Goal: Task Accomplishment & Management: Manage account settings

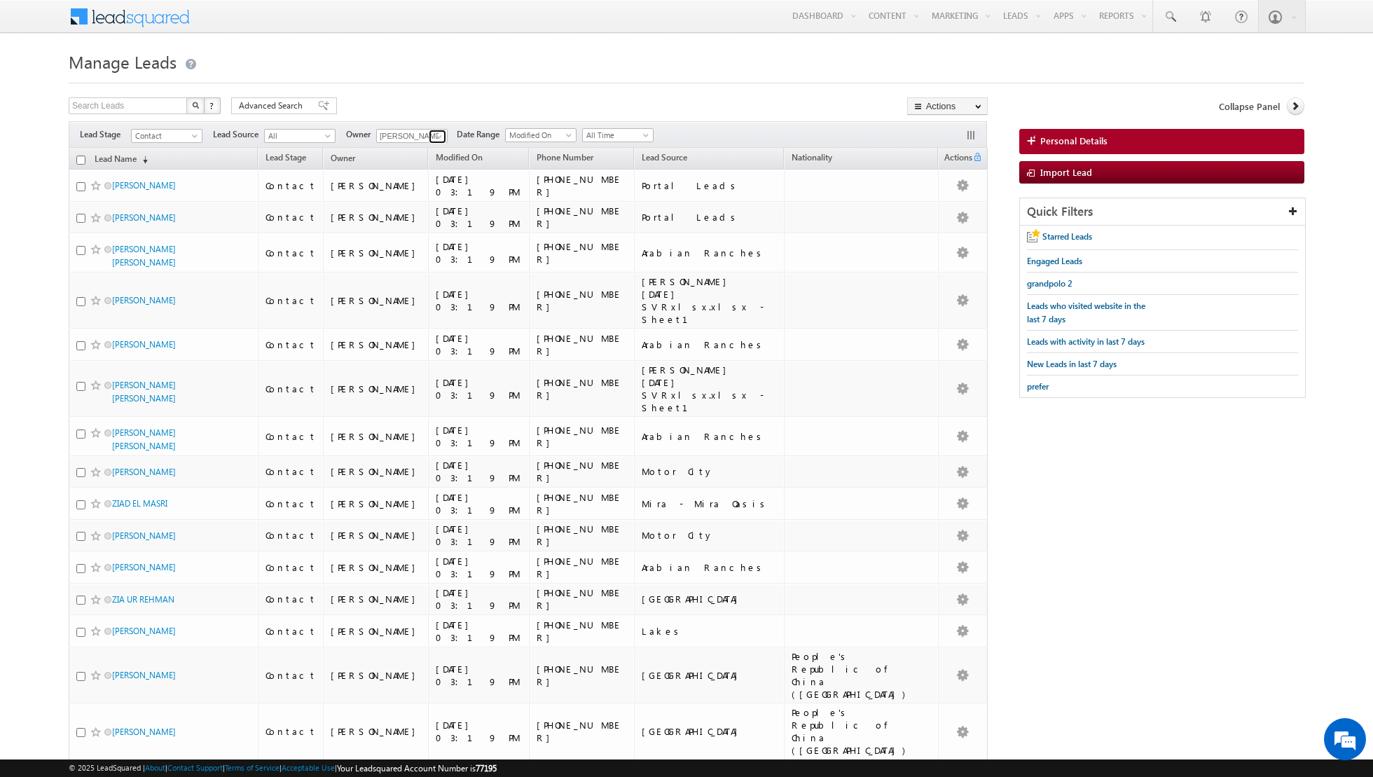
click at [434, 138] on span at bounding box center [439, 136] width 11 height 11
click at [415, 193] on span "[PERSON_NAME][EMAIL_ADDRESS][DOMAIN_NAME]" at bounding box center [445, 189] width 126 height 11
type input "[PERSON_NAME]"
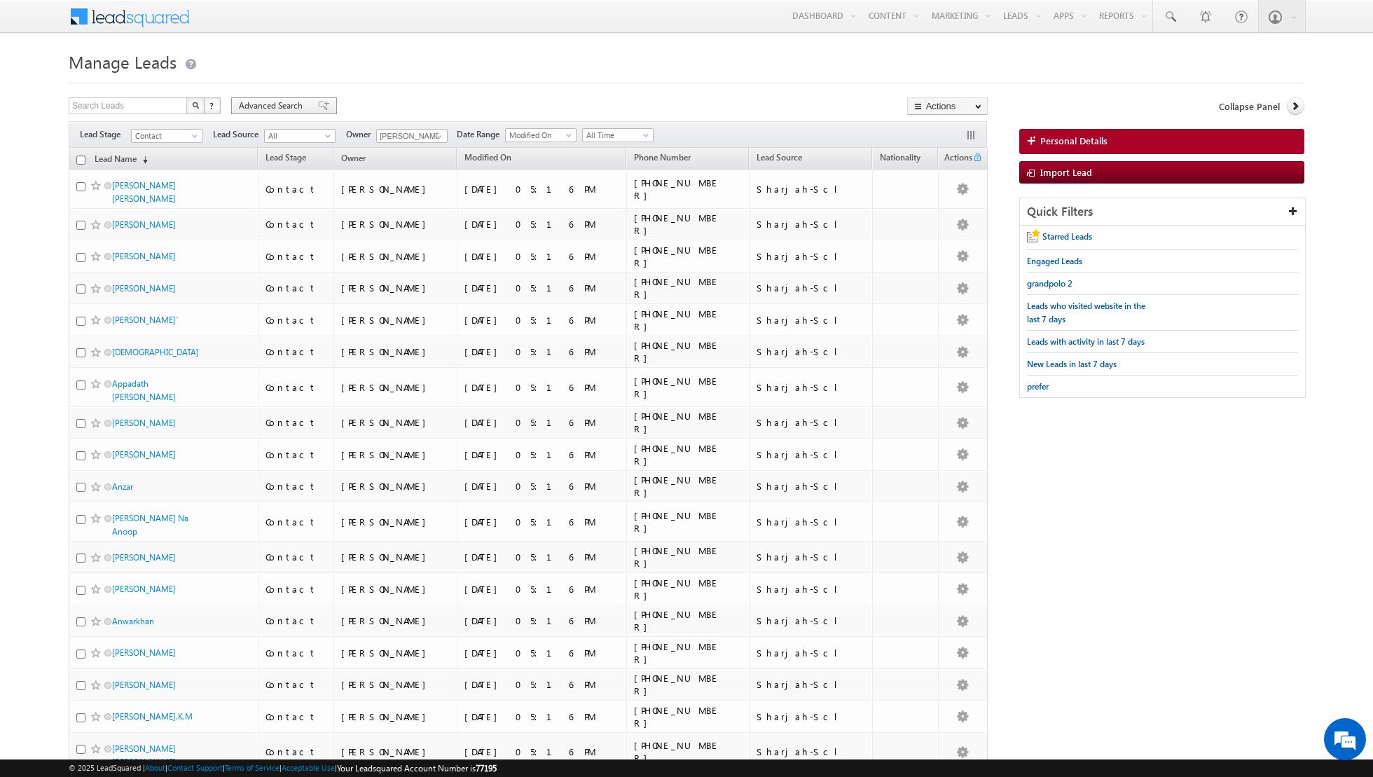
click at [318, 109] on span at bounding box center [323, 106] width 11 height 10
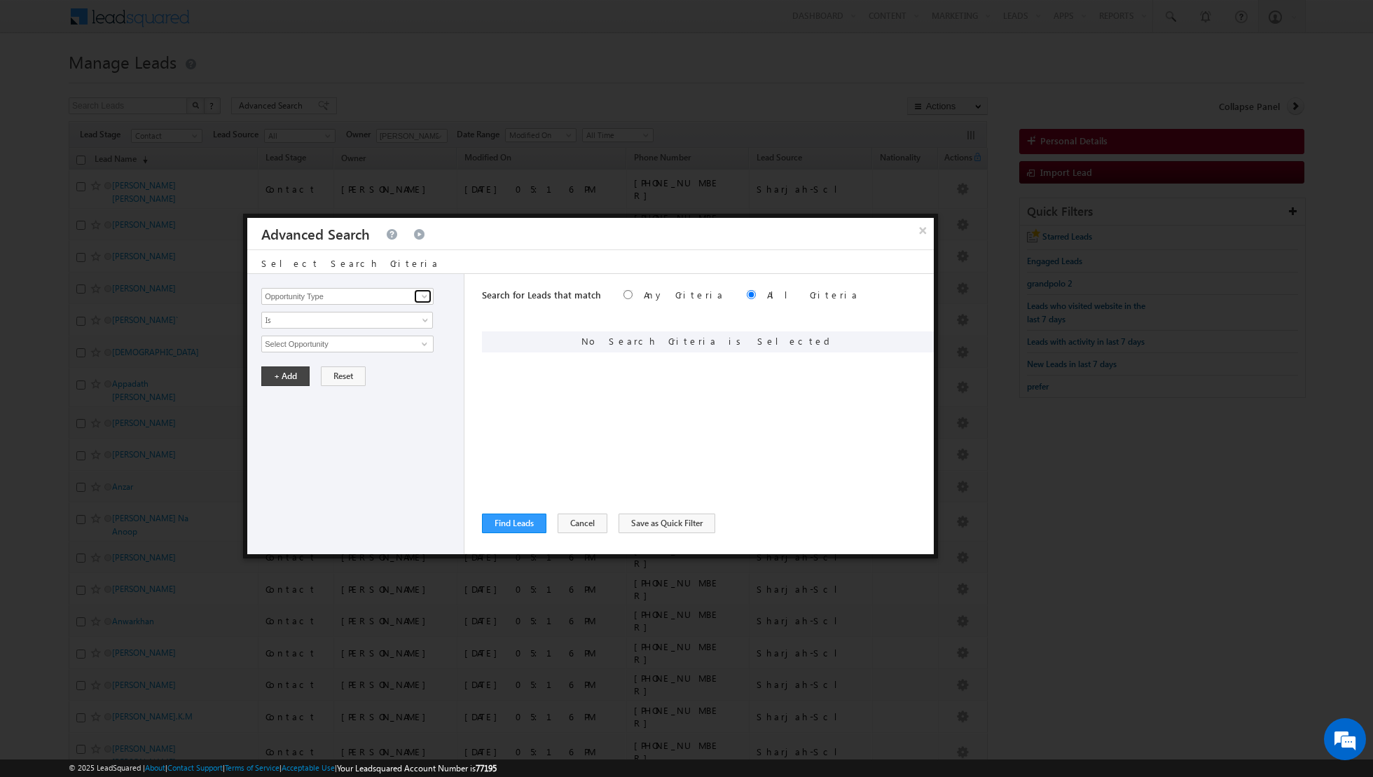
click at [429, 297] on span at bounding box center [424, 296] width 11 height 11
click at [397, 311] on link "Lead Activity" at bounding box center [347, 312] width 172 height 16
type input "Lead Activity"
click at [393, 322] on span "Is" at bounding box center [338, 320] width 152 height 13
click at [370, 347] on link "Is Not" at bounding box center [347, 349] width 171 height 13
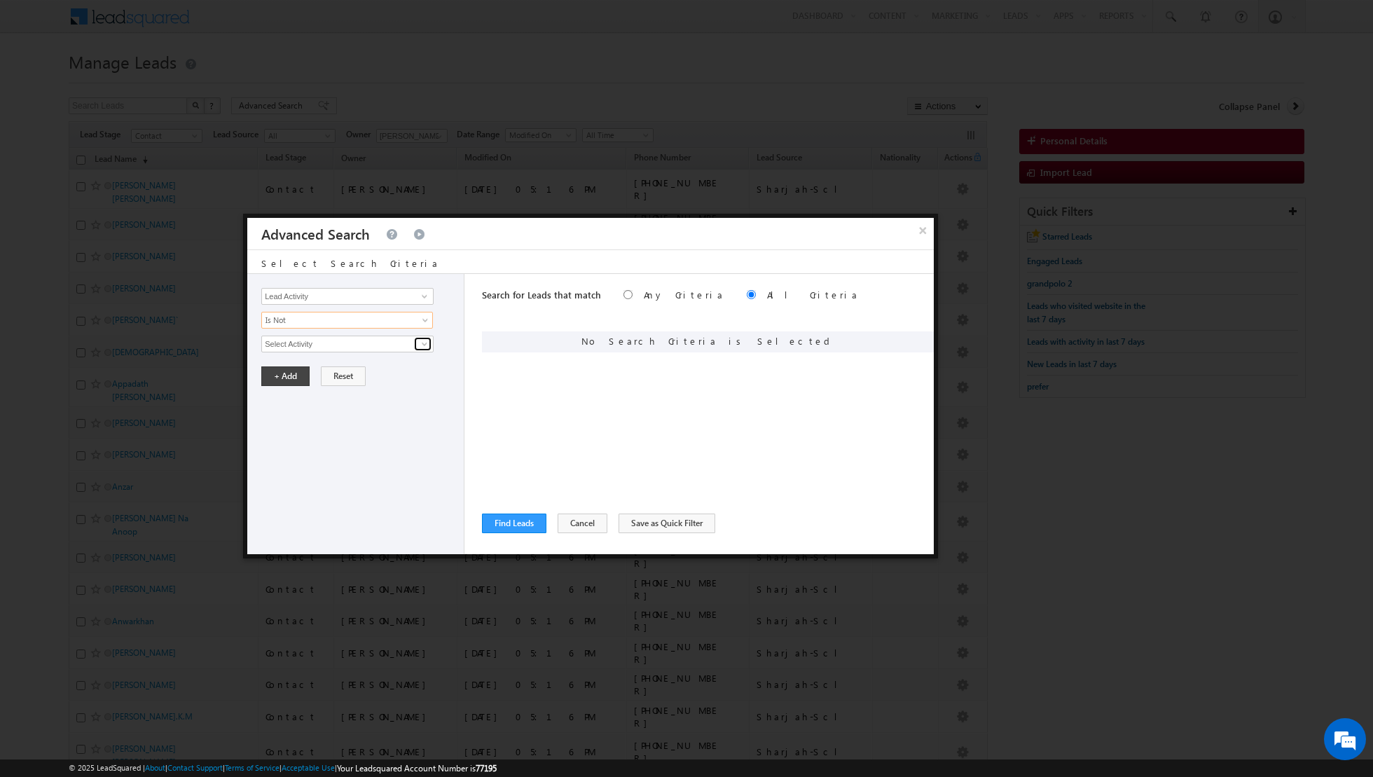
click at [424, 343] on span at bounding box center [424, 343] width 11 height 11
click at [367, 368] on link "Outbound Phone Call Activity" at bounding box center [347, 372] width 172 height 16
type input "Outbound Phone Call Activity"
click at [292, 395] on button "+ Add" at bounding box center [285, 400] width 48 height 20
click at [607, 291] on div "Search for Leads that match Any Criteria All Criteria Note that the current tri…" at bounding box center [708, 296] width 452 height 45
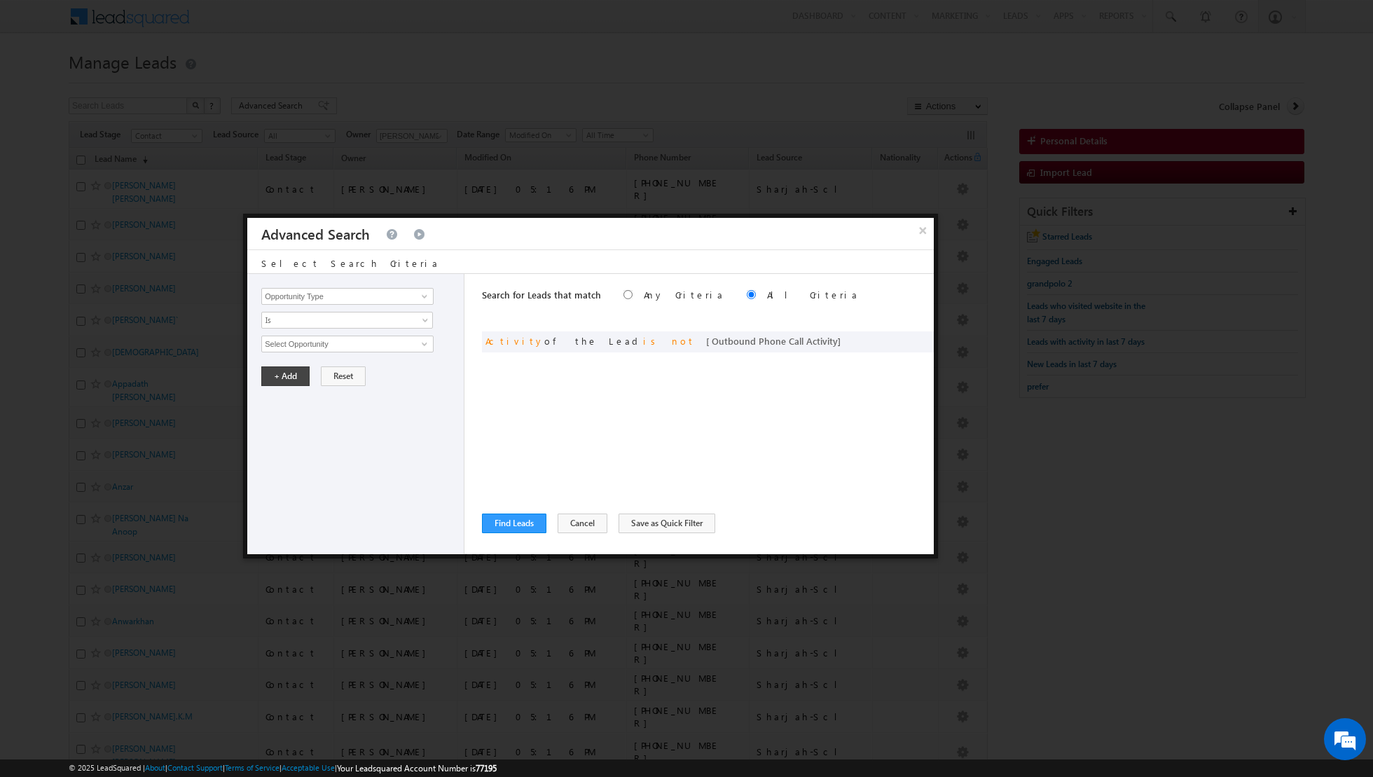
click at [434, 294] on div "Opportunity Type Lead Activity Task Sales Group Prospect Id Address 1 Address 2…" at bounding box center [358, 296] width 195 height 17
click at [421, 295] on span at bounding box center [424, 296] width 11 height 11
click at [346, 340] on link "Last Activity Date" at bounding box center [347, 339] width 172 height 16
type input "Last Activity Date"
click at [359, 319] on span "Is" at bounding box center [338, 320] width 152 height 13
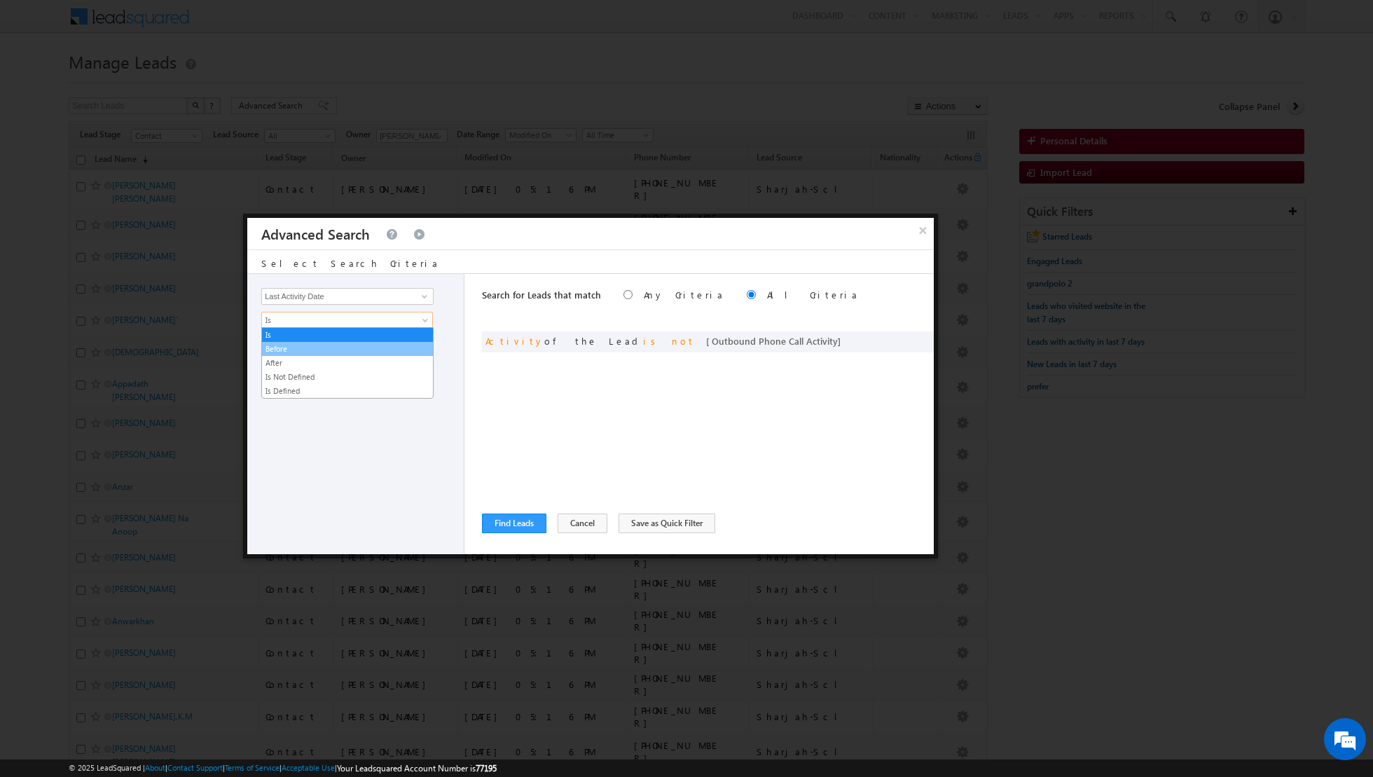
click at [331, 350] on link "Before" at bounding box center [347, 349] width 171 height 13
click at [384, 317] on span "Before" at bounding box center [338, 320] width 152 height 13
click at [324, 332] on link "Is" at bounding box center [347, 335] width 171 height 13
click at [378, 346] on span "All Time" at bounding box center [338, 344] width 152 height 13
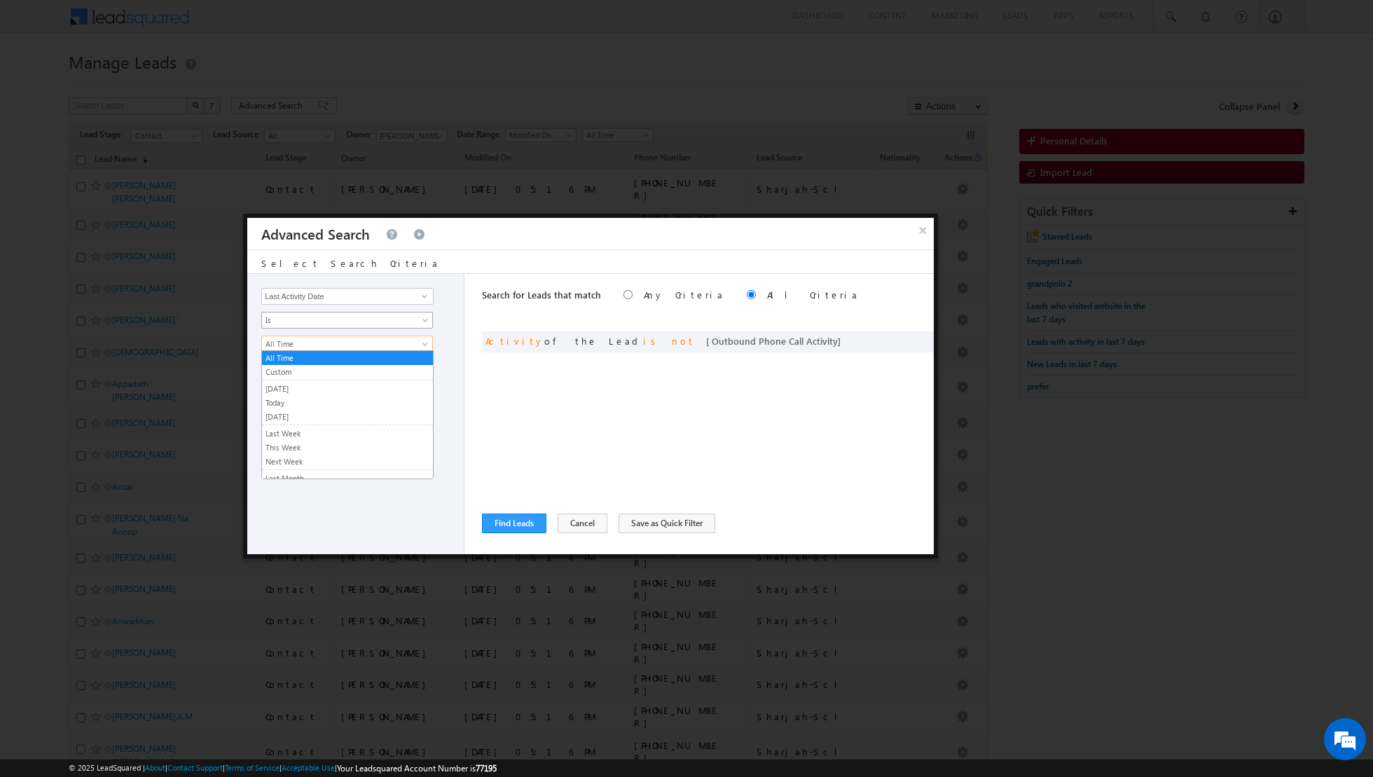
click at [376, 319] on span "Is" at bounding box center [338, 320] width 152 height 13
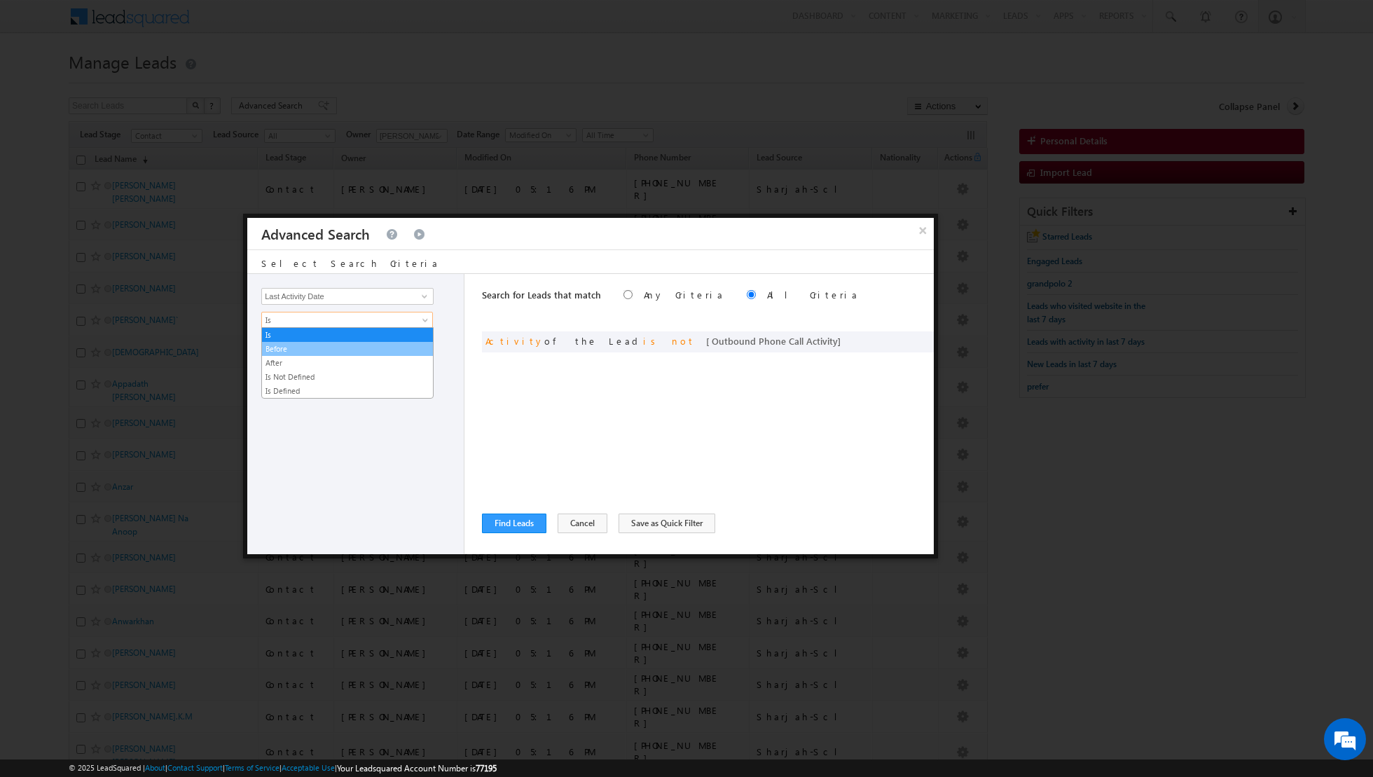
click at [305, 343] on link "Before" at bounding box center [347, 349] width 171 height 13
click at [321, 344] on span "Today" at bounding box center [338, 344] width 152 height 13
click at [313, 358] on link "Today" at bounding box center [347, 358] width 171 height 13
click at [277, 375] on button "+ Add" at bounding box center [285, 376] width 48 height 20
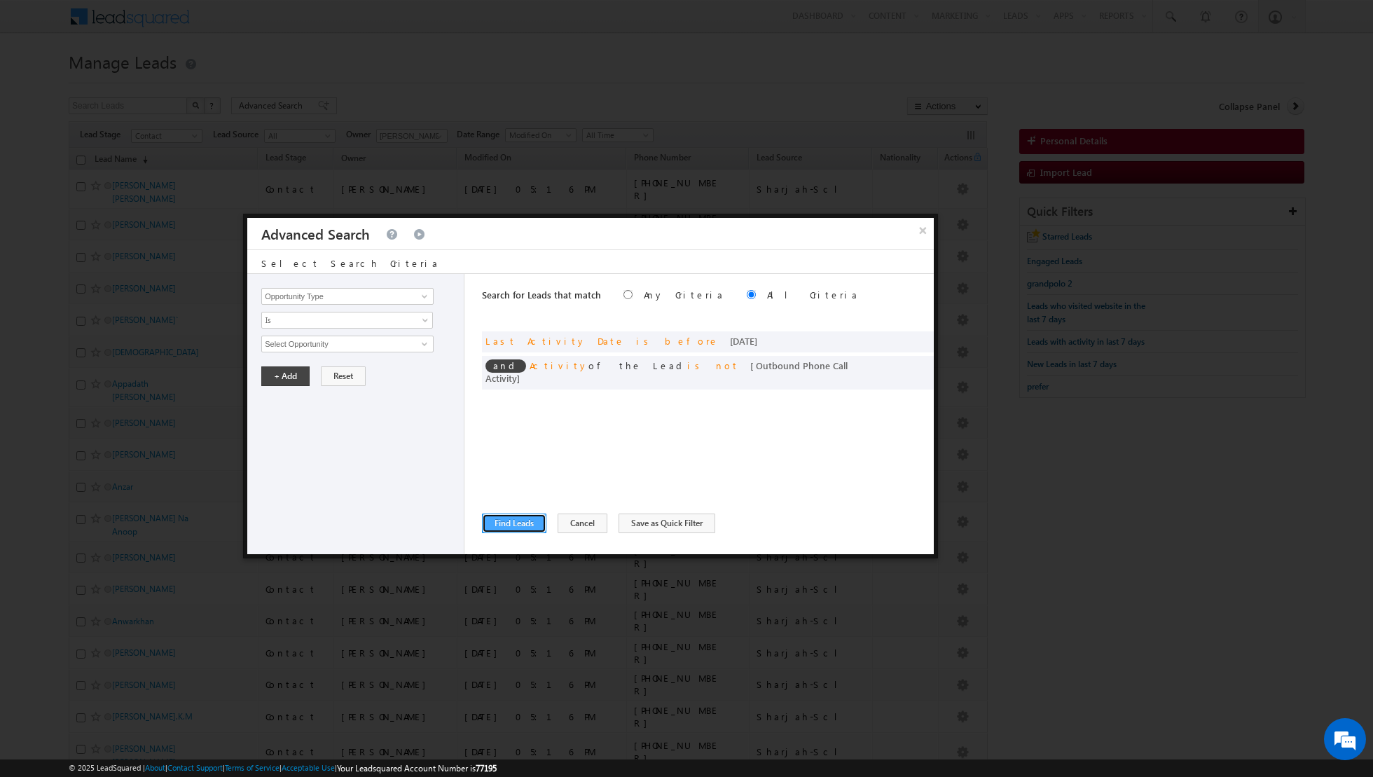
click at [516, 523] on button "Find Leads" at bounding box center [514, 524] width 64 height 20
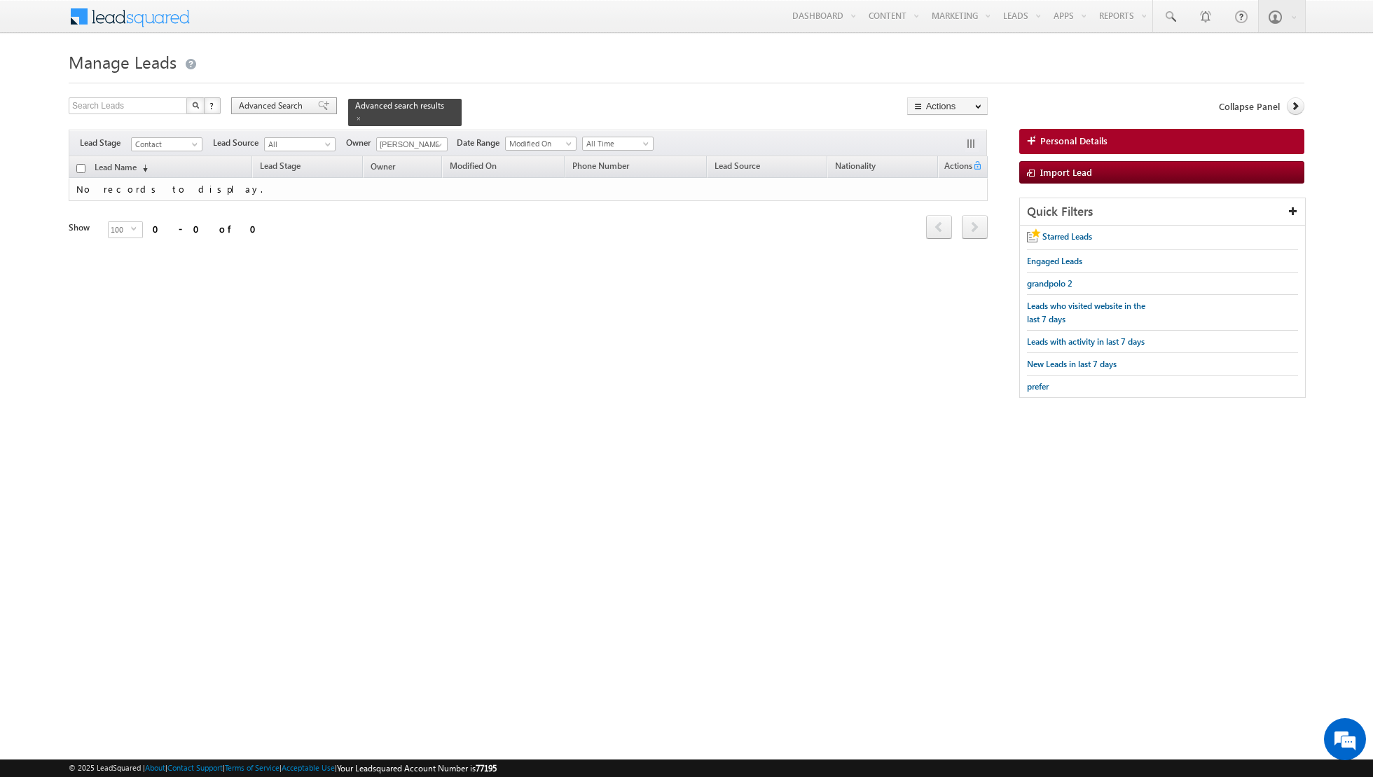
click at [318, 109] on span at bounding box center [323, 106] width 11 height 10
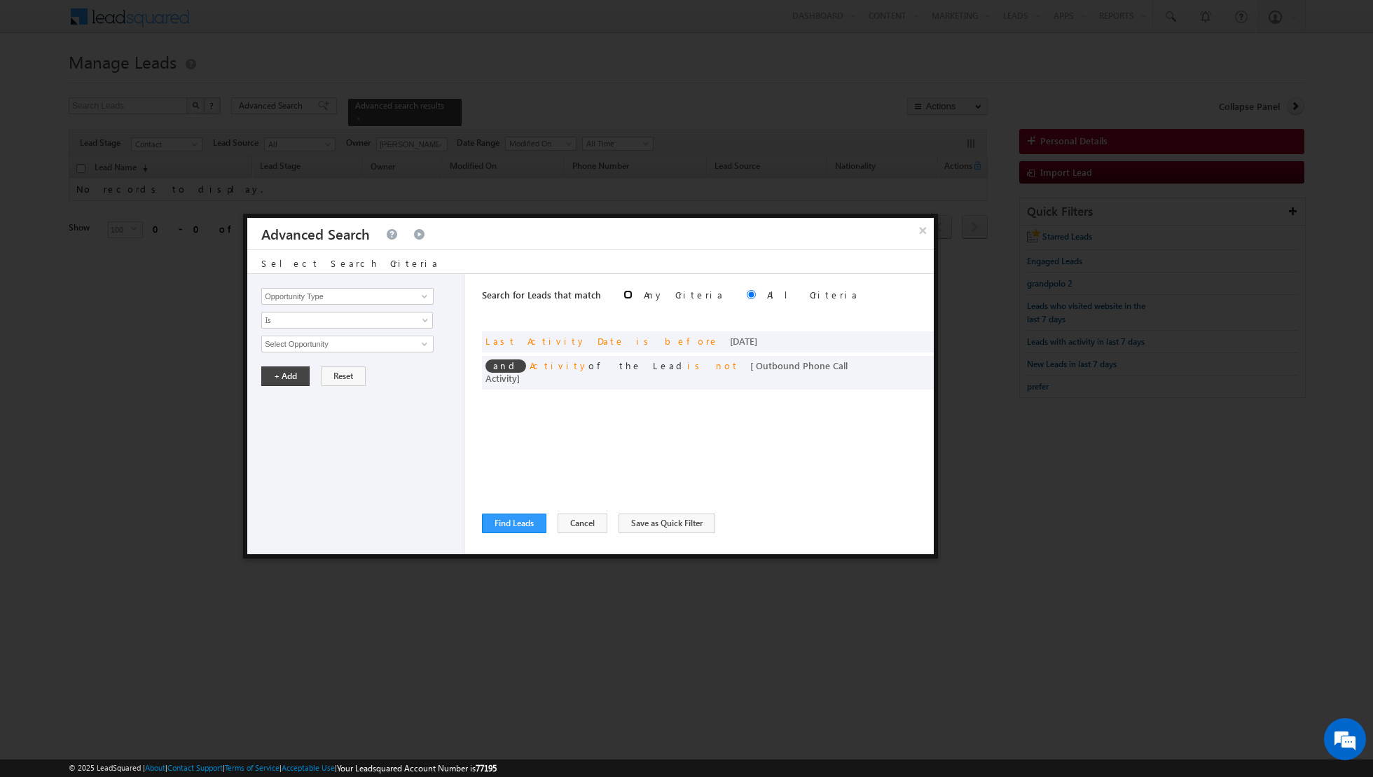
click at [623, 292] on input "radio" at bounding box center [627, 294] width 9 height 9
radio input "true"
click at [507, 523] on button "Find Leads" at bounding box center [514, 524] width 64 height 20
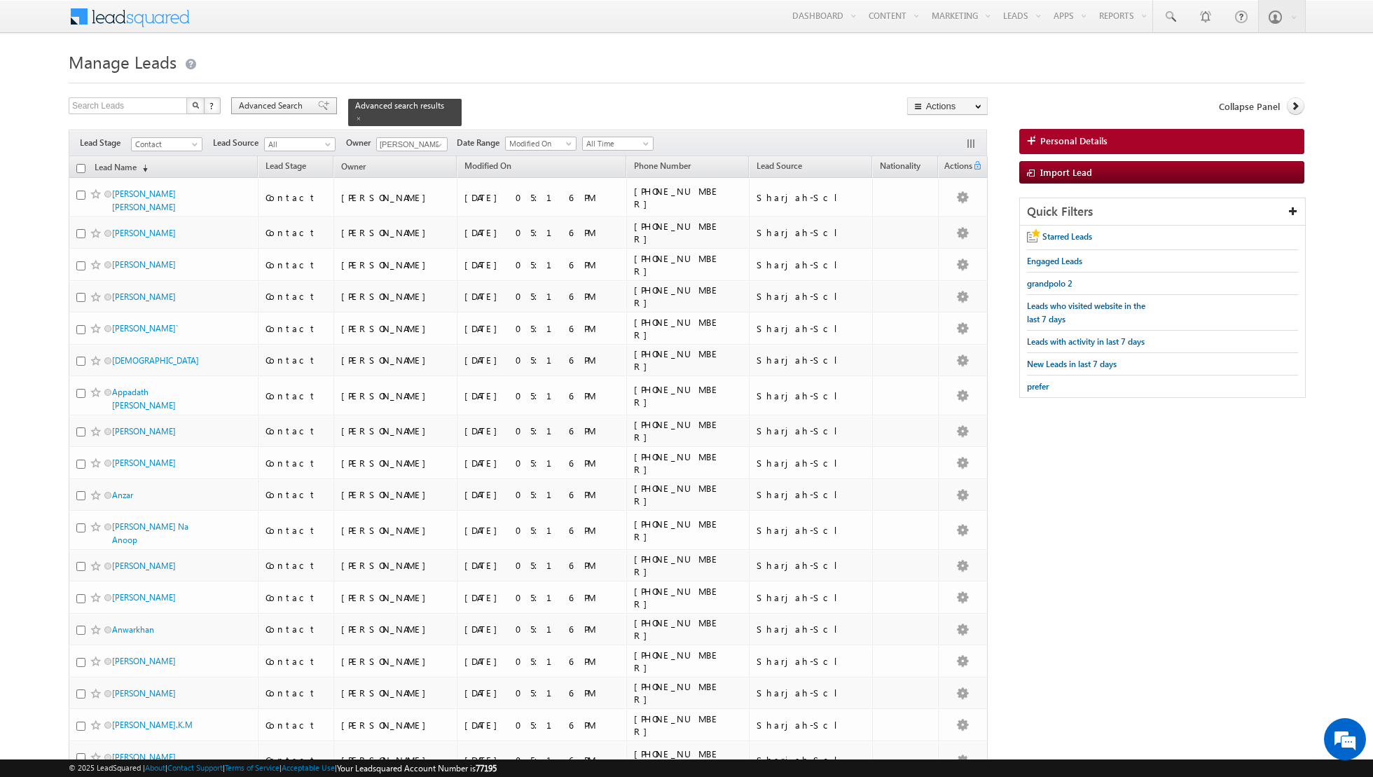
click at [313, 111] on div "Advanced Search" at bounding box center [284, 105] width 106 height 17
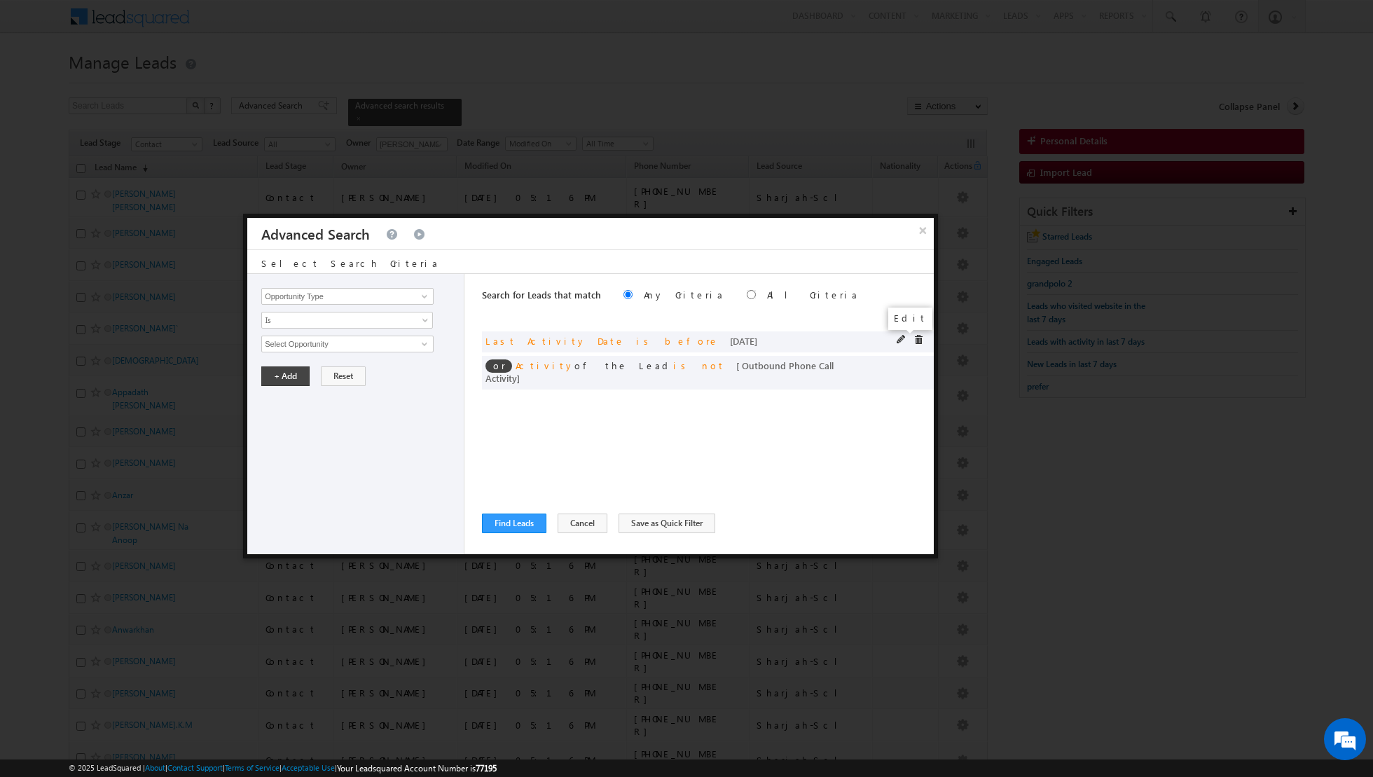
click at [899, 340] on span at bounding box center [902, 340] width 10 height 10
click at [900, 338] on span at bounding box center [902, 340] width 10 height 10
drag, startPoint x: 900, startPoint y: 338, endPoint x: 893, endPoint y: 334, distance: 8.2
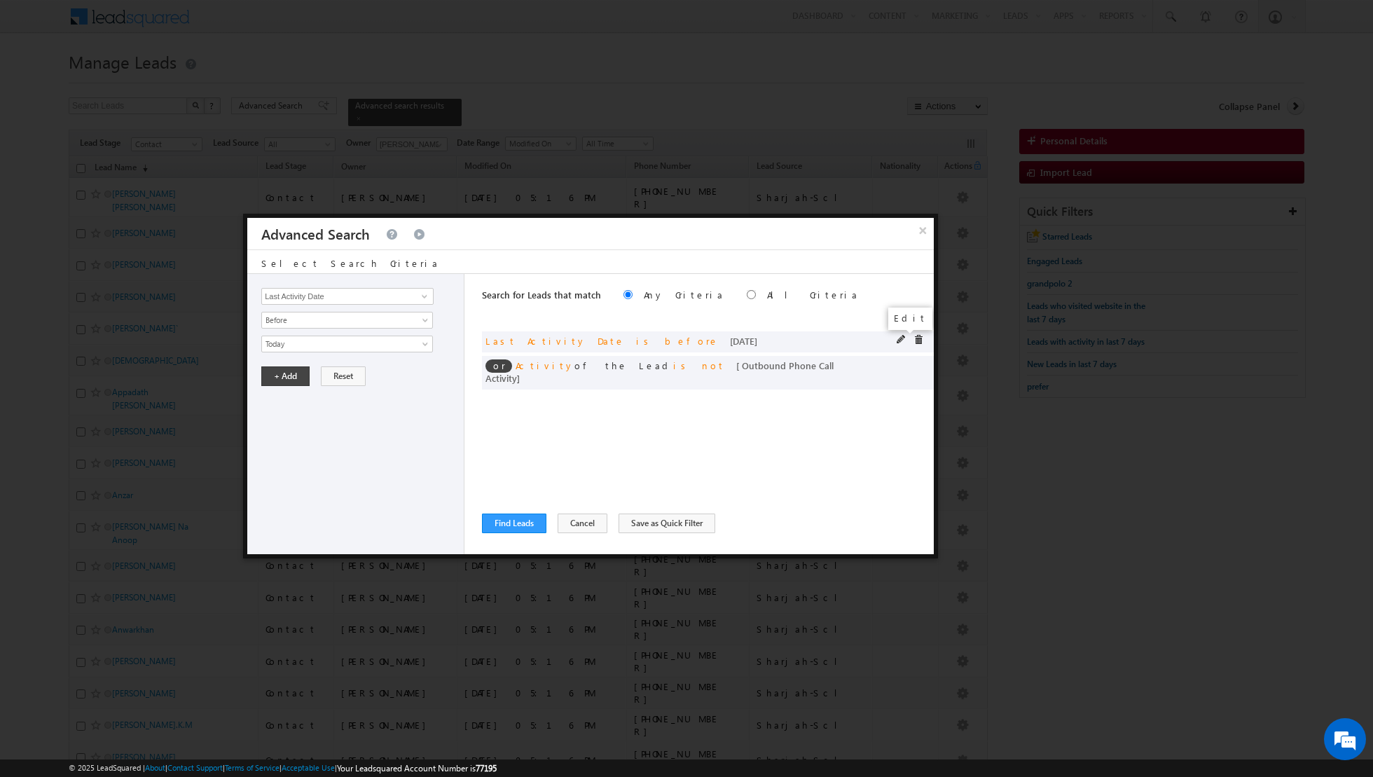
click at [900, 338] on span at bounding box center [902, 340] width 10 height 10
click at [893, 334] on div "or Last Activity Date is before today" at bounding box center [708, 341] width 452 height 21
click at [900, 338] on span at bounding box center [902, 340] width 10 height 10
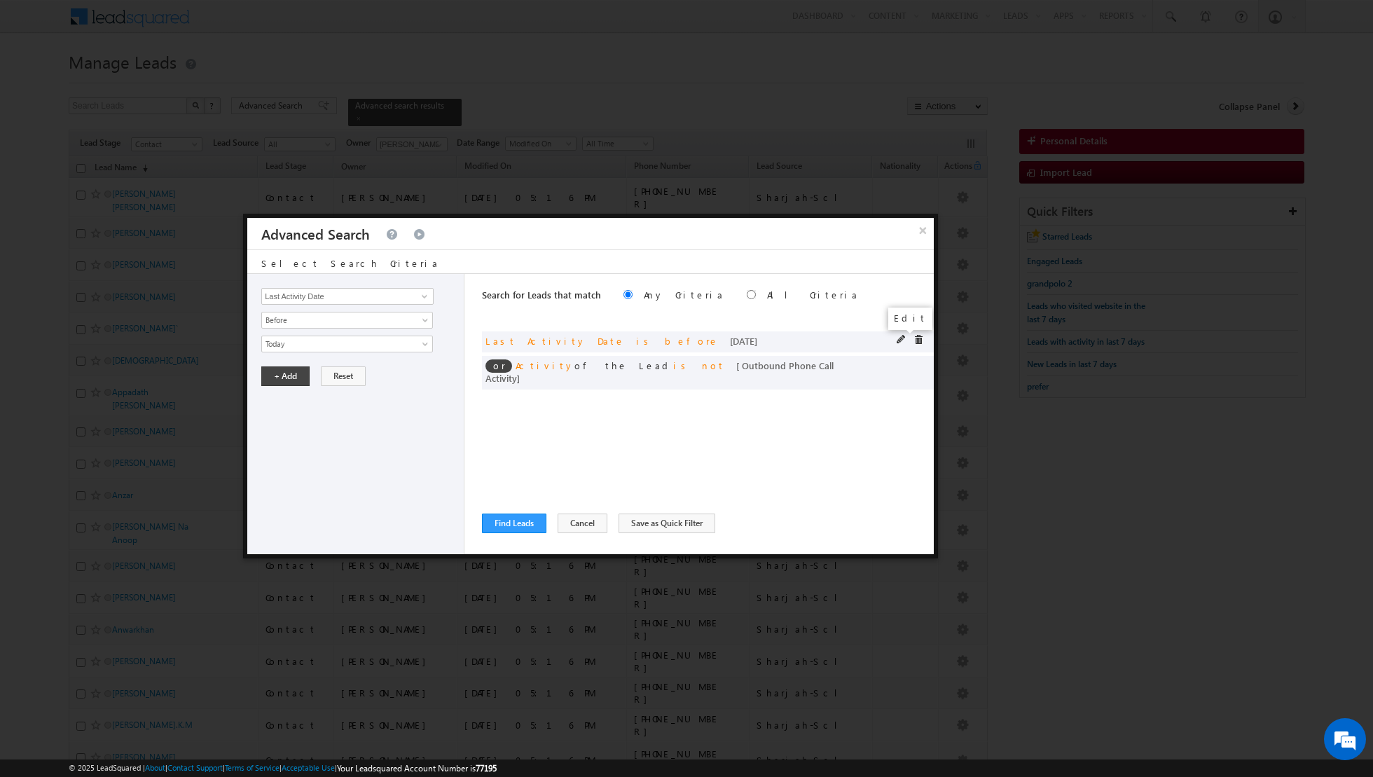
click at [900, 338] on span at bounding box center [902, 340] width 10 height 10
click at [902, 340] on span at bounding box center [902, 340] width 10 height 10
click at [902, 362] on span at bounding box center [902, 364] width 10 height 10
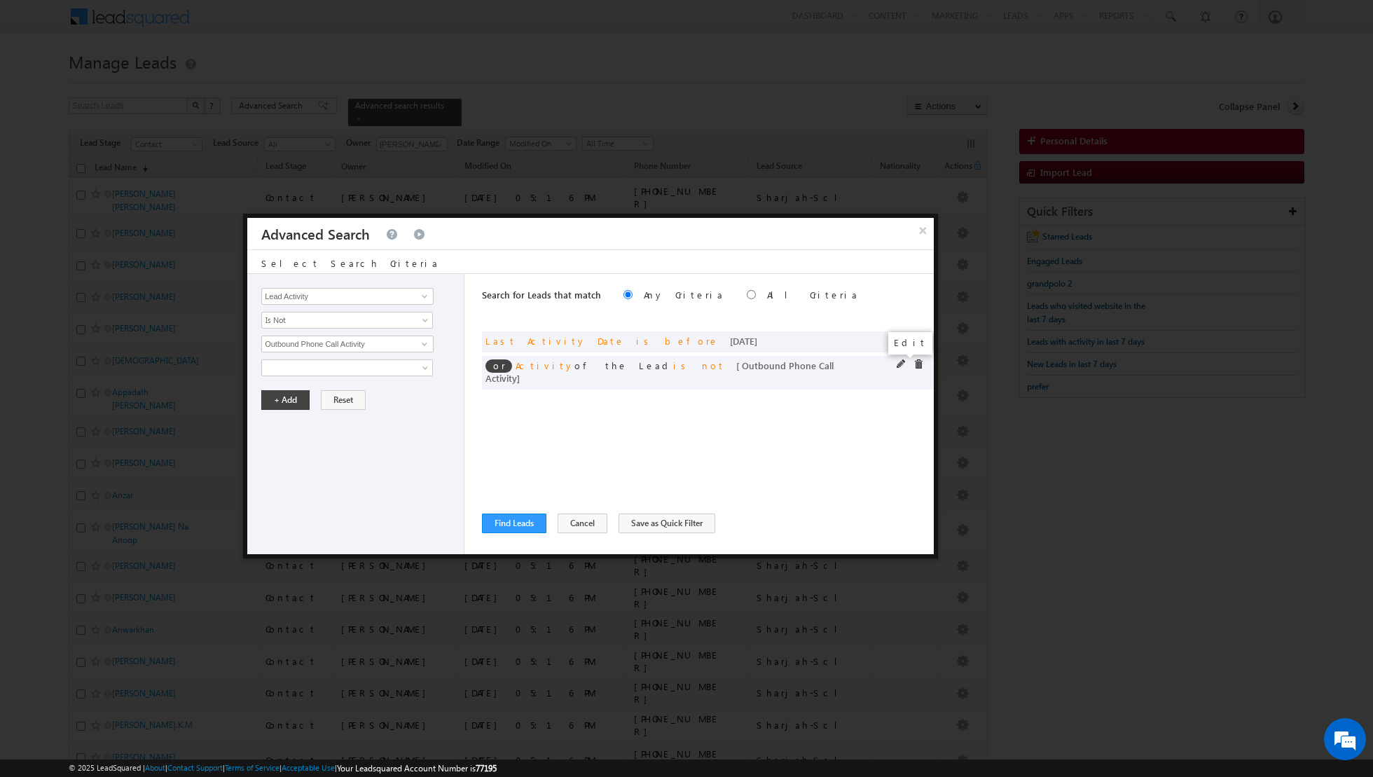
click at [902, 362] on span at bounding box center [902, 364] width 10 height 10
click at [901, 336] on span at bounding box center [902, 340] width 10 height 10
click at [421, 341] on span at bounding box center [426, 346] width 11 height 11
click at [361, 366] on link "[DATE]" at bounding box center [347, 372] width 171 height 13
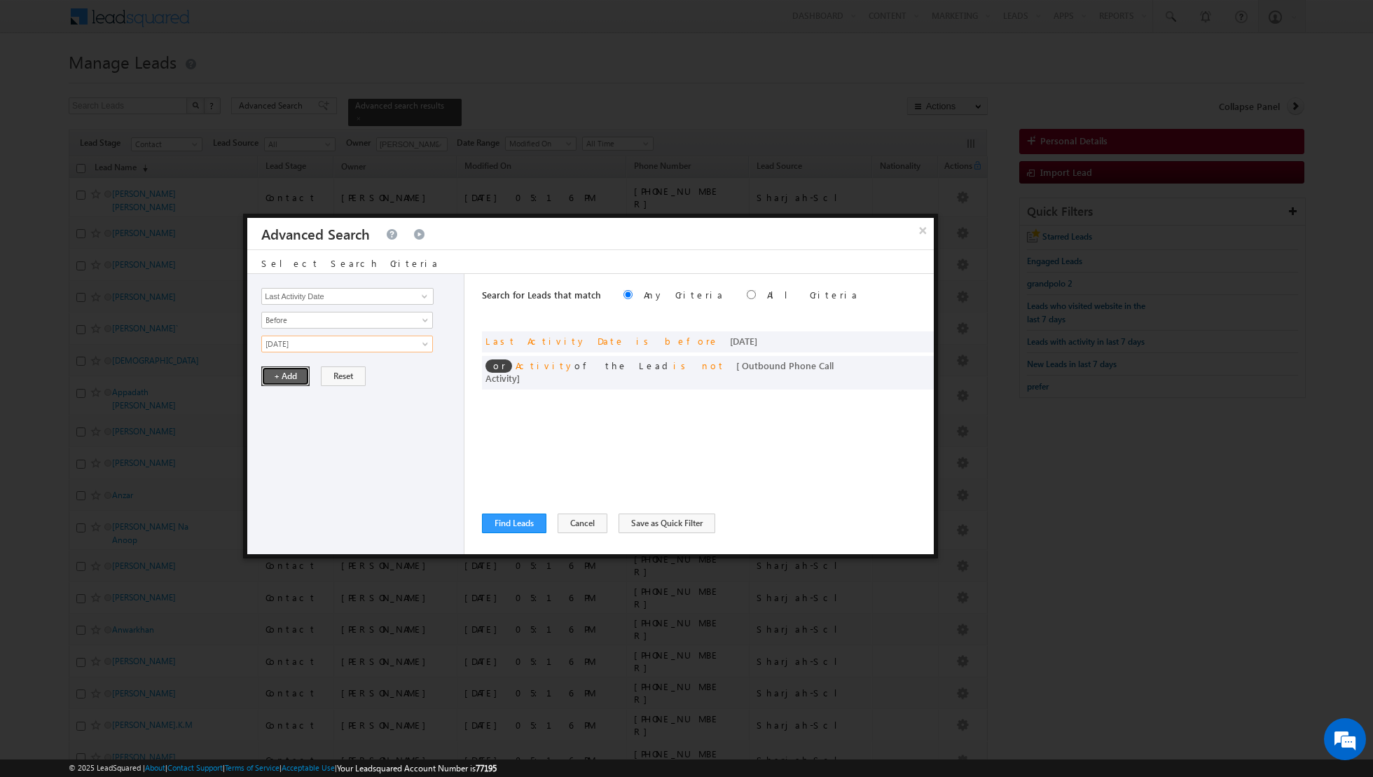
click at [290, 372] on button "+ Add" at bounding box center [285, 376] width 48 height 20
click at [508, 523] on button "Find Leads" at bounding box center [514, 524] width 64 height 20
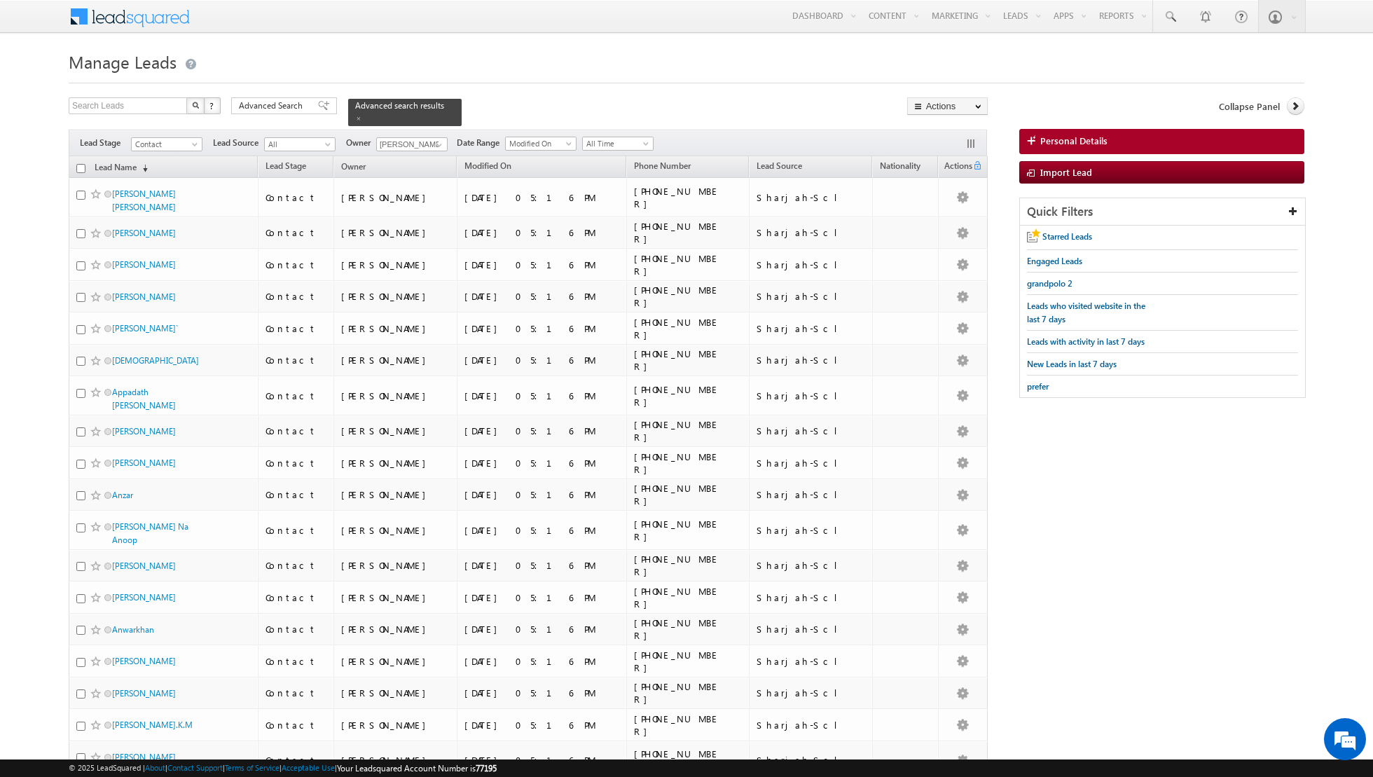
click at [80, 167] on input "checkbox" at bounding box center [80, 168] width 9 height 9
checkbox input "true"
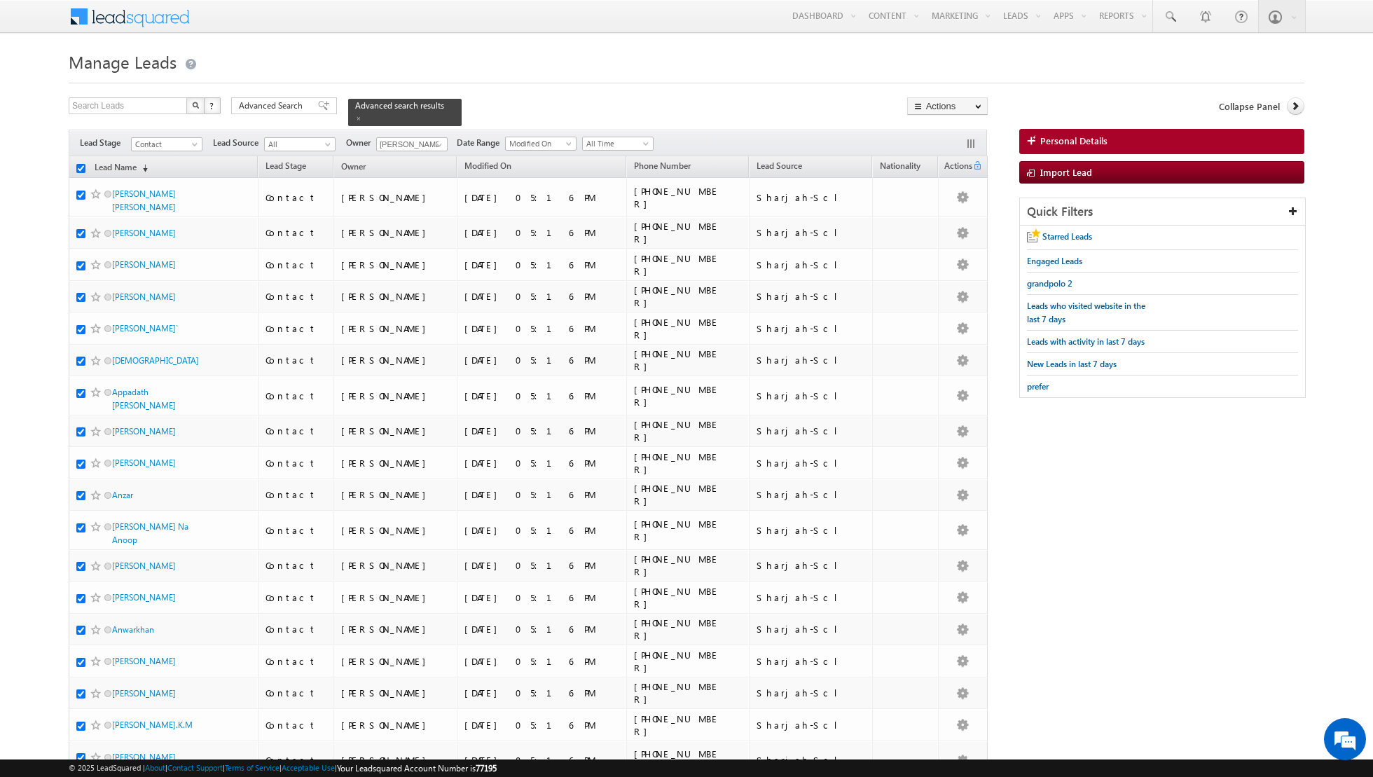
checkbox input "true"
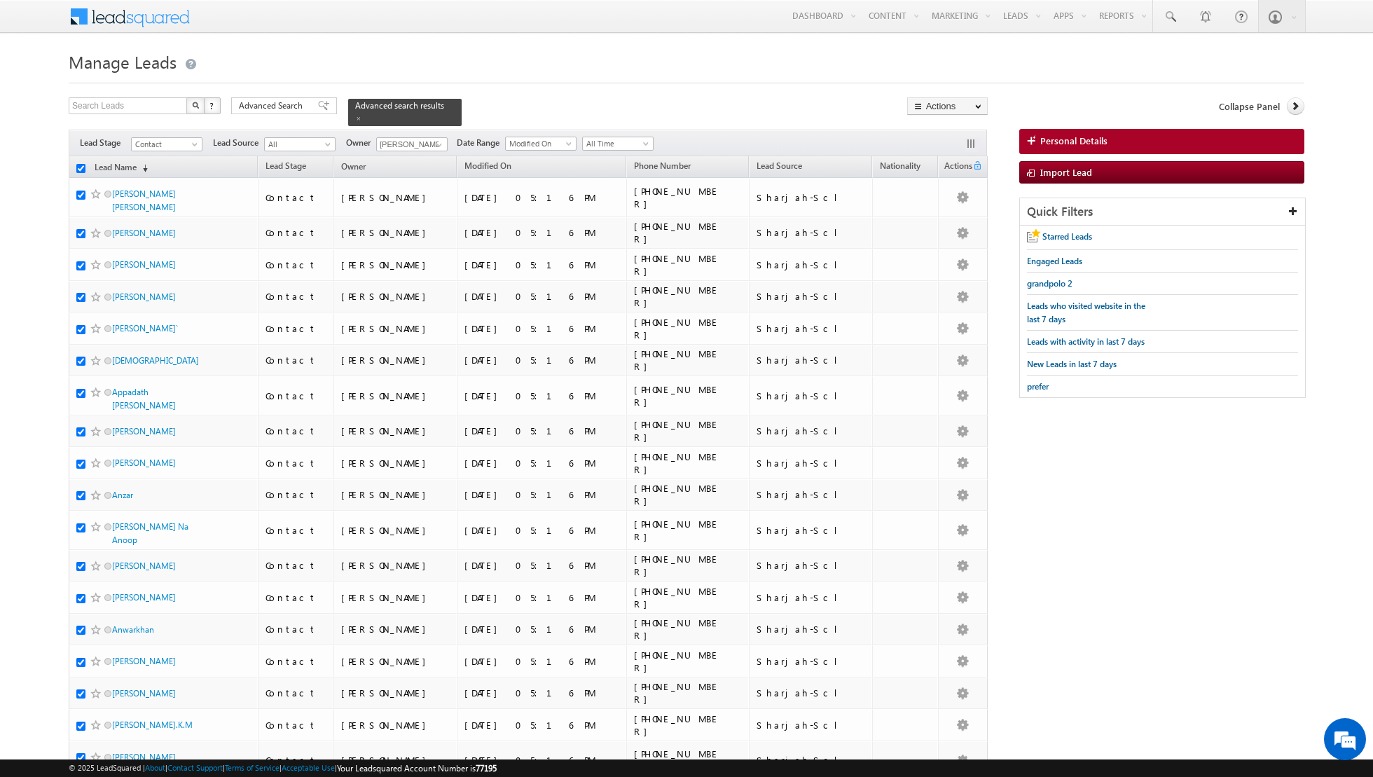
checkbox input "true"
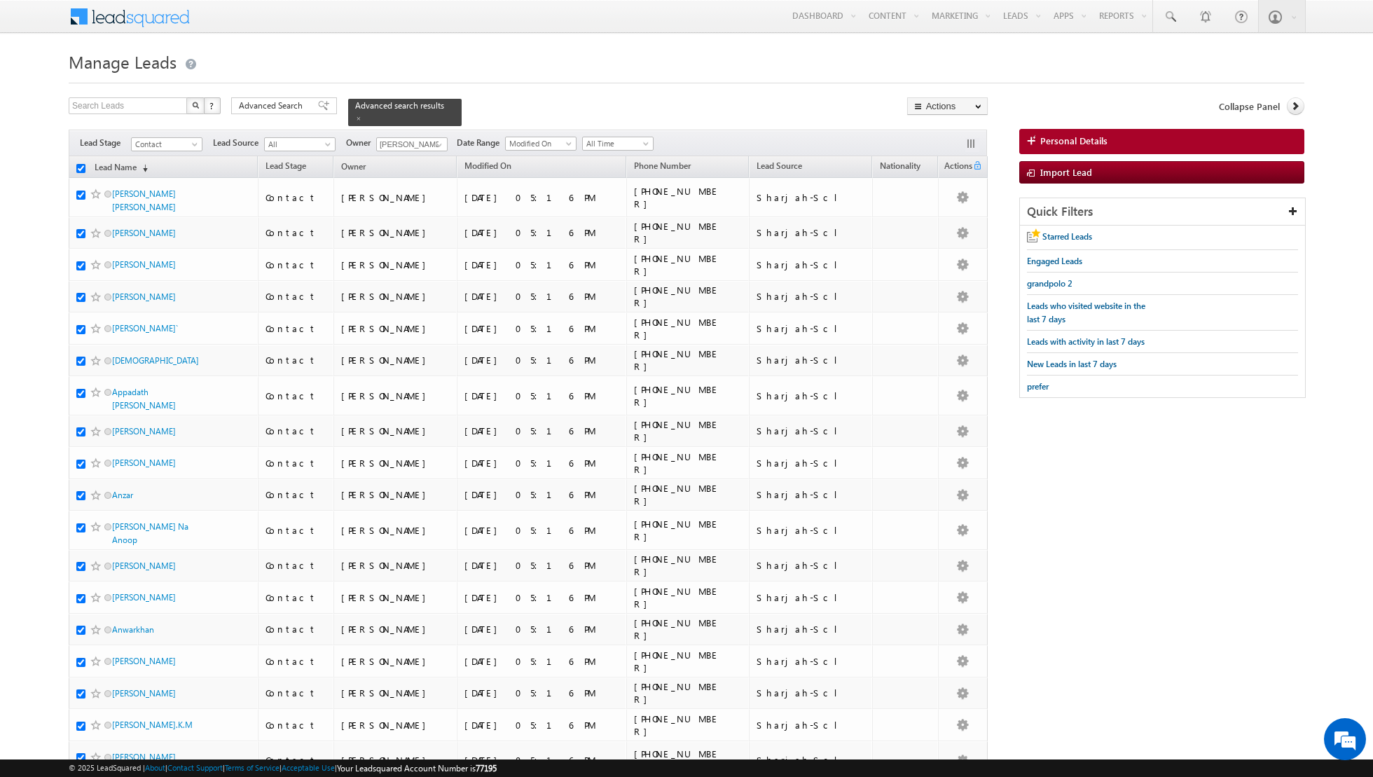
checkbox input "true"
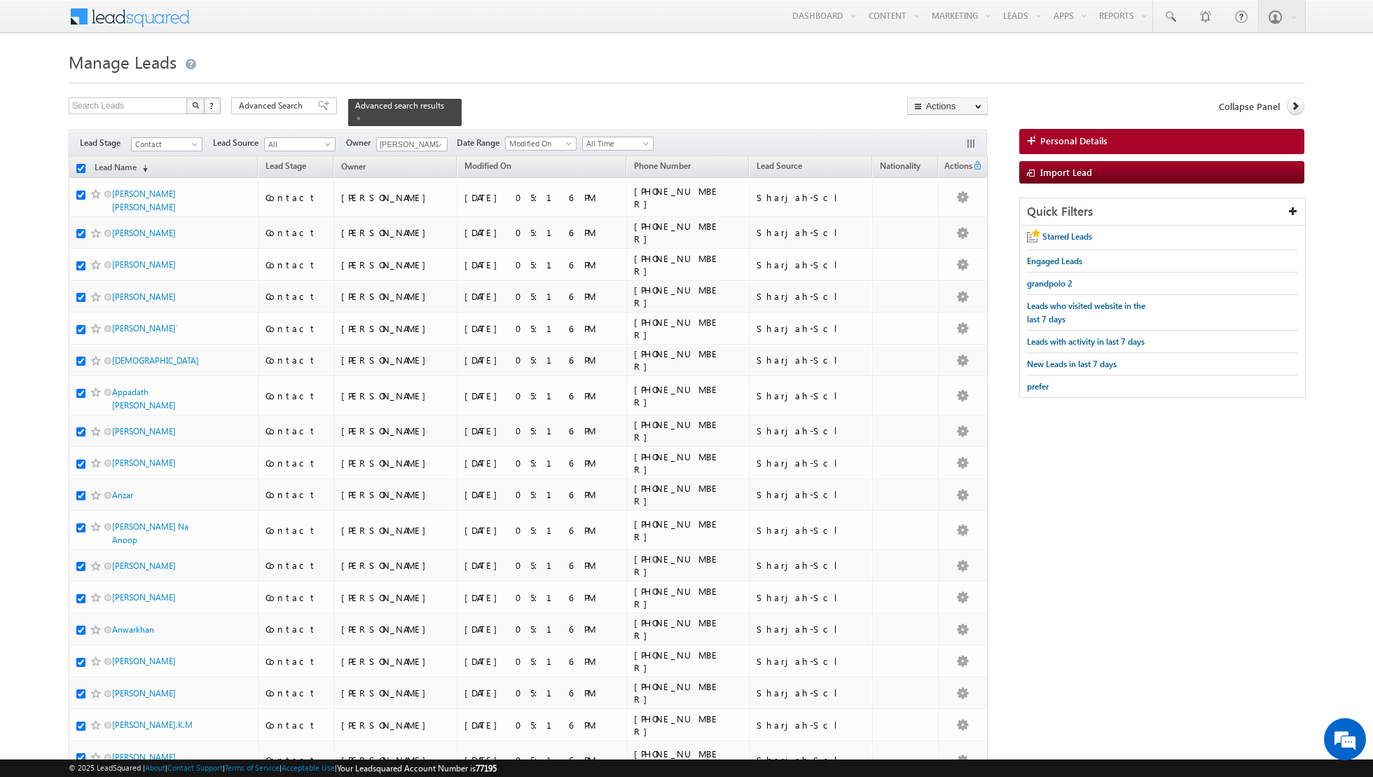
checkbox input "true"
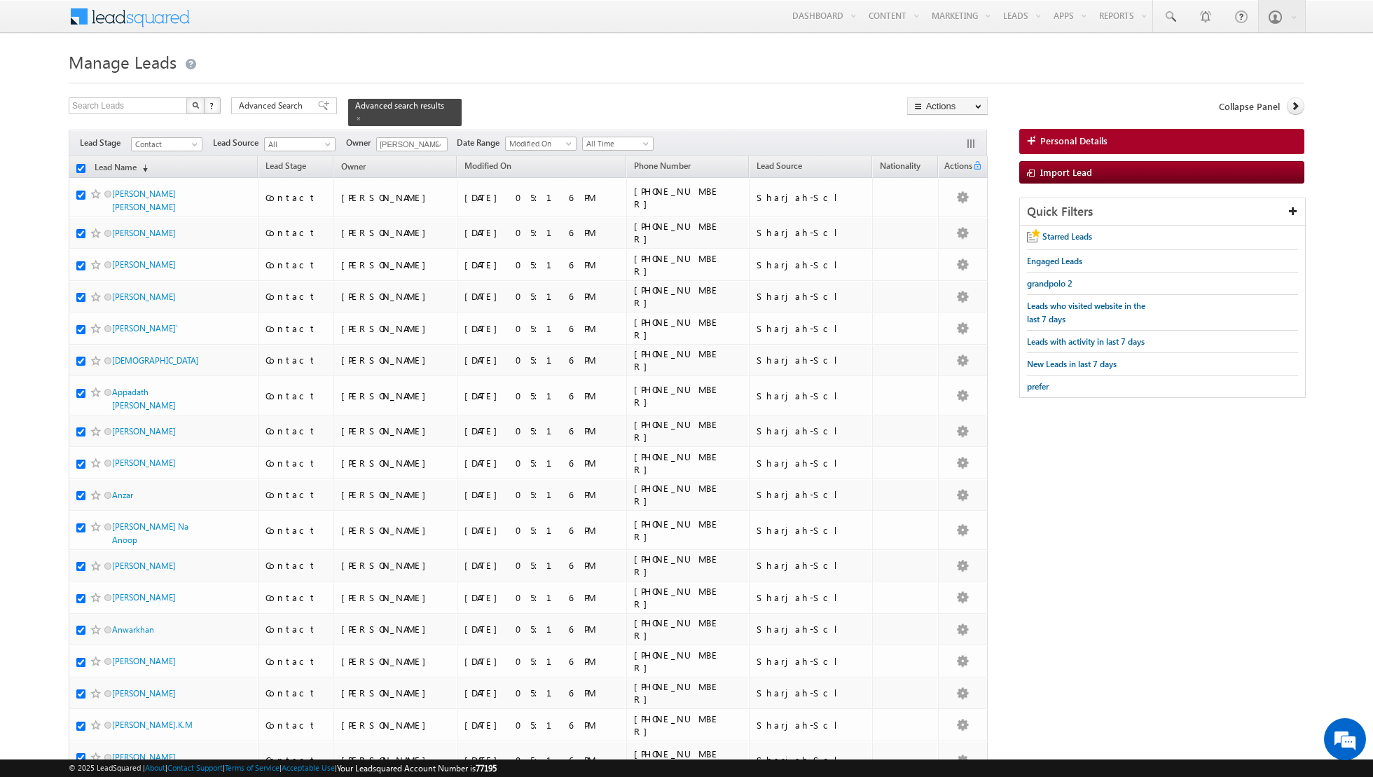
checkbox input "true"
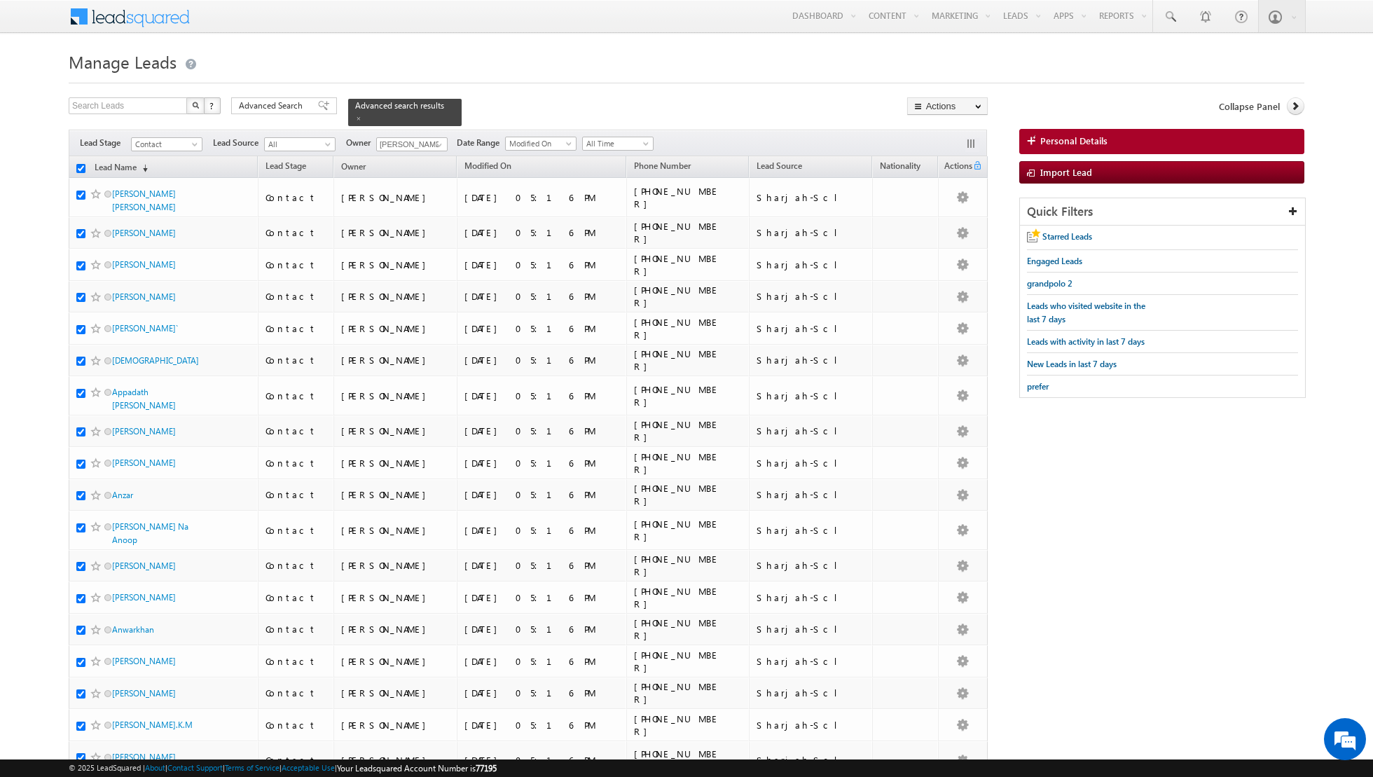
checkbox input "true"
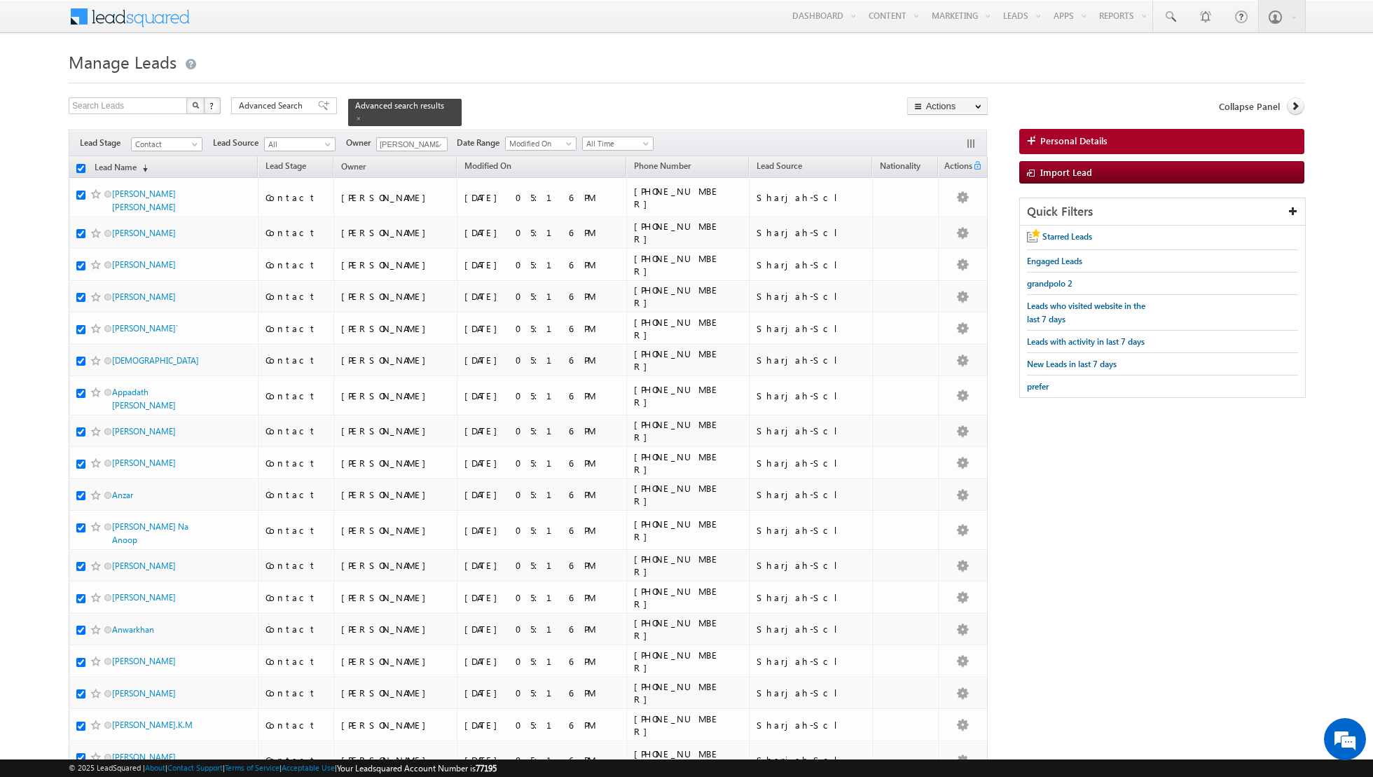
checkbox input "true"
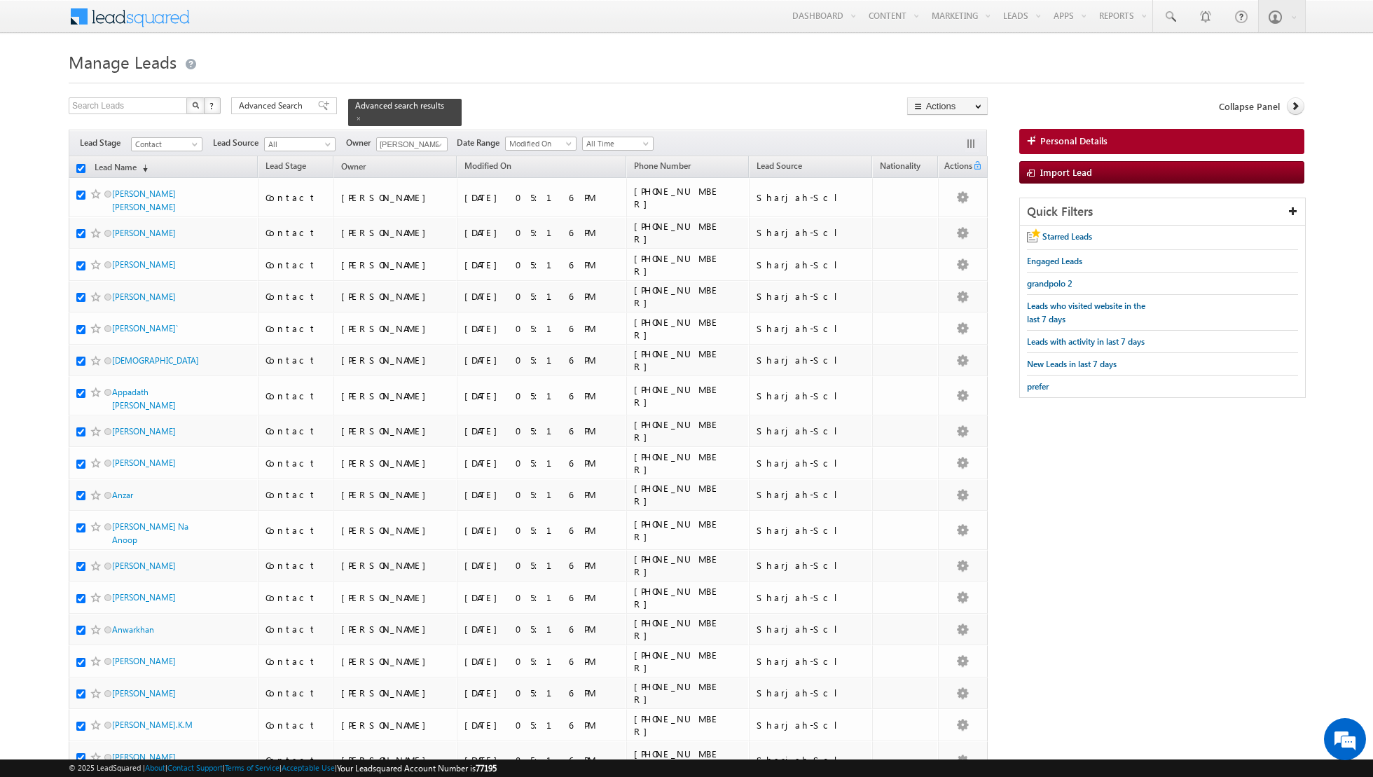
checkbox input "true"
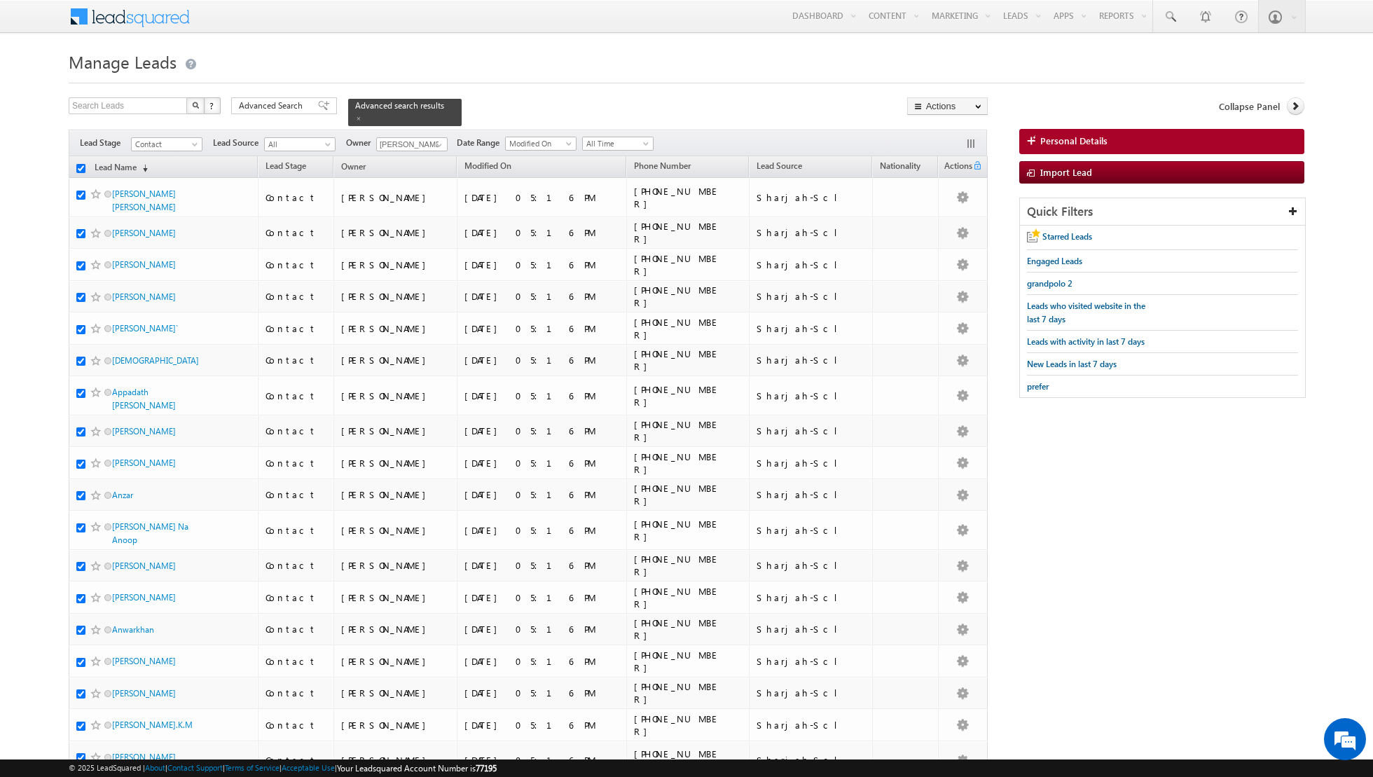
checkbox input "true"
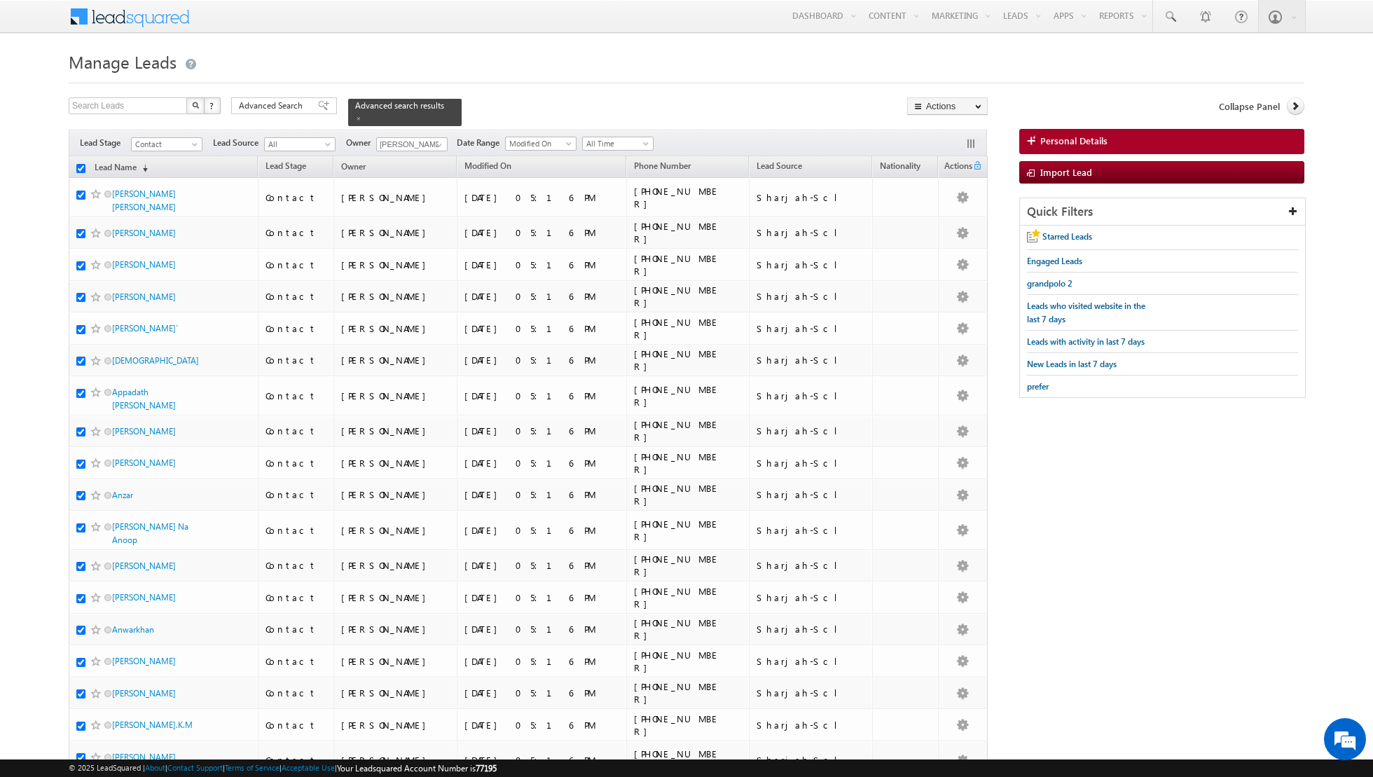
checkbox input "true"
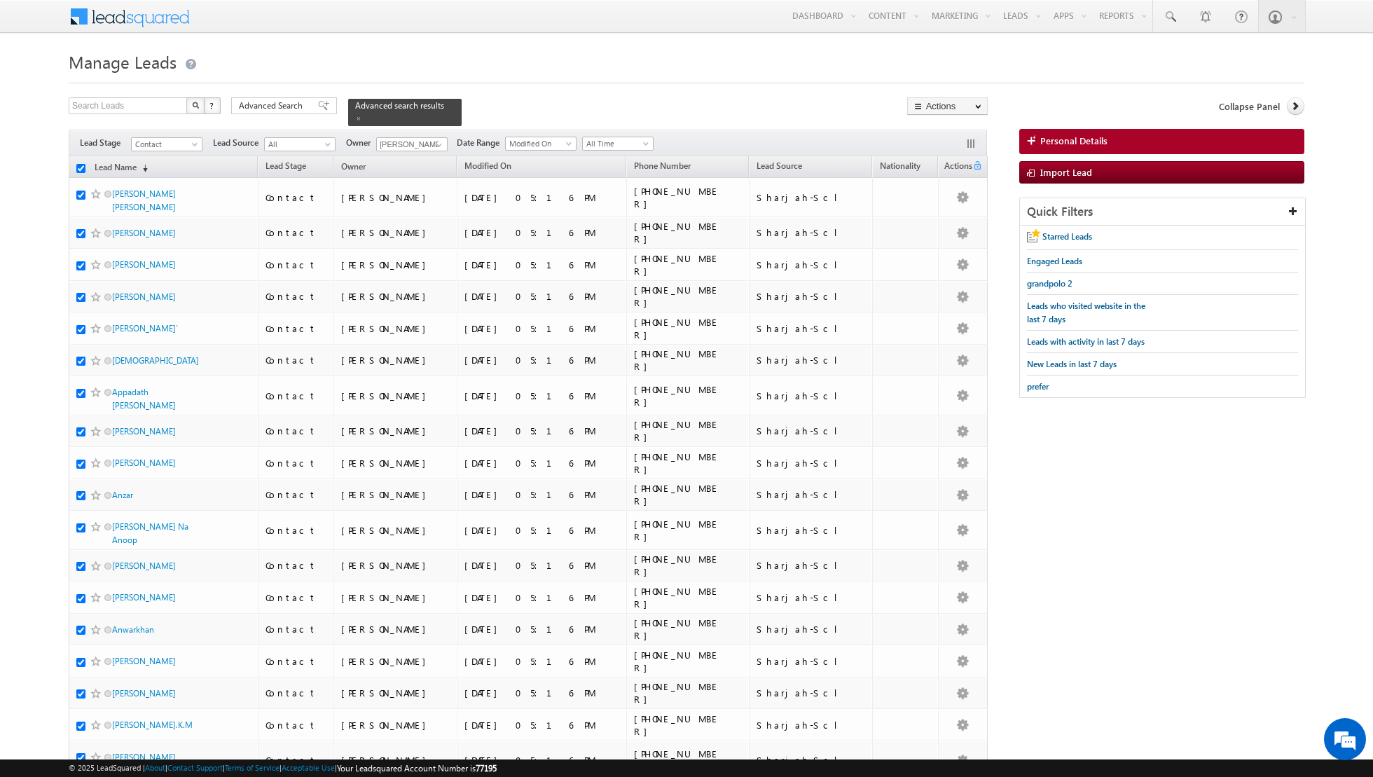
checkbox input "true"
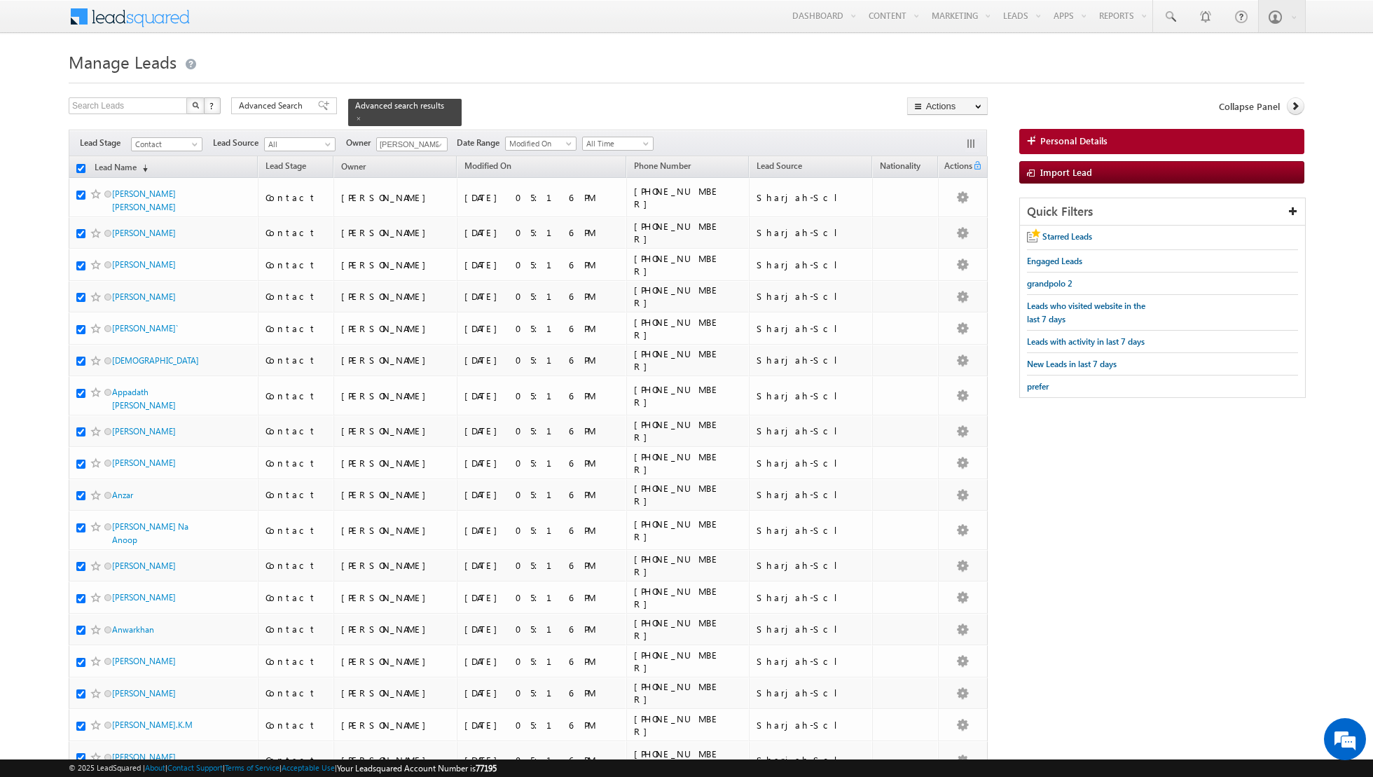
checkbox input "true"
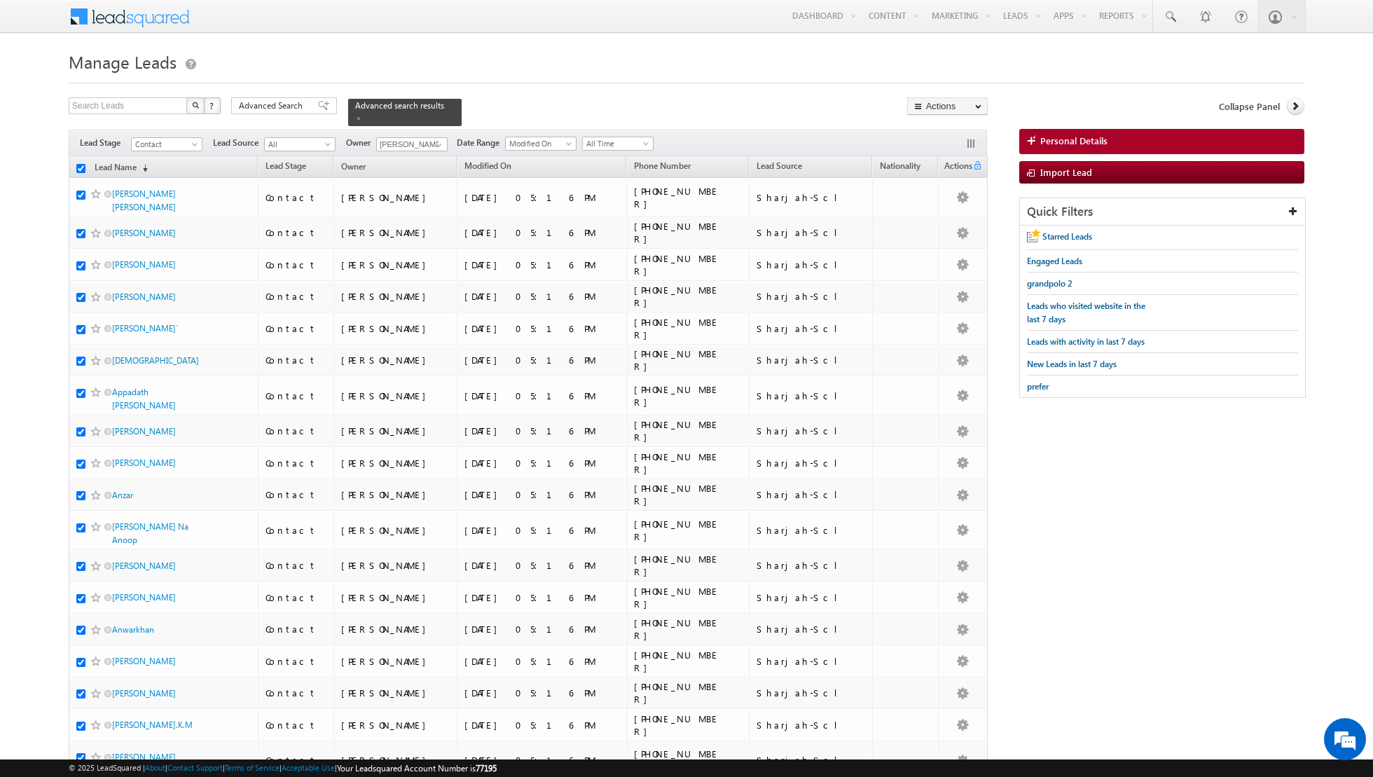
checkbox input "true"
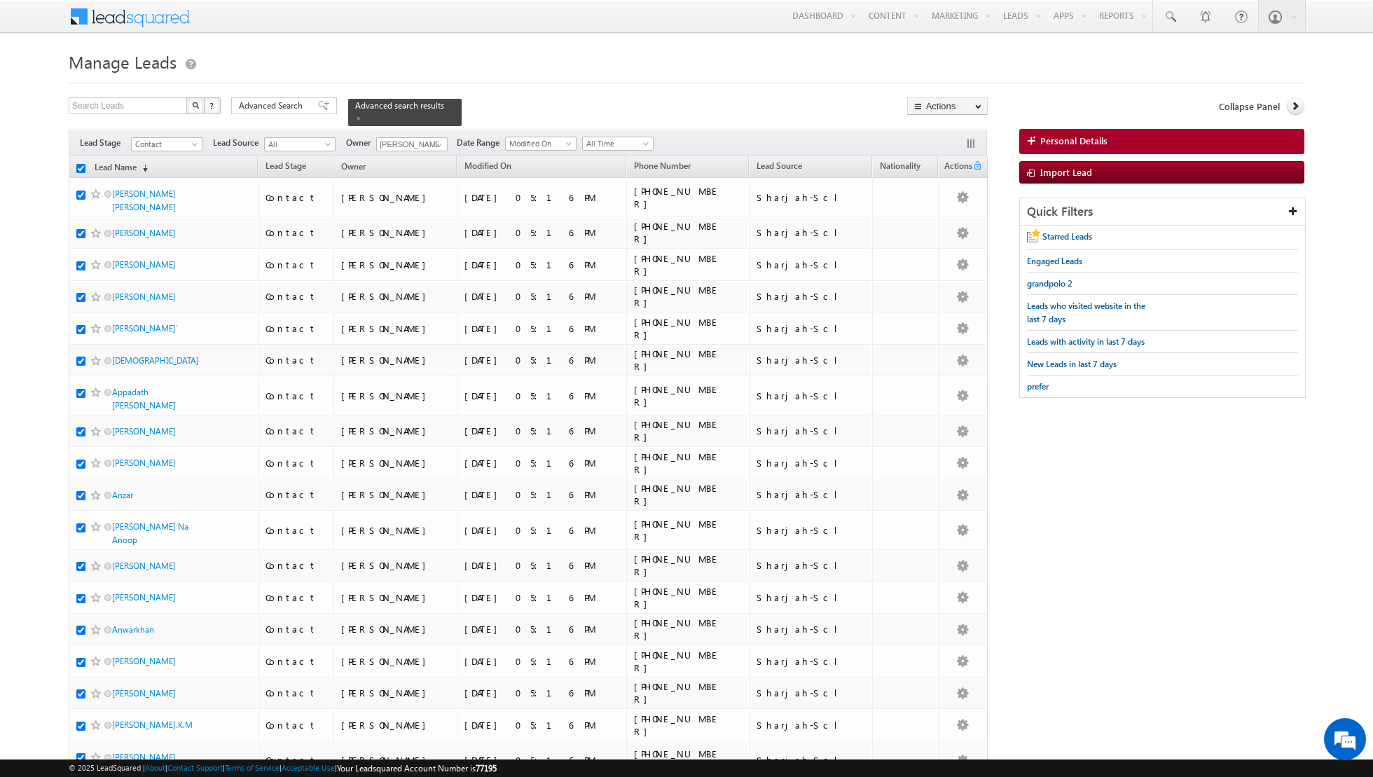
checkbox input "true"
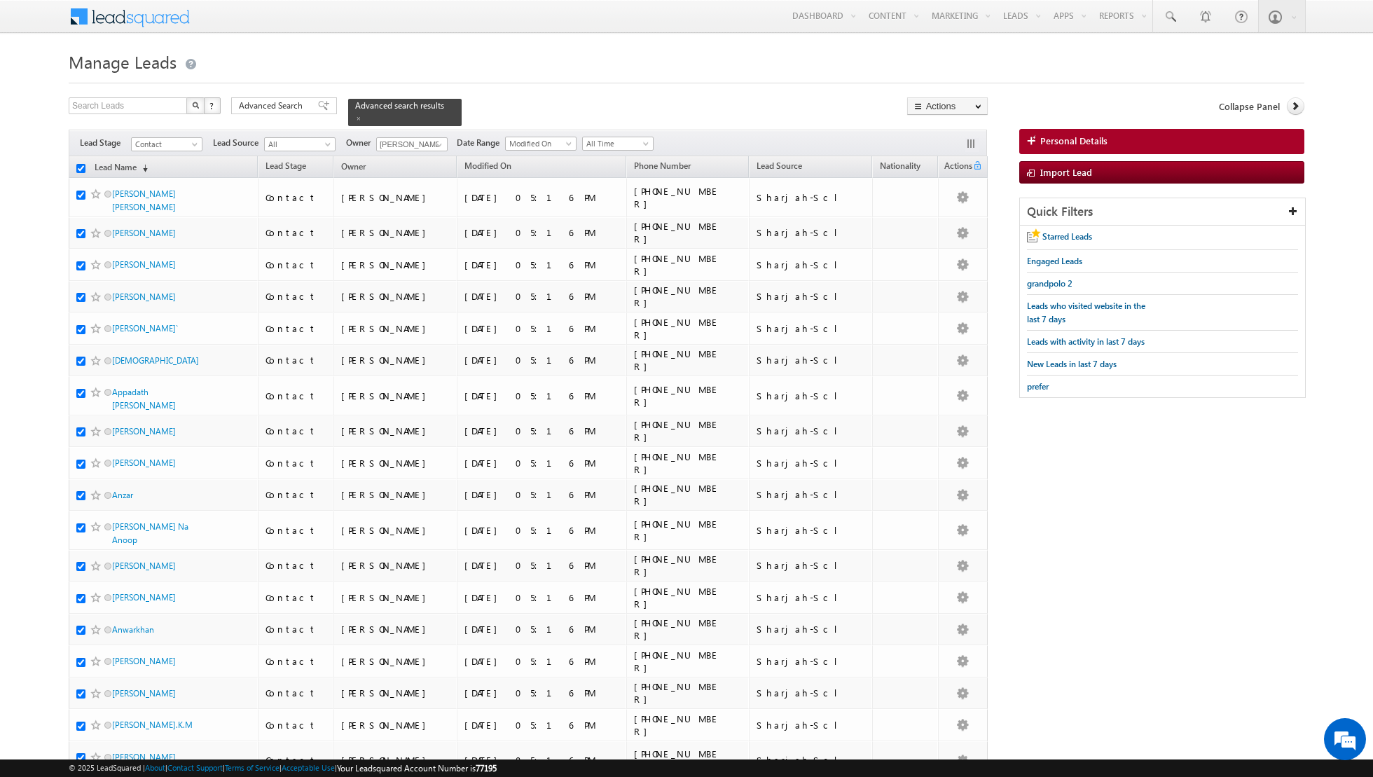
checkbox input "true"
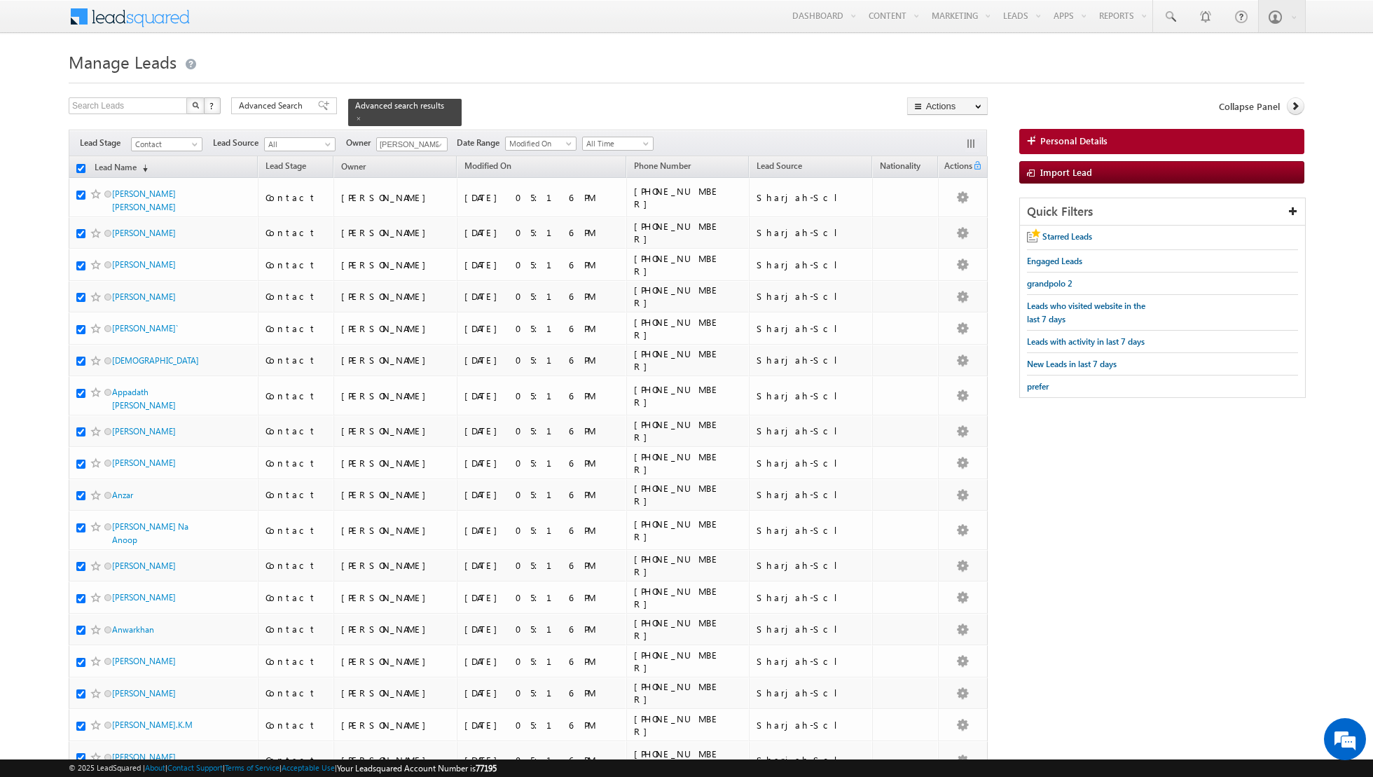
checkbox input "true"
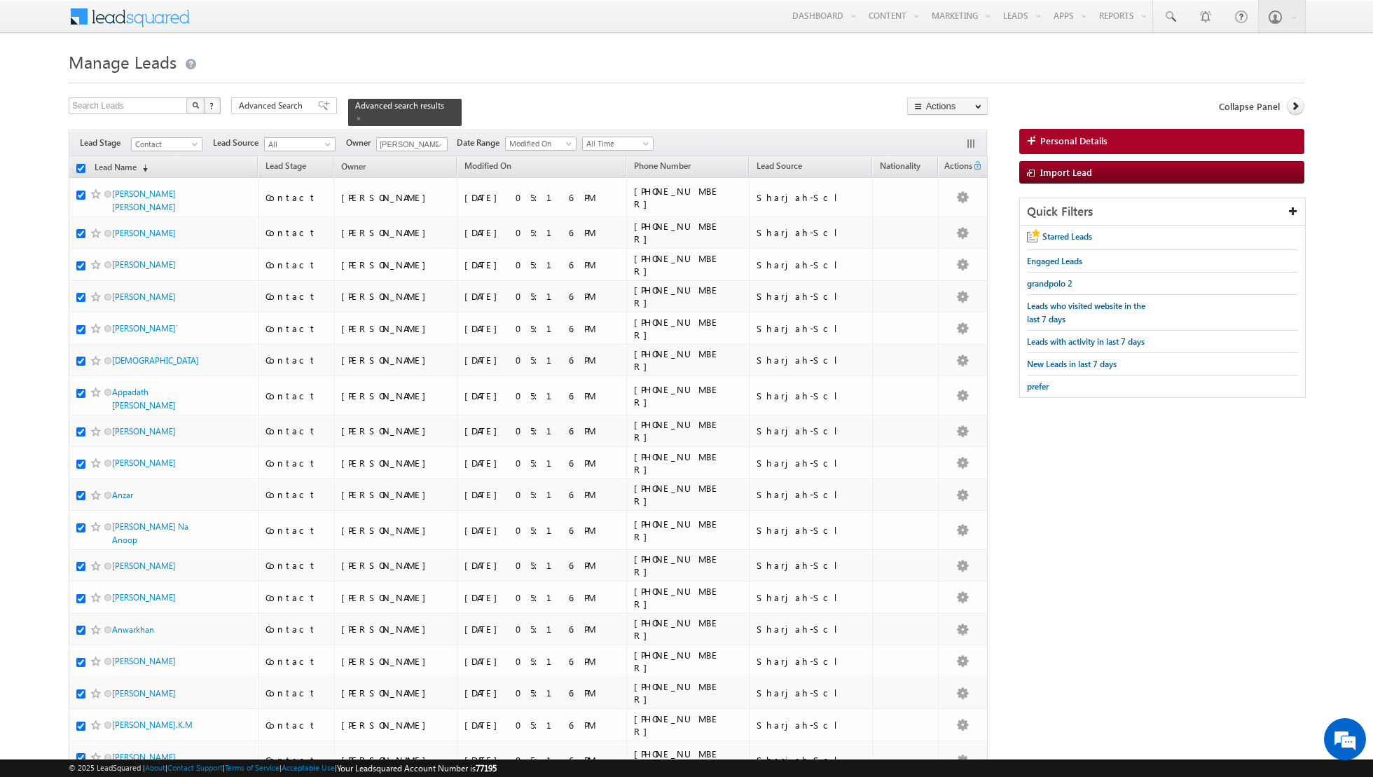
checkbox input "true"
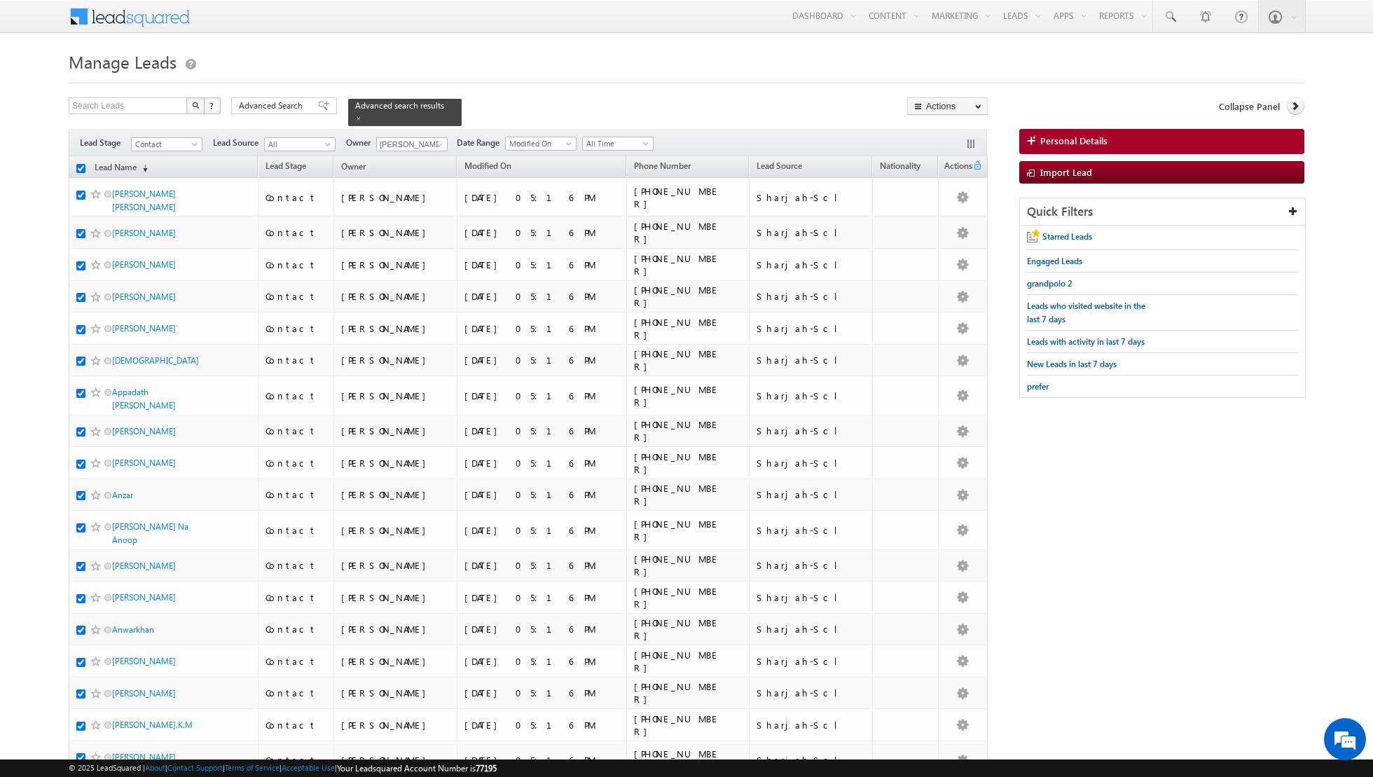
checkbox input "true"
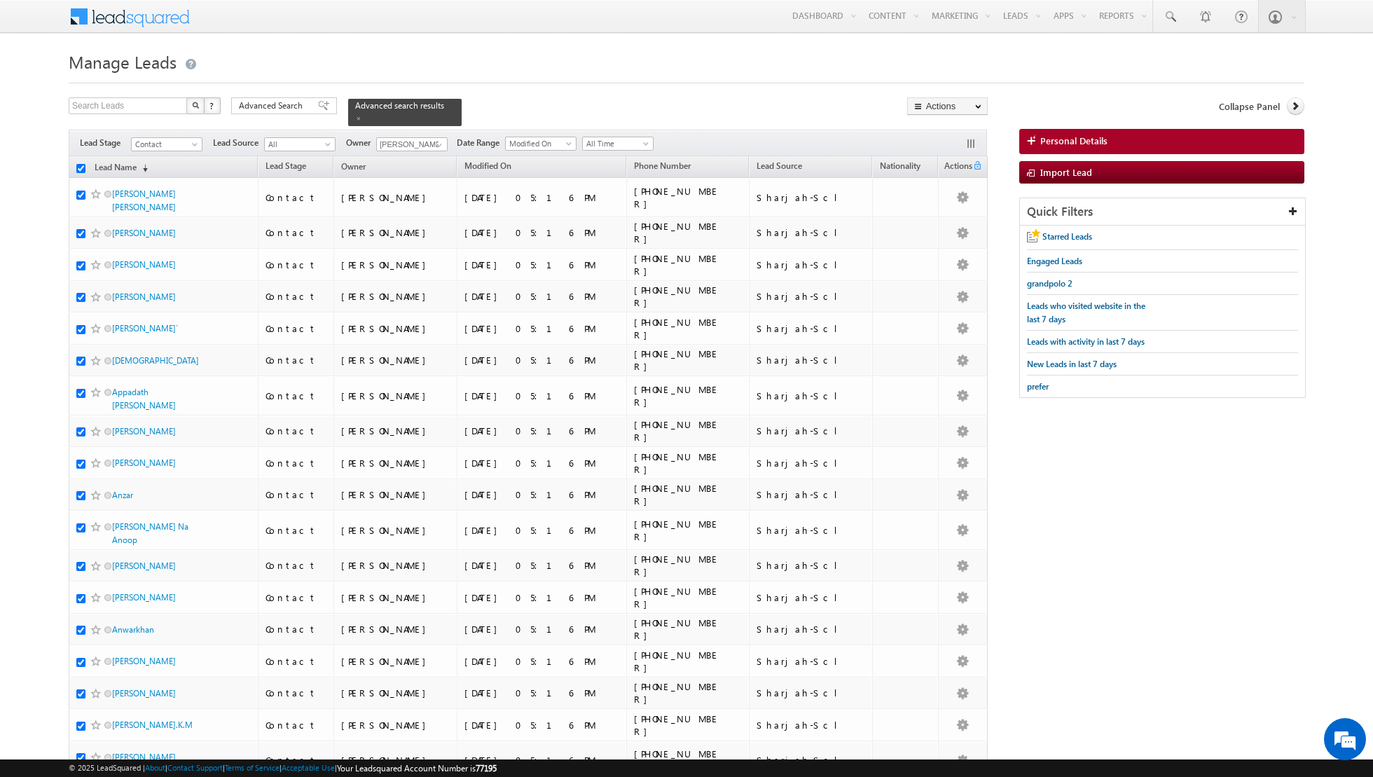
checkbox input "true"
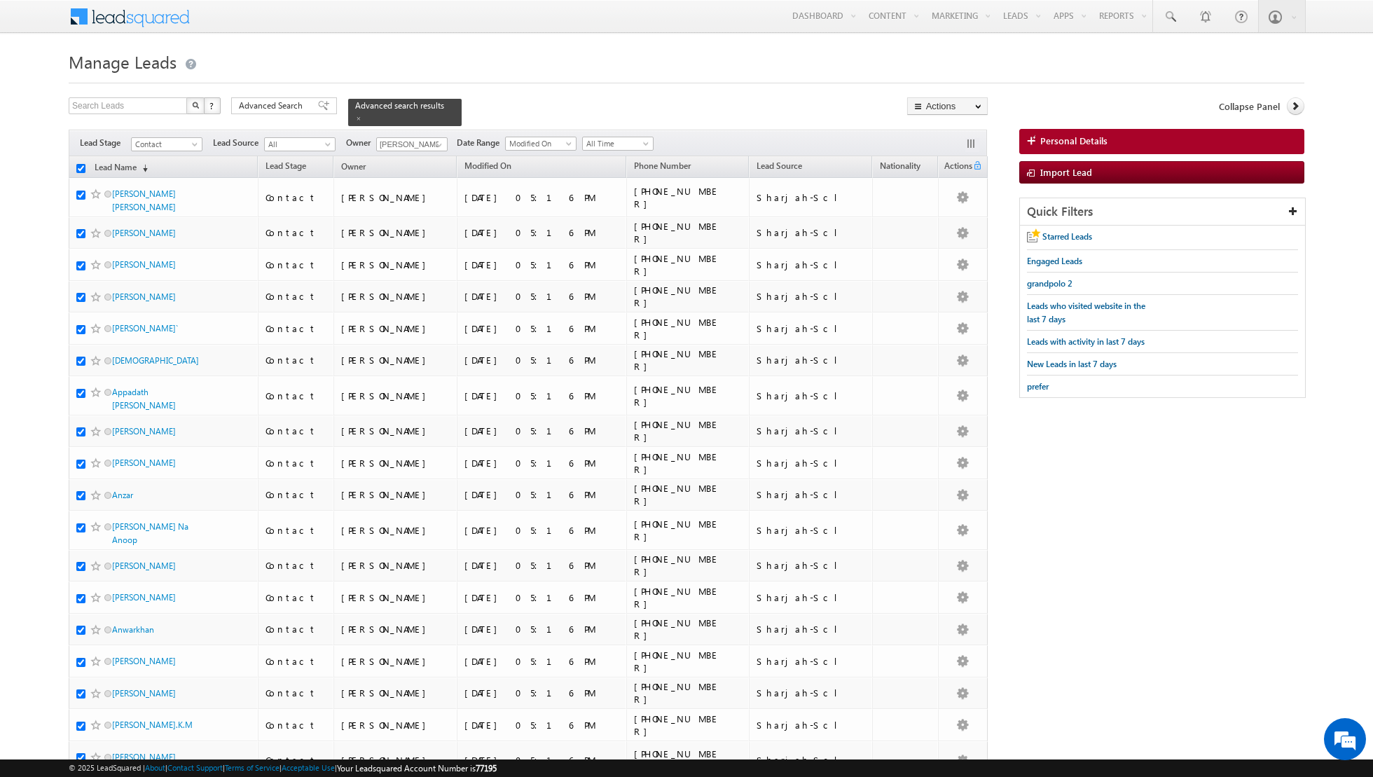
checkbox input "true"
click at [935, 221] on link "Change Owner" at bounding box center [947, 227] width 79 height 17
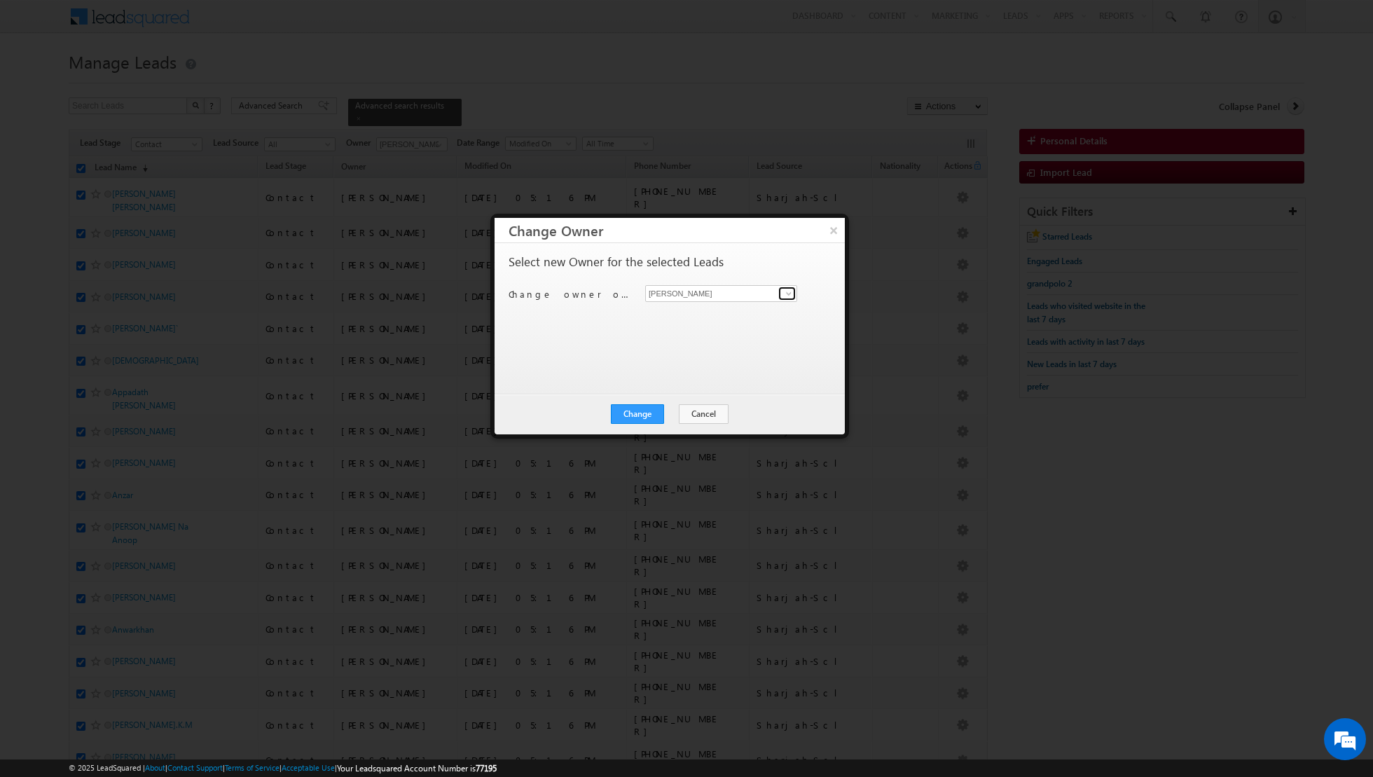
click at [790, 294] on span at bounding box center [788, 293] width 11 height 11
click at [712, 317] on span "[PERSON_NAME][EMAIL_ADDRESS][DOMAIN_NAME]" at bounding box center [714, 320] width 126 height 11
type input "[PERSON_NAME]"
click at [635, 410] on button "Change" at bounding box center [637, 414] width 53 height 20
click at [675, 413] on button "Close" at bounding box center [671, 414] width 45 height 20
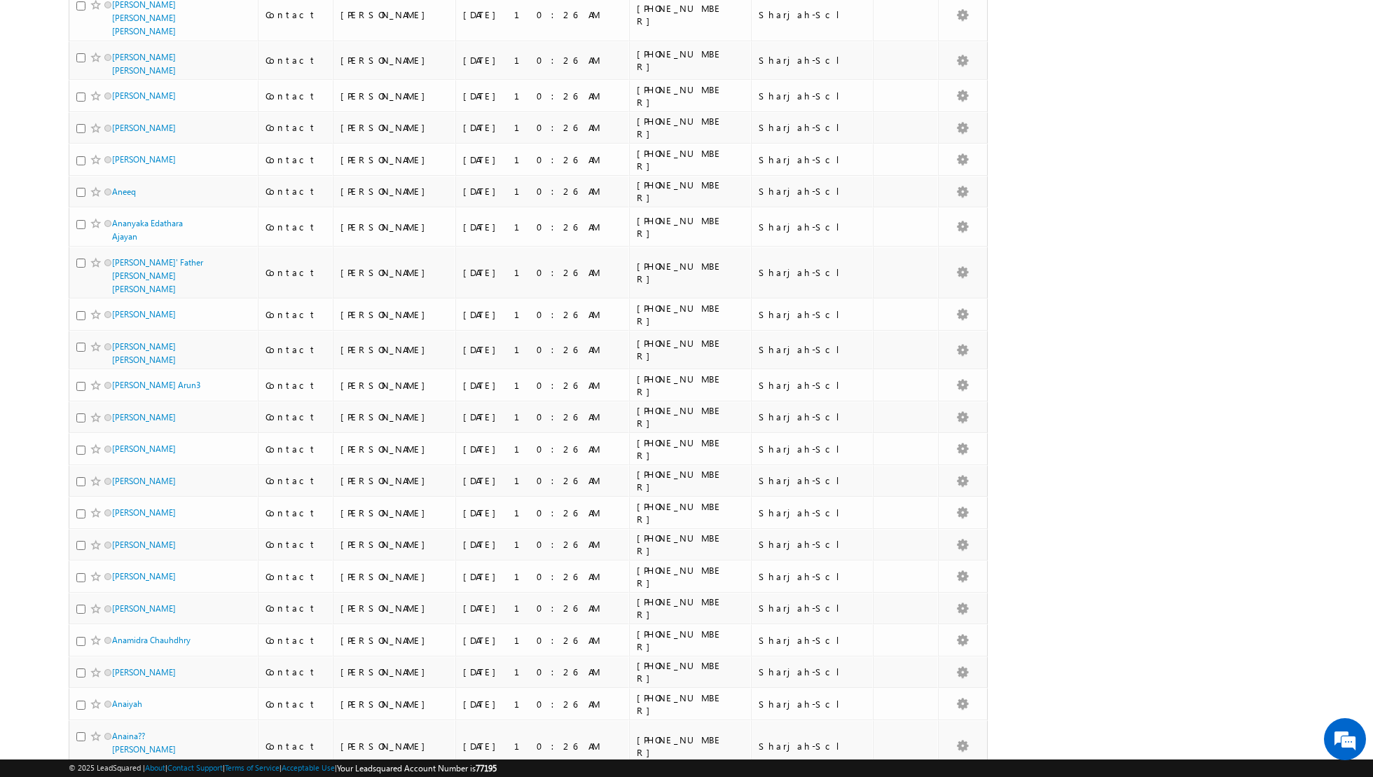
scroll to position [2714, 0]
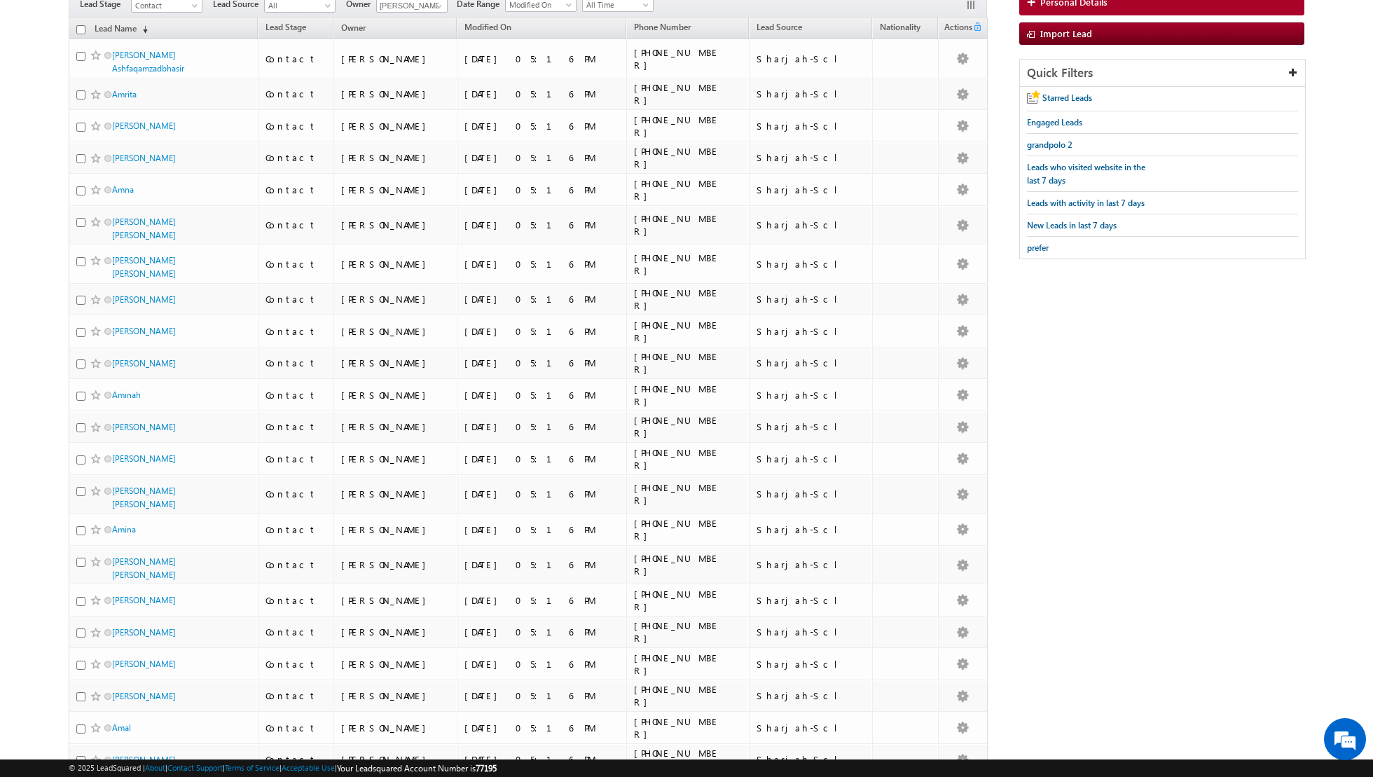
scroll to position [0, 0]
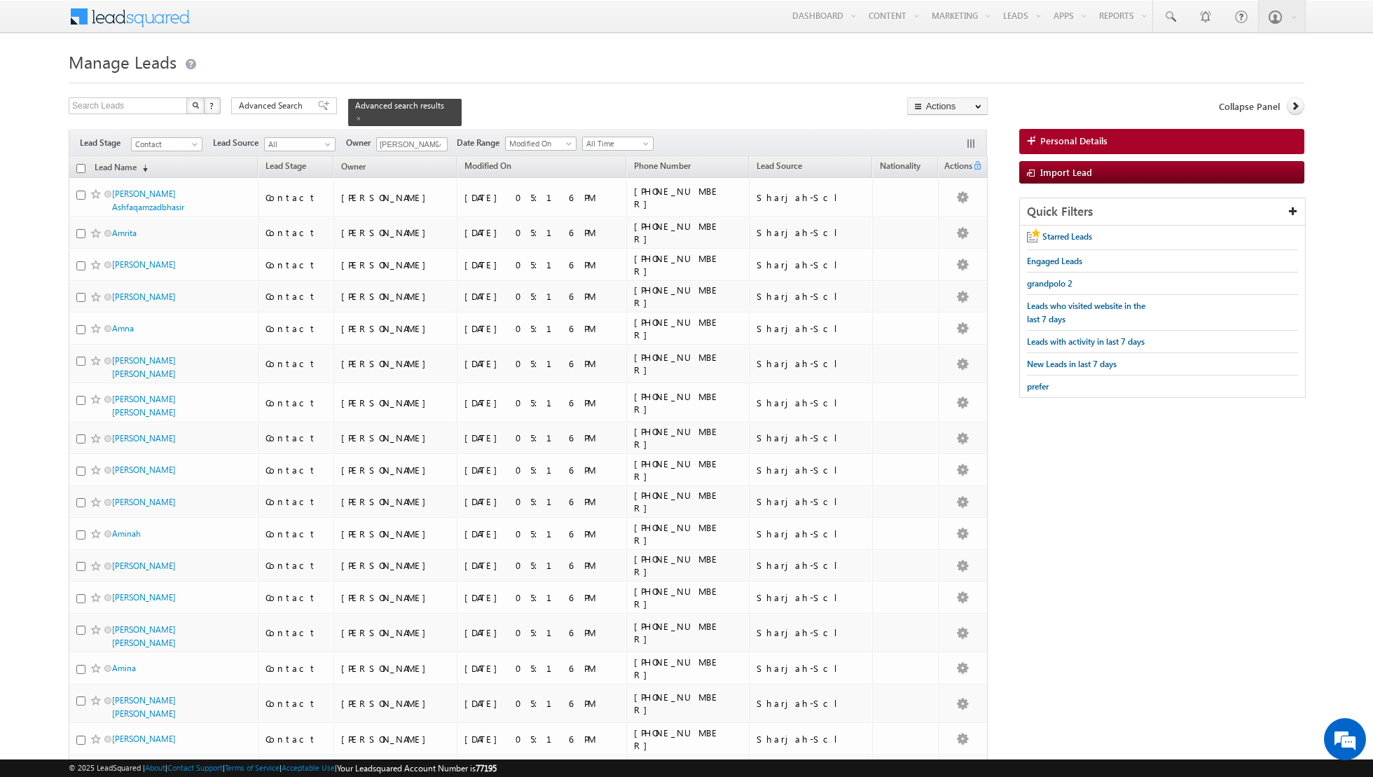
click at [81, 166] on input "checkbox" at bounding box center [80, 168] width 9 height 9
checkbox input "true"
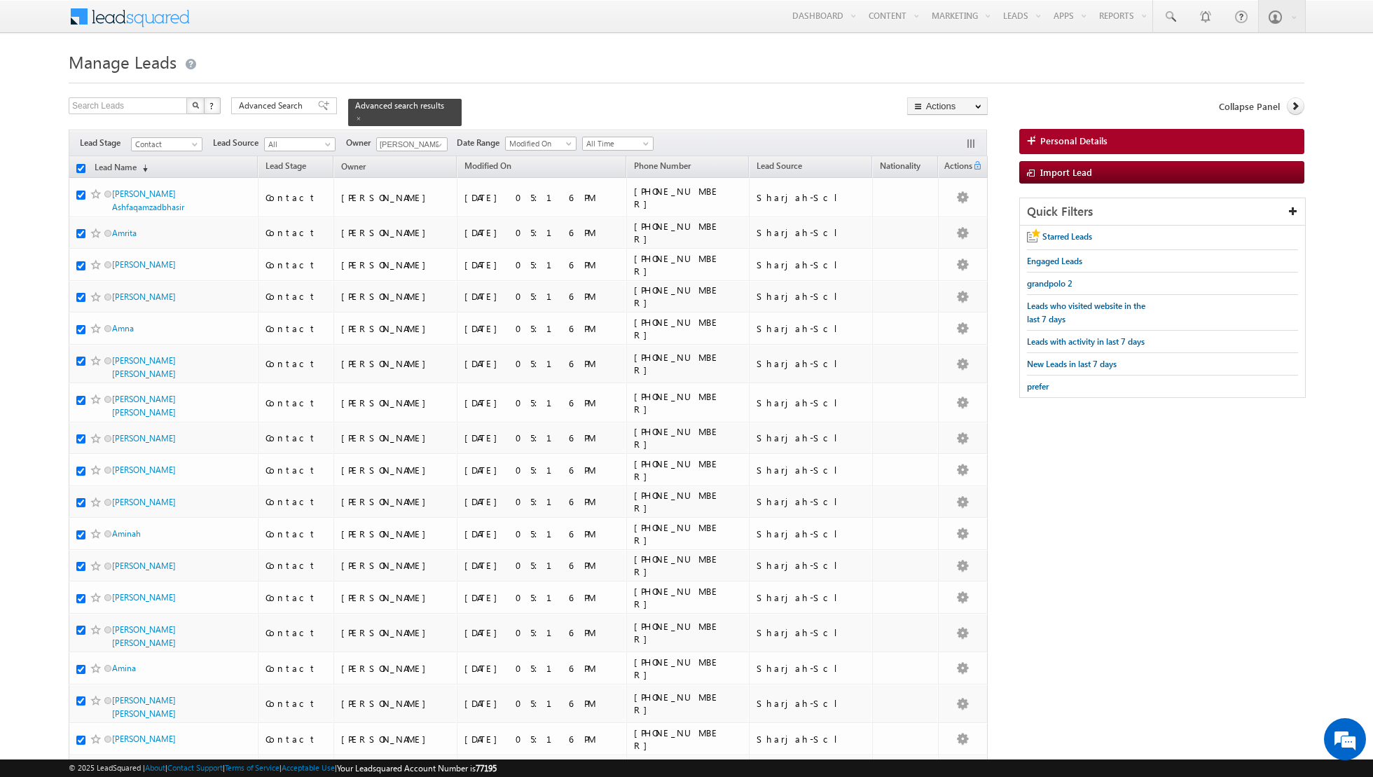
checkbox input "true"
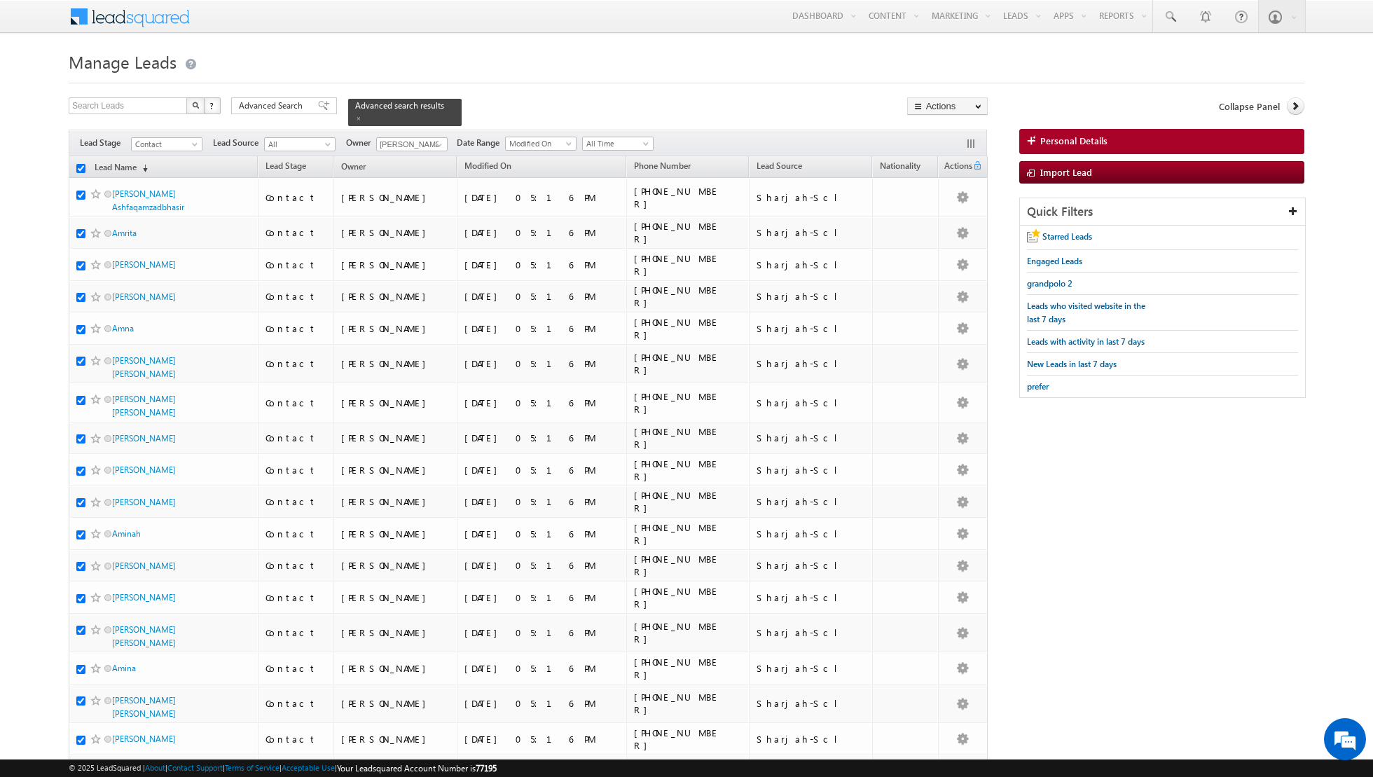
checkbox input "true"
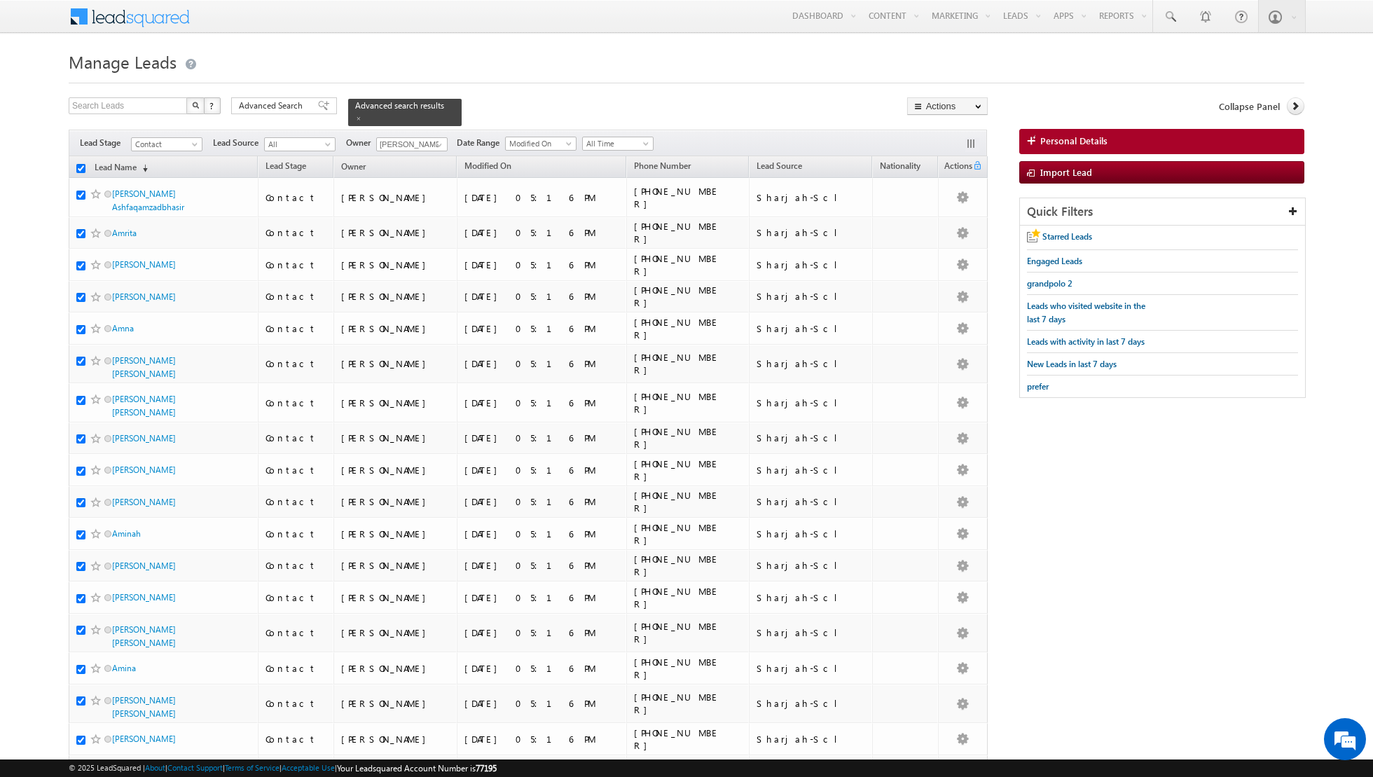
checkbox input "true"
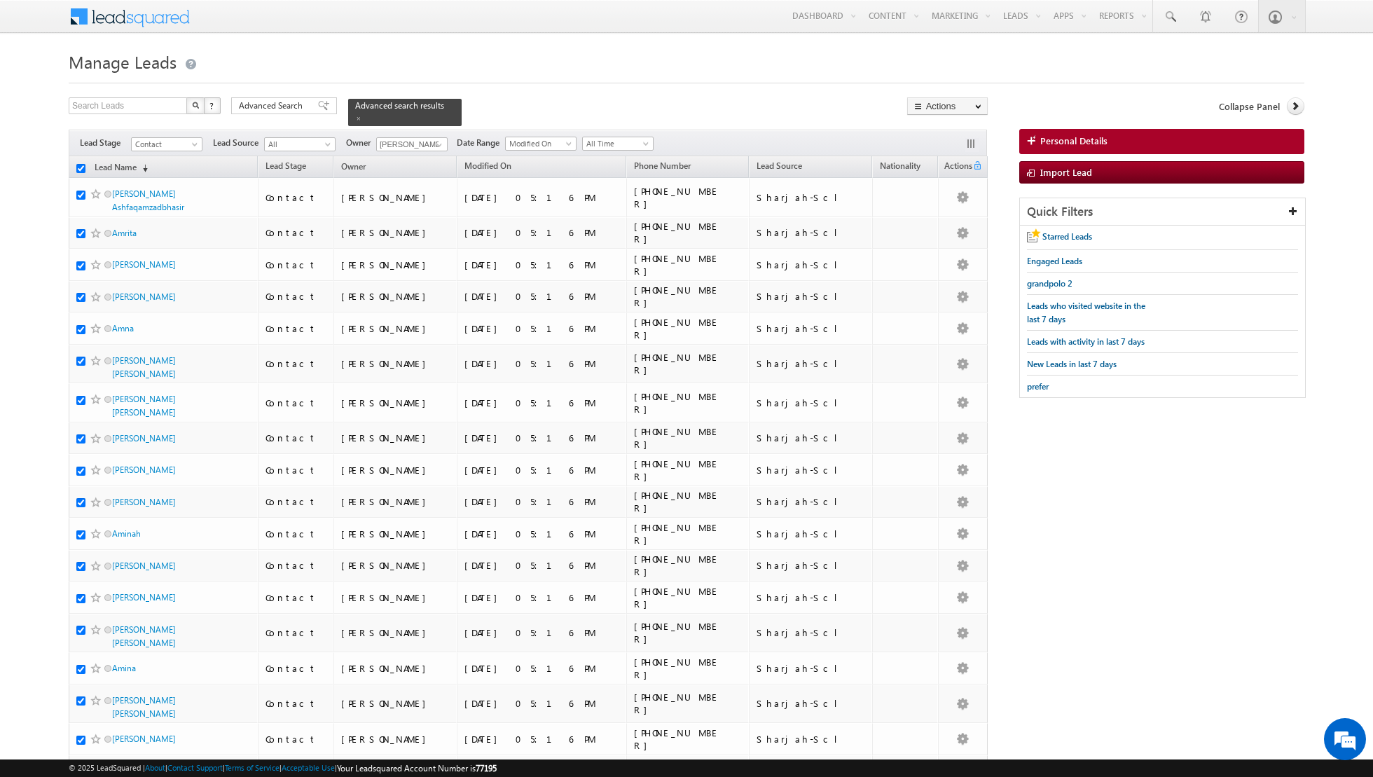
checkbox input "true"
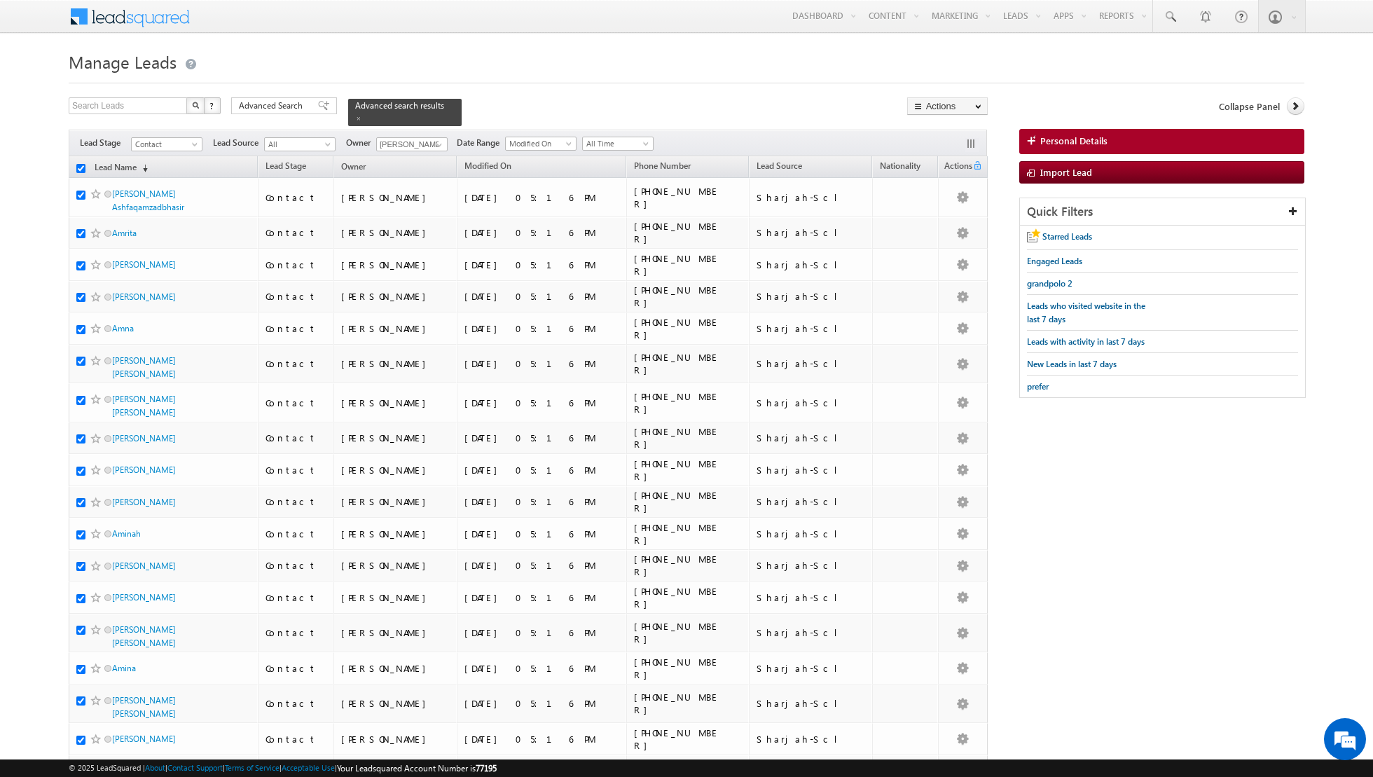
checkbox input "true"
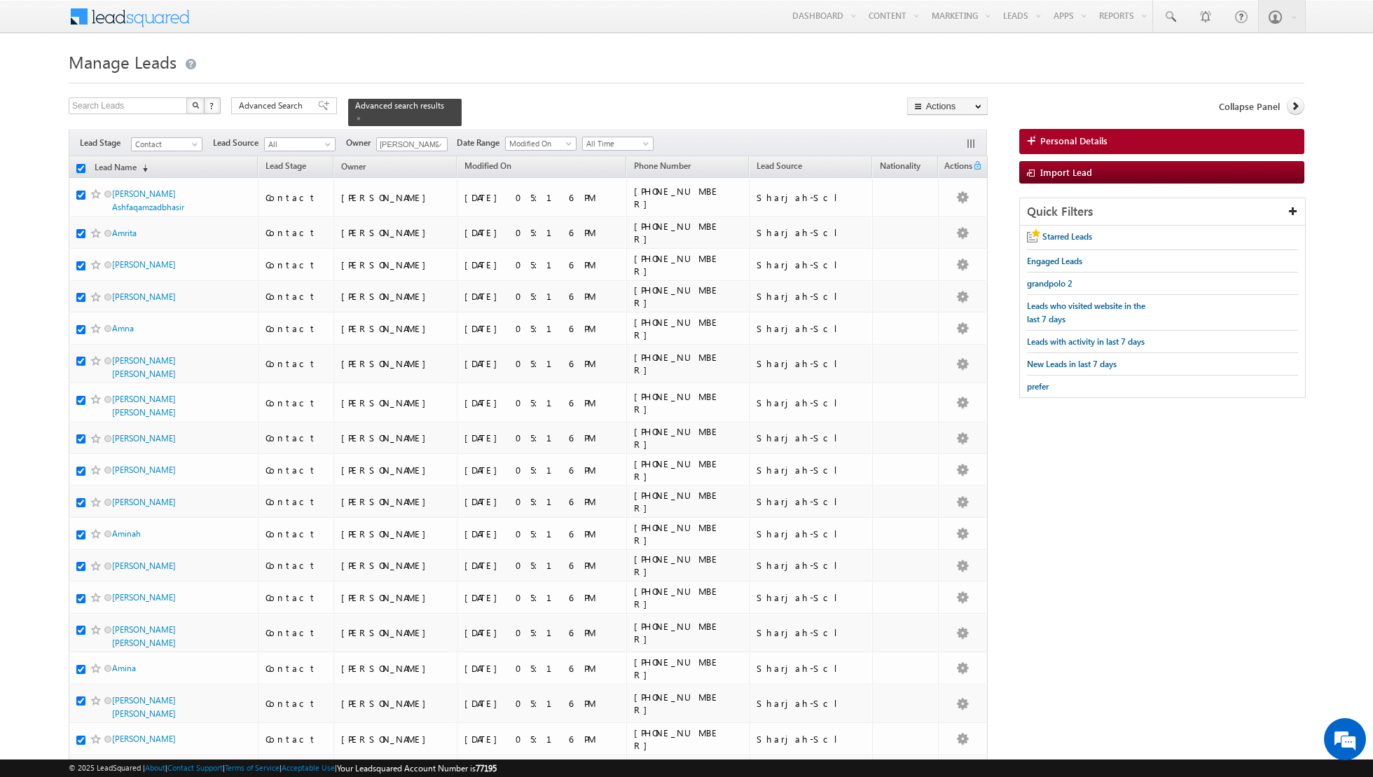
checkbox input "true"
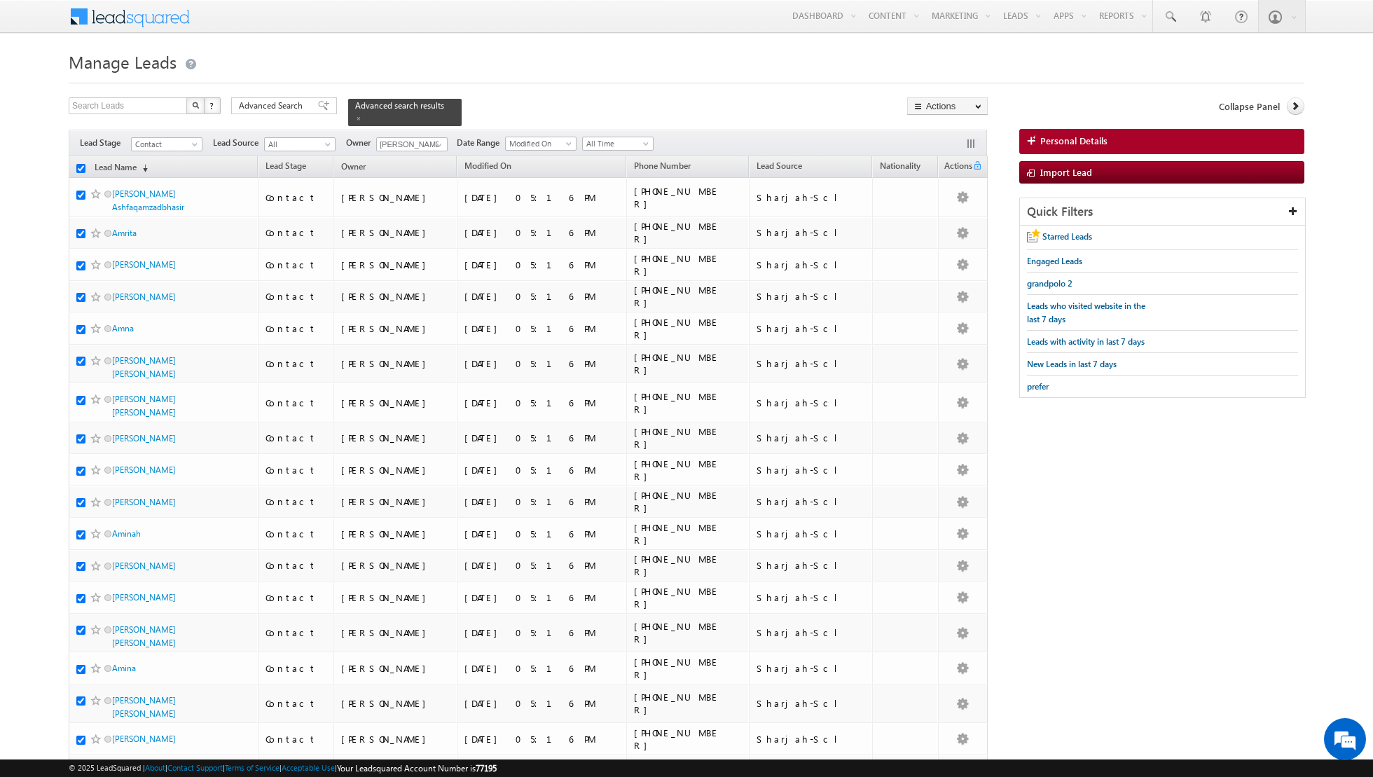
checkbox input "true"
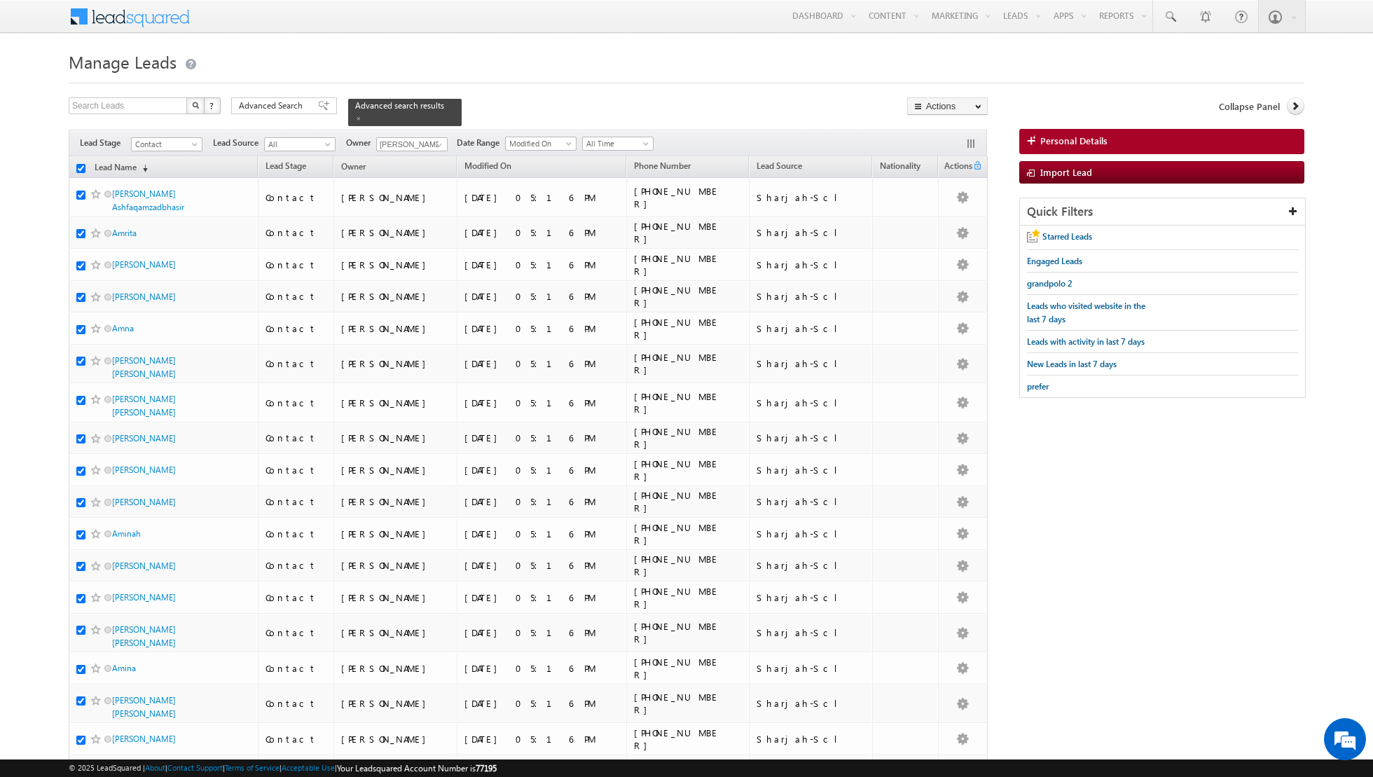
checkbox input "true"
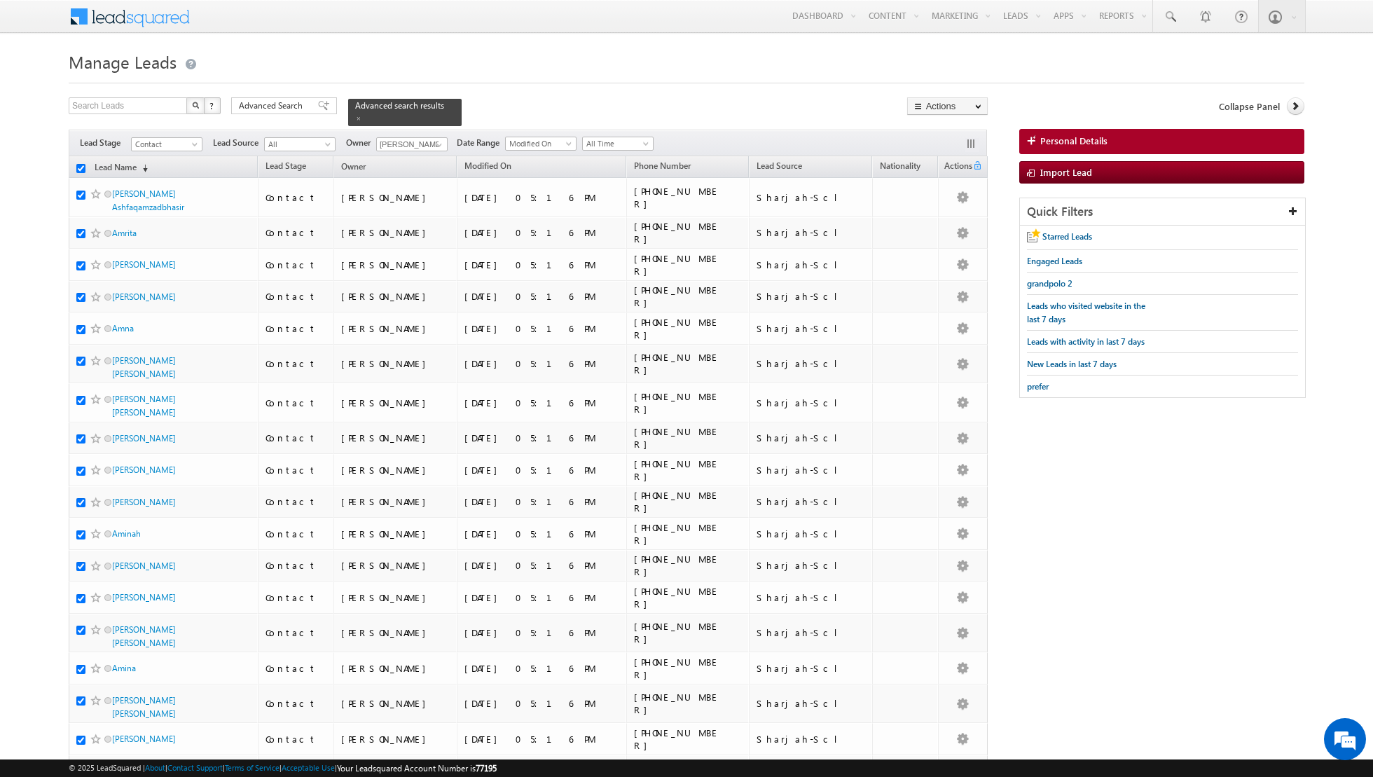
checkbox input "true"
click at [939, 225] on link "Change Owner" at bounding box center [947, 227] width 79 height 17
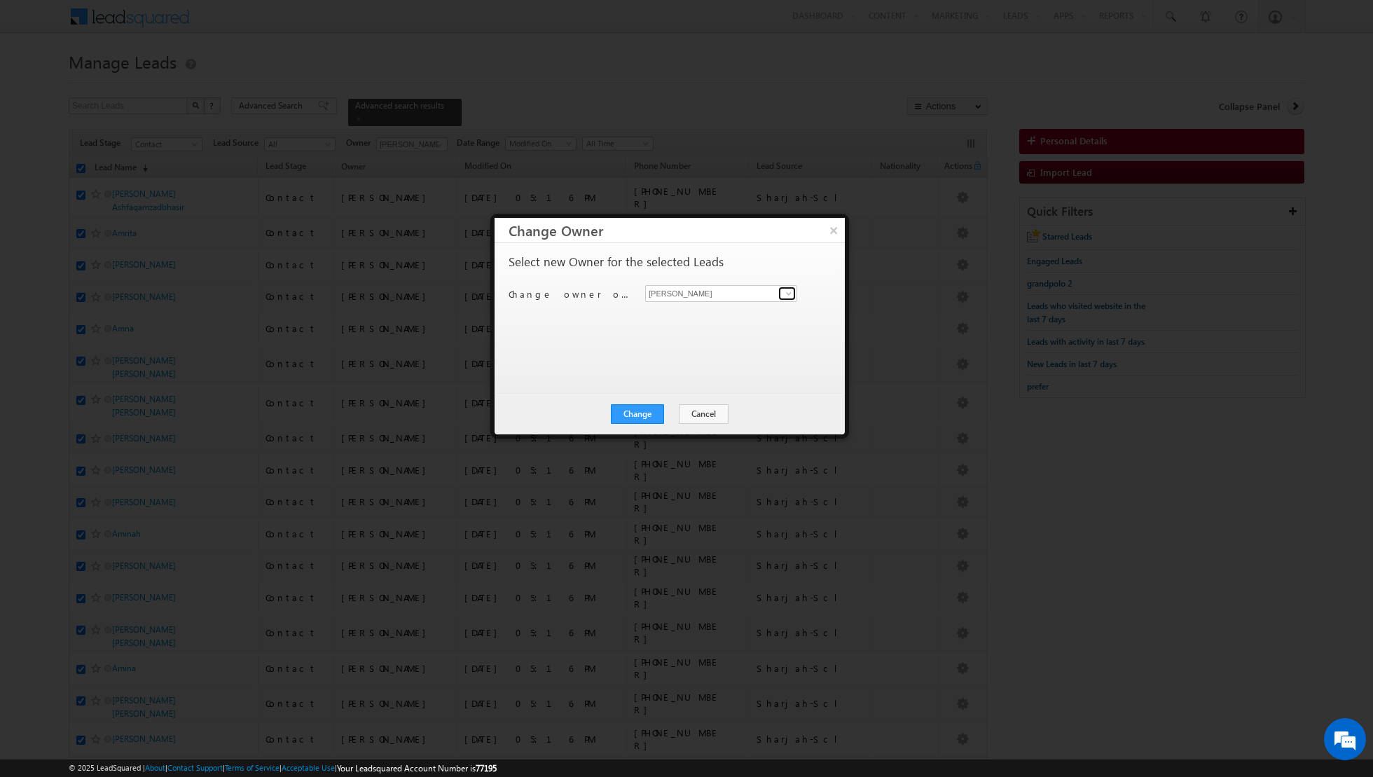
click at [790, 292] on span at bounding box center [788, 293] width 11 height 11
click at [717, 322] on span "[PERSON_NAME][EMAIL_ADDRESS][DOMAIN_NAME]" at bounding box center [714, 320] width 126 height 11
type input "[PERSON_NAME]"
click at [639, 411] on button "Change" at bounding box center [637, 414] width 53 height 20
click at [672, 412] on button "Close" at bounding box center [671, 414] width 45 height 20
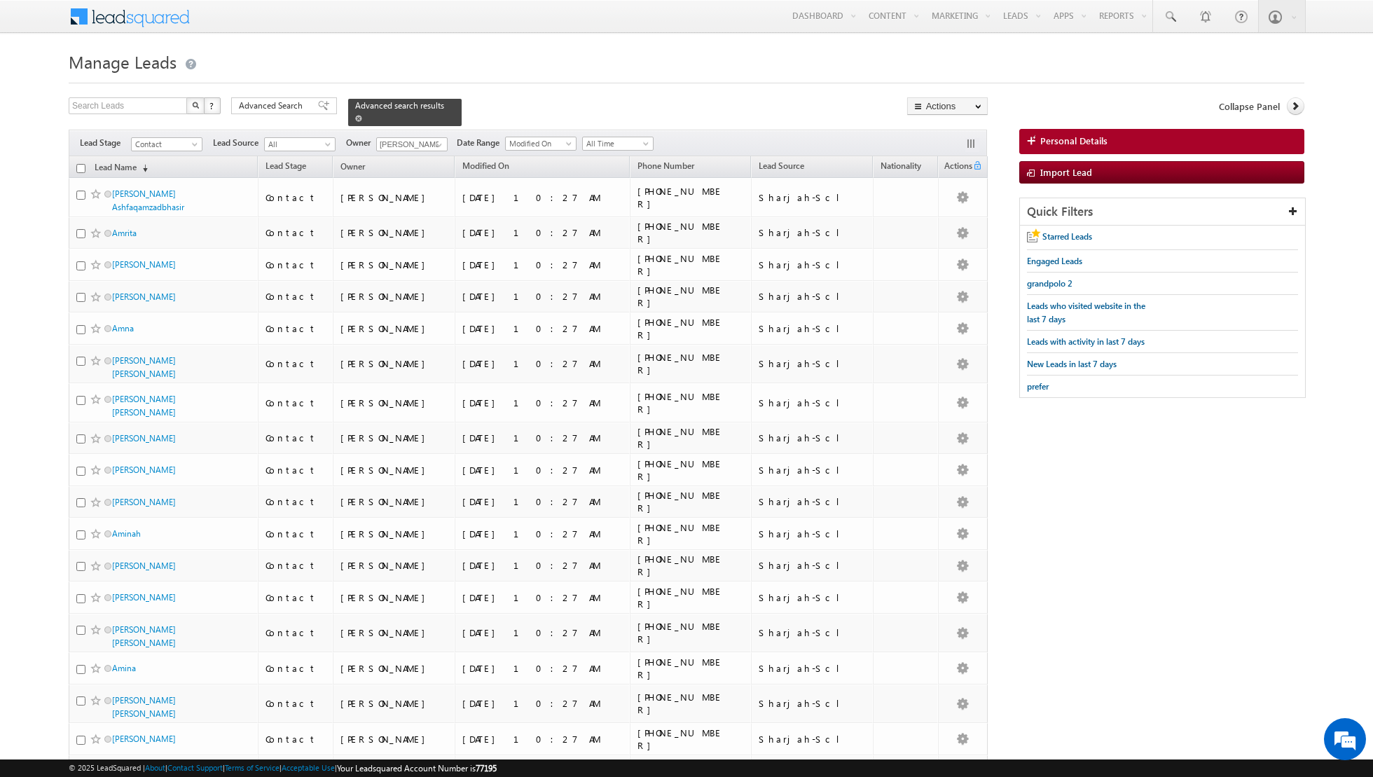
click at [355, 120] on span at bounding box center [358, 118] width 7 height 7
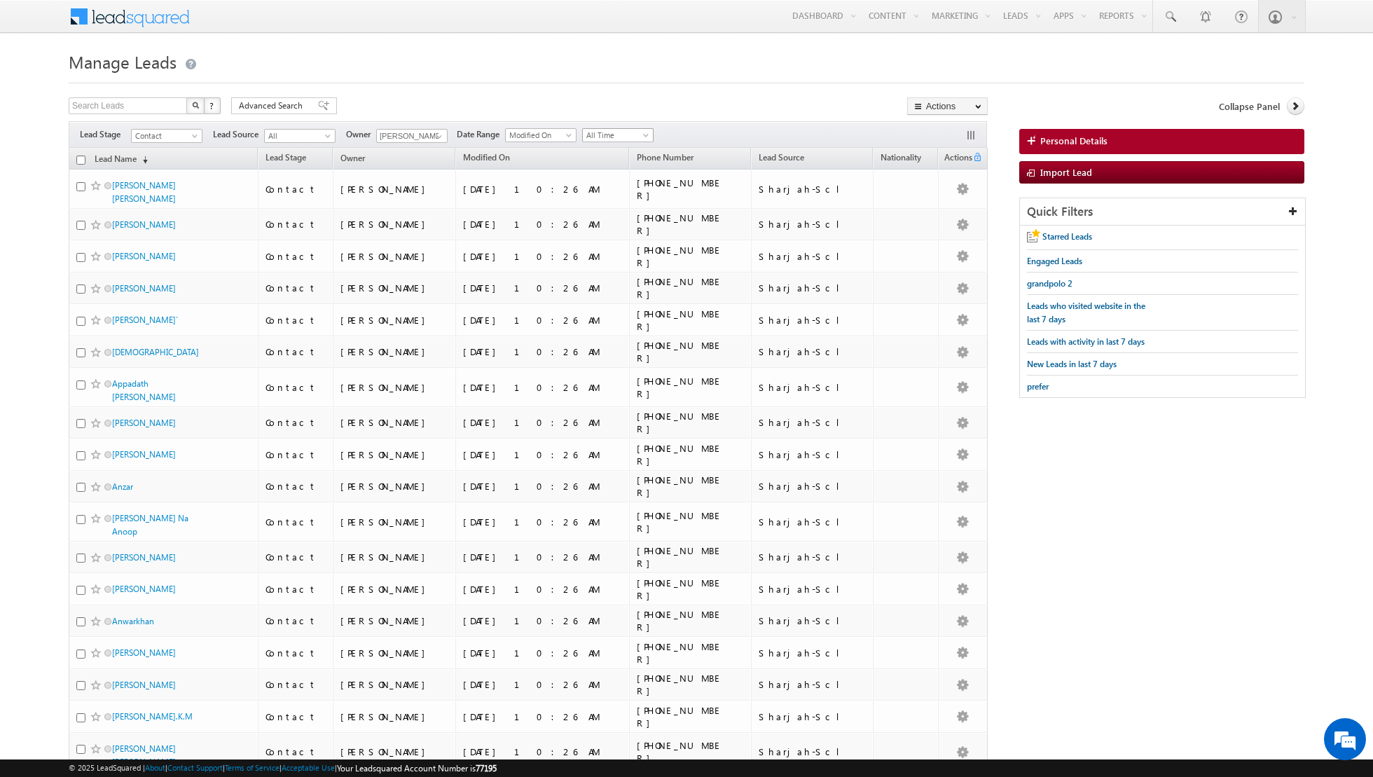
click at [642, 135] on span at bounding box center [647, 137] width 11 height 11
click at [600, 177] on link "[DATE]" at bounding box center [612, 180] width 71 height 13
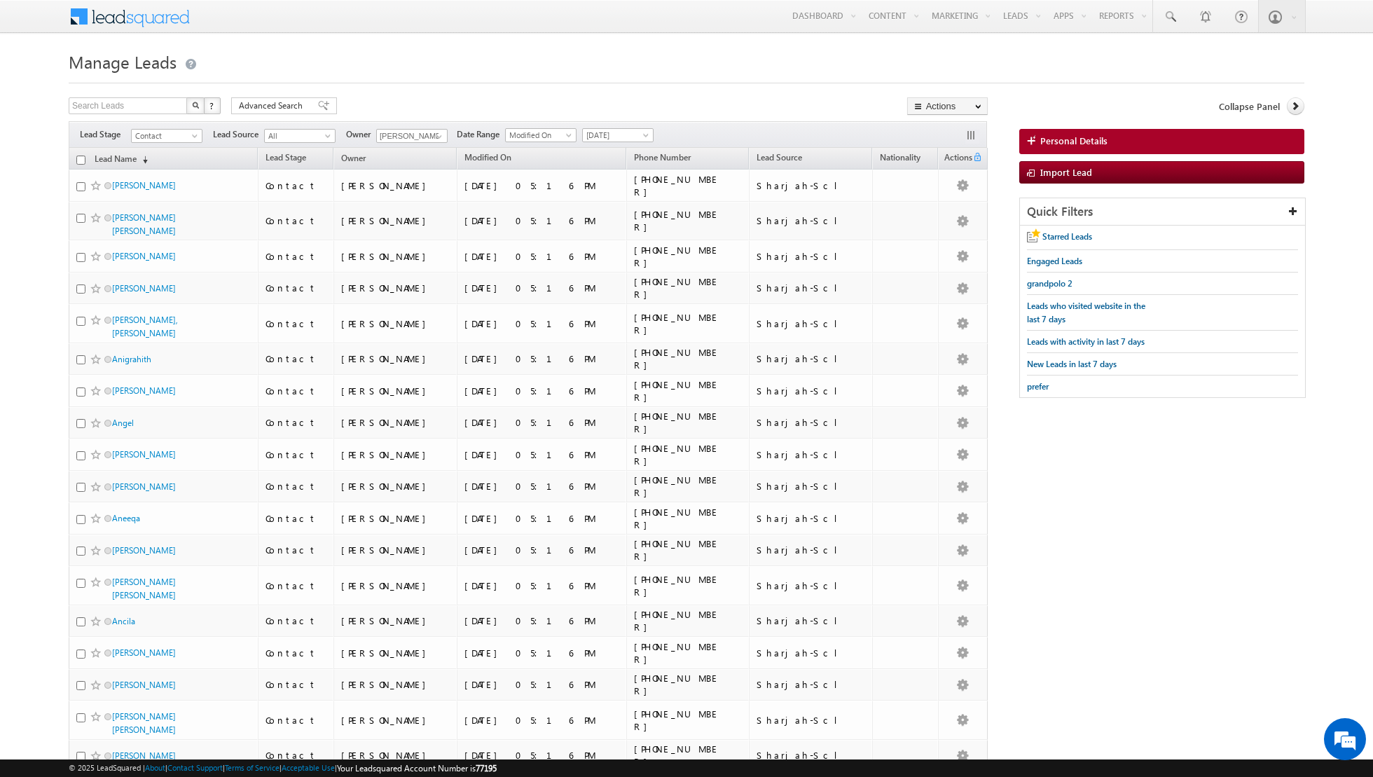
click at [80, 160] on input "checkbox" at bounding box center [80, 160] width 9 height 9
checkbox input "true"
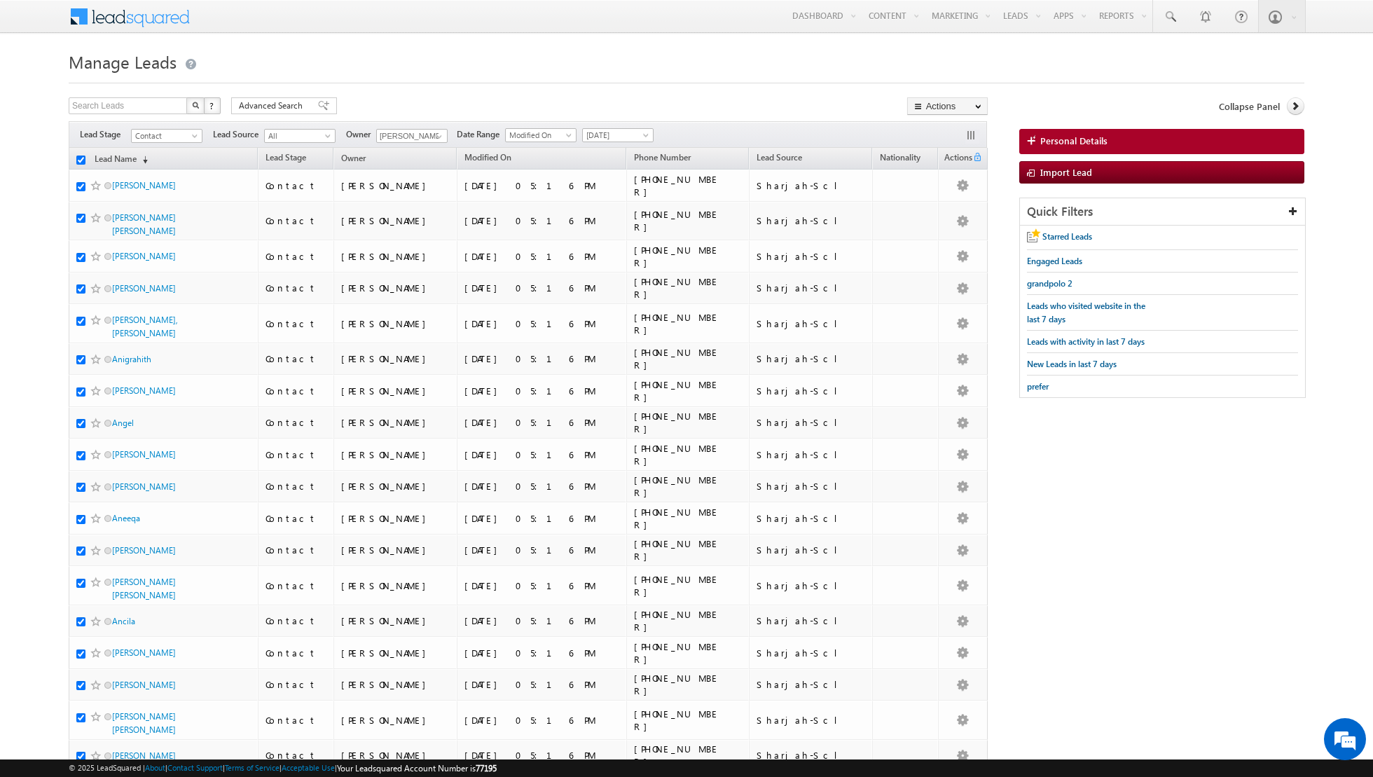
checkbox input "true"
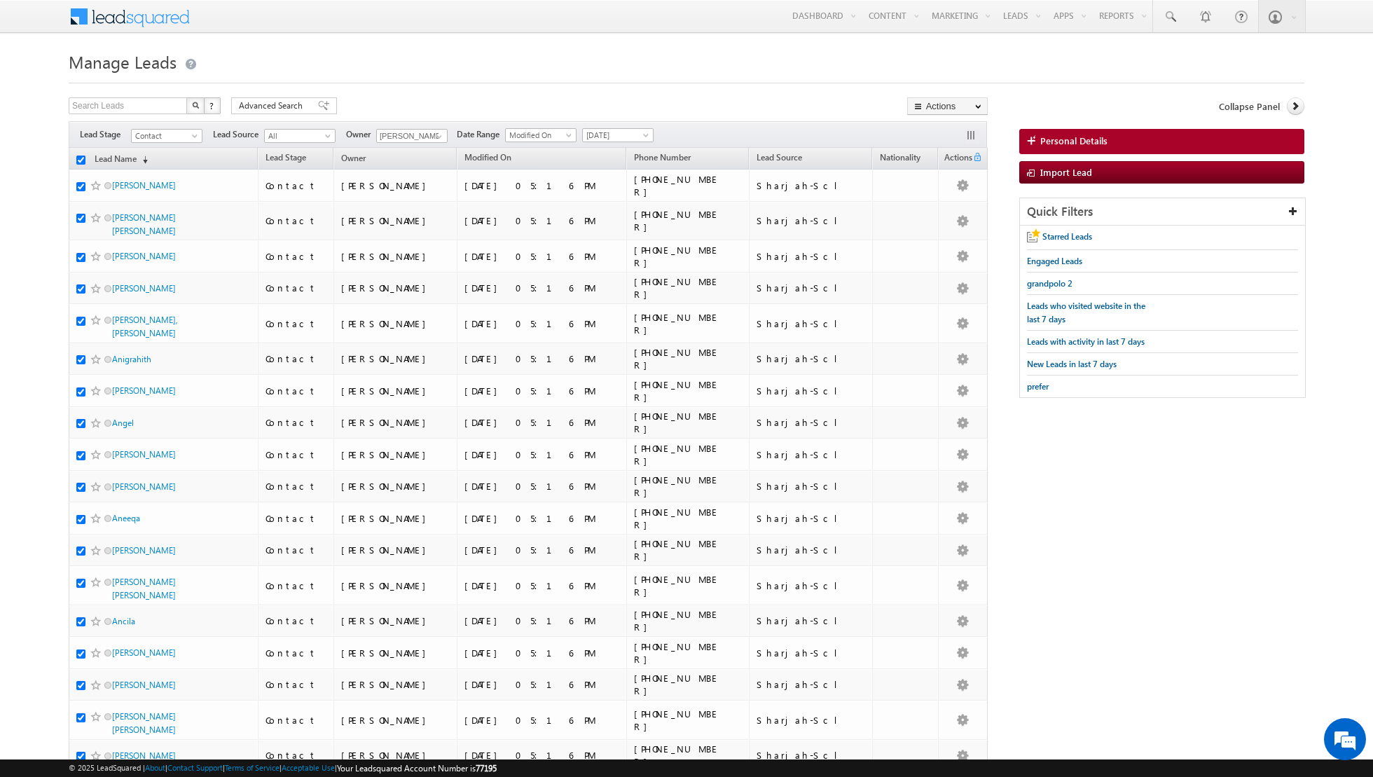
checkbox input "true"
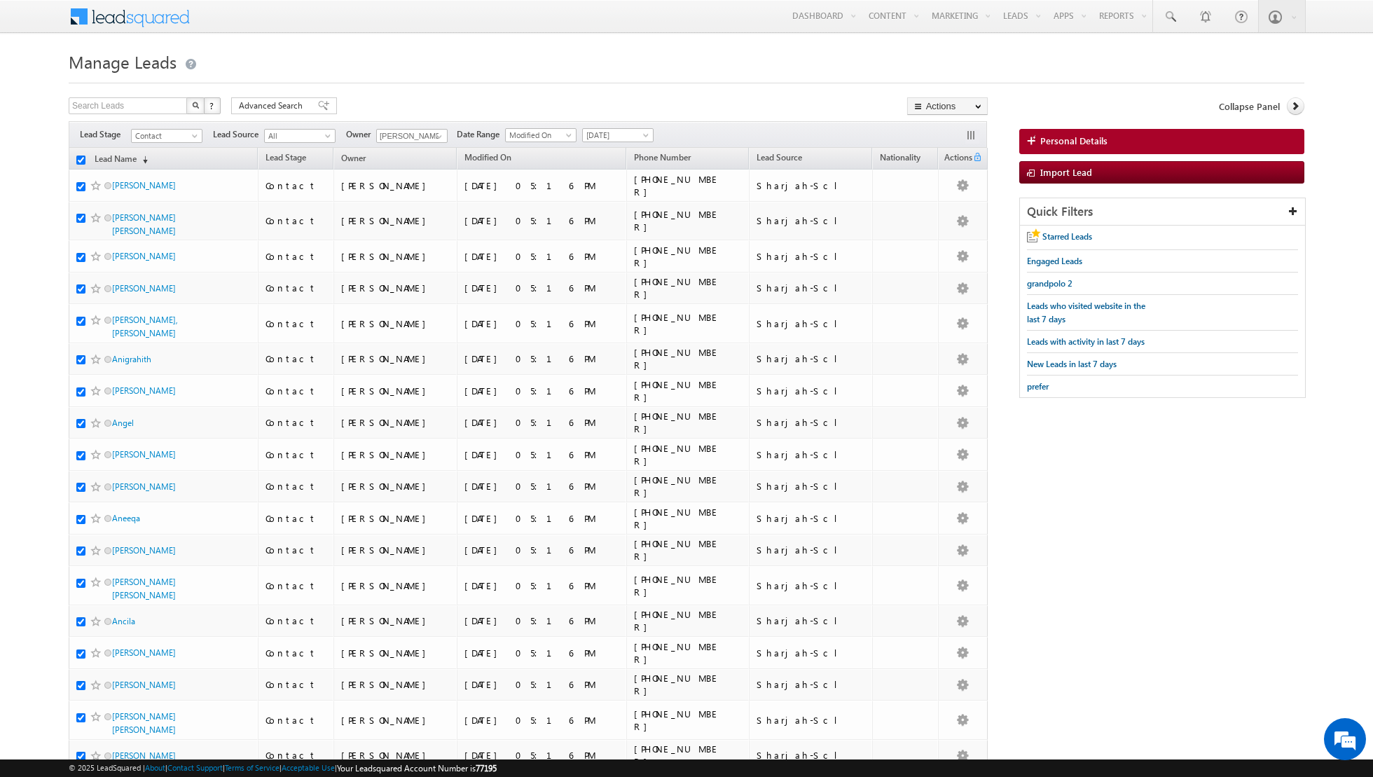
checkbox input "true"
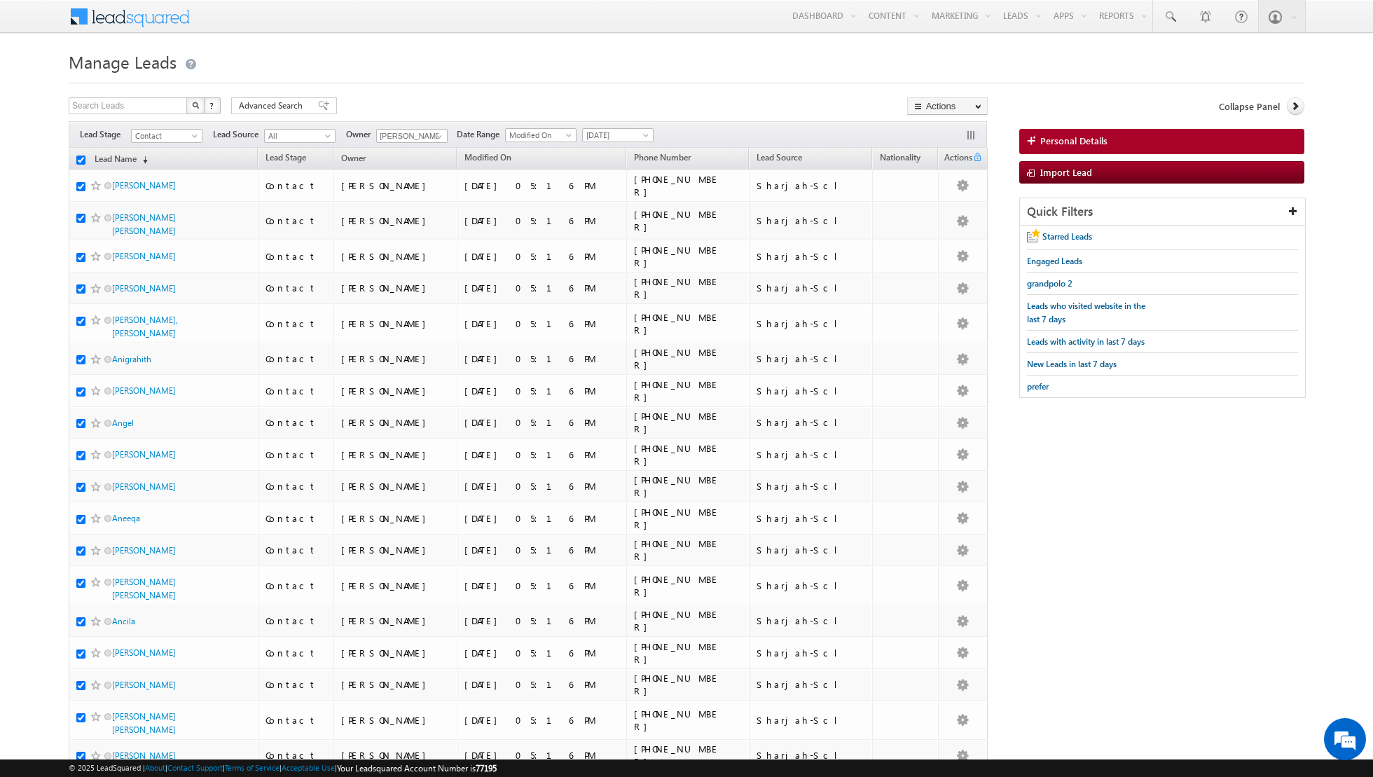
checkbox input "true"
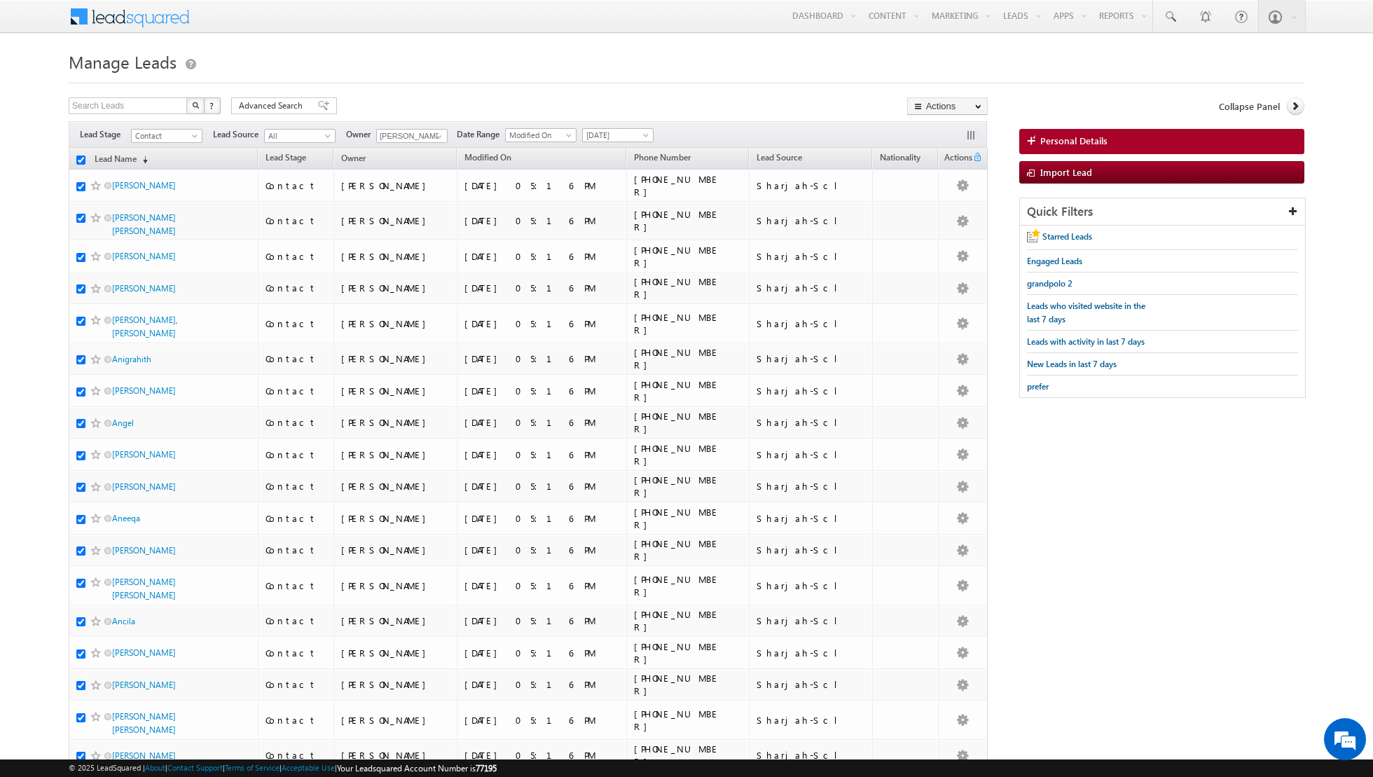
checkbox input "true"
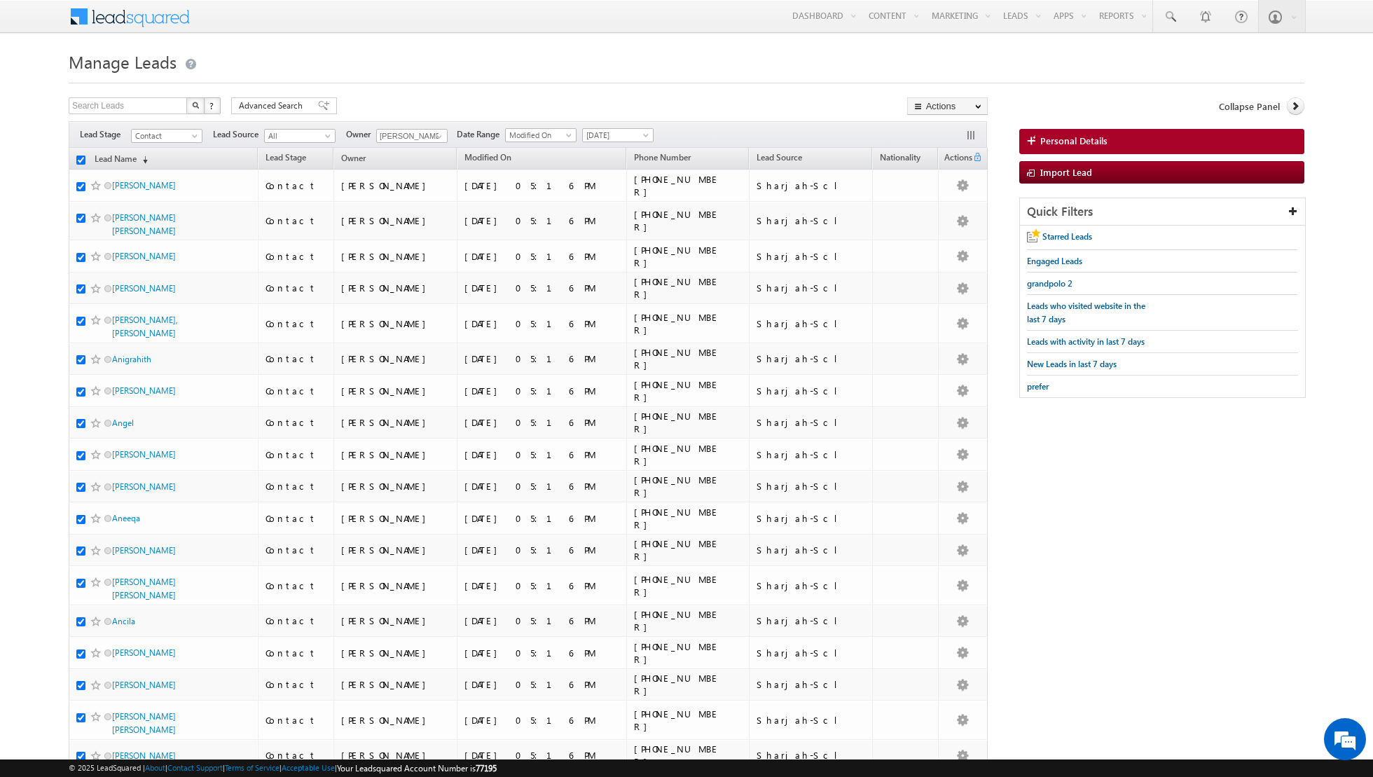
checkbox input "true"
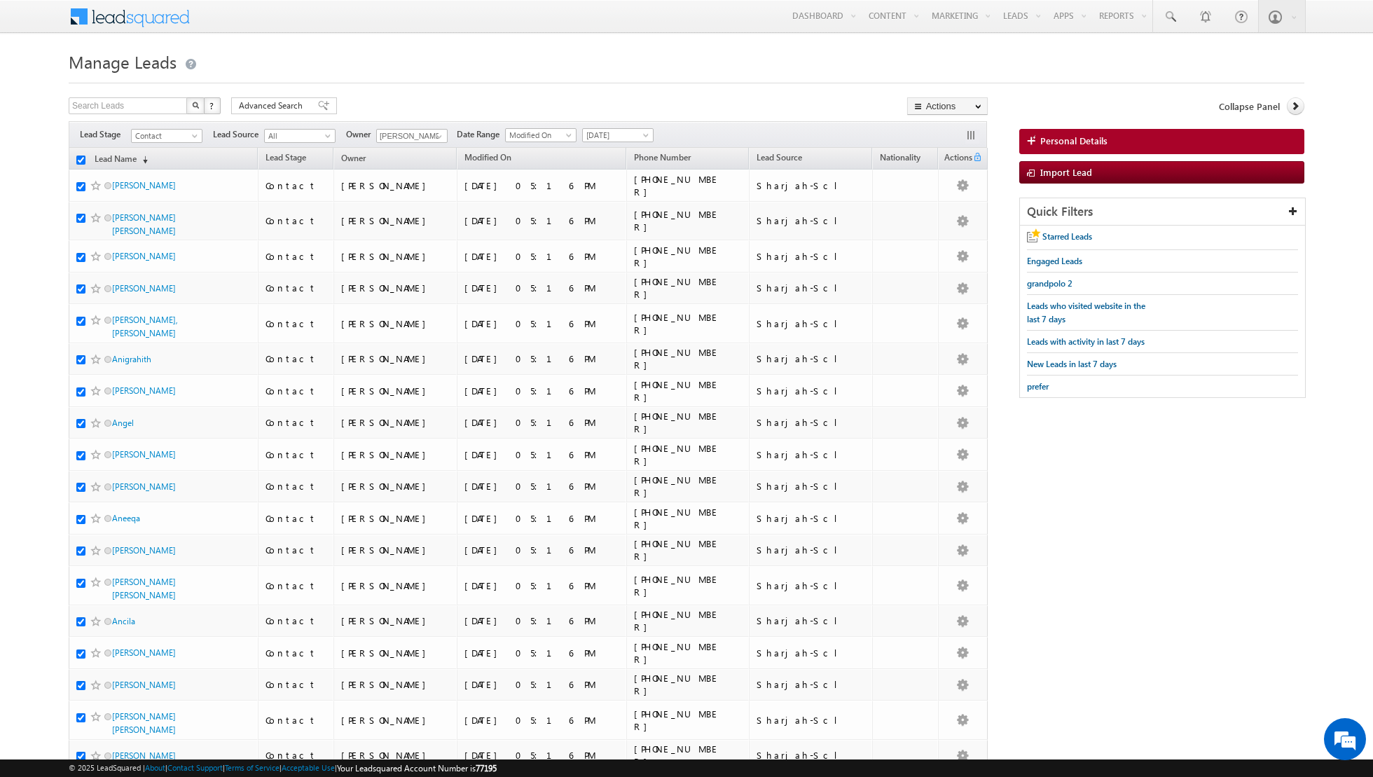
checkbox input "true"
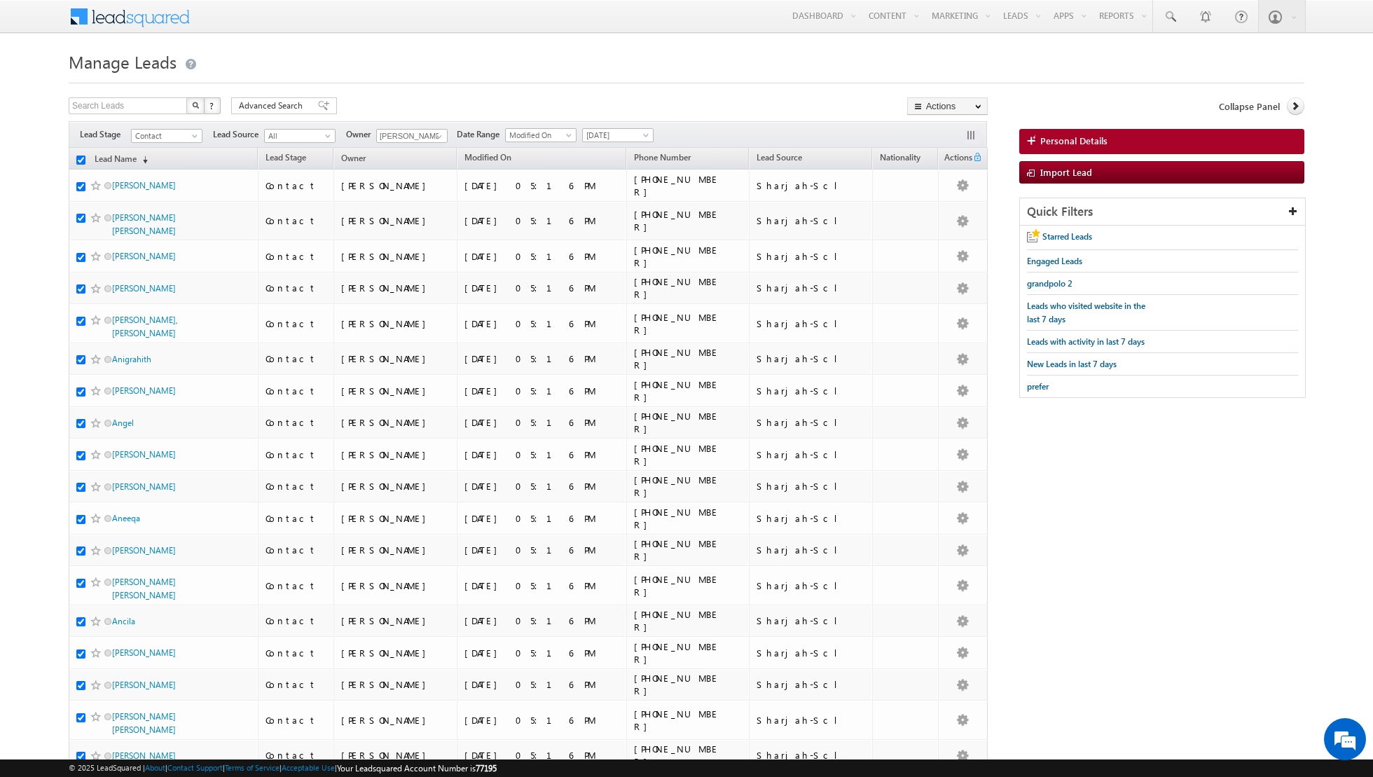
checkbox input "true"
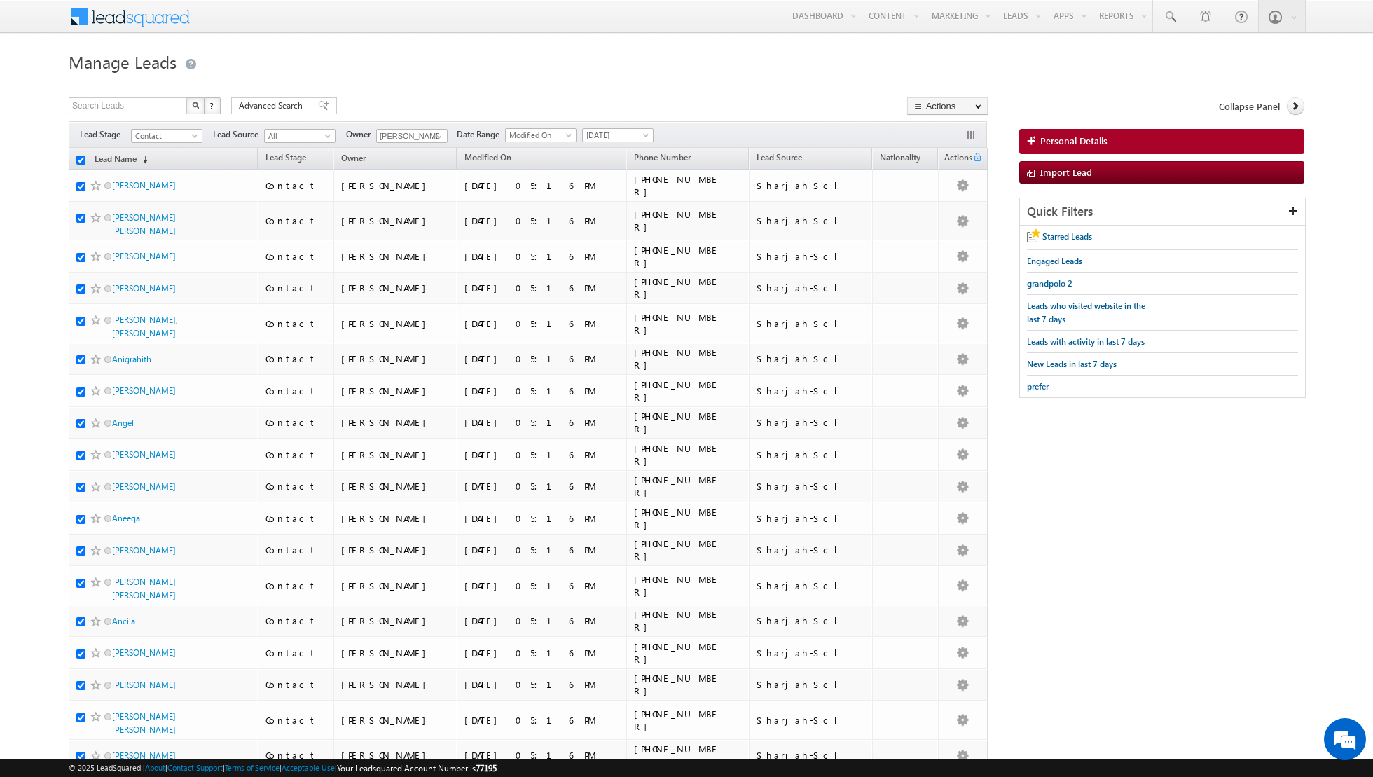
checkbox input "true"
click at [951, 226] on link "Change Owner" at bounding box center [947, 227] width 79 height 17
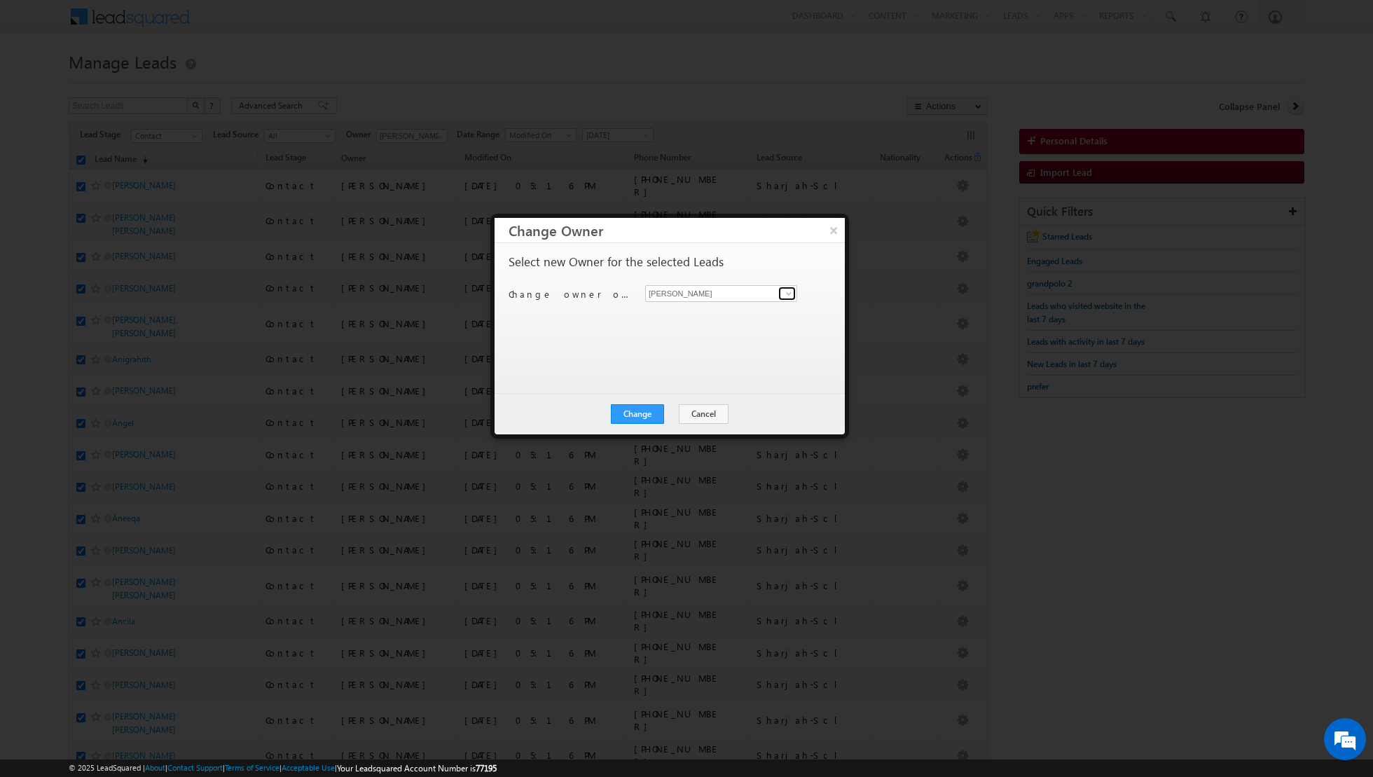
click at [783, 295] on span at bounding box center [788, 293] width 11 height 11
click at [720, 321] on span "[EMAIL_ADDRESS][PERSON_NAME][DOMAIN_NAME]" at bounding box center [714, 320] width 126 height 11
click at [636, 413] on button "Change" at bounding box center [637, 414] width 53 height 20
click at [674, 412] on button "Close" at bounding box center [671, 414] width 45 height 20
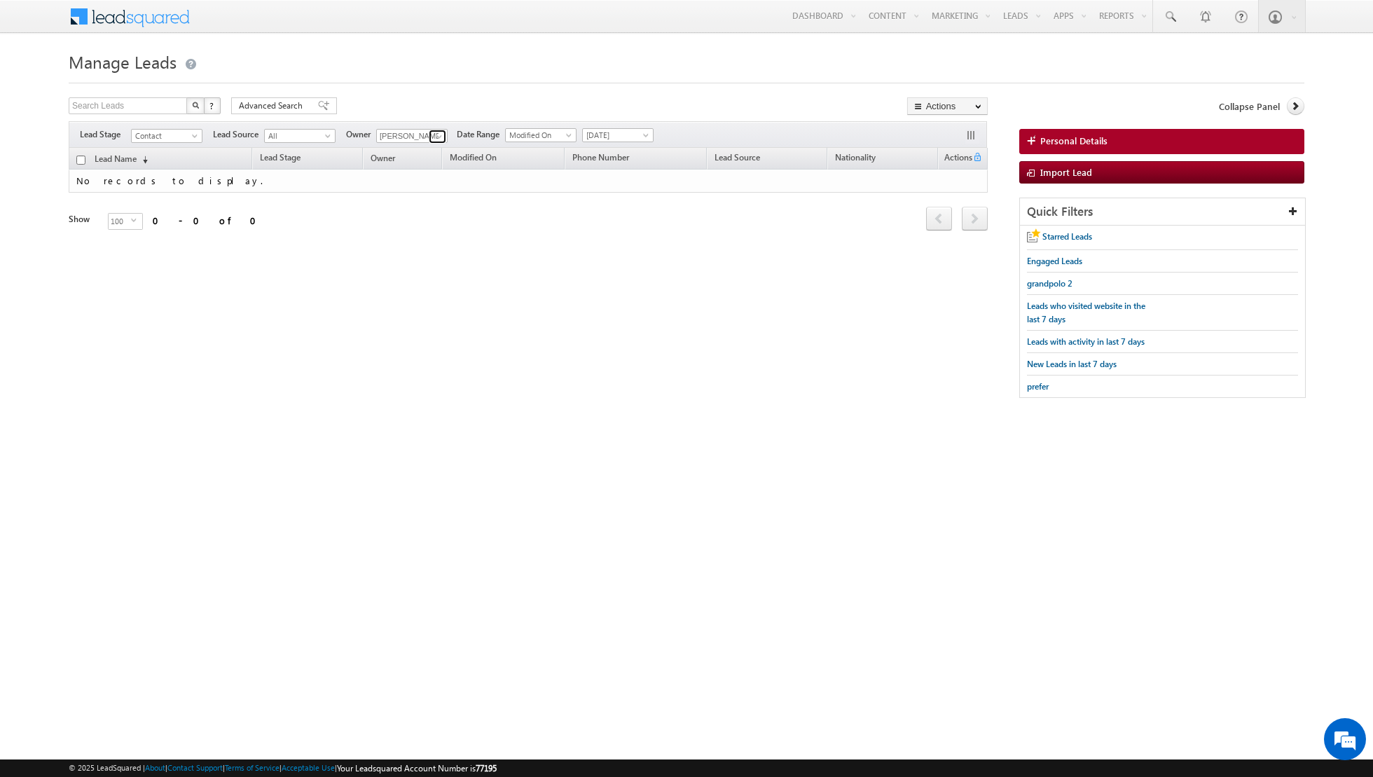
click at [434, 135] on span at bounding box center [439, 136] width 11 height 11
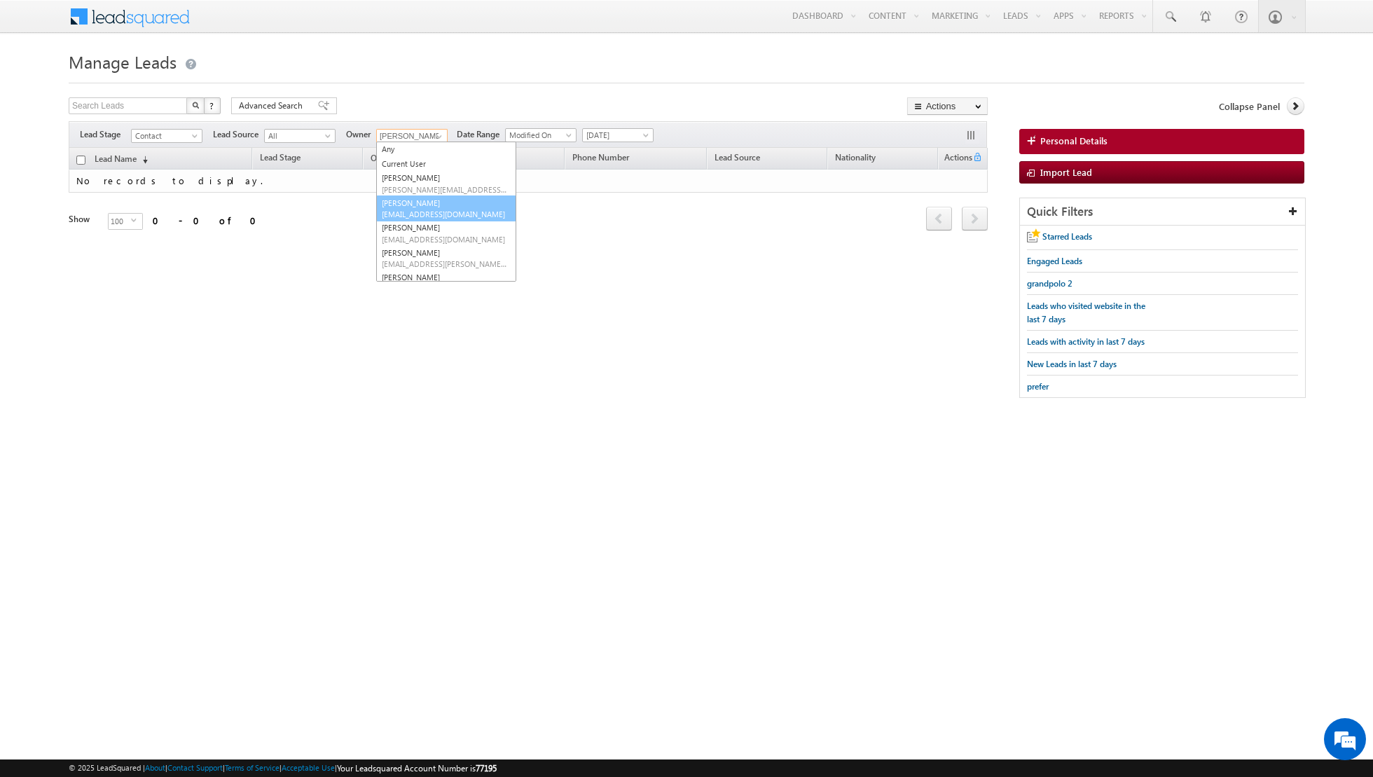
click at [408, 206] on link "[PERSON_NAME] [EMAIL_ADDRESS][DOMAIN_NAME]" at bounding box center [446, 208] width 140 height 27
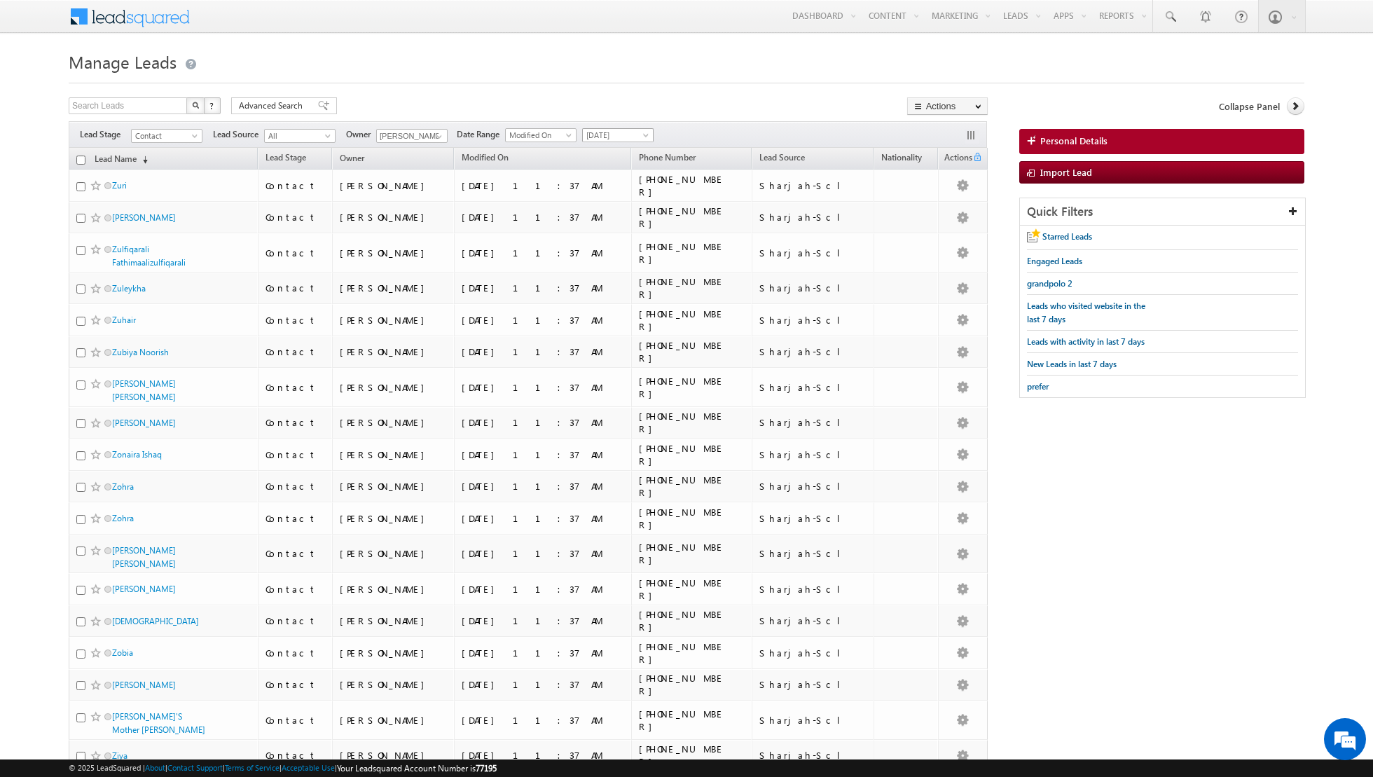
click at [642, 134] on span at bounding box center [647, 137] width 11 height 11
click at [731, 110] on div "Search Leads X ? 296 results found Advanced Search Advanced Search Advanced sea…" at bounding box center [528, 107] width 919 height 20
click at [642, 136] on span at bounding box center [647, 137] width 11 height 11
click at [622, 148] on link "All Time" at bounding box center [612, 149] width 71 height 13
click at [318, 103] on span at bounding box center [323, 106] width 11 height 10
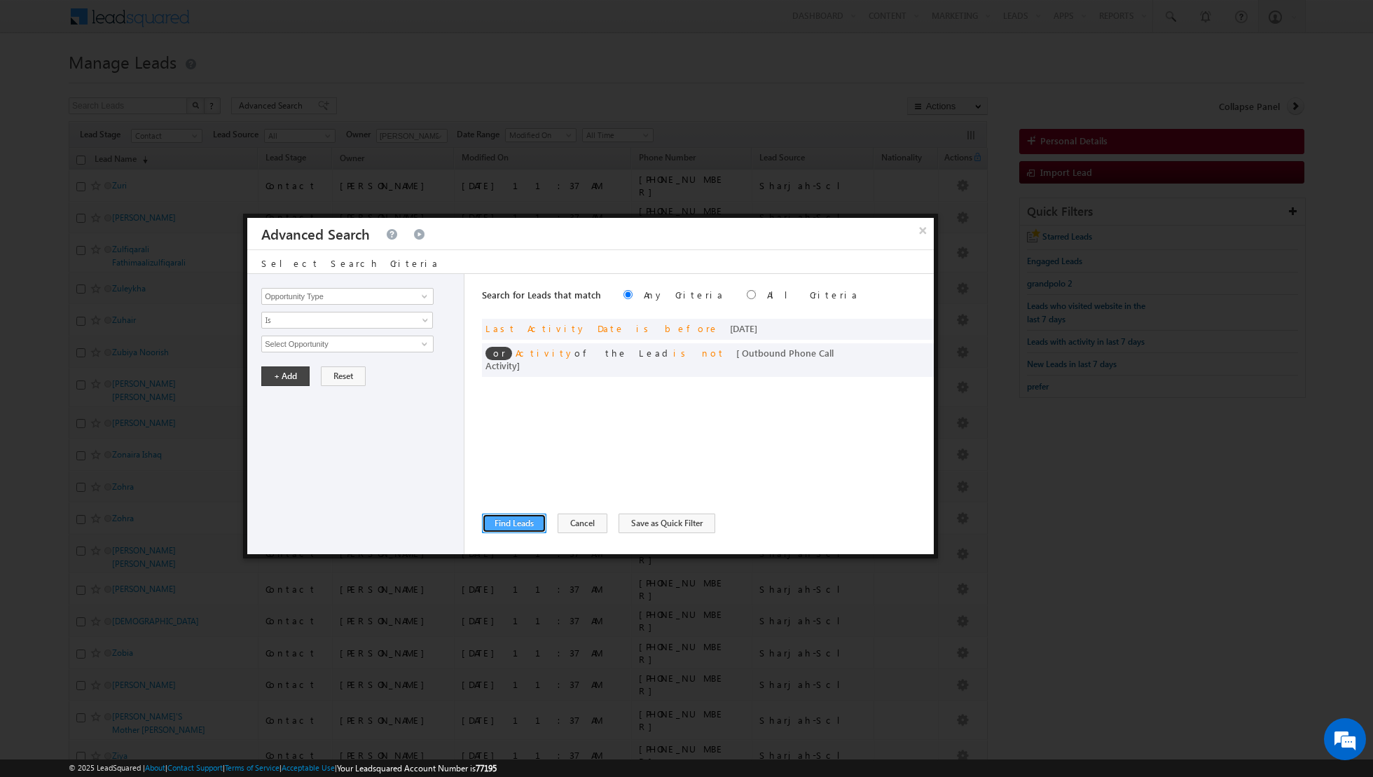
click at [504, 526] on button "Find Leads" at bounding box center [514, 524] width 64 height 20
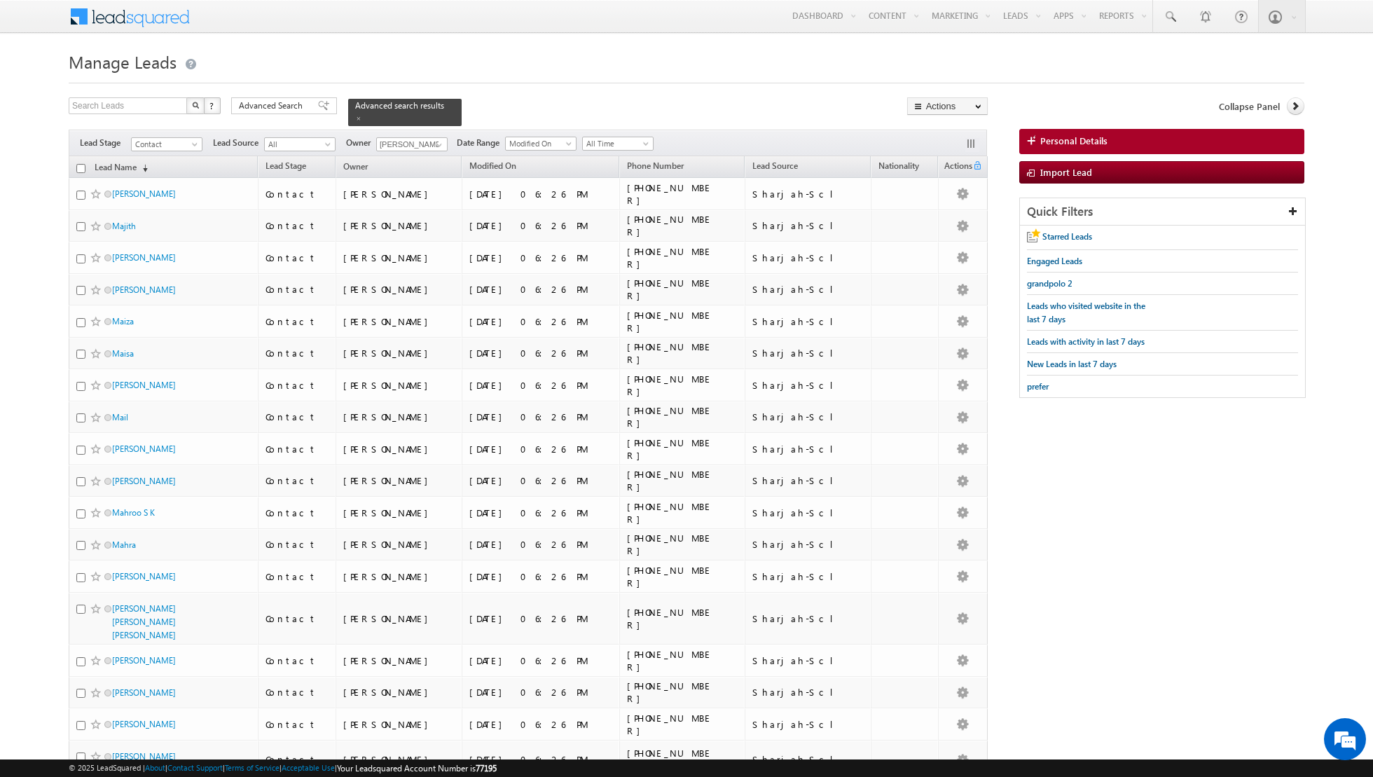
click at [81, 164] on input "checkbox" at bounding box center [80, 168] width 9 height 9
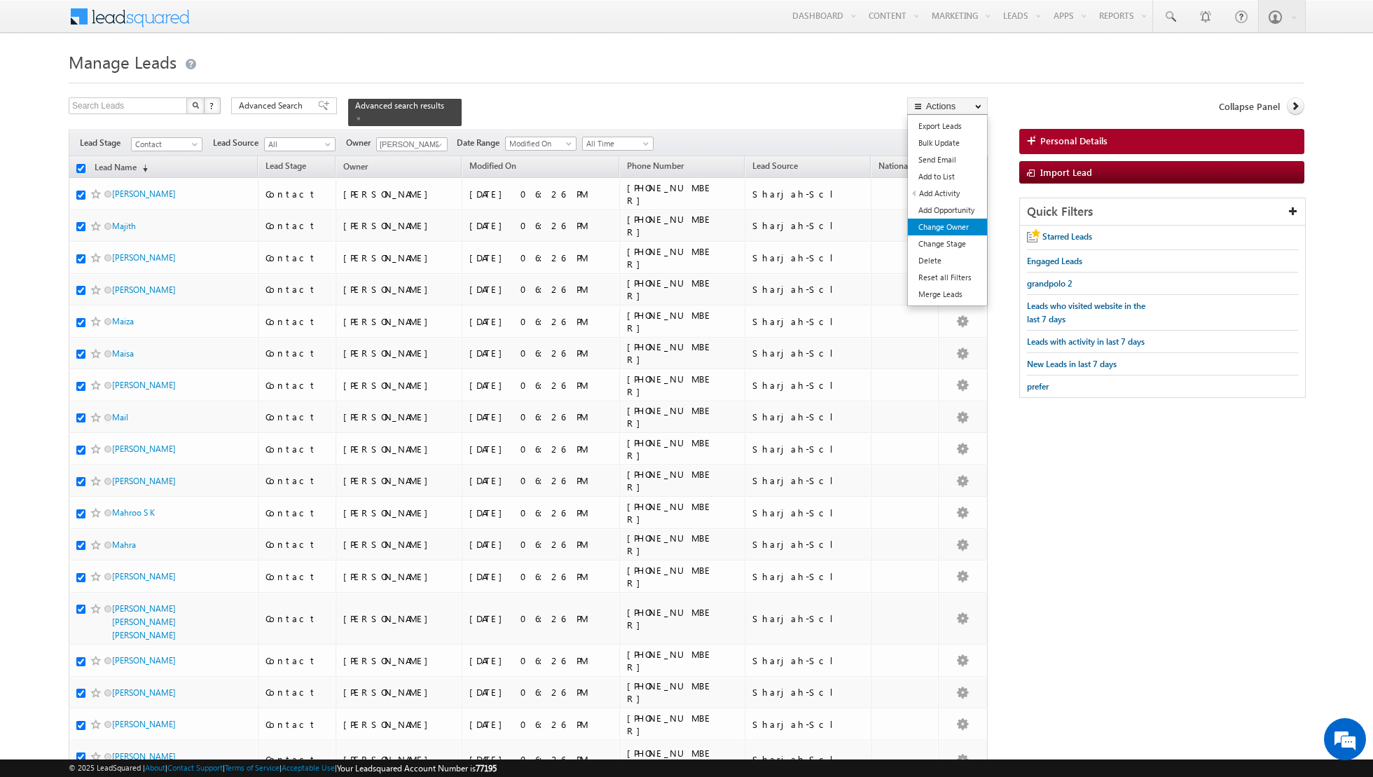
click at [927, 223] on link "Change Owner" at bounding box center [947, 227] width 79 height 17
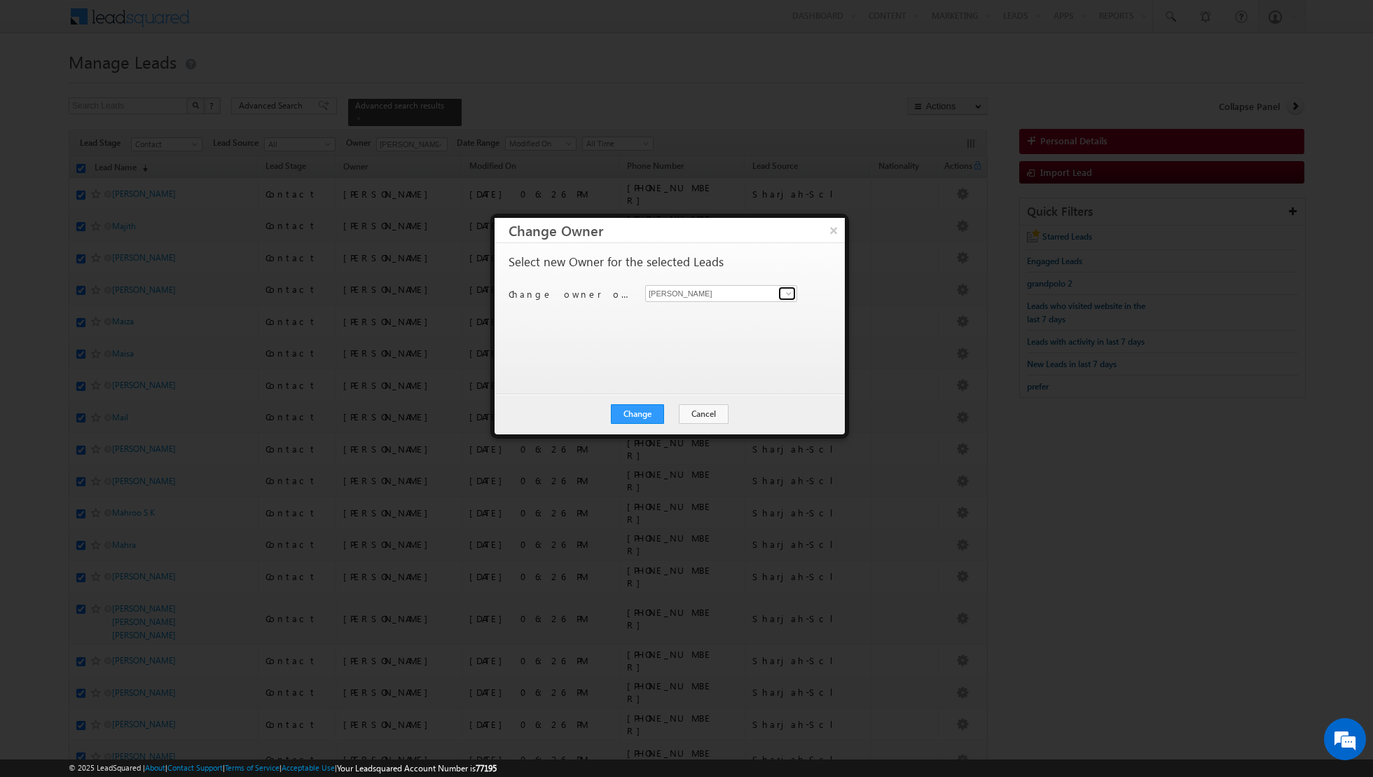
click at [790, 294] on span at bounding box center [788, 293] width 11 height 11
click at [743, 321] on span "[EMAIL_ADDRESS][DOMAIN_NAME]" at bounding box center [714, 320] width 126 height 11
click at [633, 410] on button "Change" at bounding box center [637, 414] width 53 height 20
click at [676, 411] on button "Close" at bounding box center [671, 414] width 45 height 20
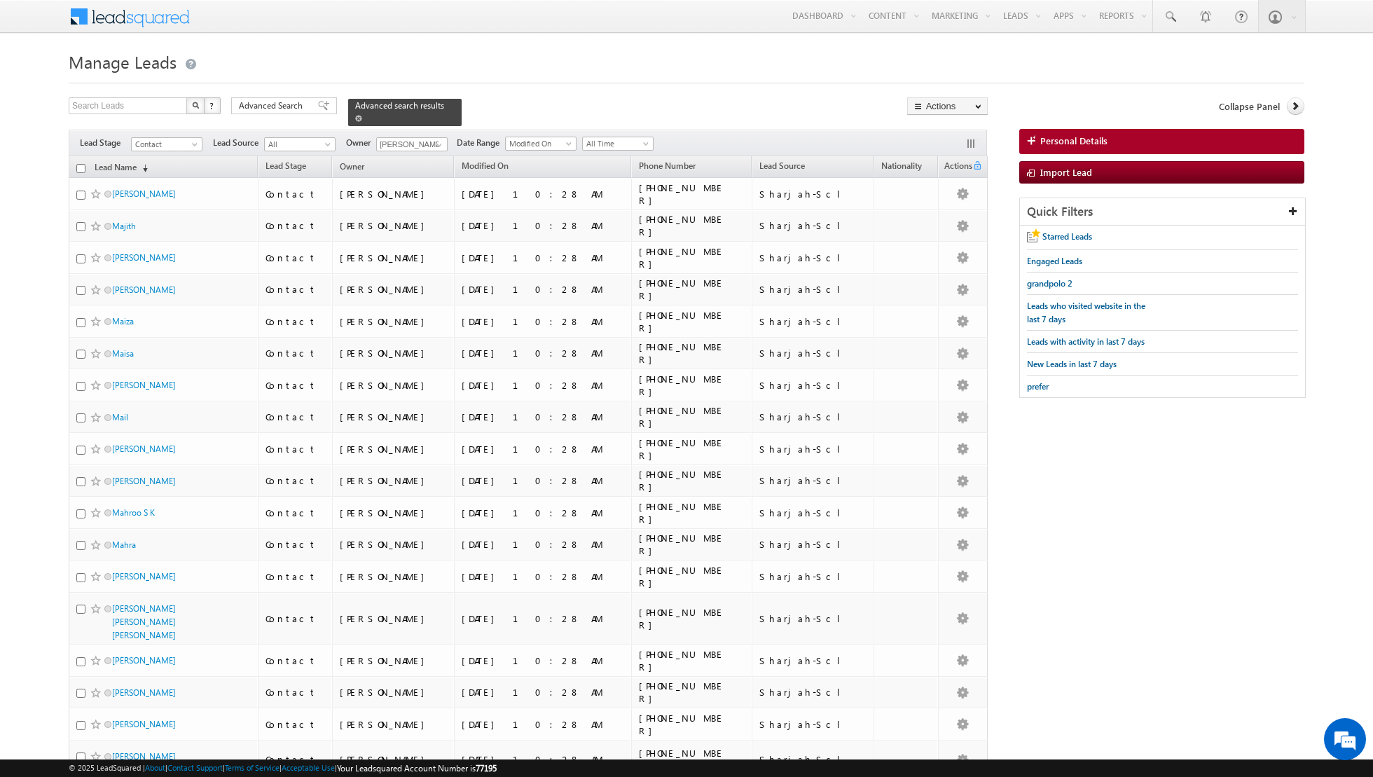
click at [355, 116] on span at bounding box center [358, 118] width 7 height 7
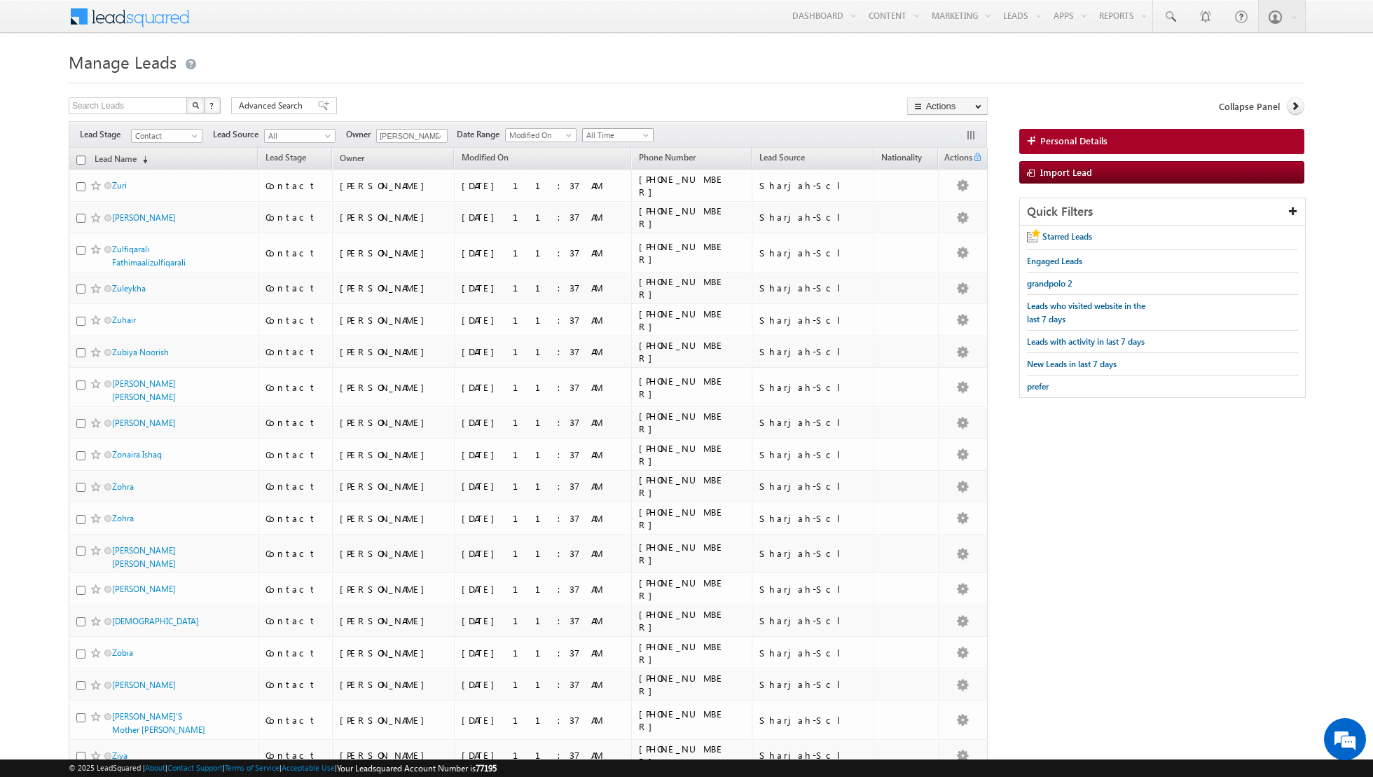
click at [627, 138] on span "All Time" at bounding box center [616, 135] width 67 height 13
click at [598, 180] on link "[DATE]" at bounding box center [612, 180] width 71 height 13
click at [81, 160] on input "checkbox" at bounding box center [80, 160] width 9 height 9
click at [579, 55] on h1 "Manage Leads" at bounding box center [687, 60] width 1236 height 27
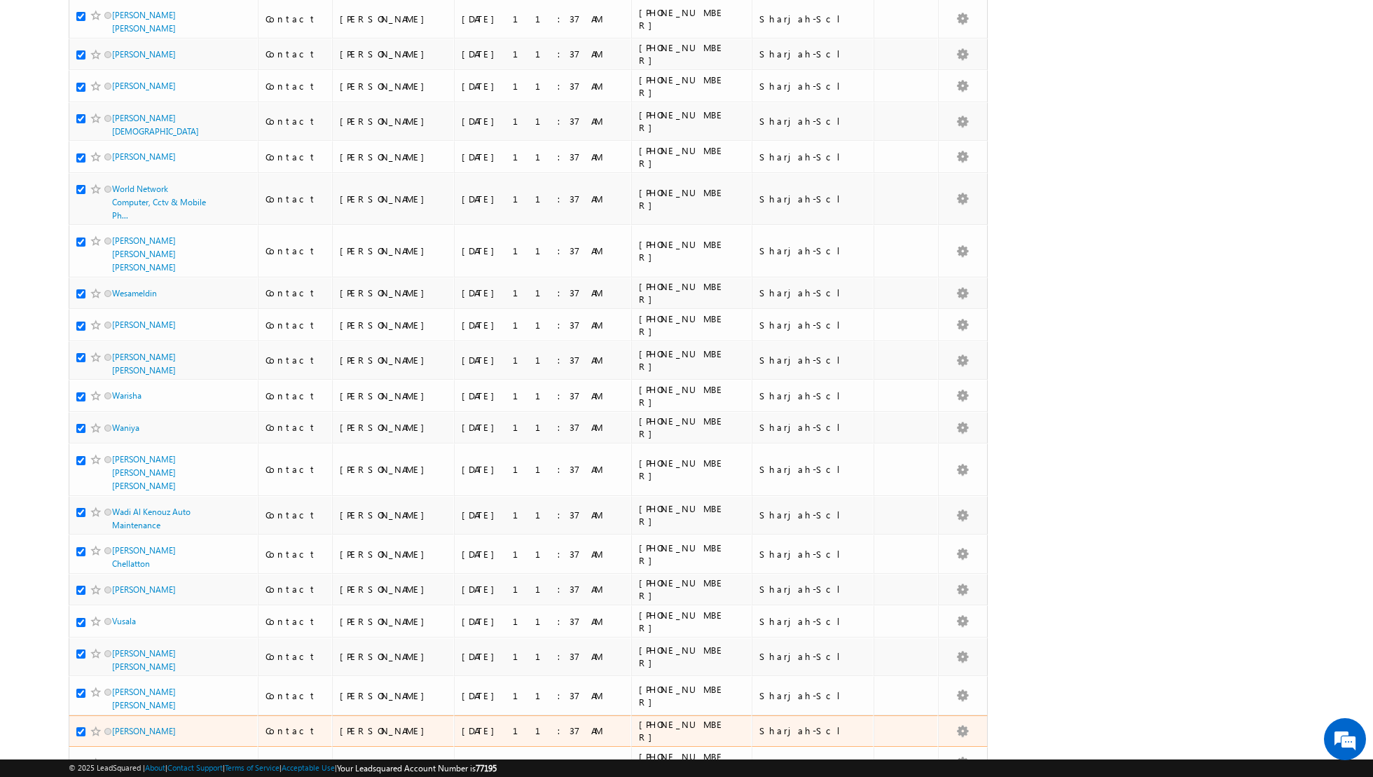
scroll to position [2741, 0]
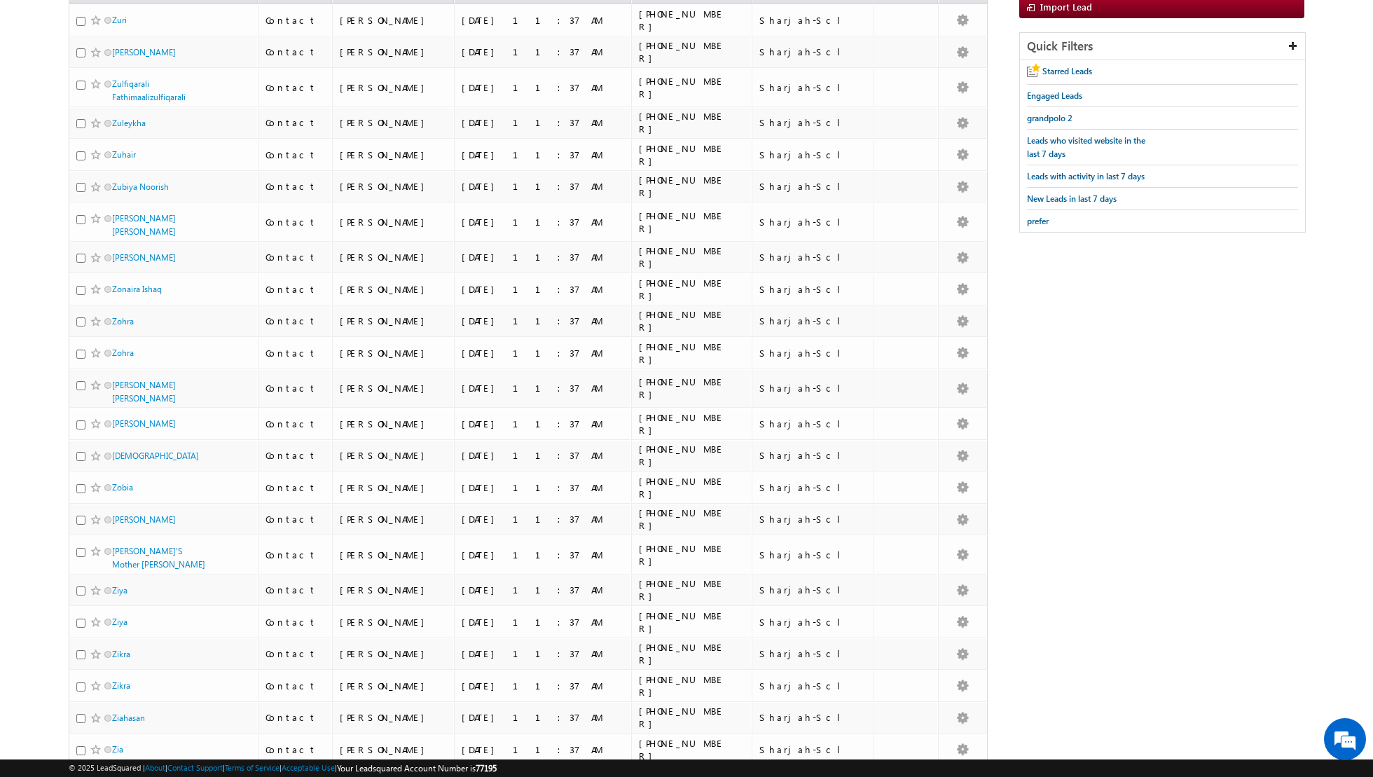
scroll to position [0, 0]
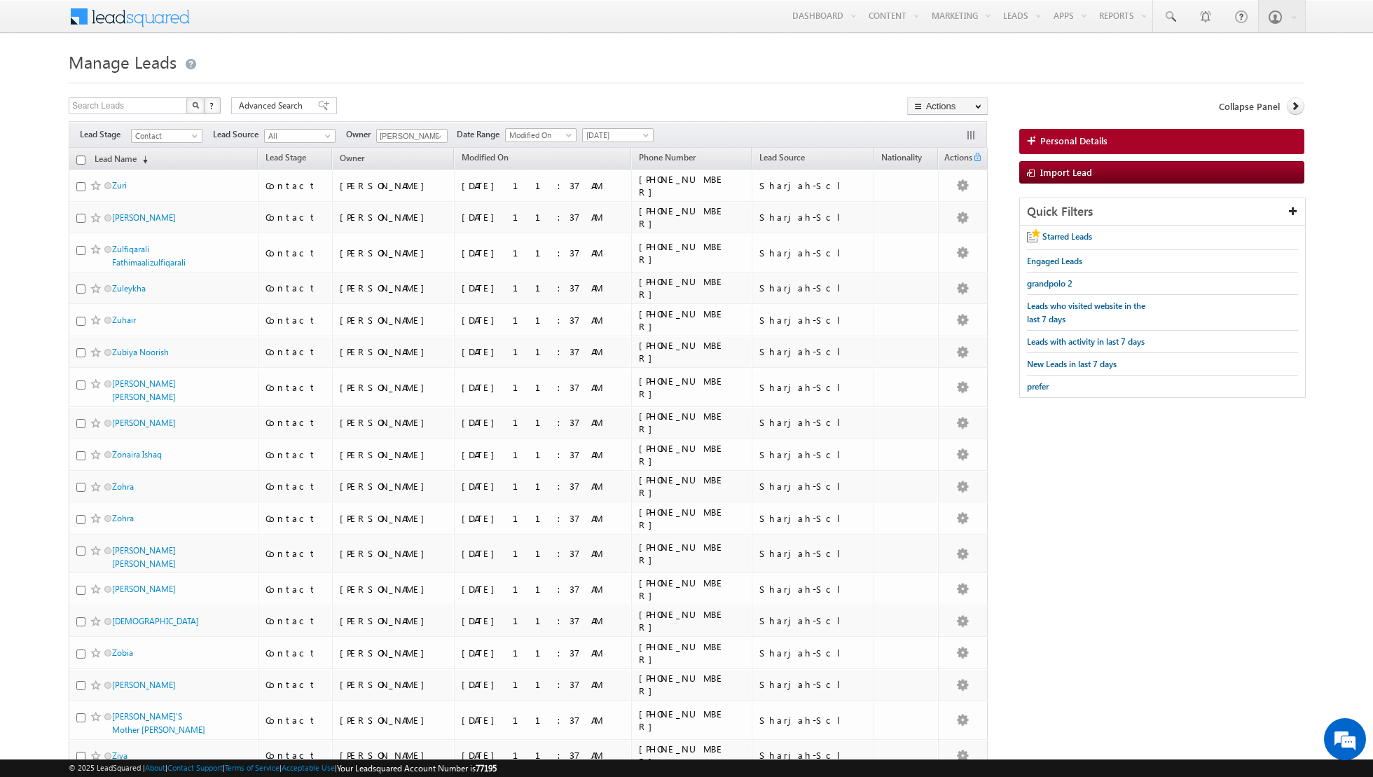
click at [82, 160] on input "checkbox" at bounding box center [80, 160] width 9 height 9
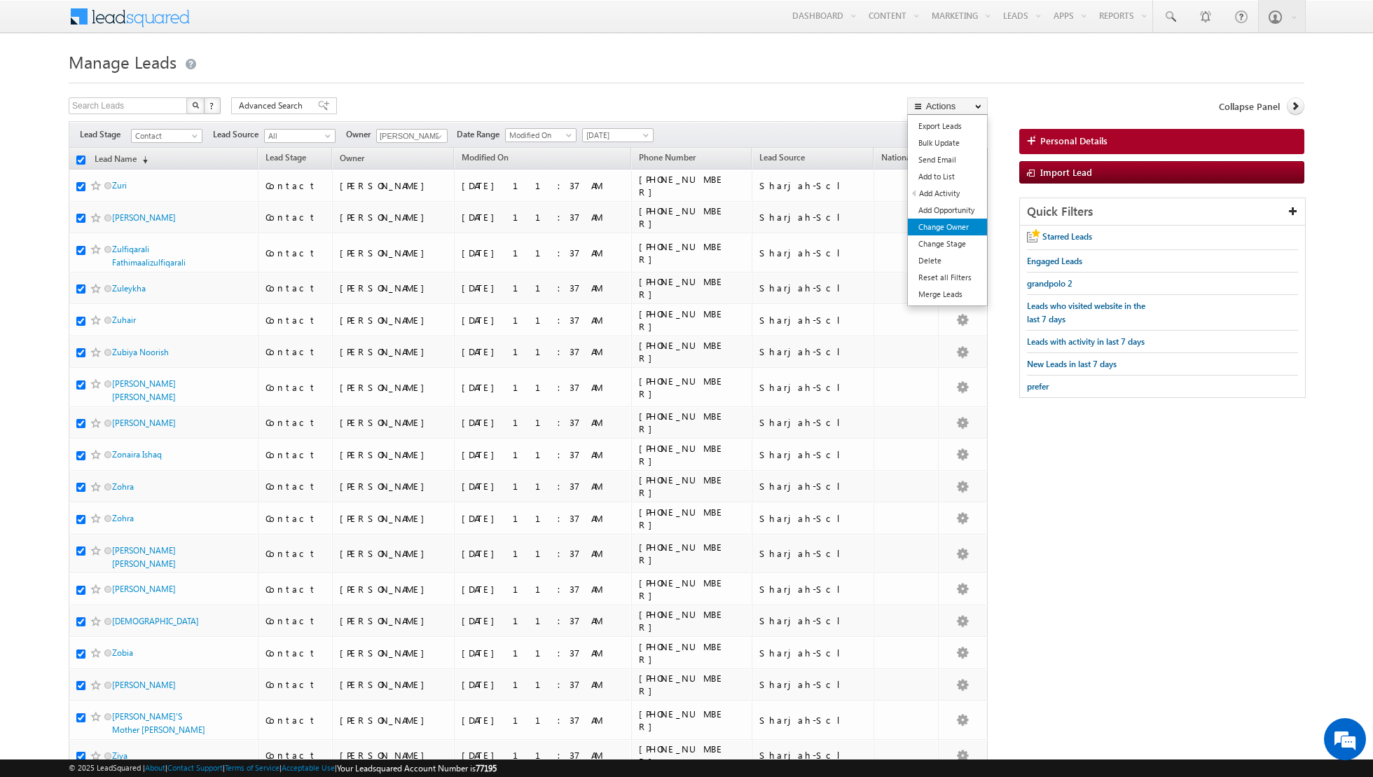
click at [946, 229] on link "Change Owner" at bounding box center [947, 227] width 79 height 17
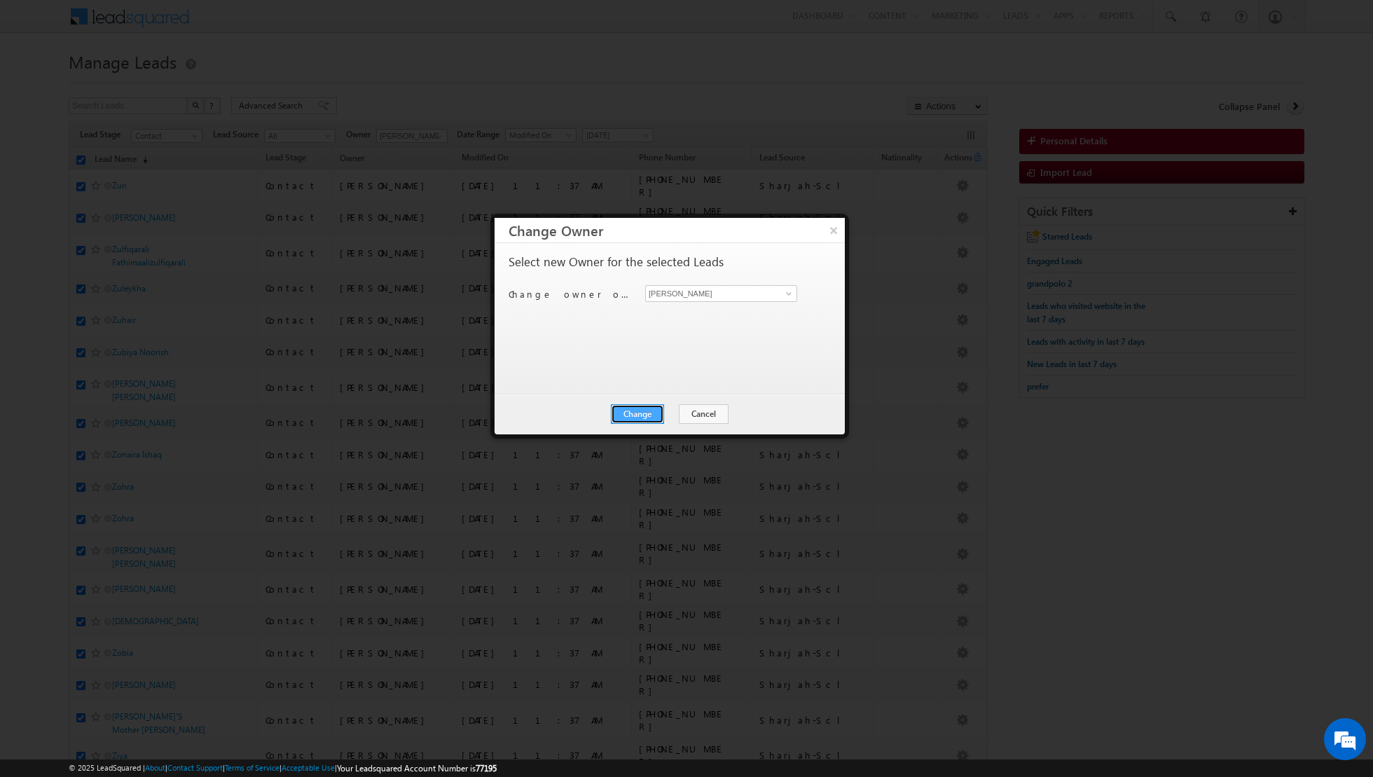
click at [640, 414] on button "Change" at bounding box center [637, 414] width 53 height 20
click at [675, 414] on button "Close" at bounding box center [671, 414] width 45 height 20
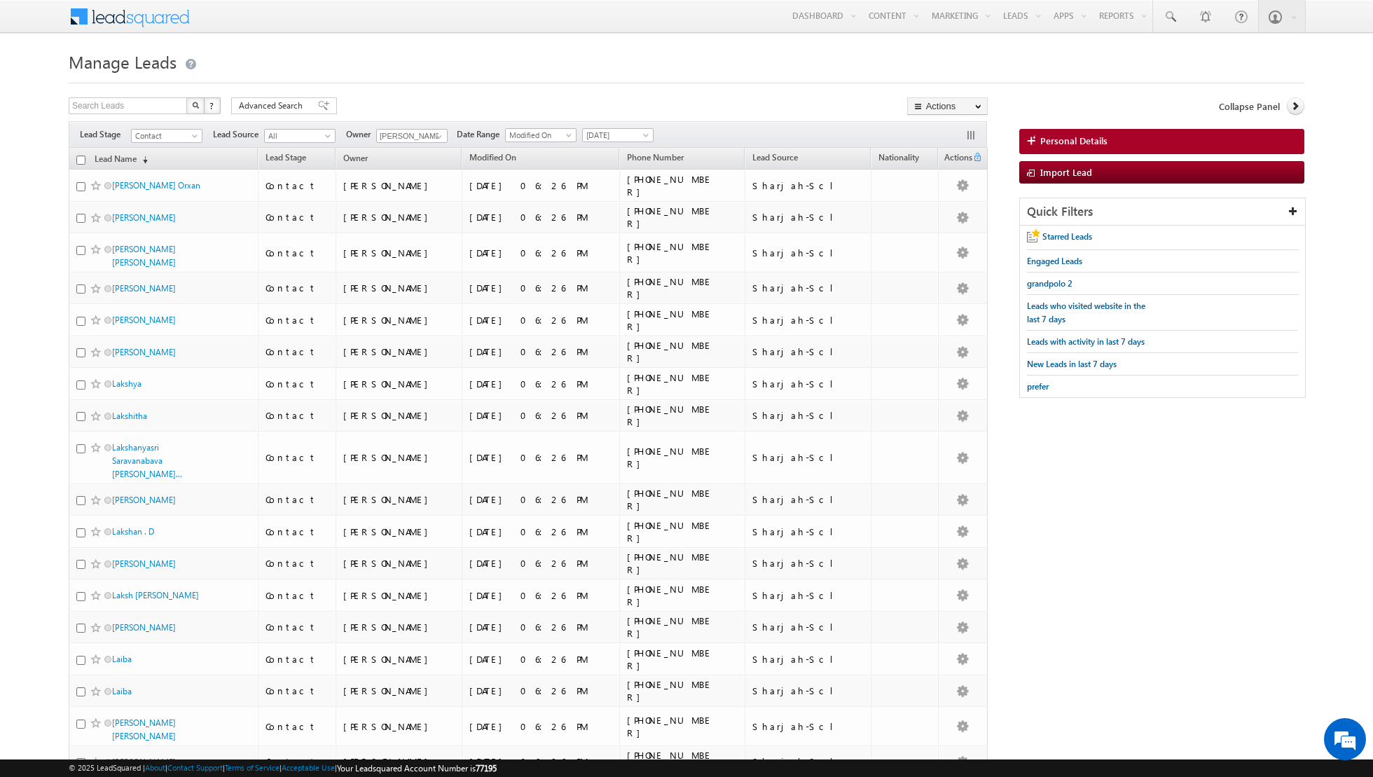
click at [80, 158] on input "checkbox" at bounding box center [80, 160] width 9 height 9
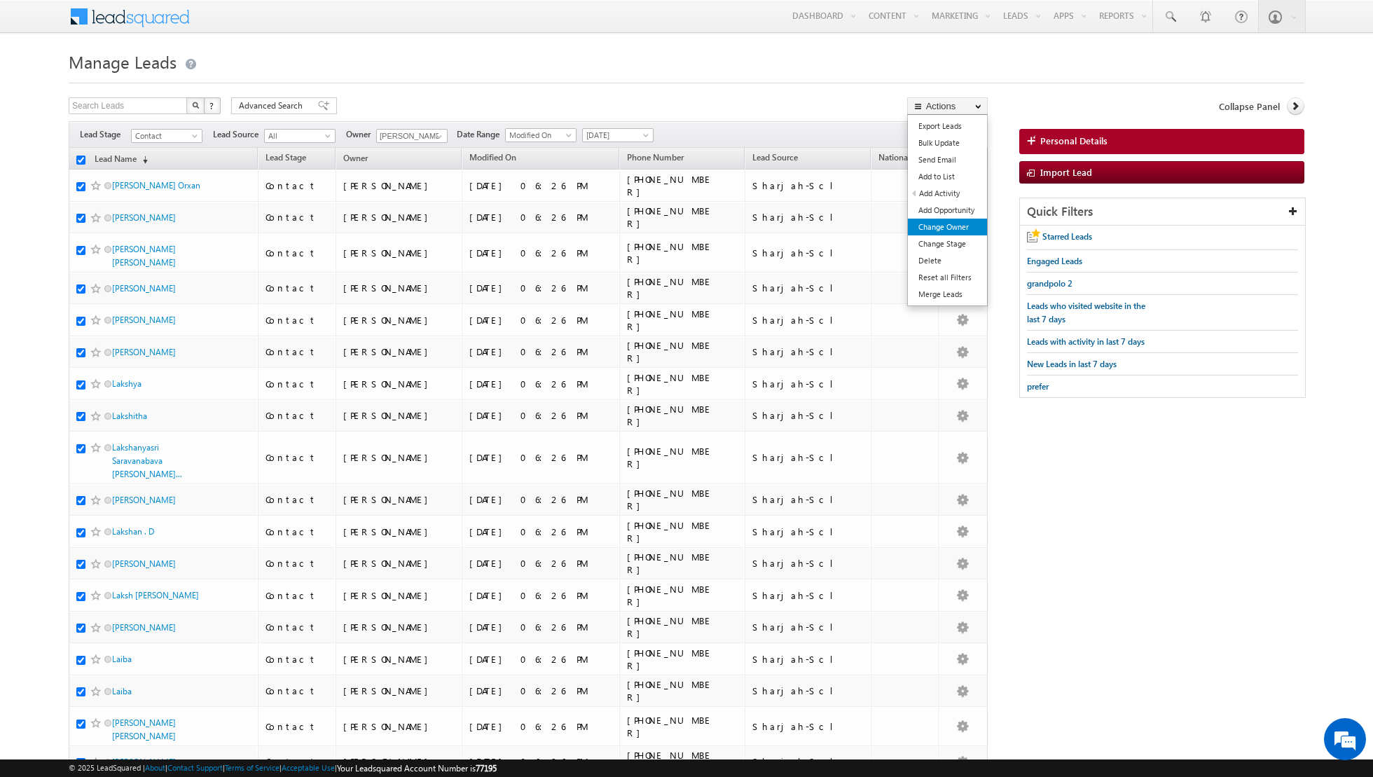
click at [949, 228] on link "Change Owner" at bounding box center [947, 227] width 79 height 17
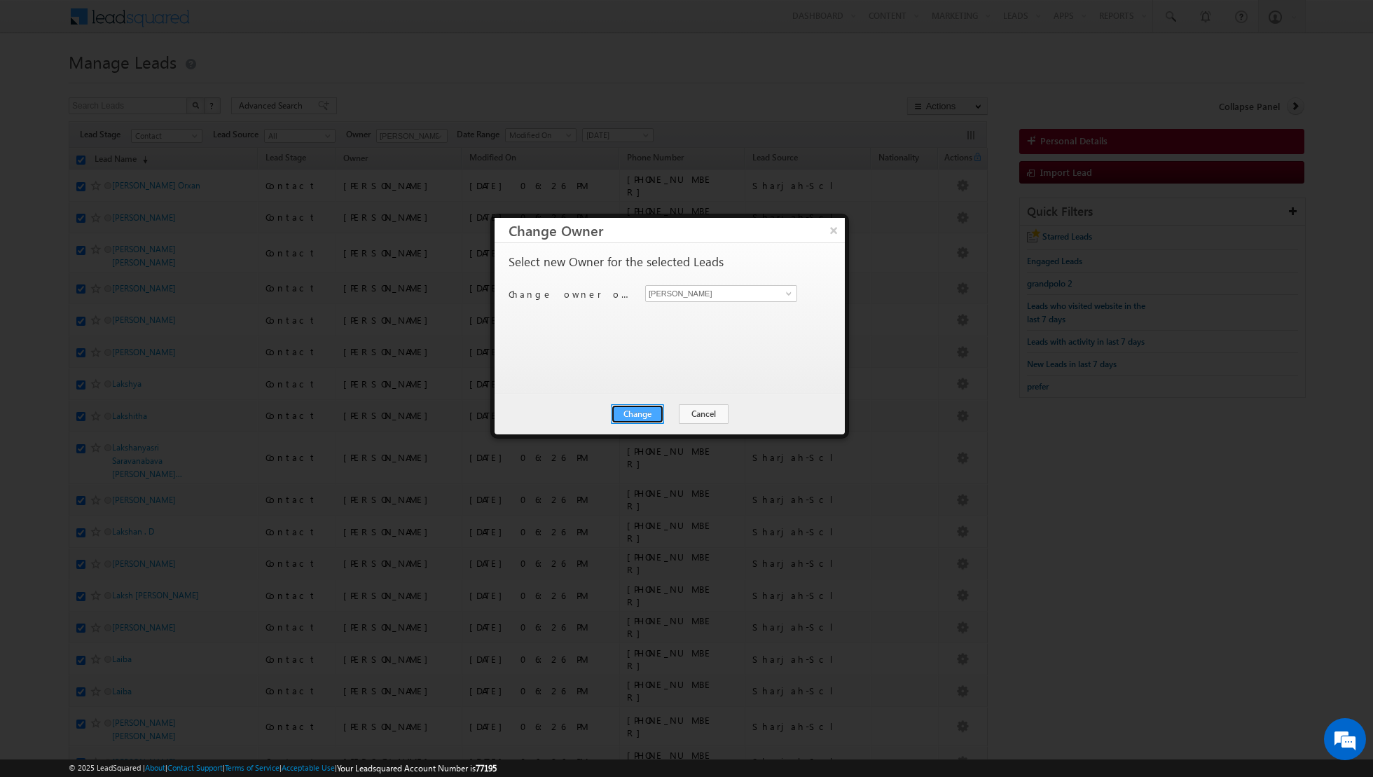
click at [633, 416] on button "Change" at bounding box center [637, 414] width 53 height 20
click at [678, 413] on button "Close" at bounding box center [671, 414] width 45 height 20
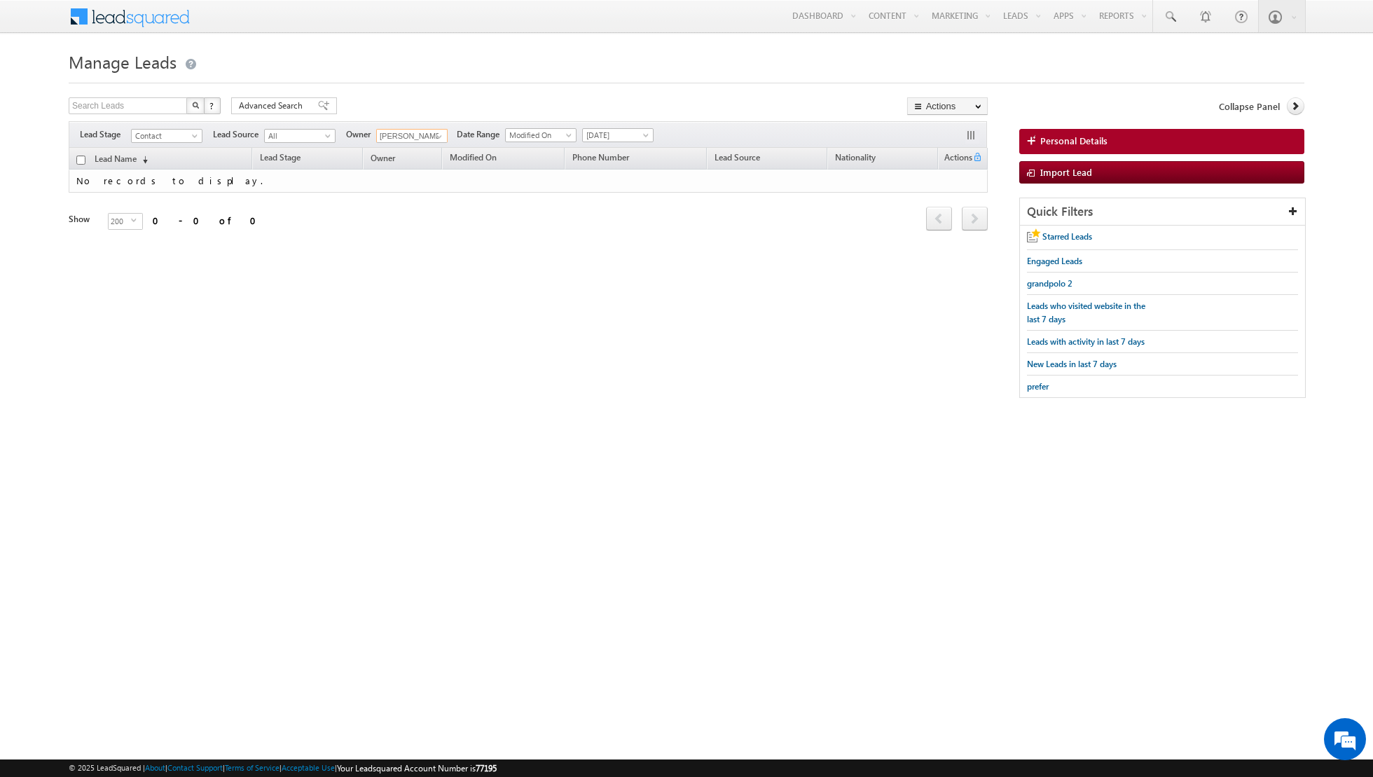
click at [420, 136] on input "[PERSON_NAME]" at bounding box center [411, 136] width 71 height 14
click at [436, 137] on span at bounding box center [439, 136] width 11 height 11
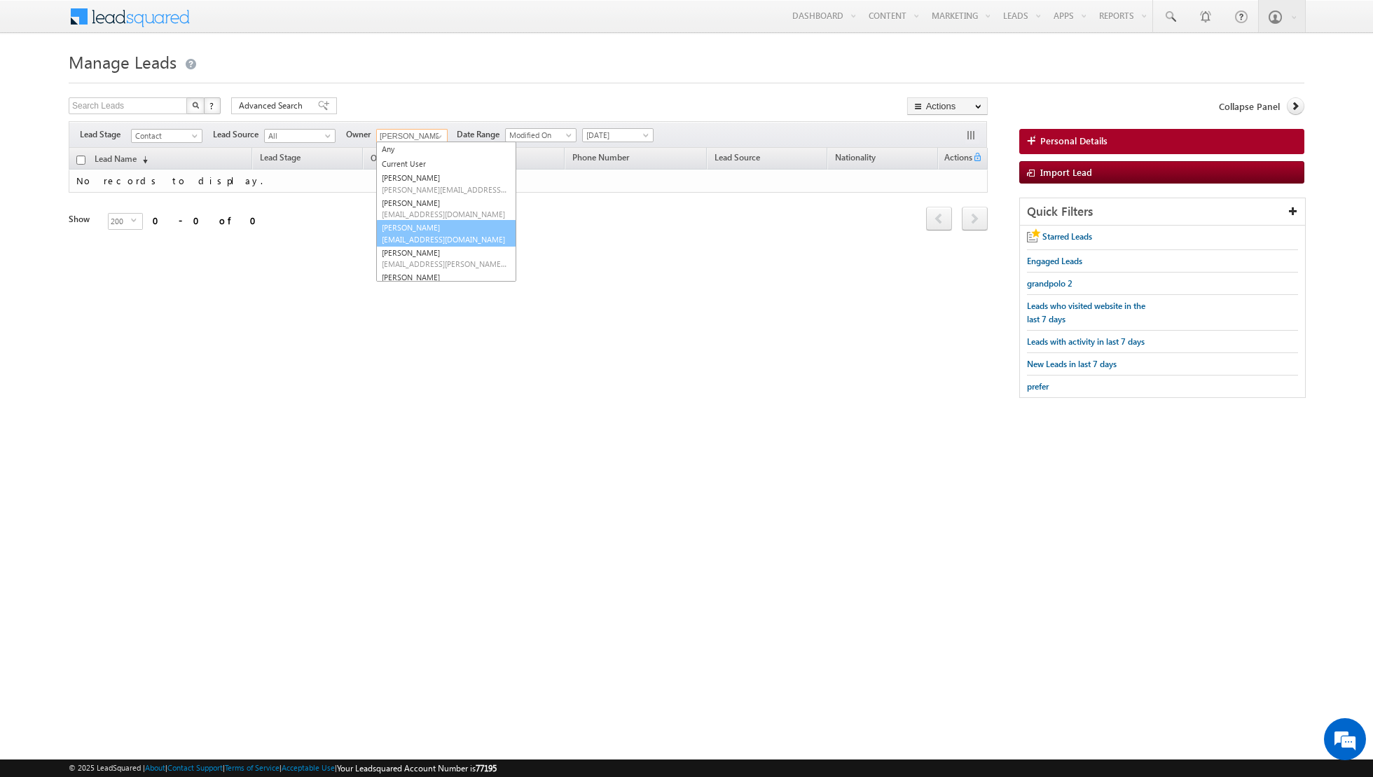
click at [405, 230] on link "Dinesh Kumar dinesh.kumar@indglobal.ae" at bounding box center [446, 233] width 140 height 27
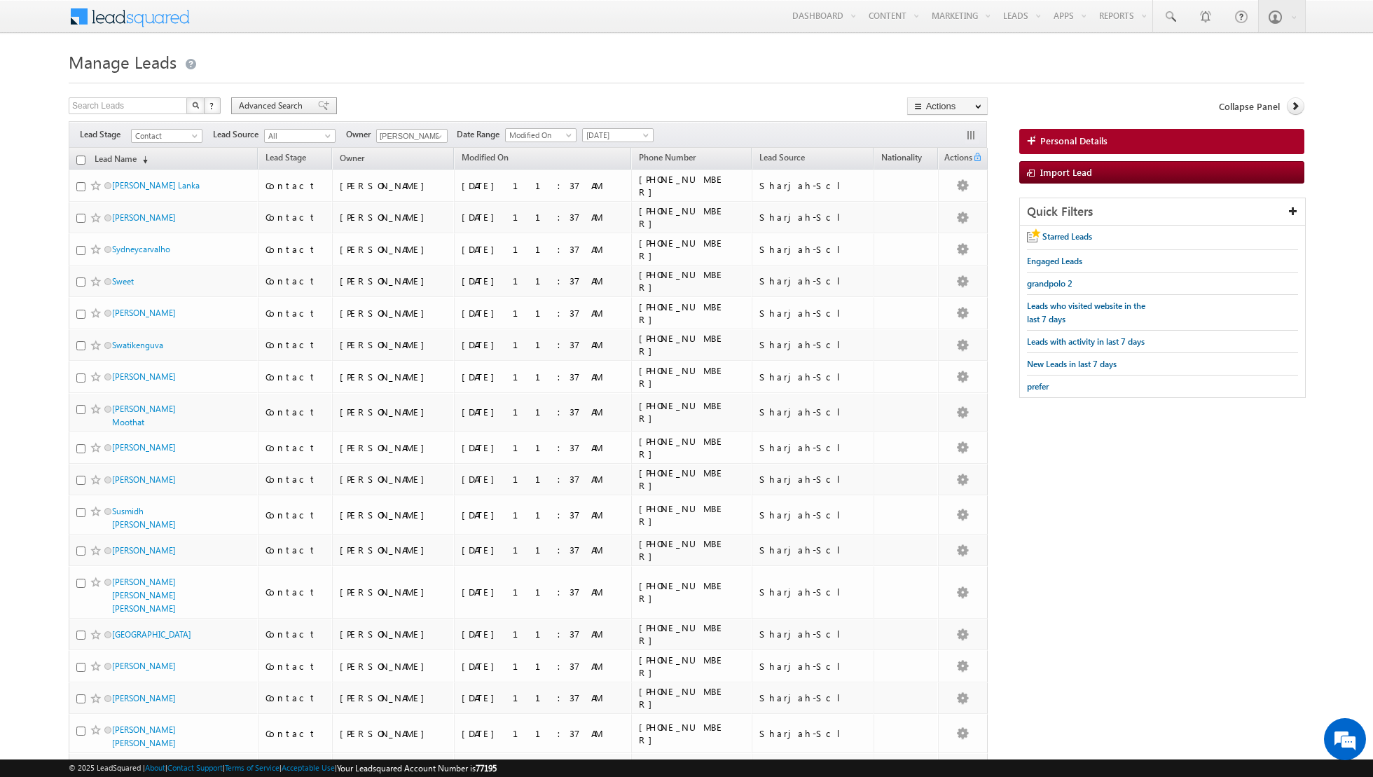
click at [318, 107] on span at bounding box center [323, 106] width 11 height 10
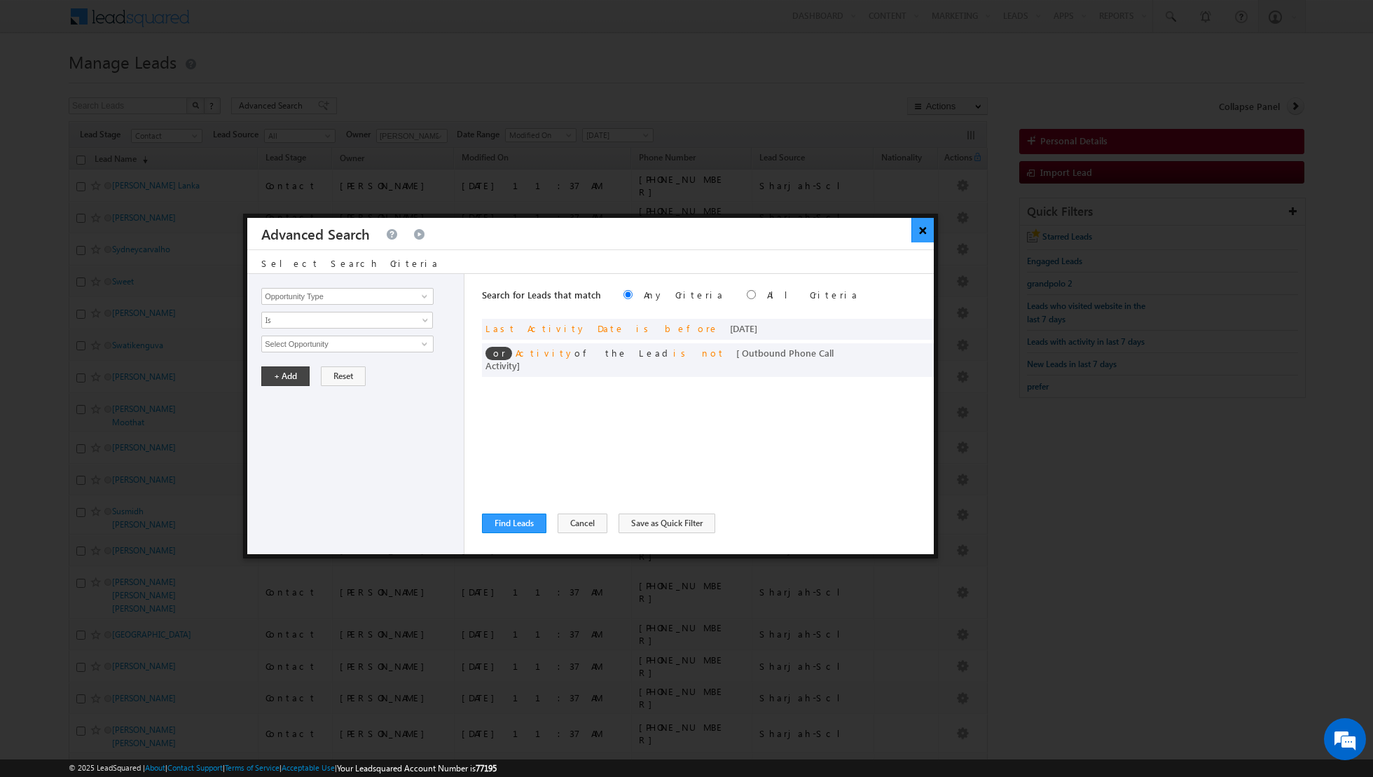
click at [923, 230] on button "×" at bounding box center [922, 230] width 23 height 25
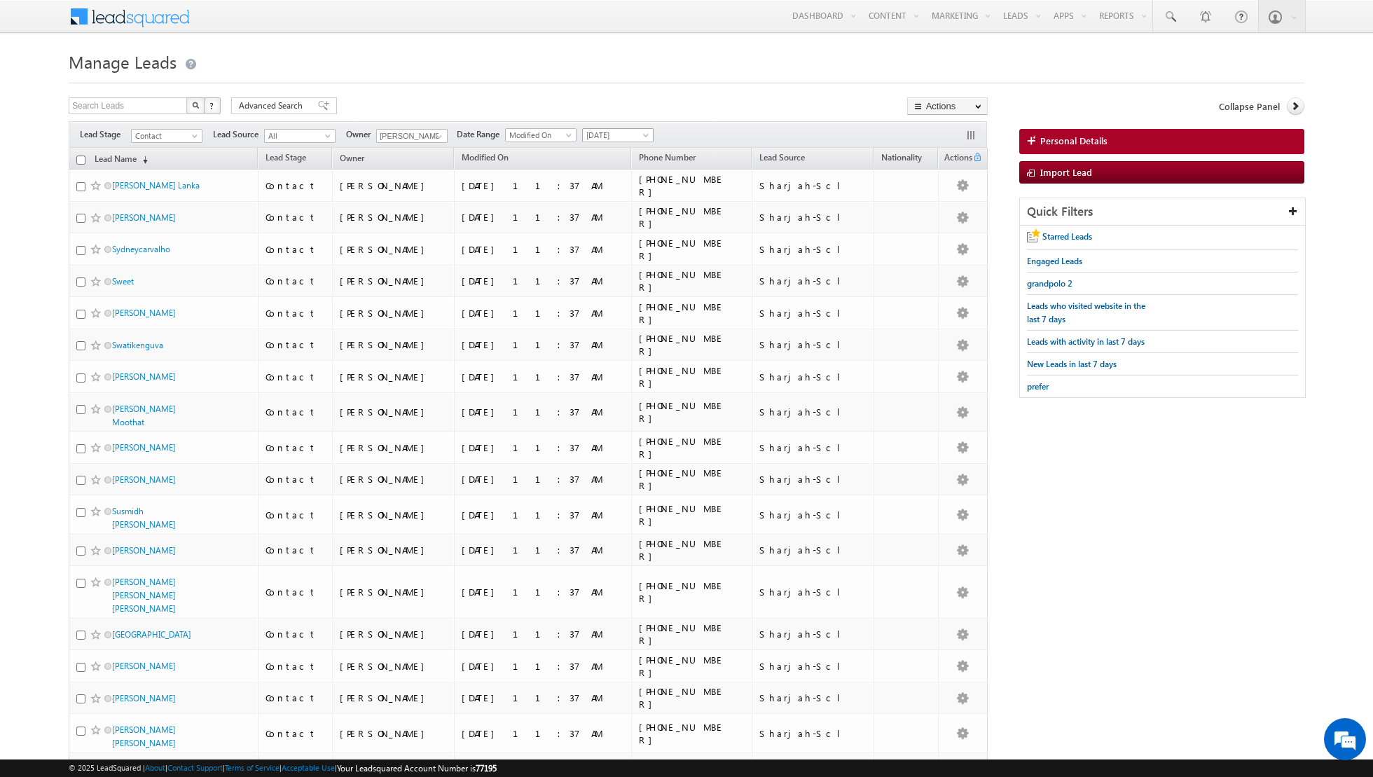
click at [642, 135] on span at bounding box center [647, 137] width 11 height 11
click at [614, 151] on link "All Time" at bounding box center [612, 149] width 71 height 13
click at [318, 105] on span at bounding box center [323, 106] width 11 height 10
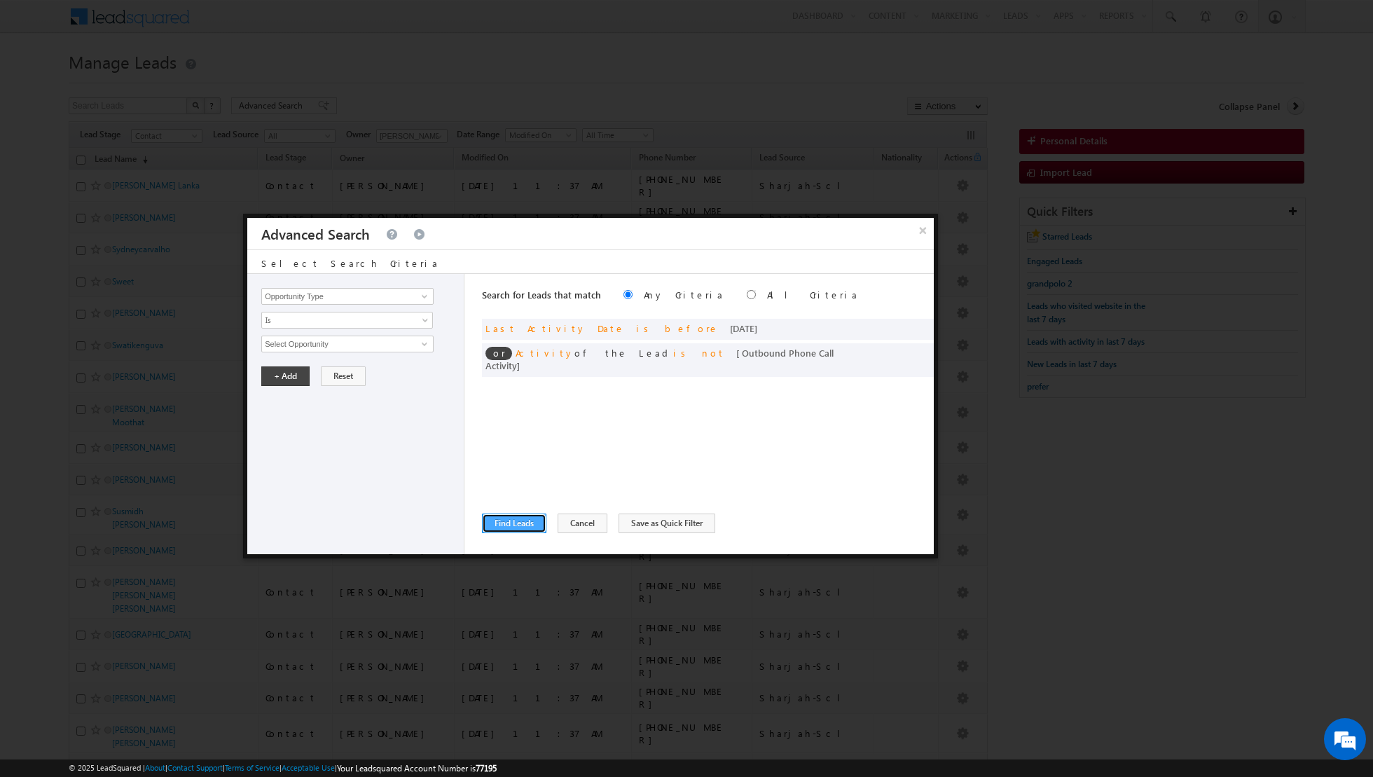
click at [510, 517] on button "Find Leads" at bounding box center [514, 524] width 64 height 20
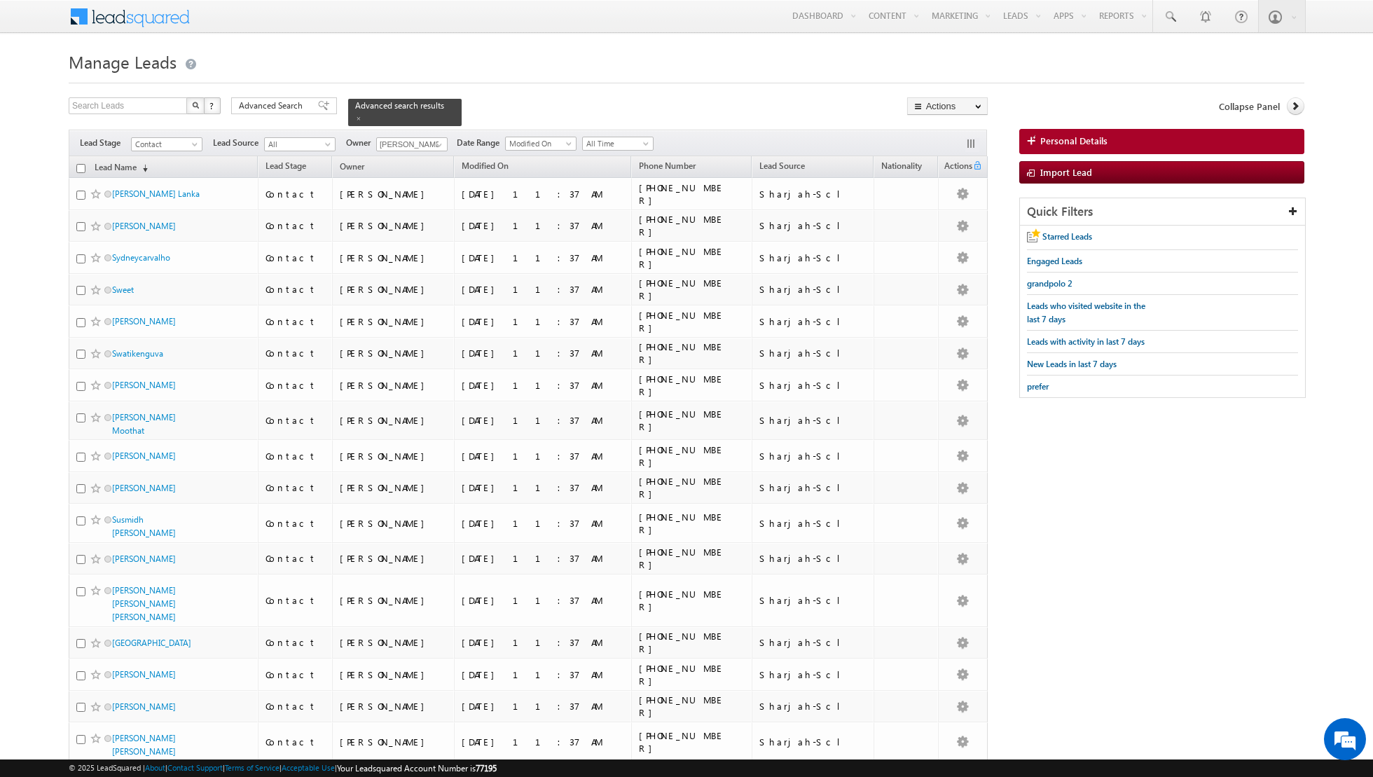
click at [77, 168] on input "checkbox" at bounding box center [80, 168] width 9 height 9
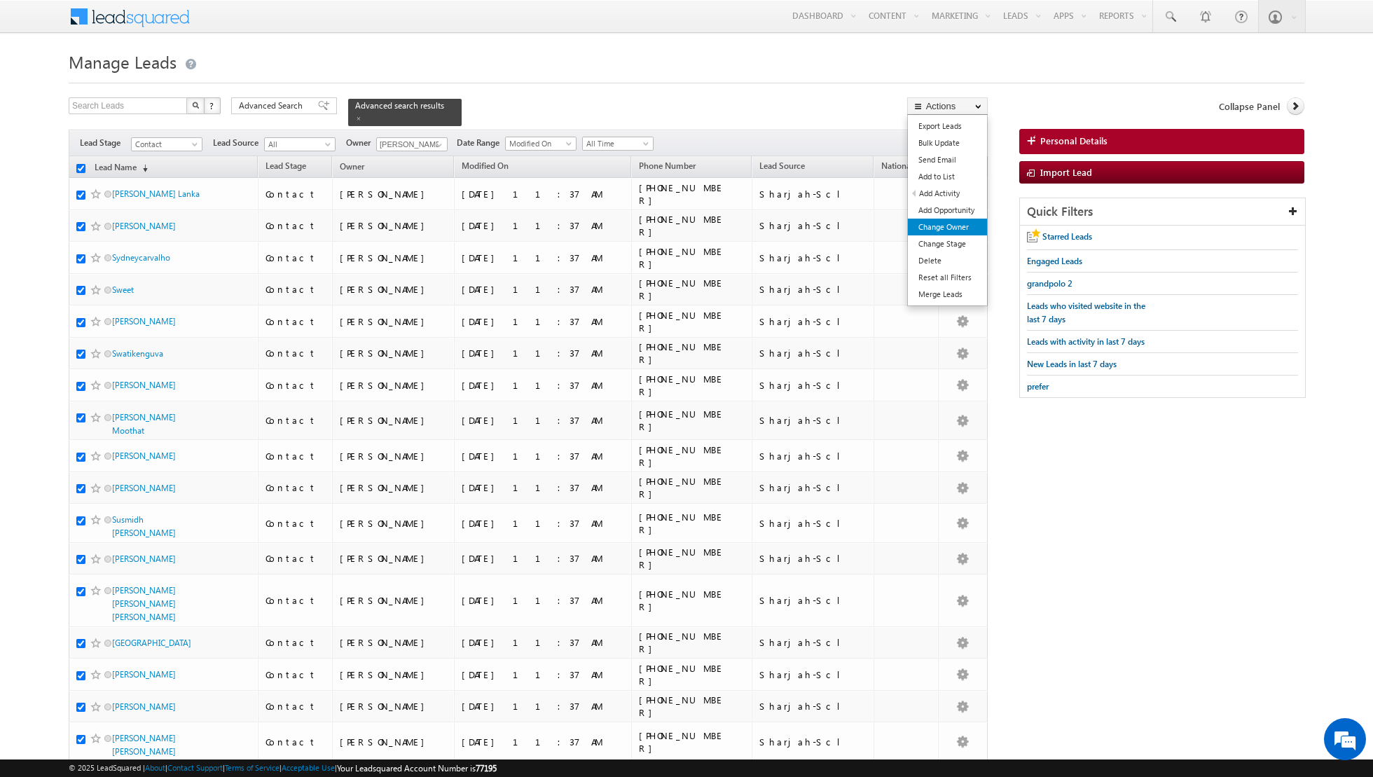
click at [941, 226] on link "Change Owner" at bounding box center [947, 227] width 79 height 17
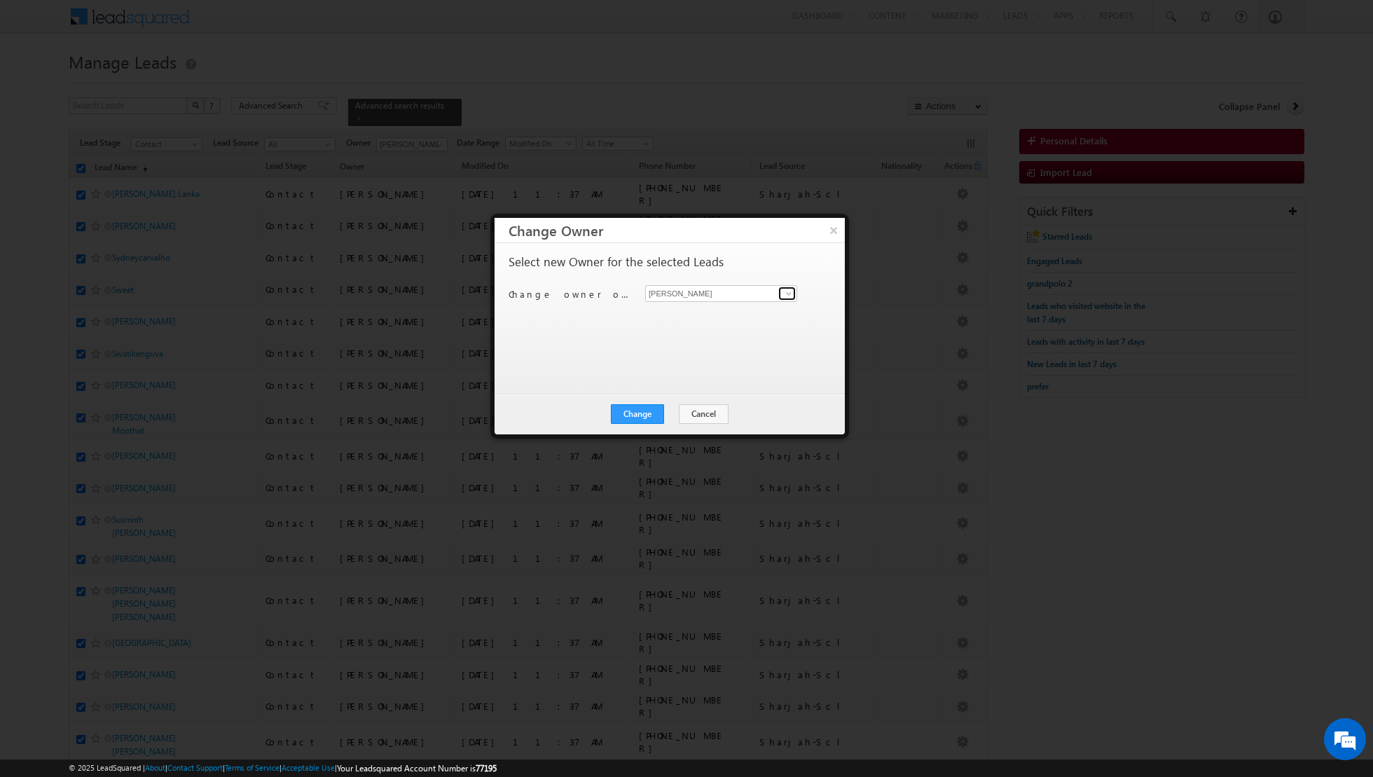
click at [792, 296] on span at bounding box center [788, 293] width 11 height 11
click at [708, 362] on link "Dinesh Kumar dinesh.kumar@indglobal.ae" at bounding box center [721, 364] width 152 height 27
click at [638, 415] on button "Change" at bounding box center [637, 414] width 53 height 20
click at [677, 408] on button "Close" at bounding box center [671, 414] width 45 height 20
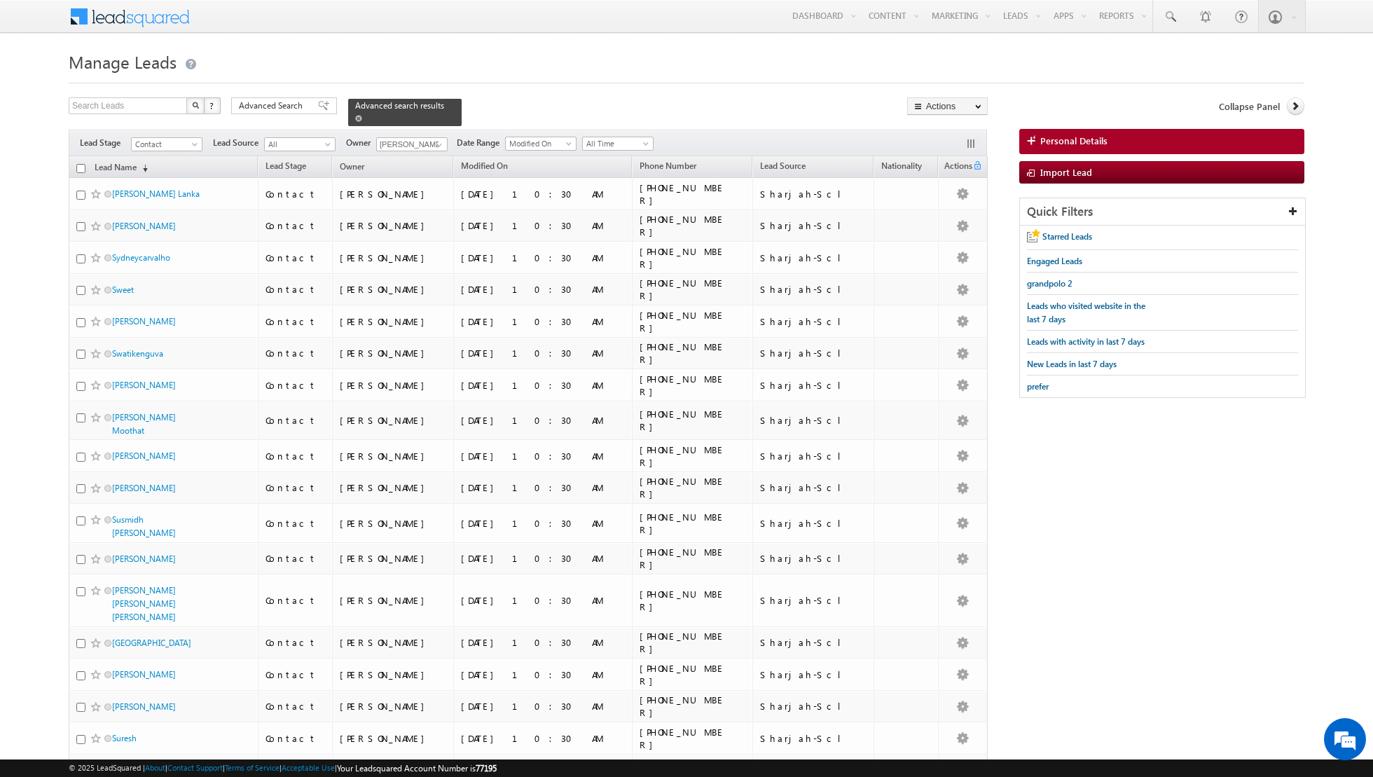
click at [355, 117] on span at bounding box center [358, 118] width 7 height 7
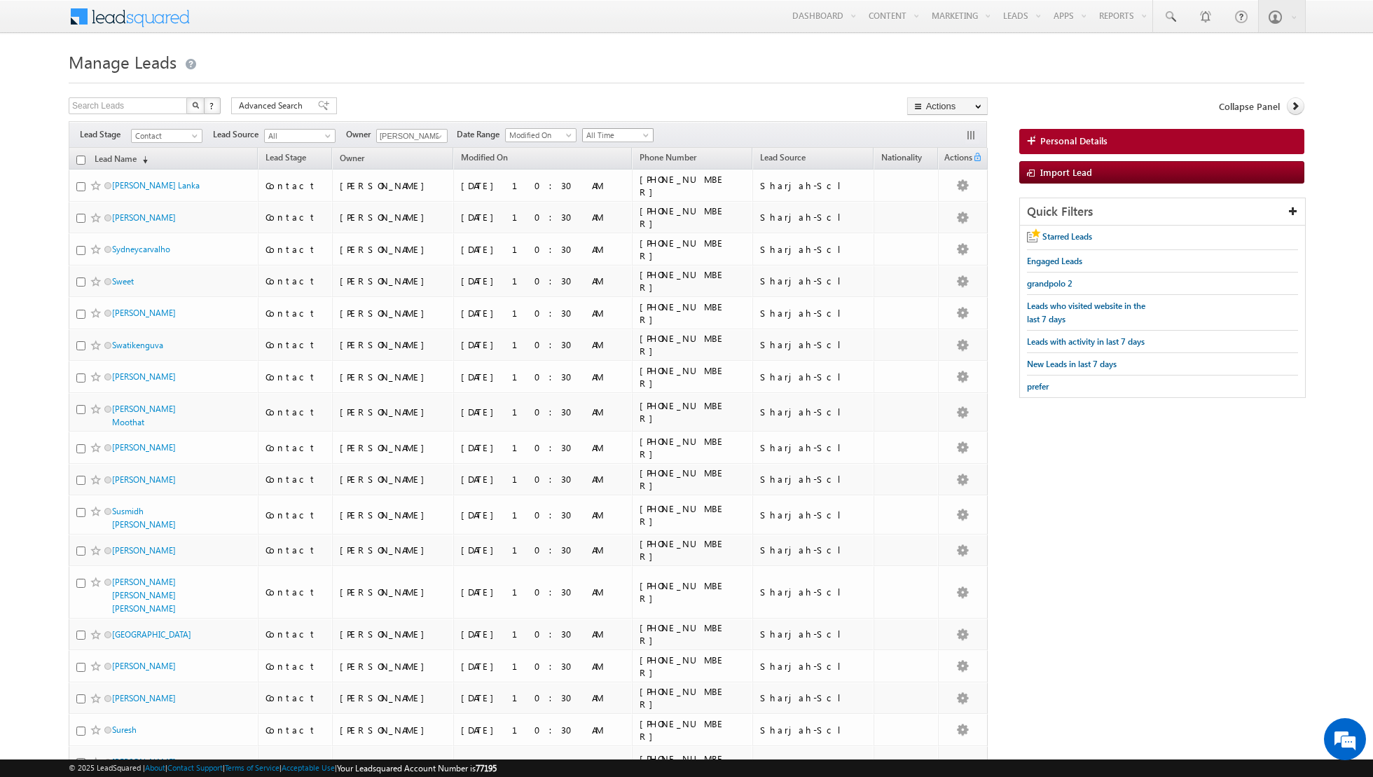
click at [642, 132] on span at bounding box center [647, 137] width 11 height 11
click at [610, 179] on link "[DATE]" at bounding box center [612, 180] width 71 height 13
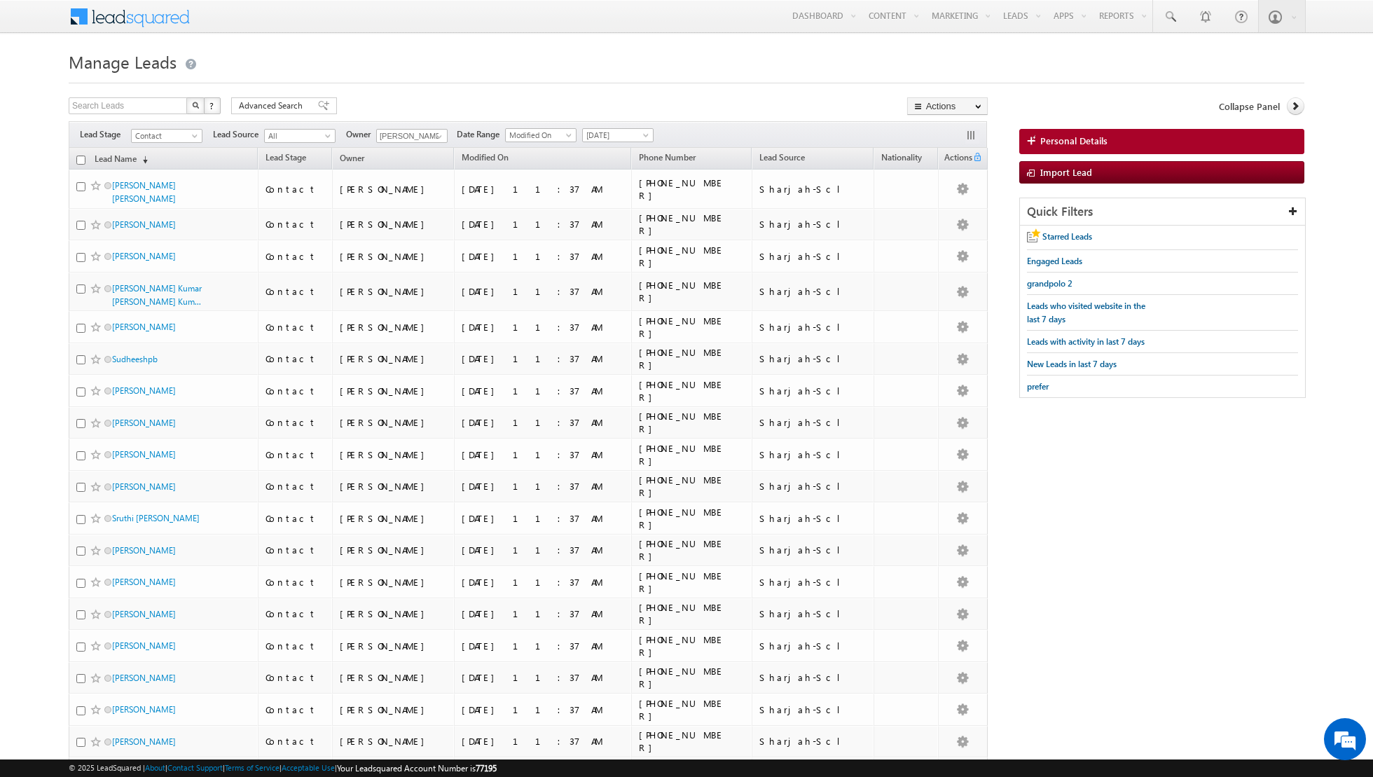
click at [79, 158] on input "checkbox" at bounding box center [80, 160] width 9 height 9
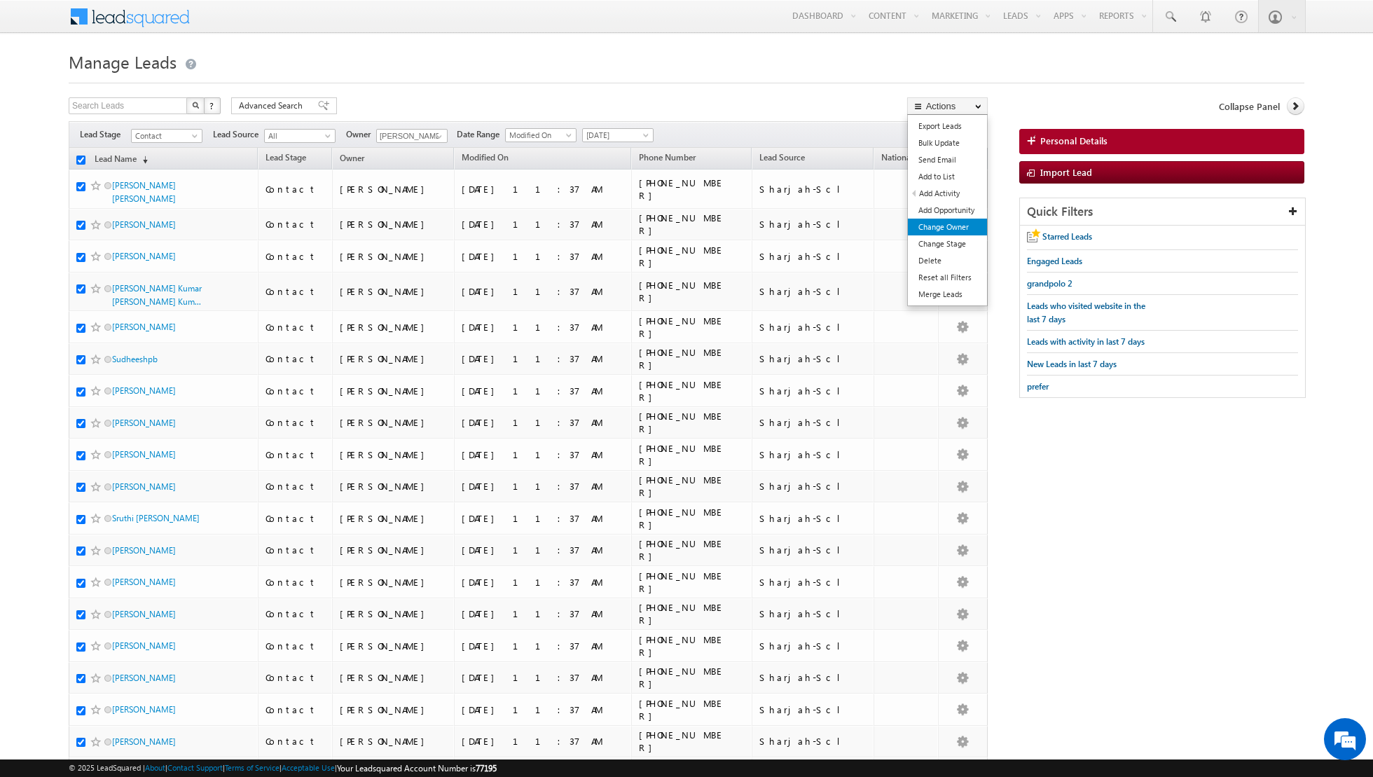
click at [928, 223] on link "Change Owner" at bounding box center [947, 227] width 79 height 17
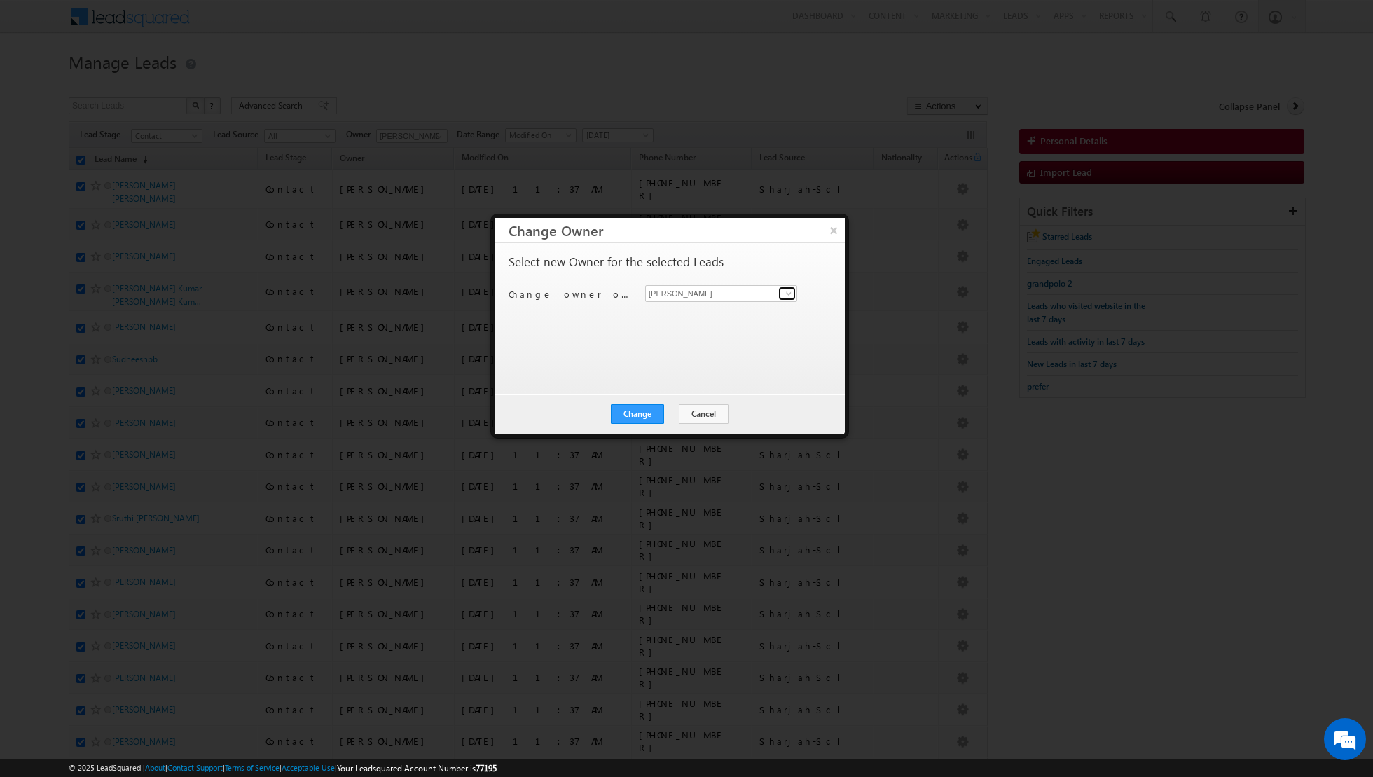
click at [788, 300] on link at bounding box center [787, 294] width 18 height 14
click at [847, 294] on div "× Change Owner Select new Owner for the selected Leads Change owner of 89 leads…" at bounding box center [669, 326] width 359 height 225
click at [641, 414] on button "Change" at bounding box center [637, 414] width 53 height 20
click at [679, 413] on button "Close" at bounding box center [671, 414] width 45 height 20
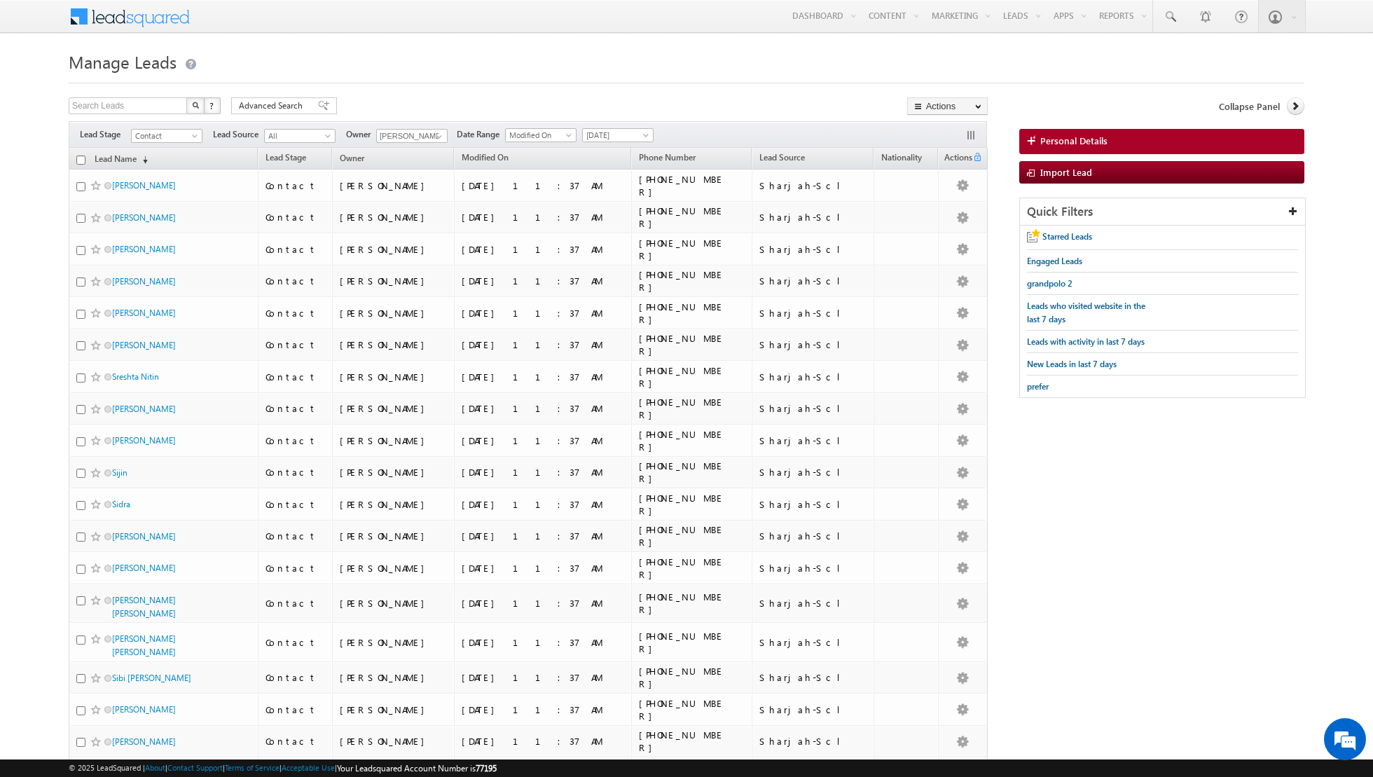
click at [81, 158] on input "checkbox" at bounding box center [80, 160] width 9 height 9
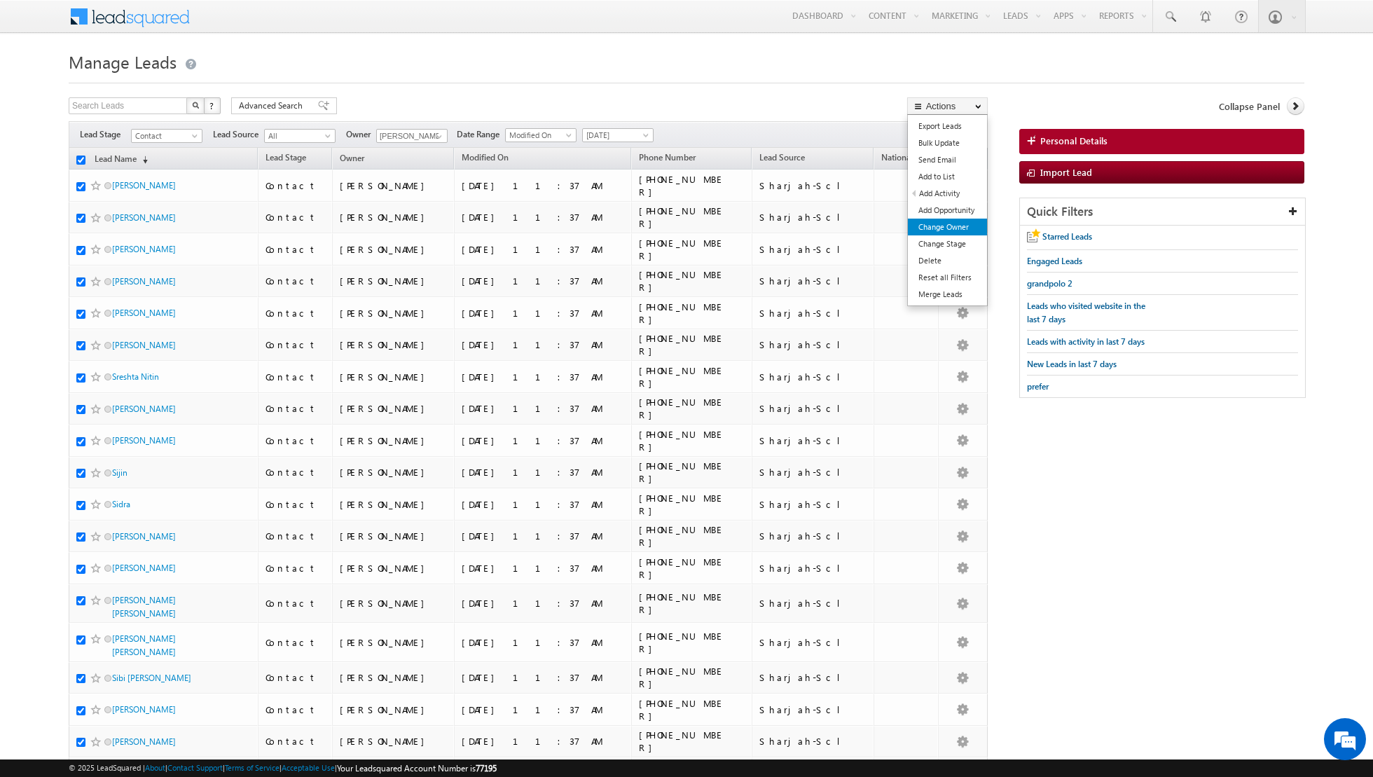
click at [929, 226] on link "Change Owner" at bounding box center [947, 227] width 79 height 17
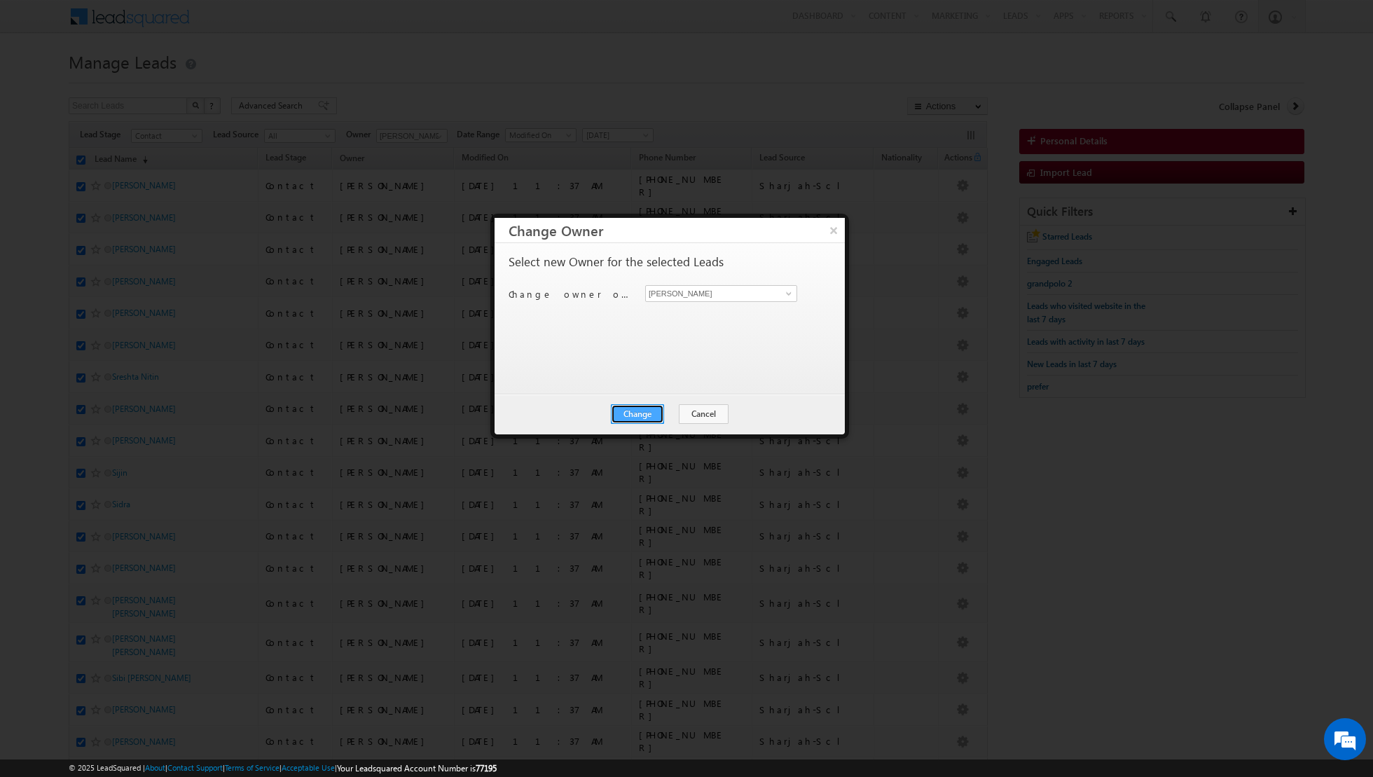
click at [640, 412] on button "Change" at bounding box center [637, 414] width 53 height 20
click at [675, 413] on button "Close" at bounding box center [671, 414] width 45 height 20
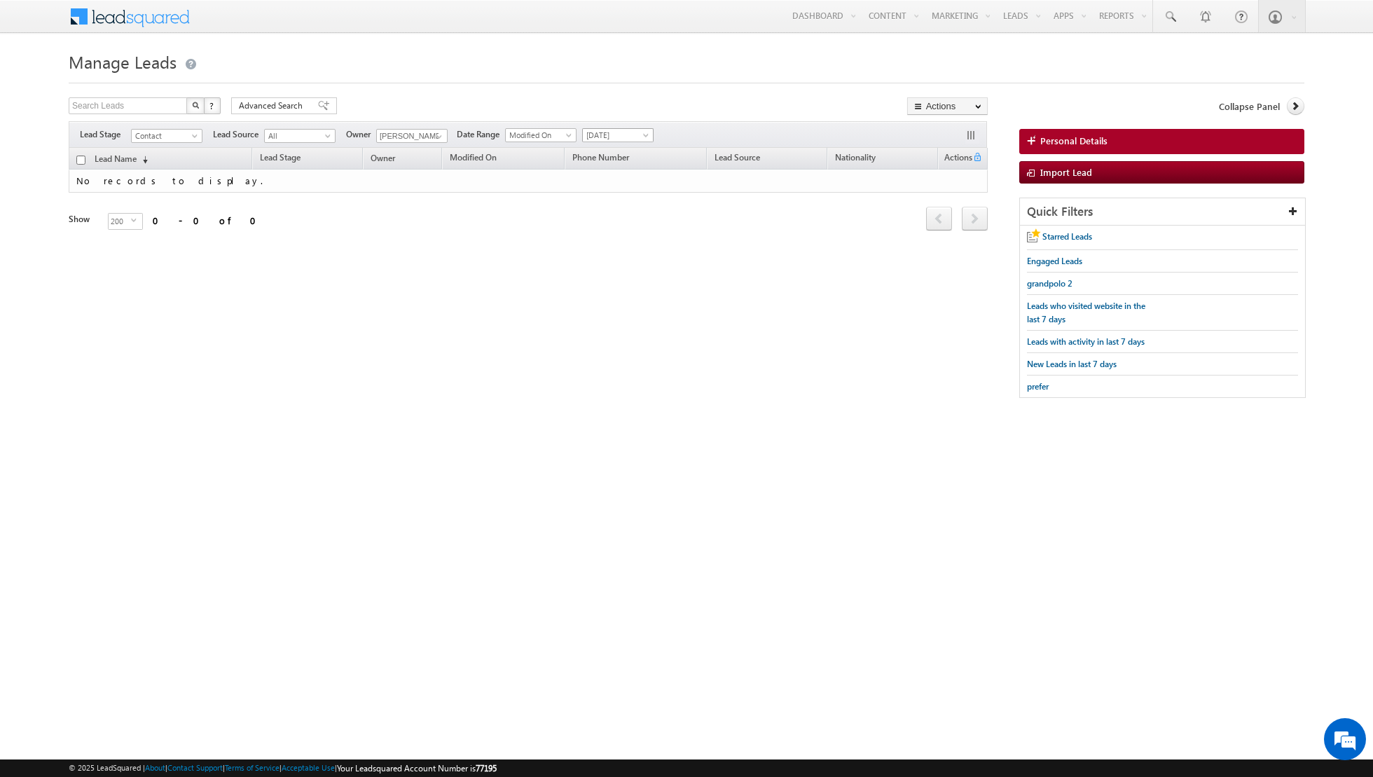
click at [627, 137] on span "[DATE]" at bounding box center [616, 135] width 67 height 13
click at [605, 152] on link "All Time" at bounding box center [612, 149] width 71 height 13
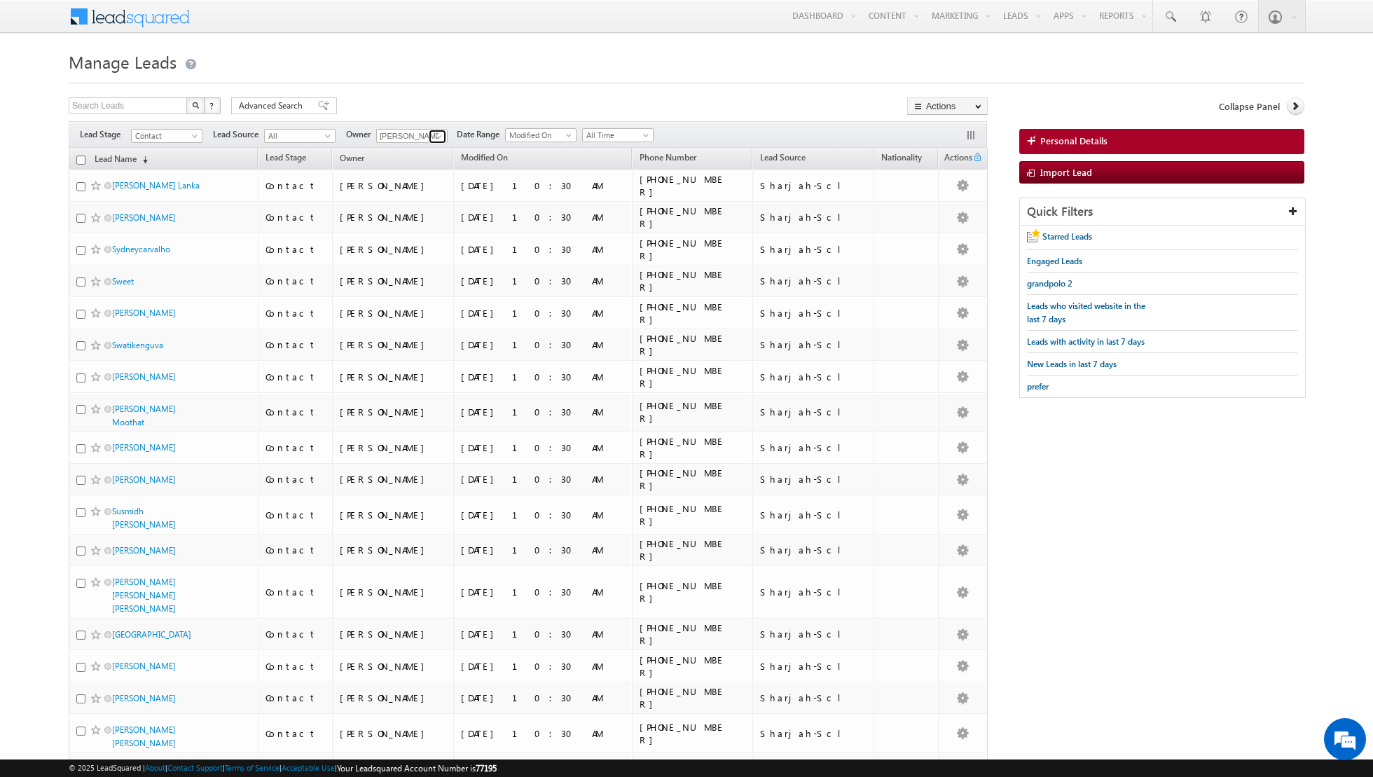
click at [439, 137] on span at bounding box center [439, 136] width 11 height 11
click at [408, 251] on link "[PERSON_NAME] [EMAIL_ADDRESS][PERSON_NAME][DOMAIN_NAME]" at bounding box center [446, 258] width 140 height 27
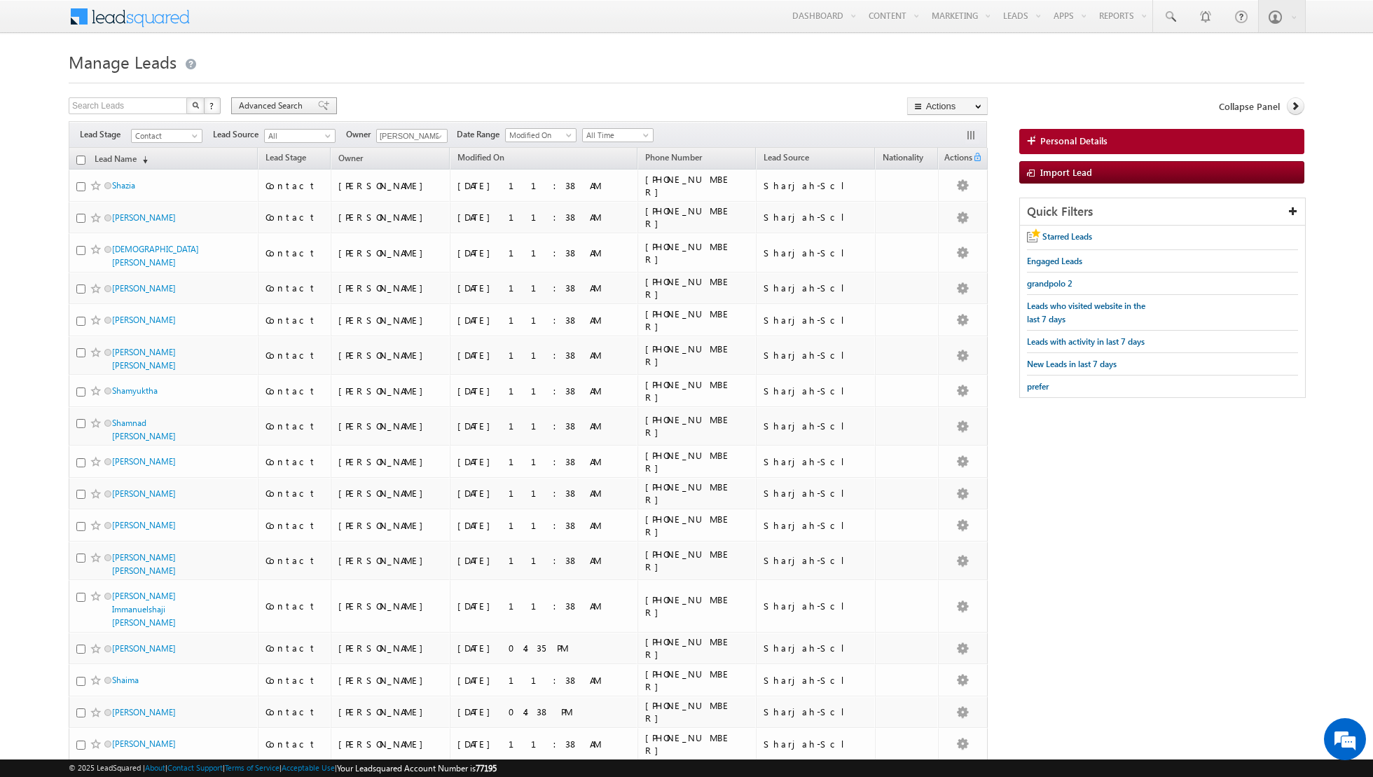
click at [318, 103] on span at bounding box center [323, 106] width 11 height 10
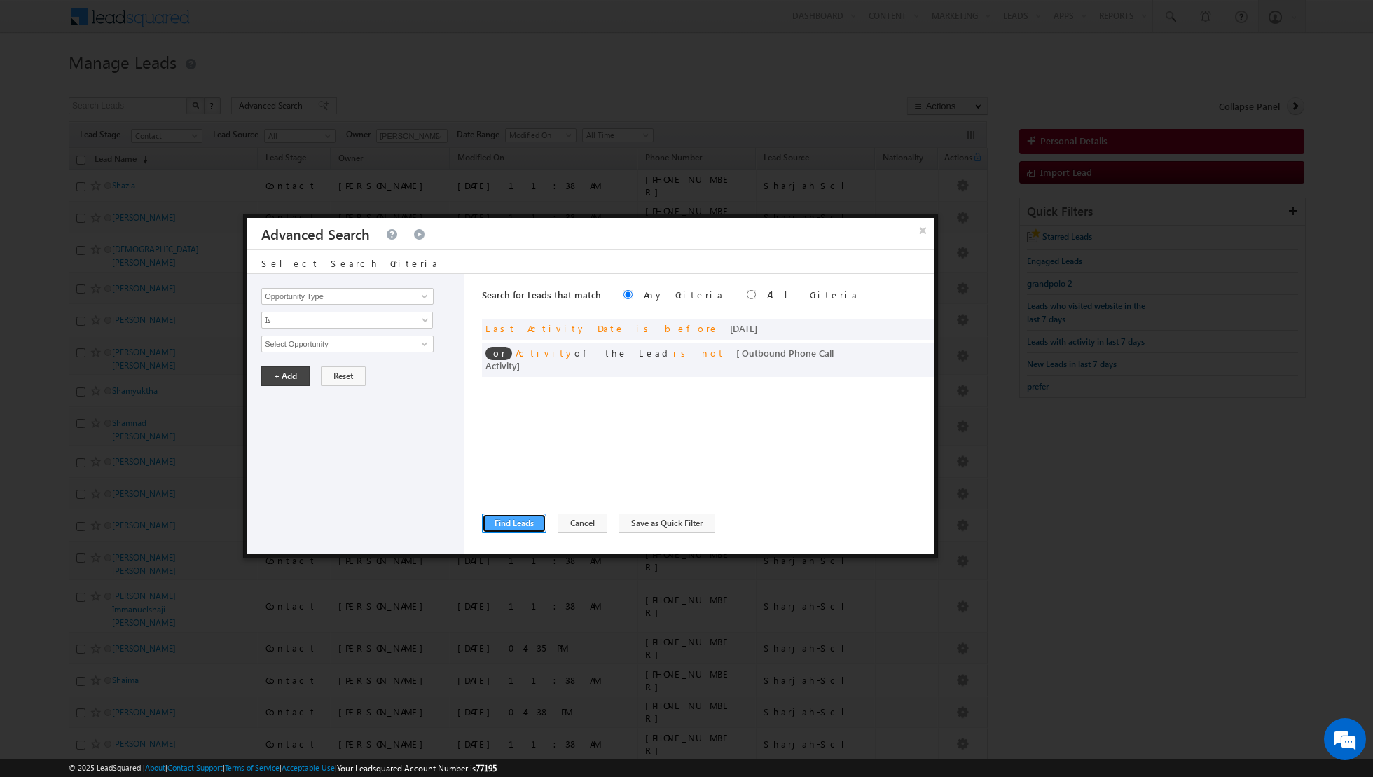
click at [516, 525] on button "Find Leads" at bounding box center [514, 524] width 64 height 20
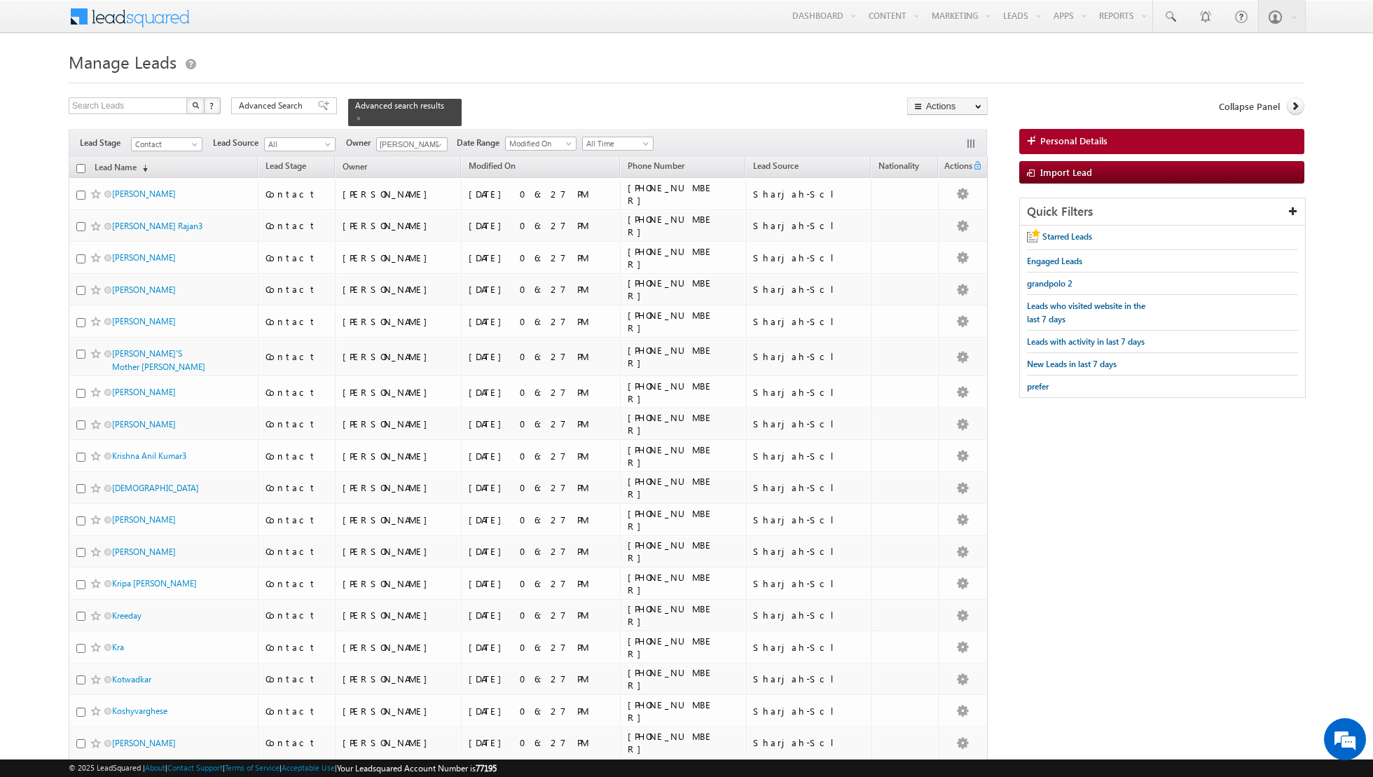
click at [82, 164] on input "checkbox" at bounding box center [80, 168] width 9 height 9
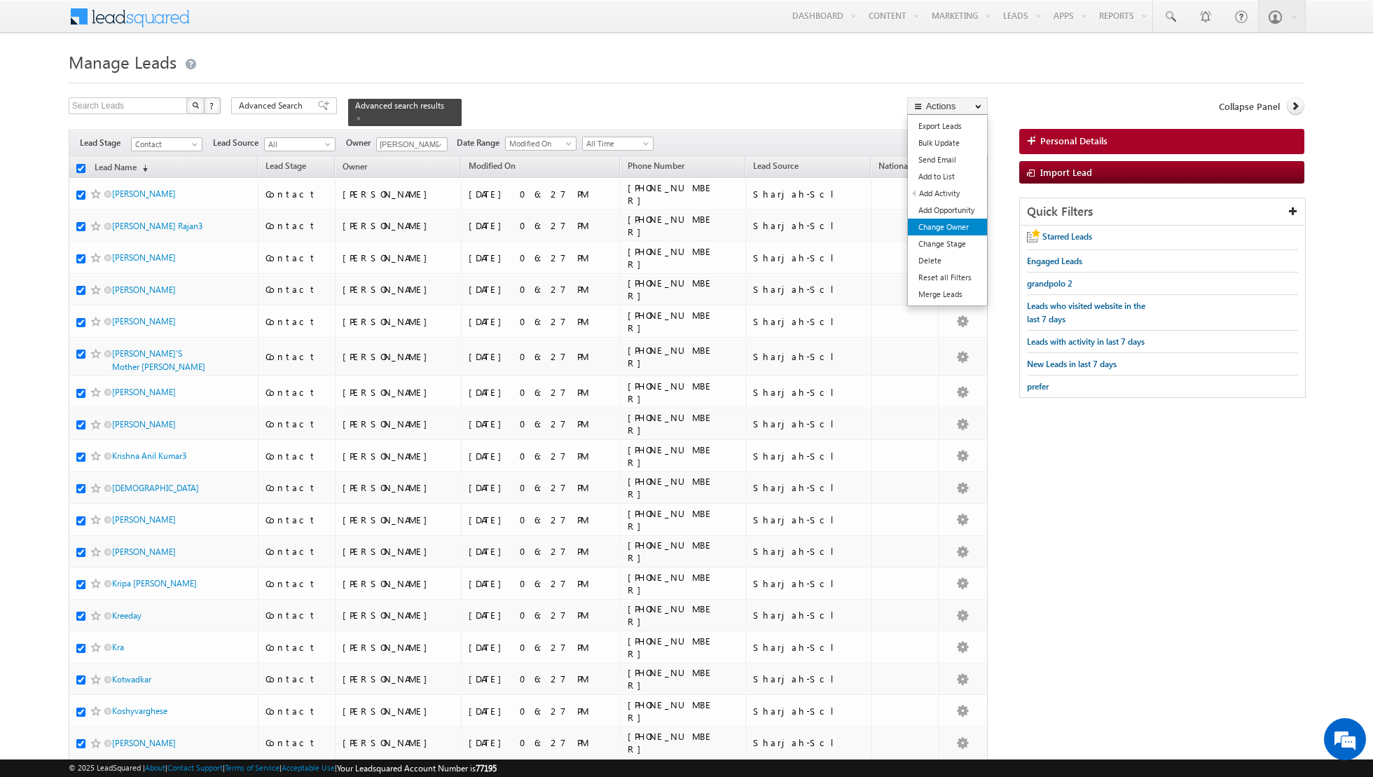
click at [941, 224] on link "Change Owner" at bounding box center [947, 227] width 79 height 17
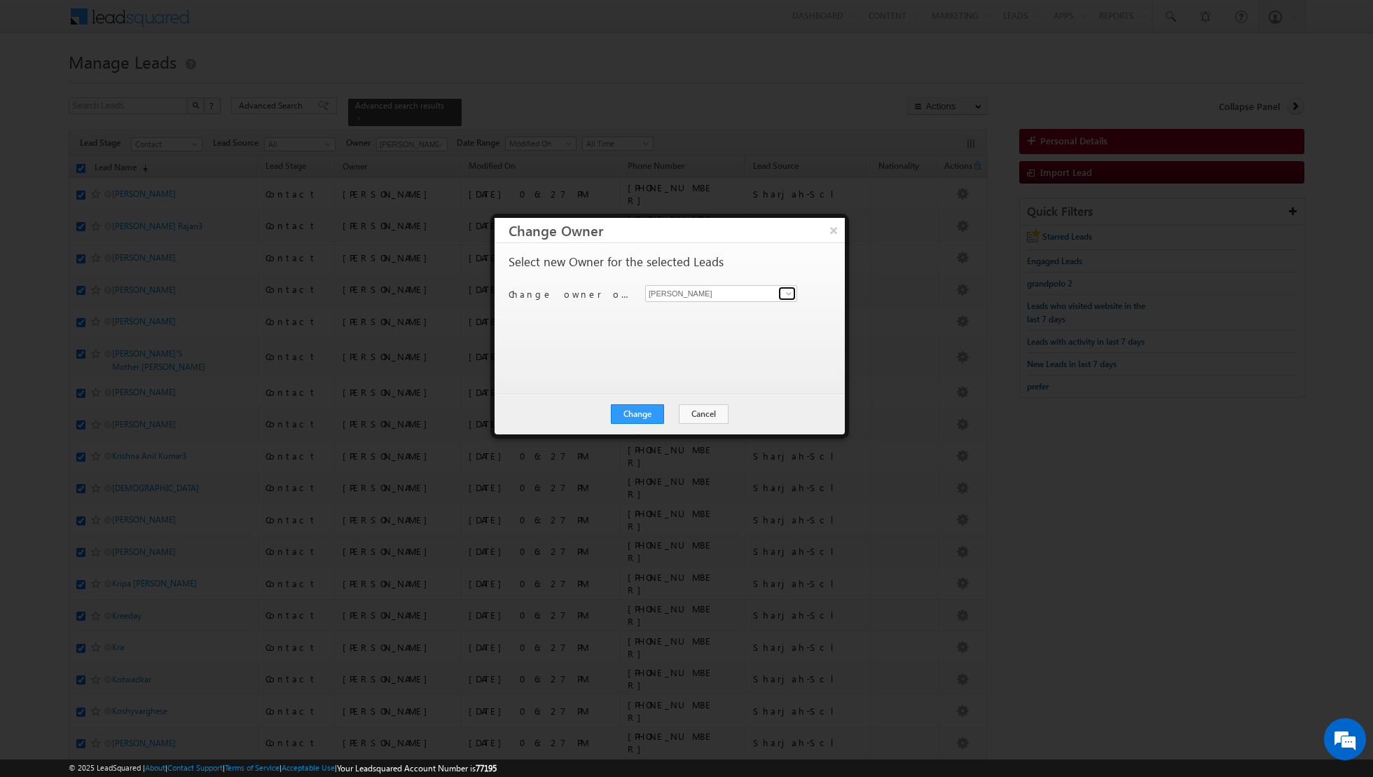
click at [794, 295] on link at bounding box center [787, 294] width 18 height 14
click at [708, 320] on span "[EMAIL_ADDRESS][PERSON_NAME][DOMAIN_NAME]" at bounding box center [714, 320] width 126 height 11
click at [639, 410] on button "Change" at bounding box center [637, 414] width 53 height 20
click at [669, 412] on button "Close" at bounding box center [671, 414] width 45 height 20
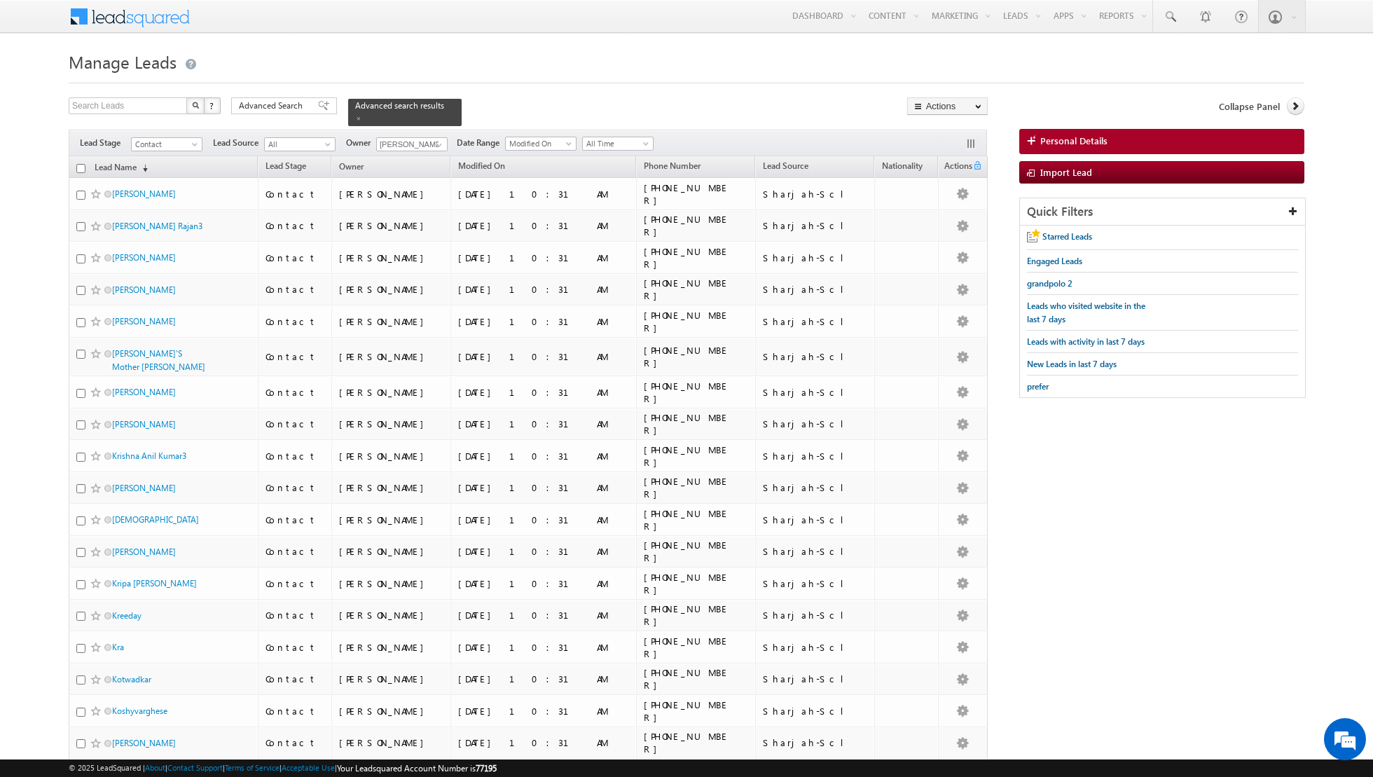
click at [82, 165] on input "checkbox" at bounding box center [80, 168] width 9 height 9
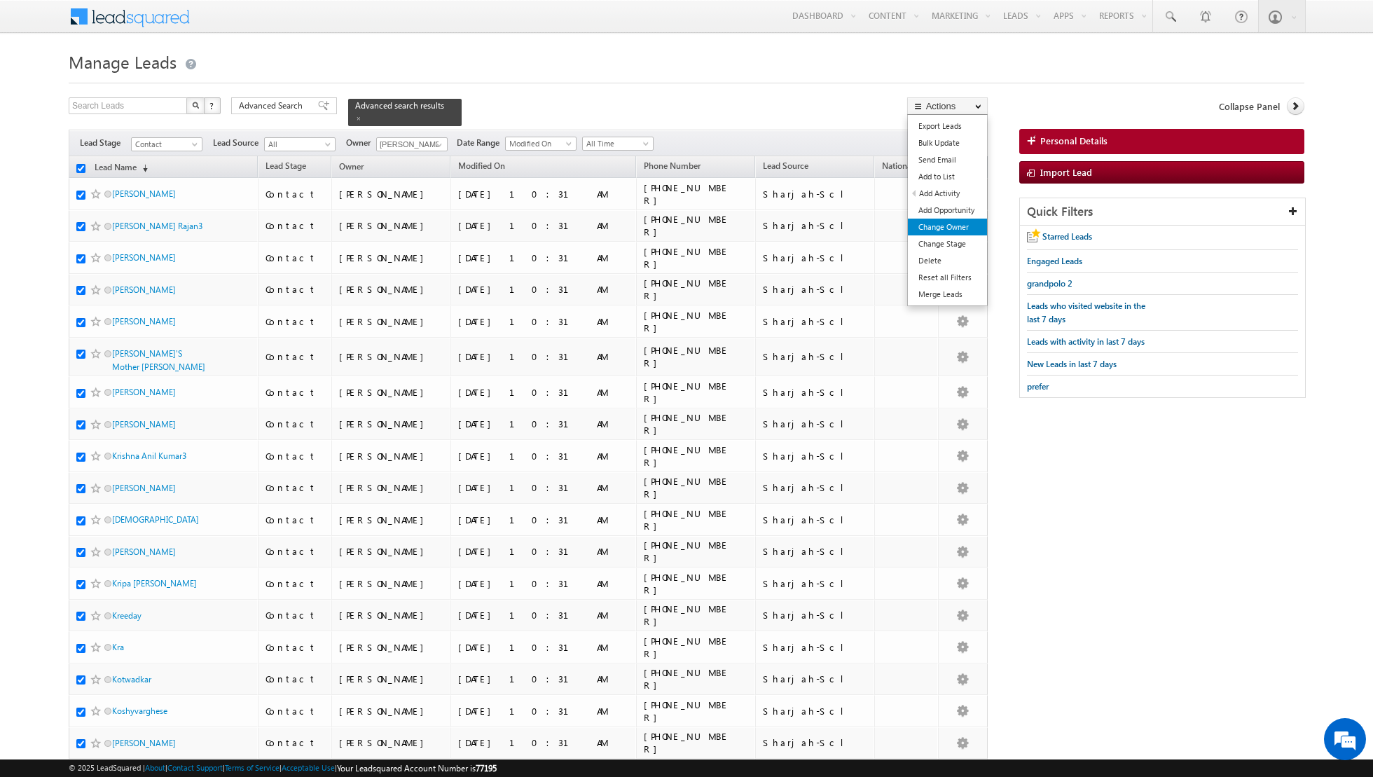
click at [940, 224] on link "Change Owner" at bounding box center [947, 227] width 79 height 17
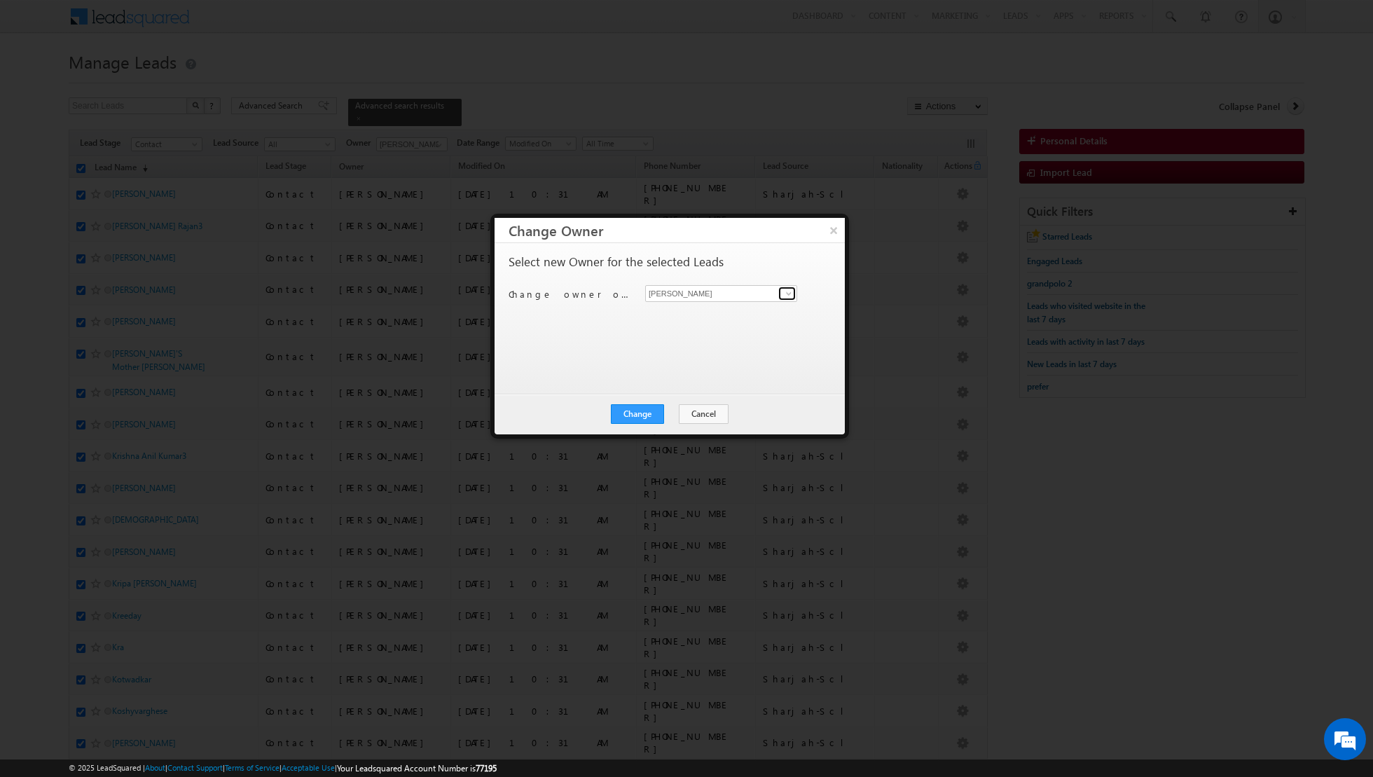
click at [790, 295] on span at bounding box center [788, 293] width 11 height 11
click at [744, 312] on link "[PERSON_NAME] [EMAIL_ADDRESS][PERSON_NAME][DOMAIN_NAME]" at bounding box center [721, 314] width 152 height 27
click at [632, 414] on button "Change" at bounding box center [637, 414] width 53 height 20
click at [670, 415] on button "Close" at bounding box center [671, 414] width 45 height 20
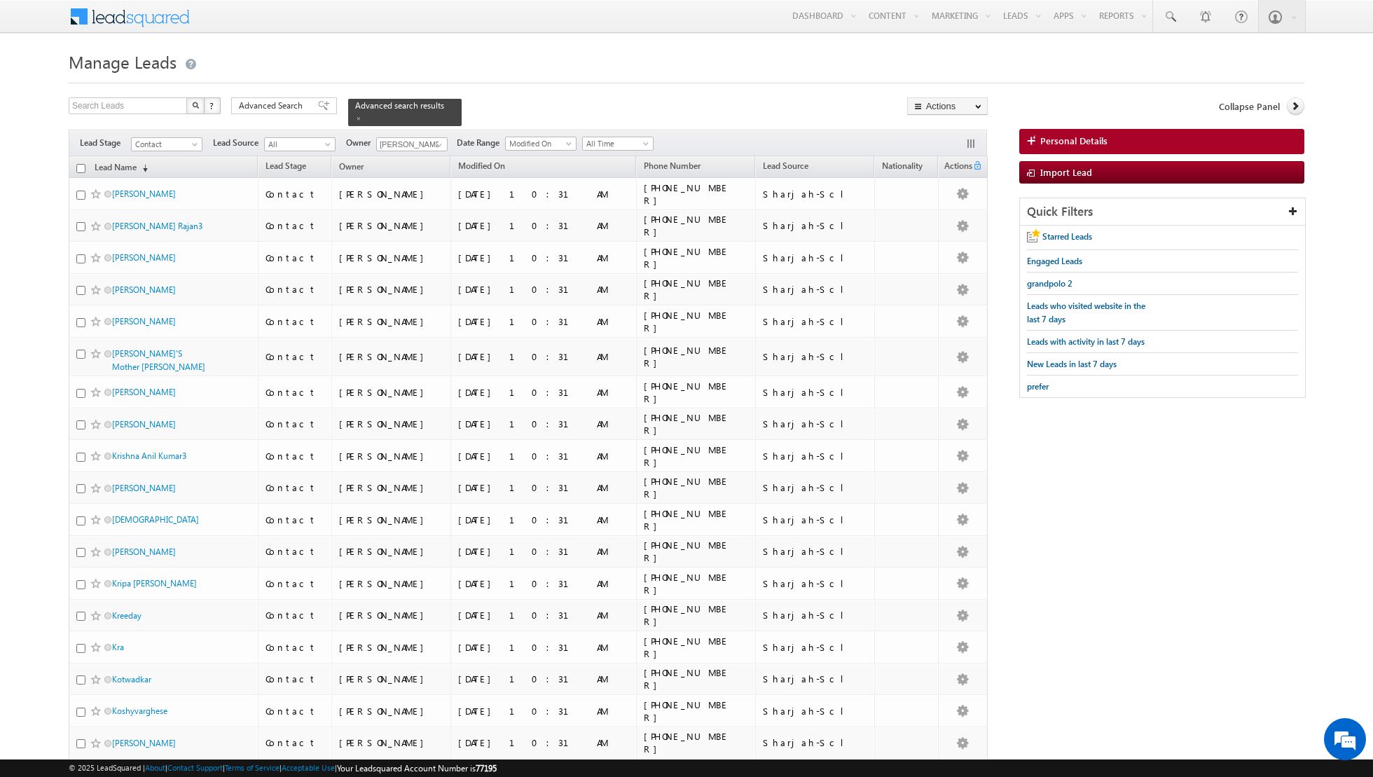
click at [80, 168] on input "checkbox" at bounding box center [80, 168] width 9 height 9
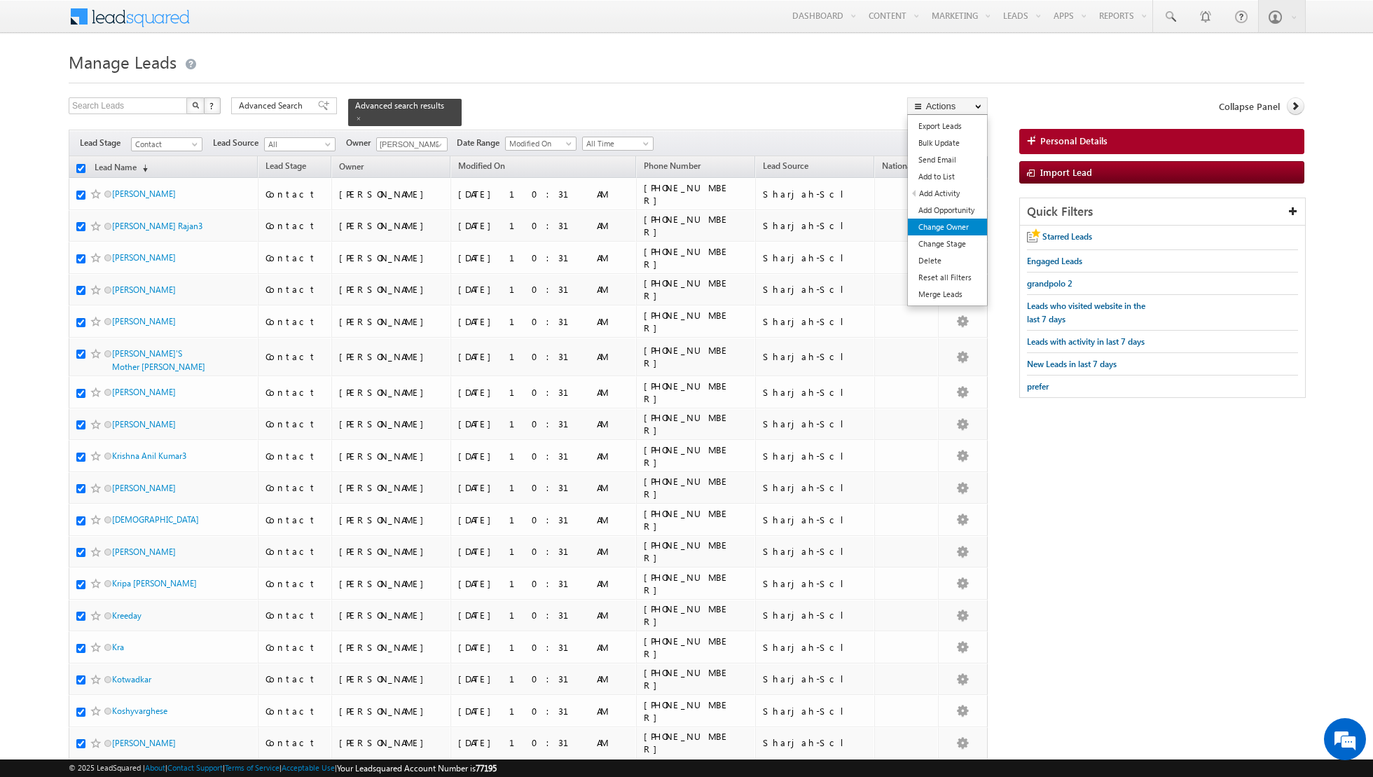
click at [943, 226] on link "Change Owner" at bounding box center [947, 227] width 79 height 17
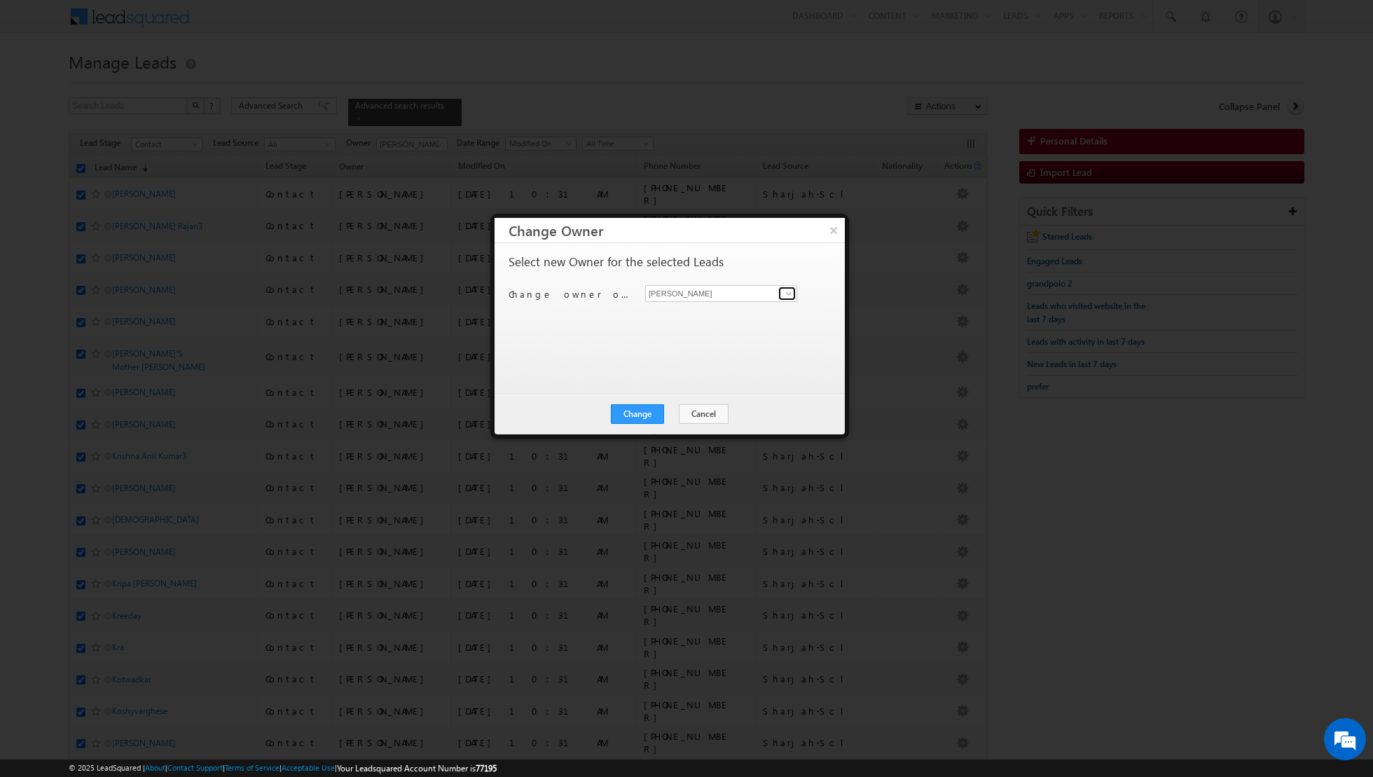
click at [790, 291] on span at bounding box center [788, 293] width 11 height 11
click at [724, 315] on span "[EMAIL_ADDRESS][PERSON_NAME][DOMAIN_NAME]" at bounding box center [714, 320] width 126 height 11
click at [640, 414] on button "Change" at bounding box center [637, 414] width 53 height 20
click at [677, 414] on button "Close" at bounding box center [671, 414] width 45 height 20
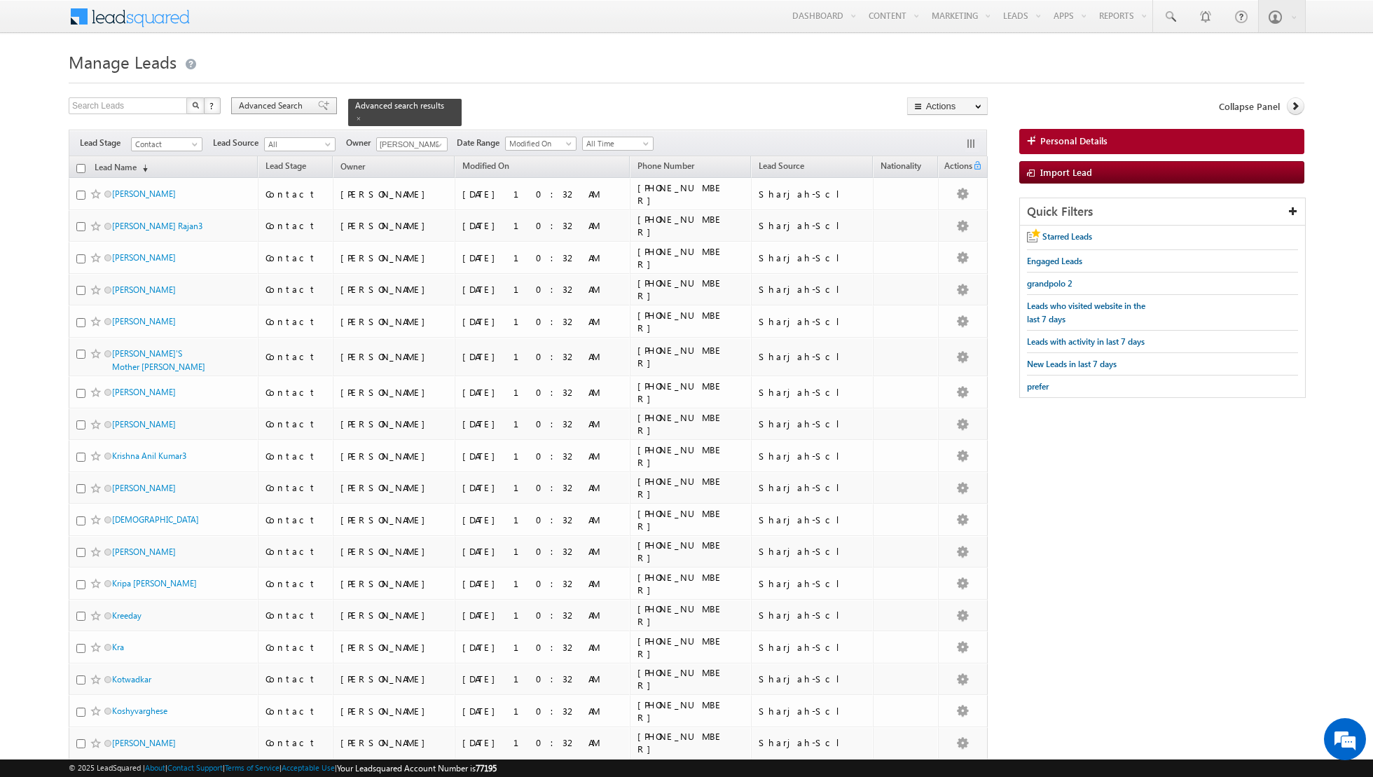
click at [318, 104] on span at bounding box center [323, 106] width 11 height 10
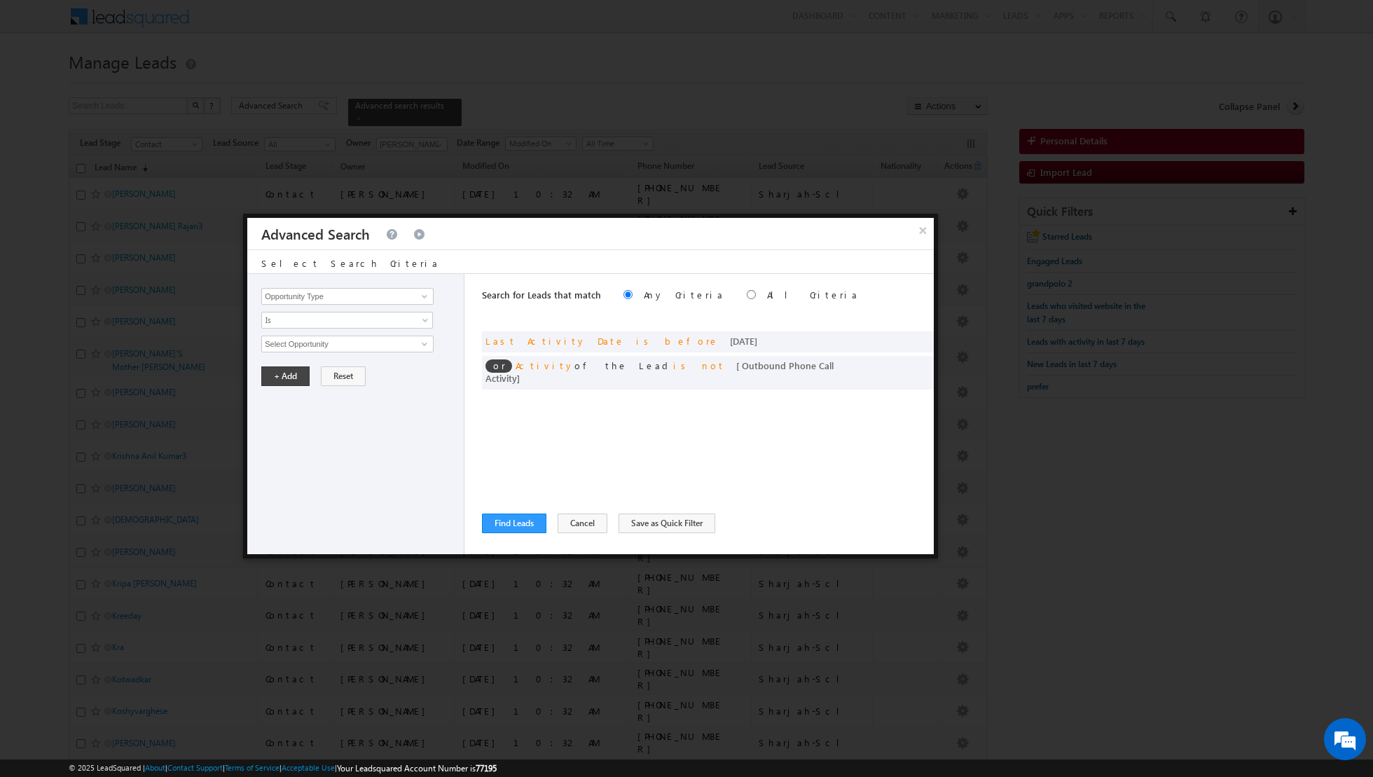
click at [759, 72] on div at bounding box center [686, 388] width 1373 height 777
click at [919, 228] on button "×" at bounding box center [922, 230] width 23 height 25
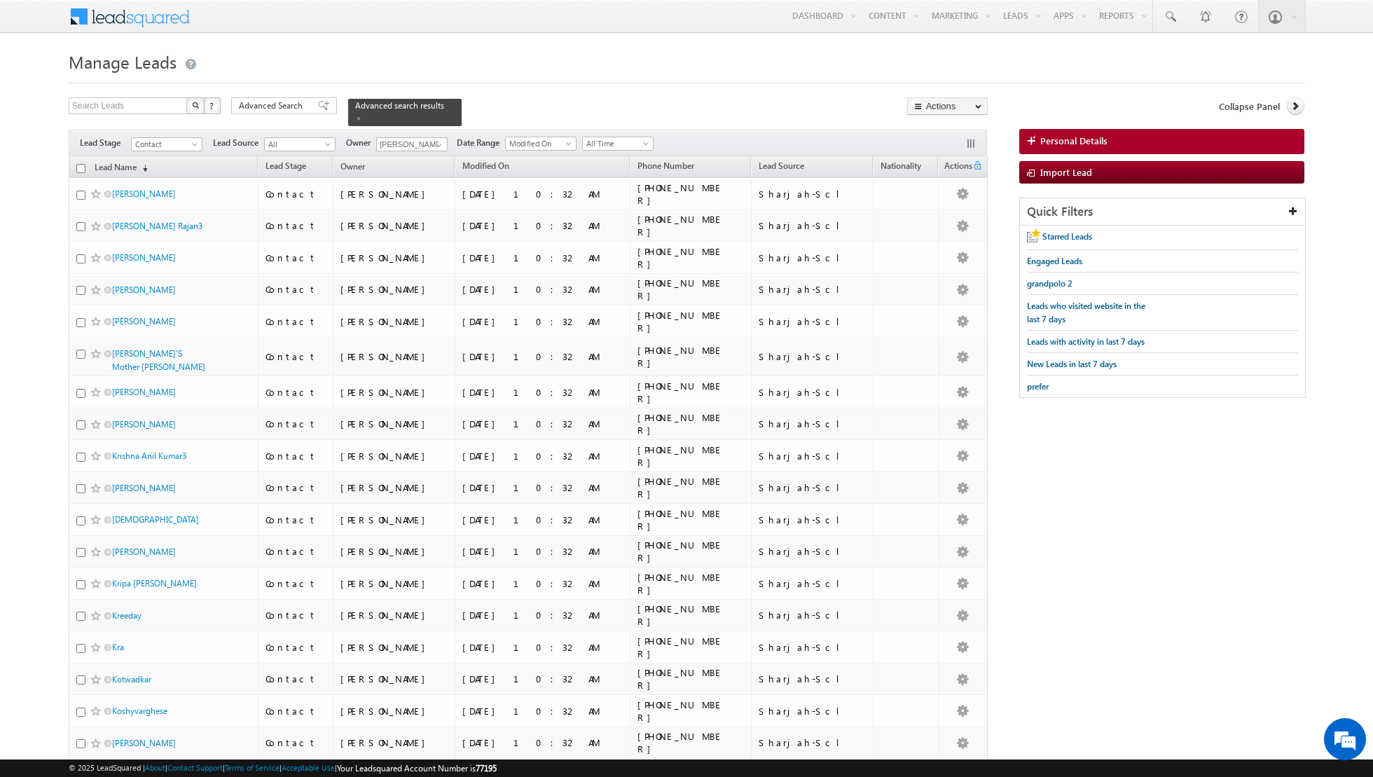
click at [78, 164] on input "checkbox" at bounding box center [80, 168] width 9 height 9
checkbox input "true"
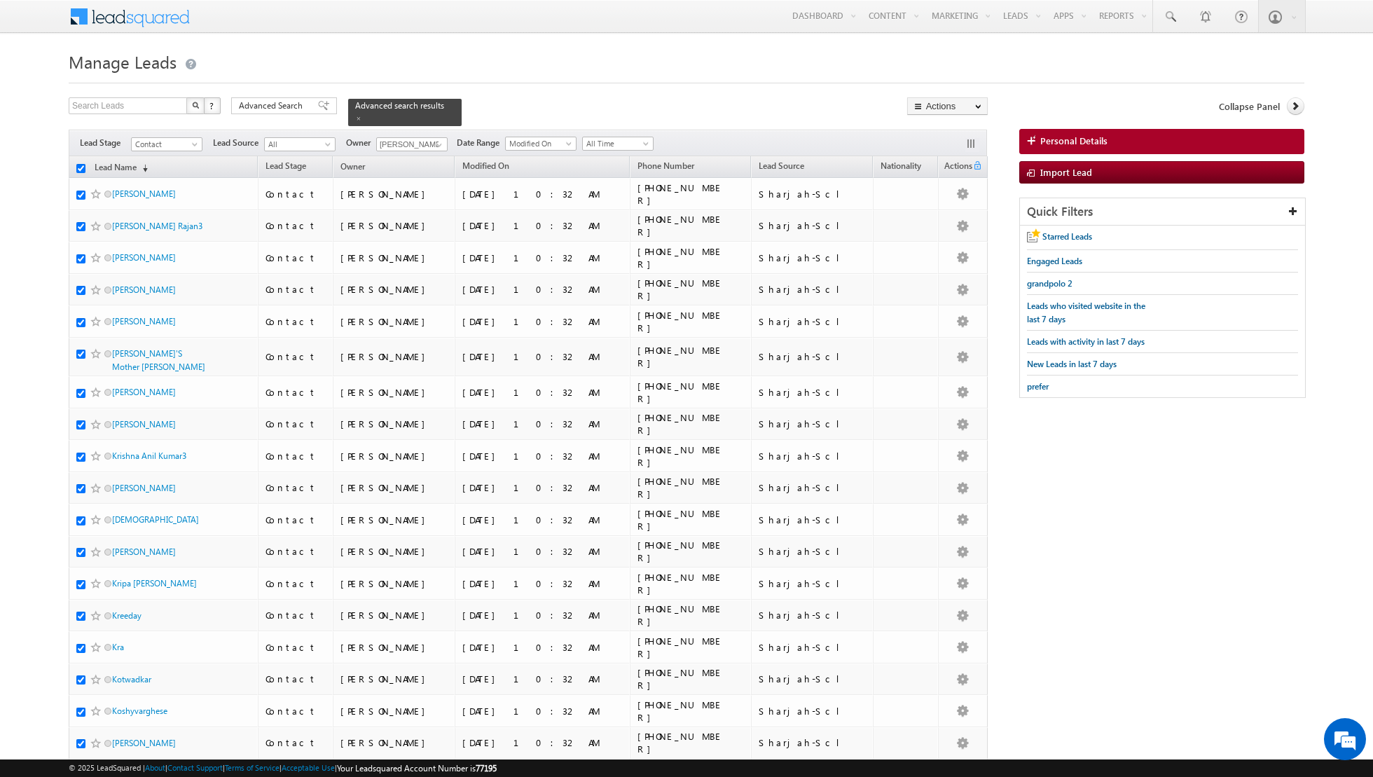
checkbox input "true"
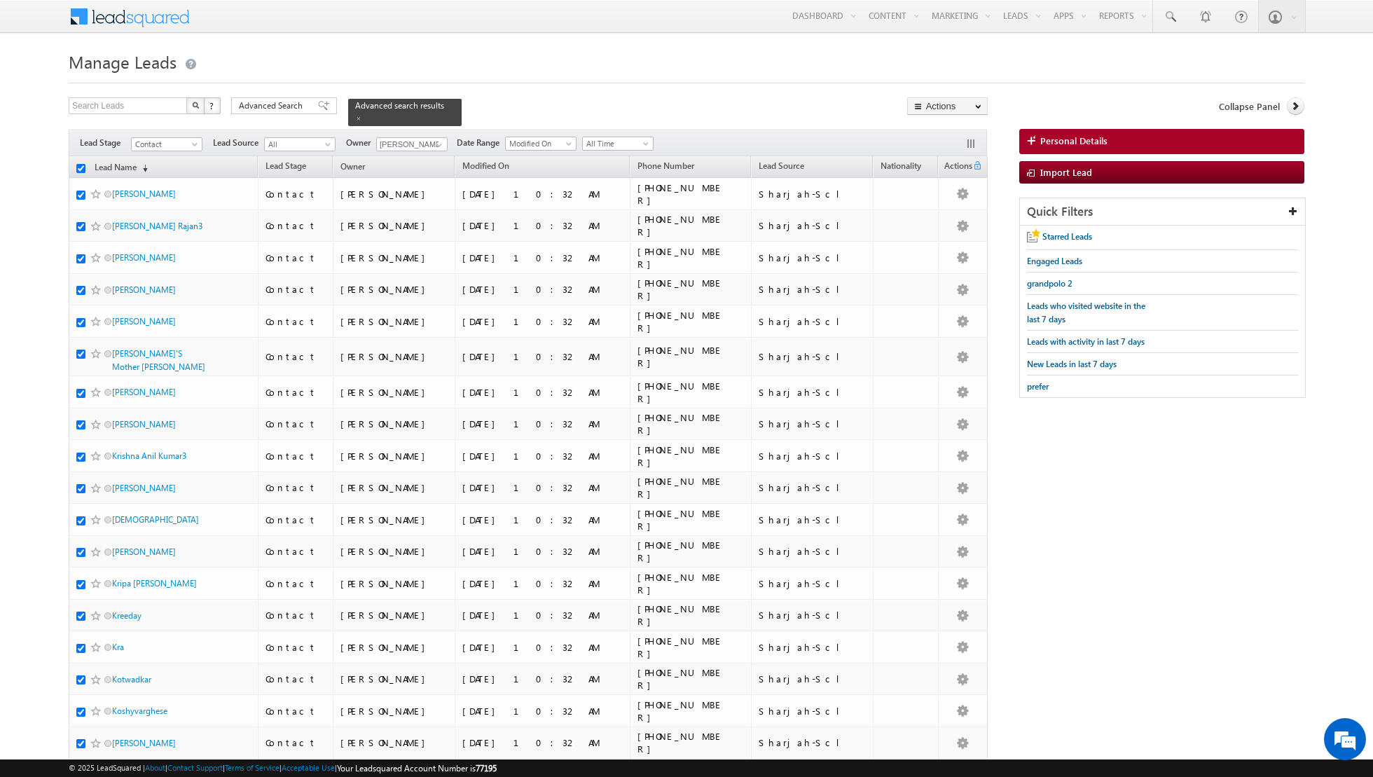
checkbox input "true"
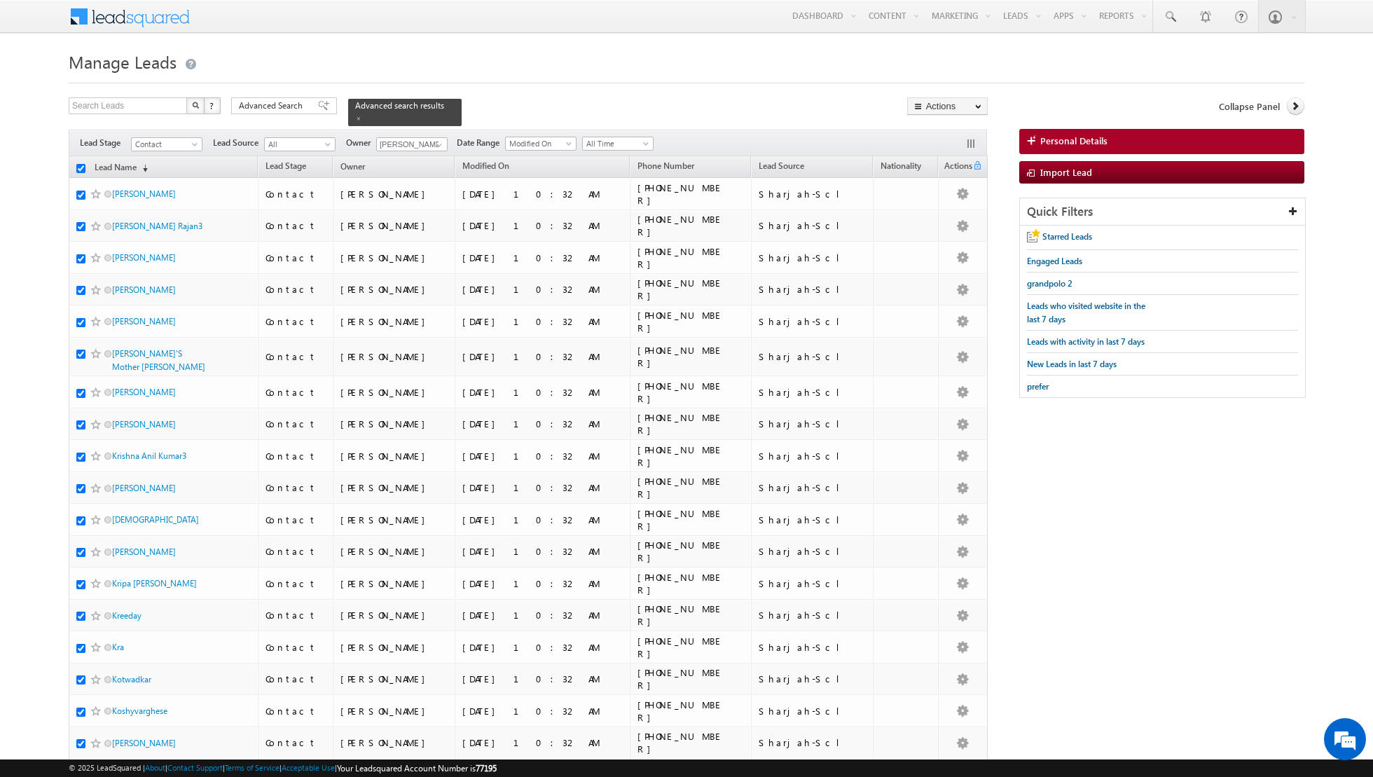
checkbox input "true"
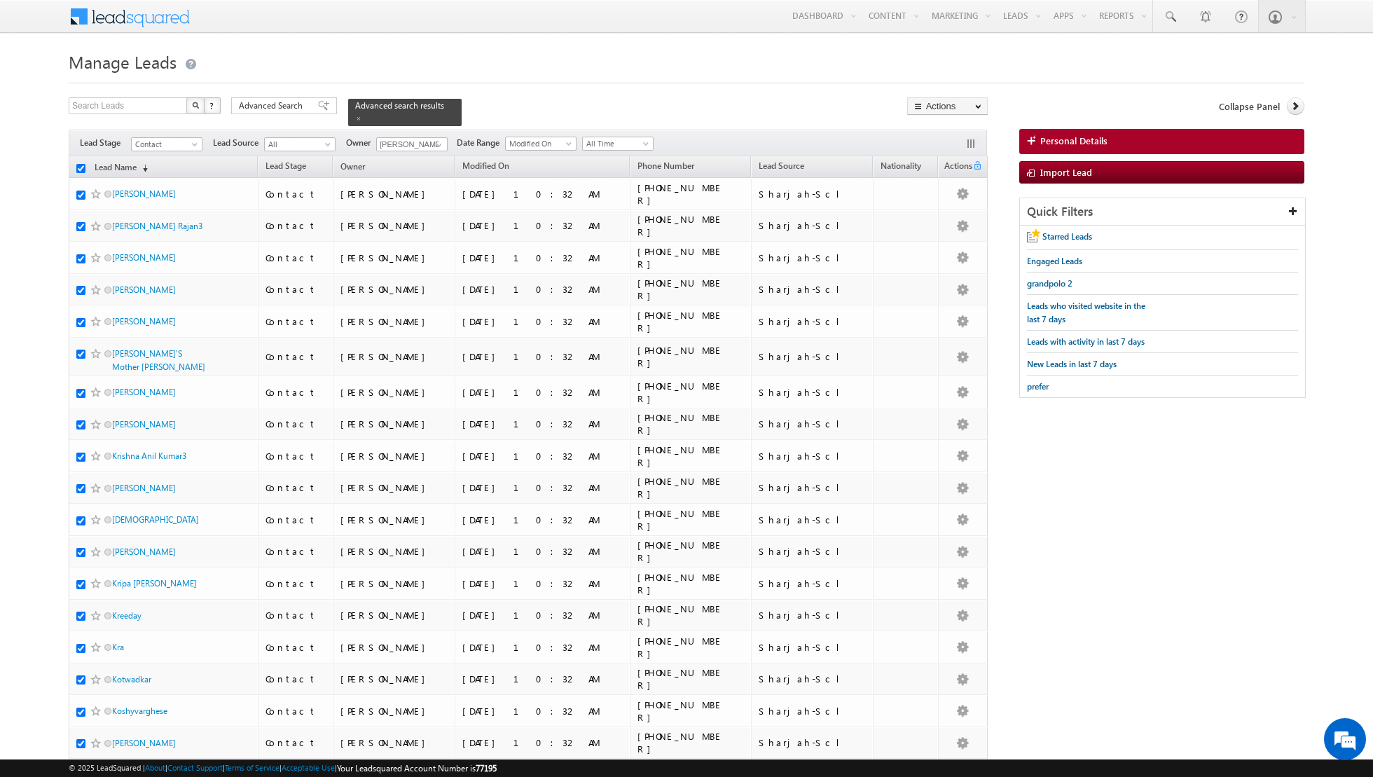
checkbox input "true"
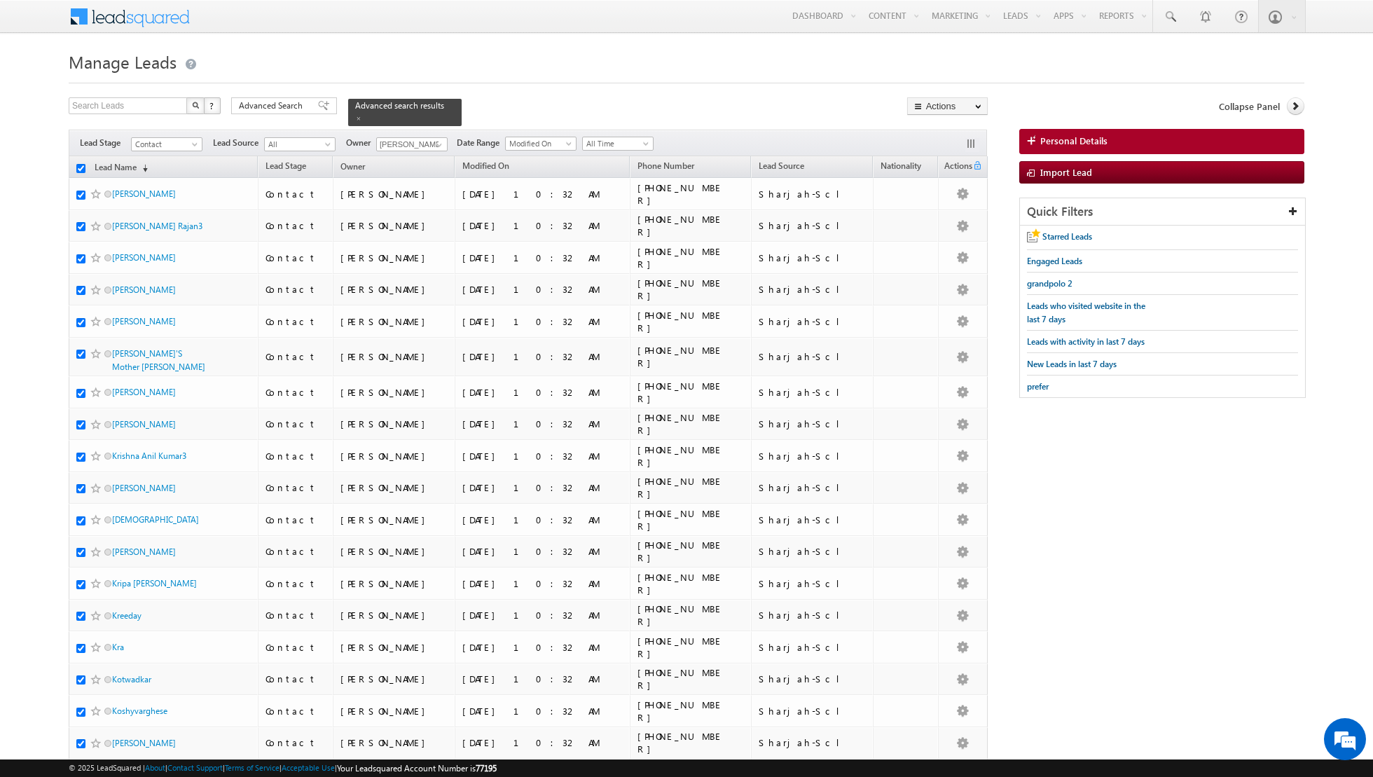
checkbox input "true"
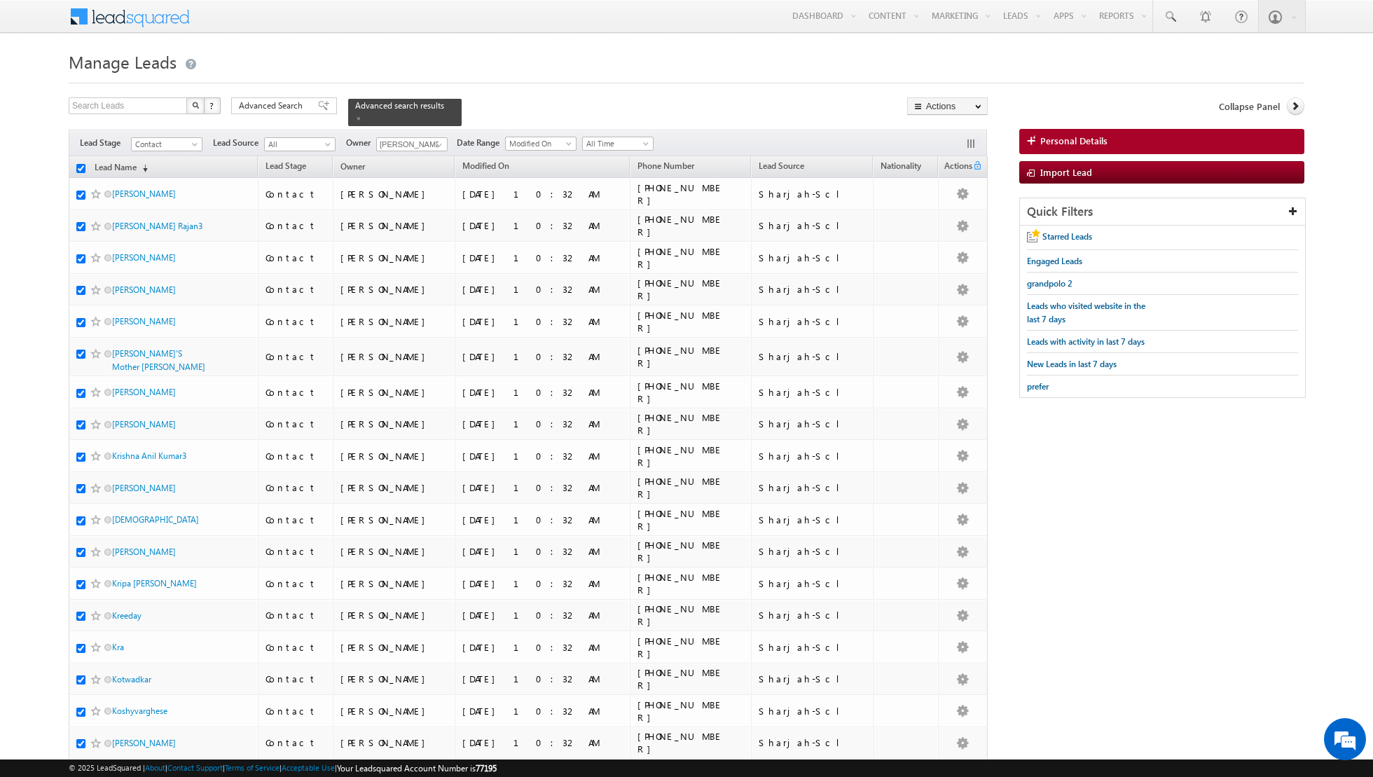
checkbox input "true"
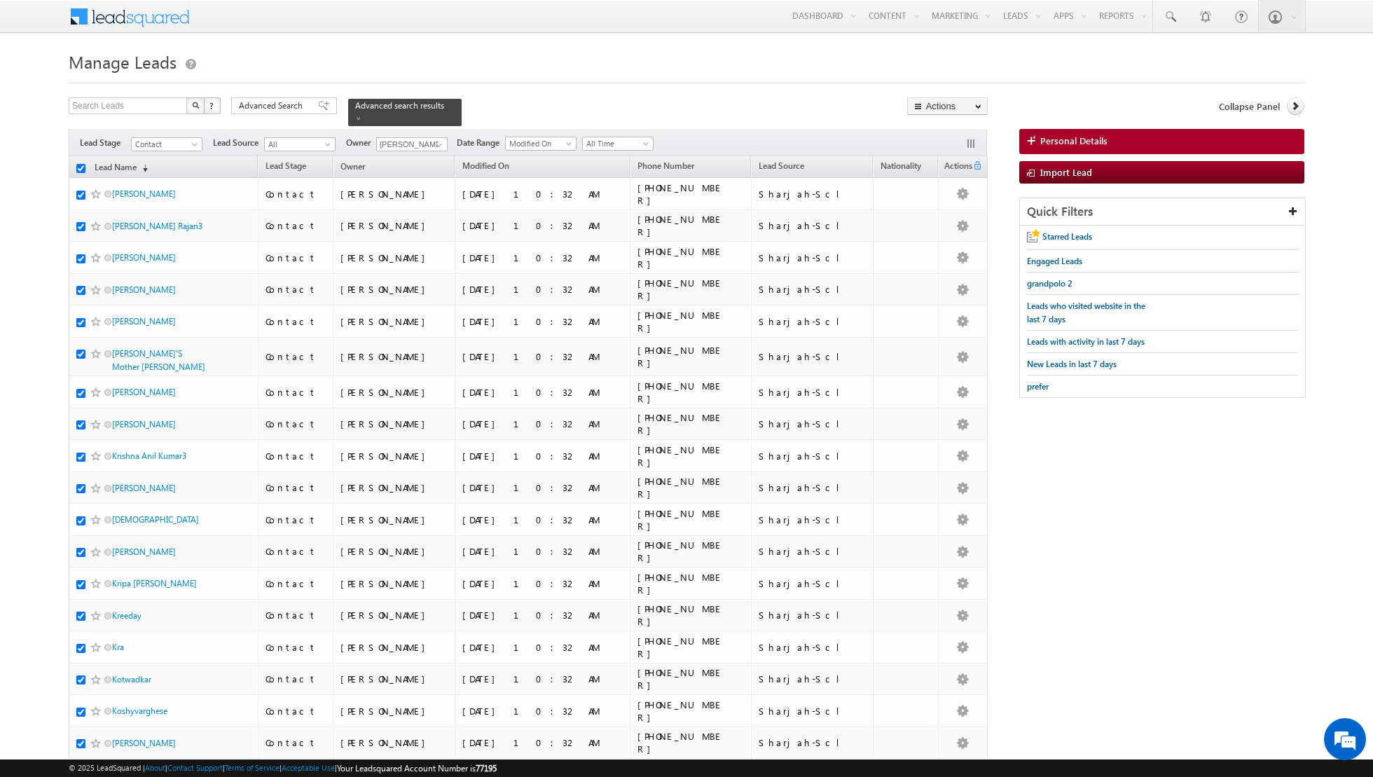
checkbox input "true"
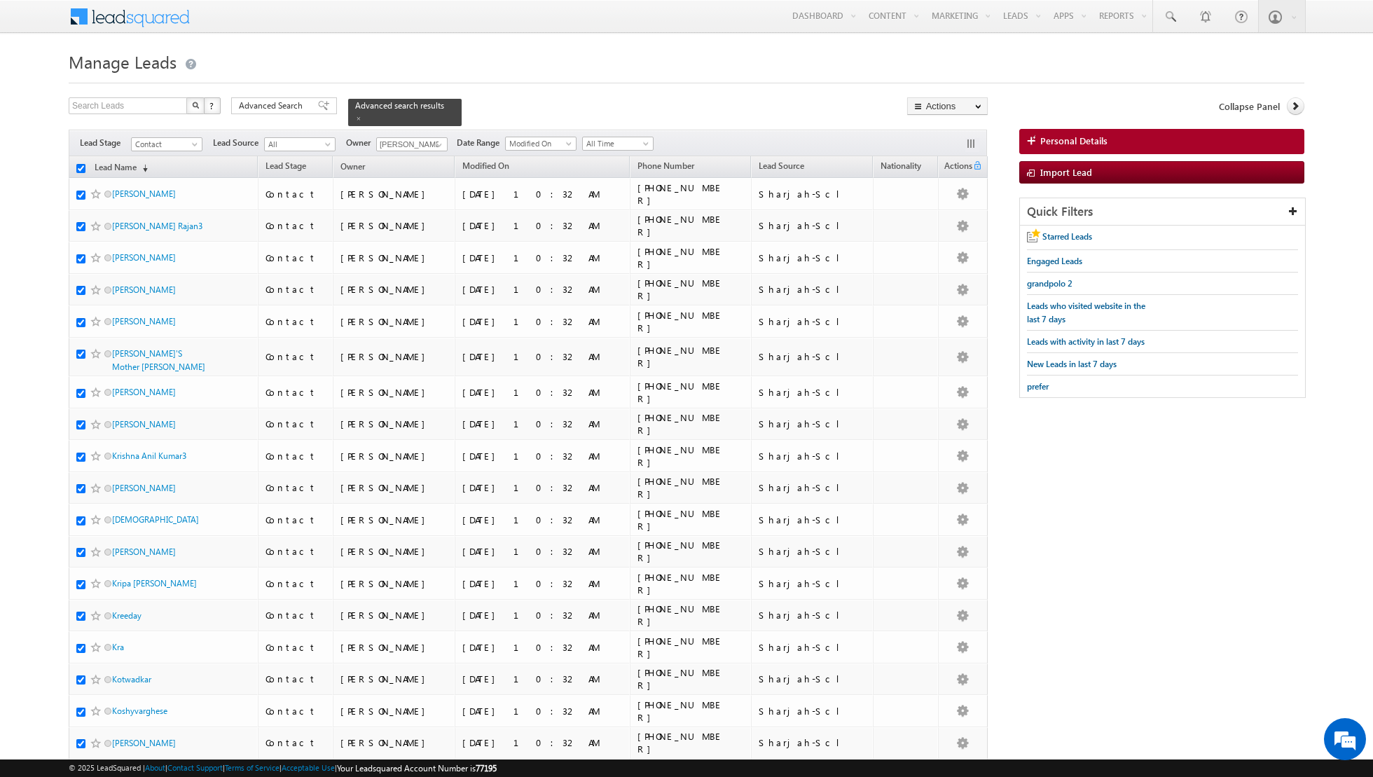
checkbox input "true"
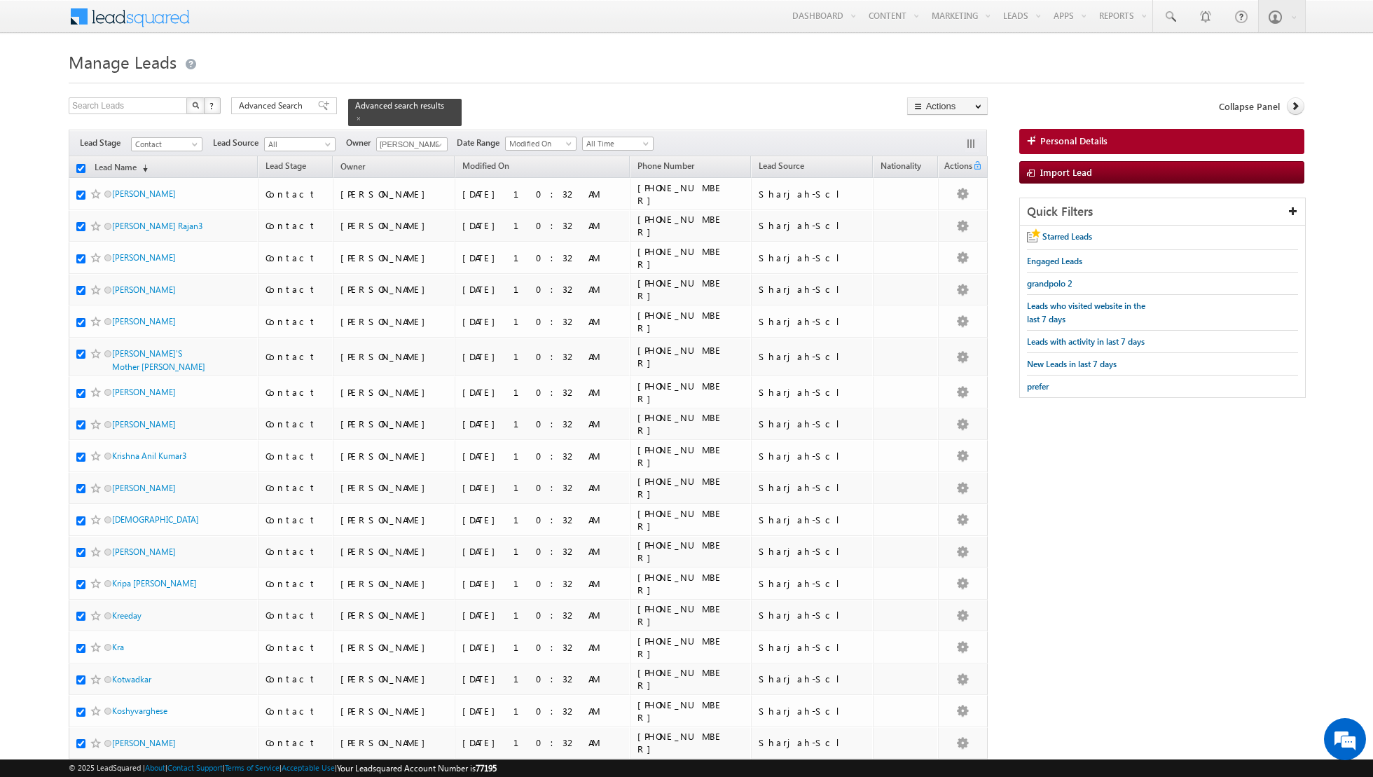
checkbox input "true"
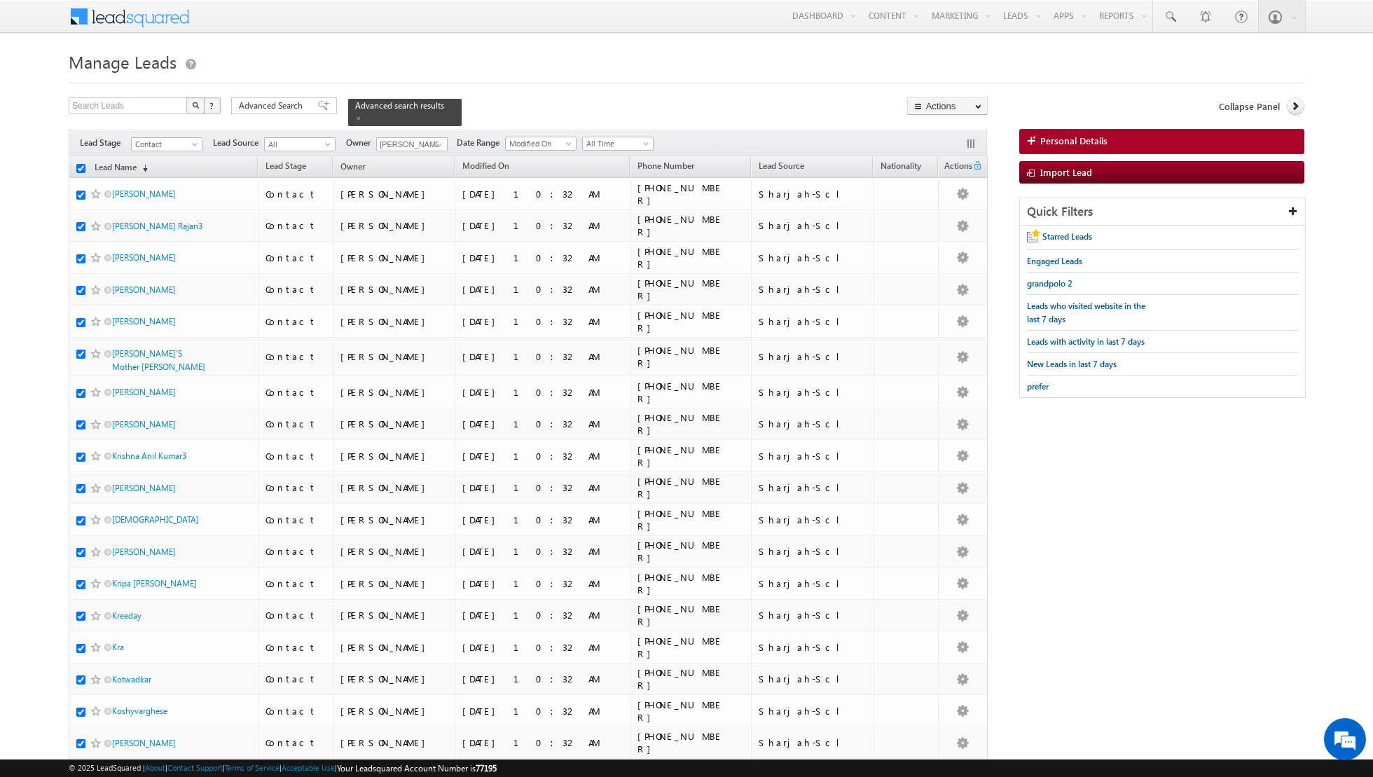
checkbox input "true"
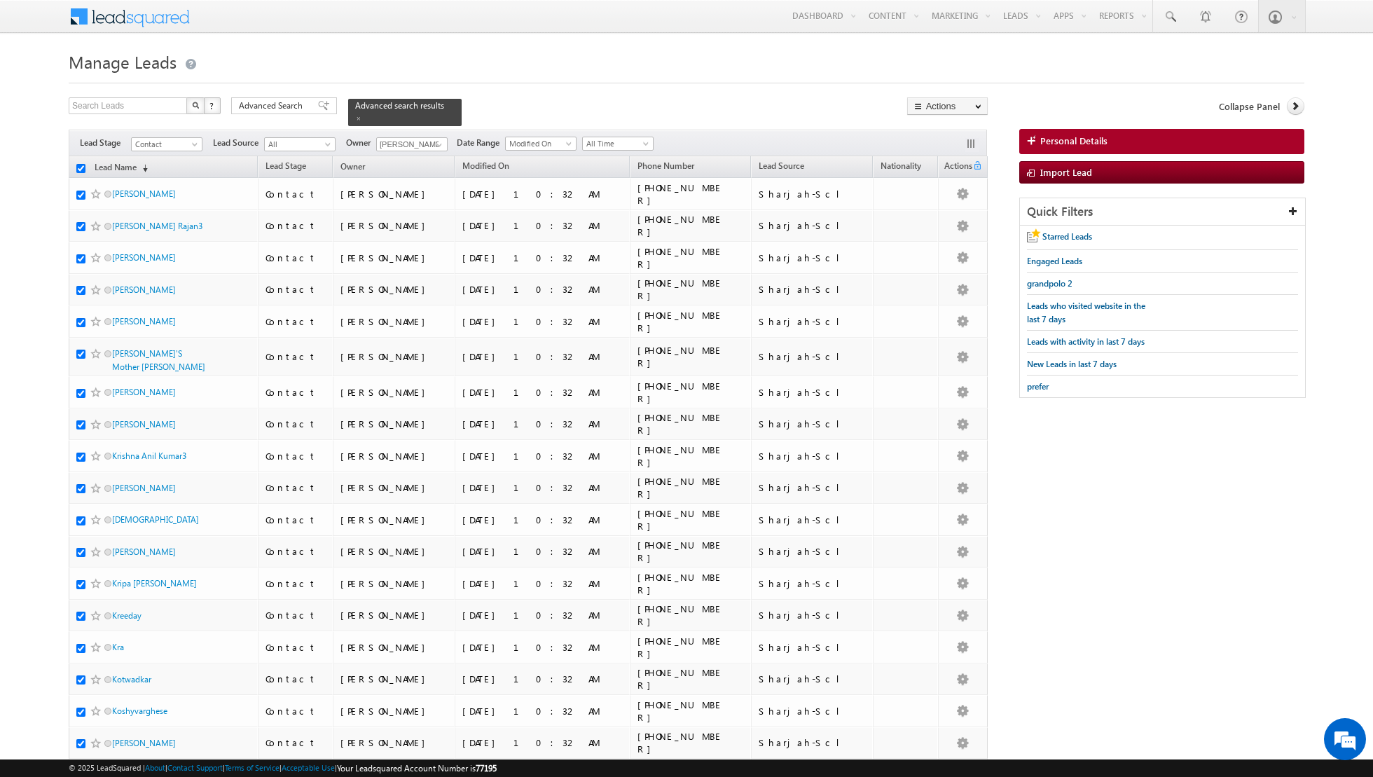
checkbox input "true"
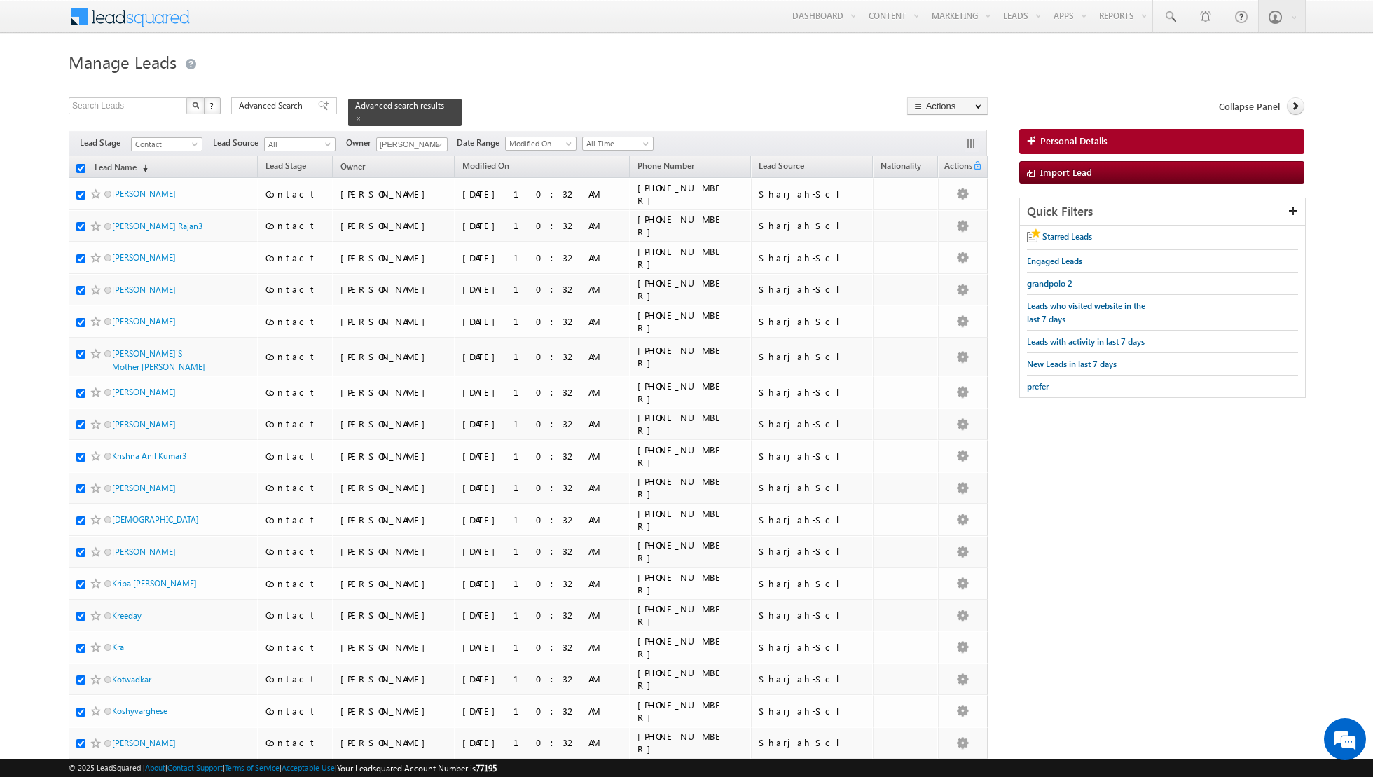
checkbox input "true"
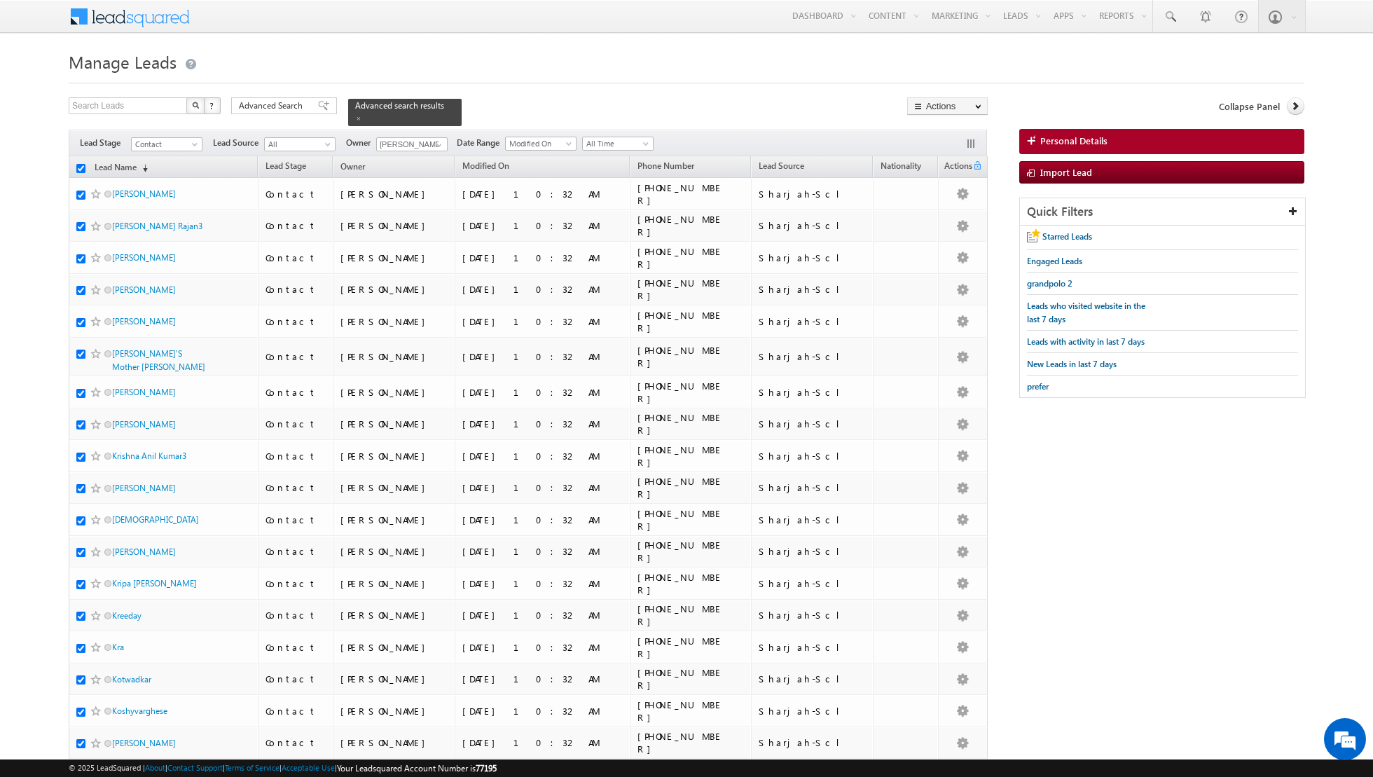
checkbox input "true"
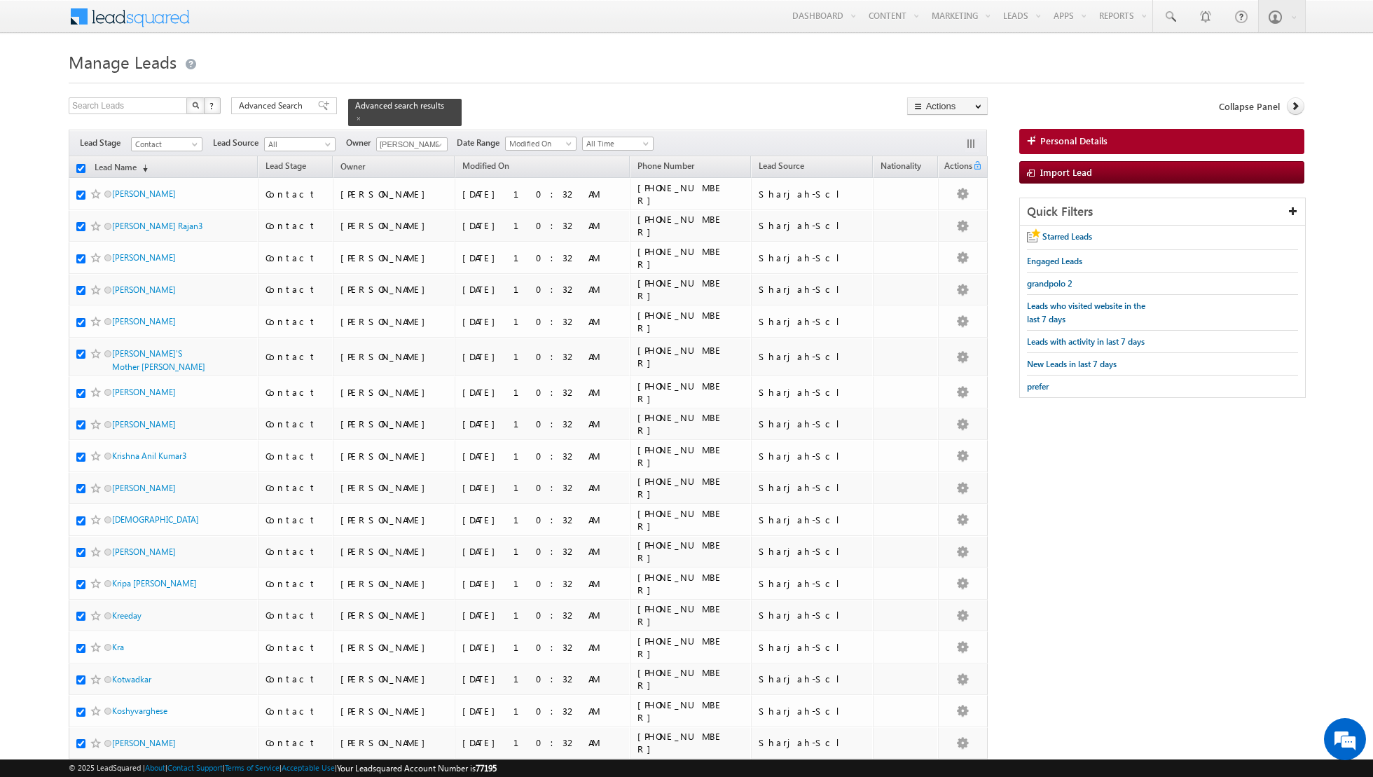
checkbox input "true"
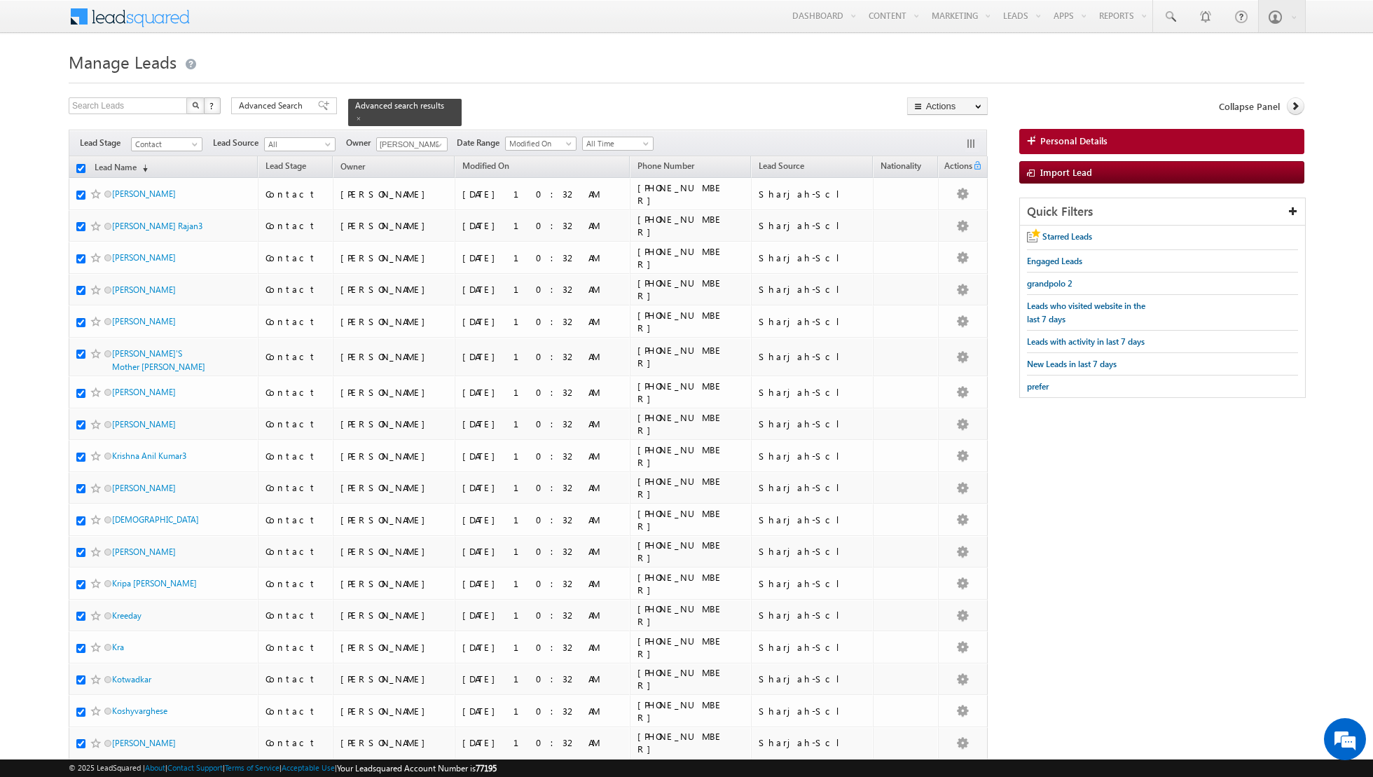
checkbox input "true"
click at [967, 228] on link "Change Owner" at bounding box center [947, 227] width 79 height 17
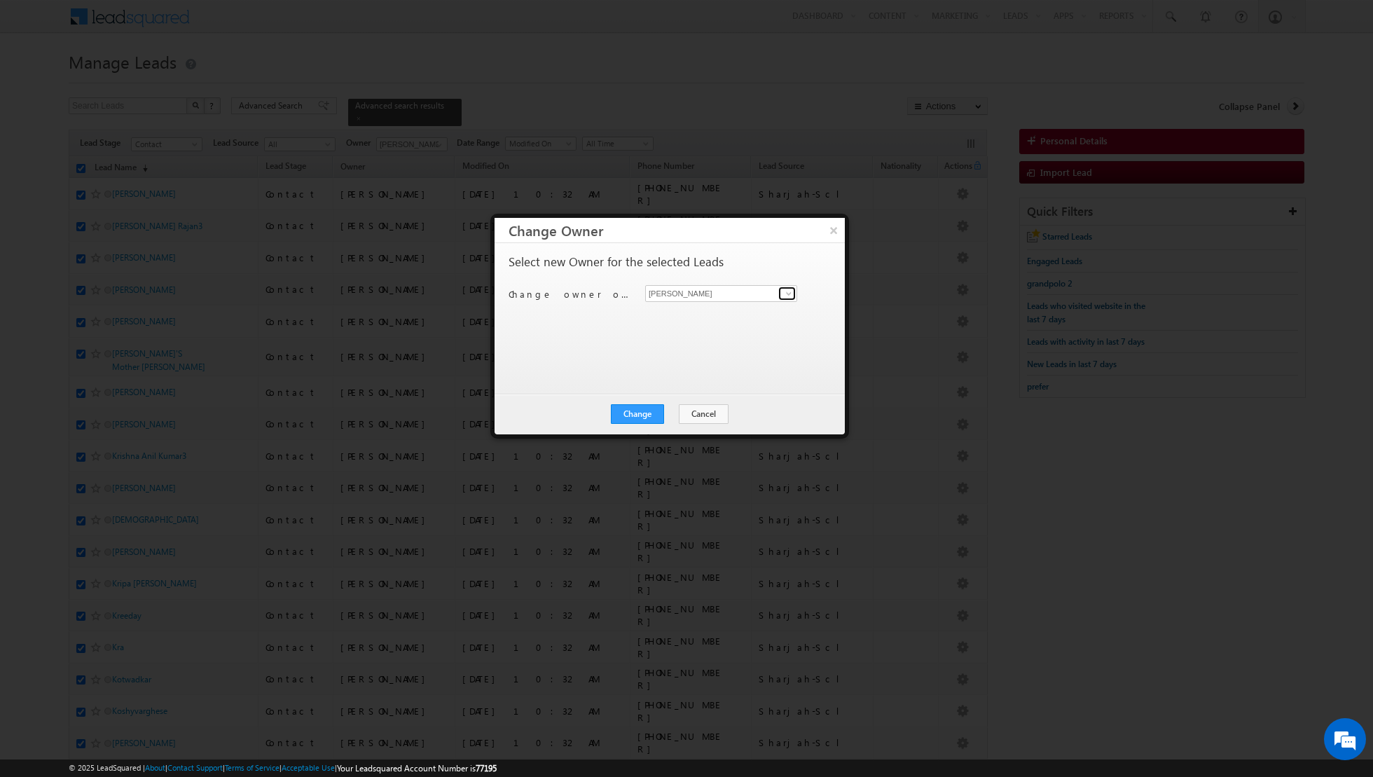
click at [784, 295] on span at bounding box center [788, 293] width 11 height 11
click at [714, 319] on span "[EMAIL_ADDRESS][PERSON_NAME][DOMAIN_NAME]" at bounding box center [714, 320] width 126 height 11
type input "[PERSON_NAME]"
click at [635, 416] on button "Change" at bounding box center [637, 414] width 53 height 20
click at [682, 412] on button "Close" at bounding box center [671, 414] width 45 height 20
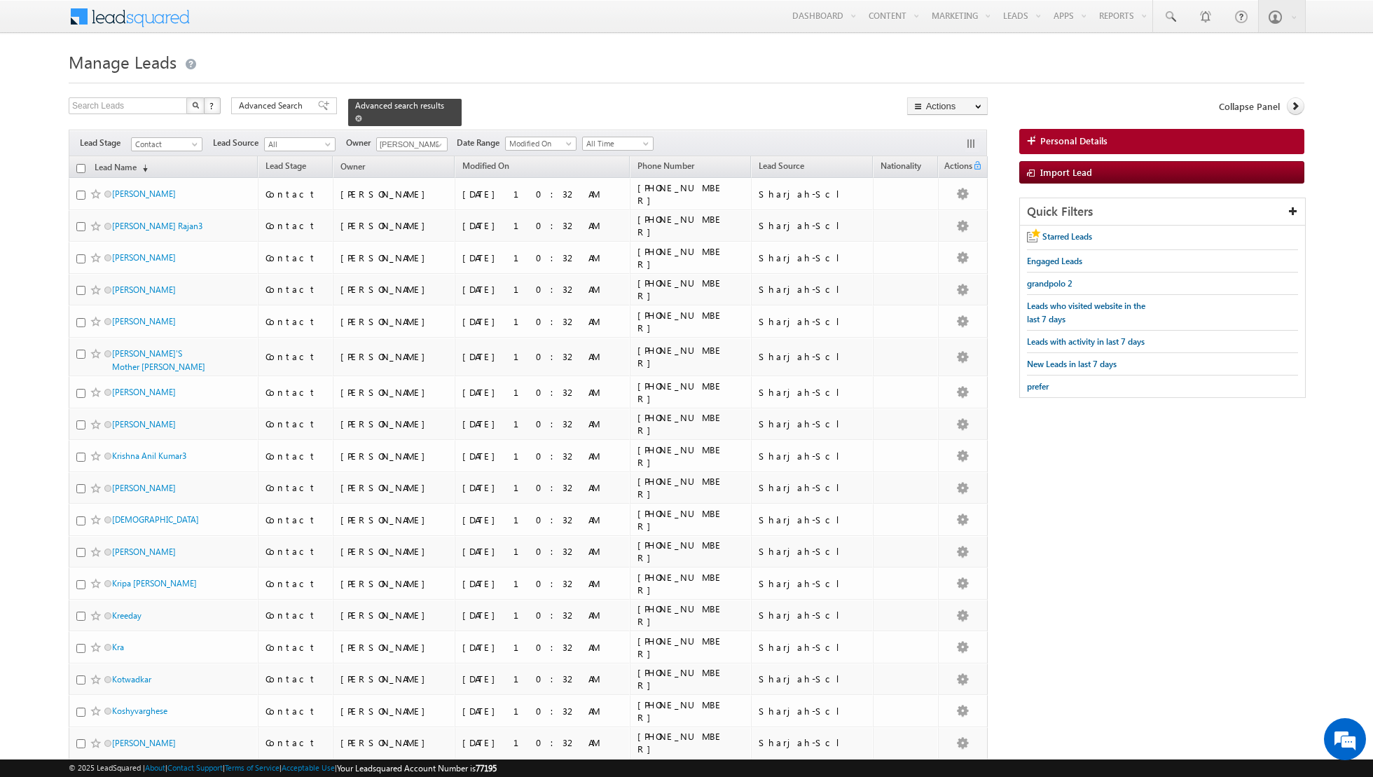
click at [355, 121] on link at bounding box center [358, 118] width 7 height 12
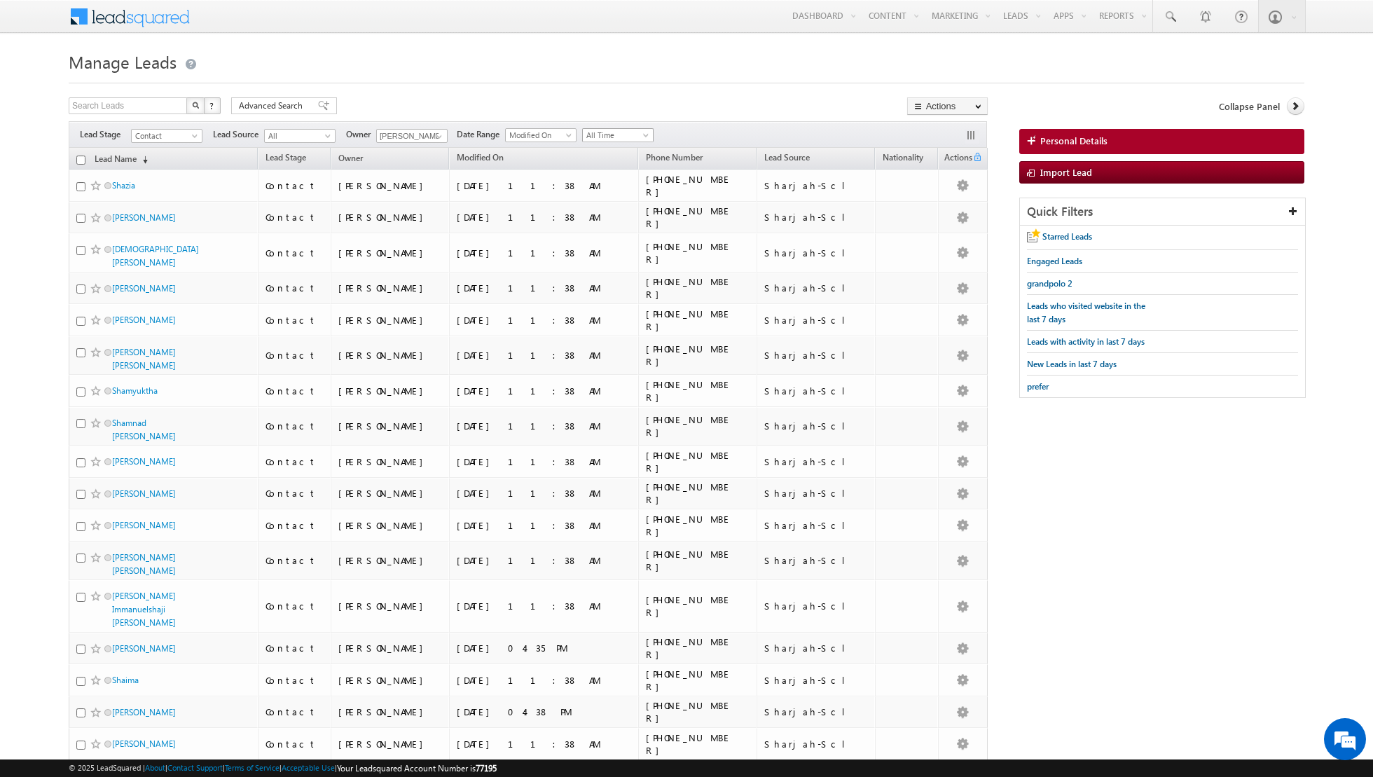
click at [632, 135] on span "All Time" at bounding box center [616, 135] width 67 height 13
click at [605, 179] on link "[DATE]" at bounding box center [612, 180] width 71 height 13
click at [78, 158] on input "checkbox" at bounding box center [80, 160] width 9 height 9
checkbox input "true"
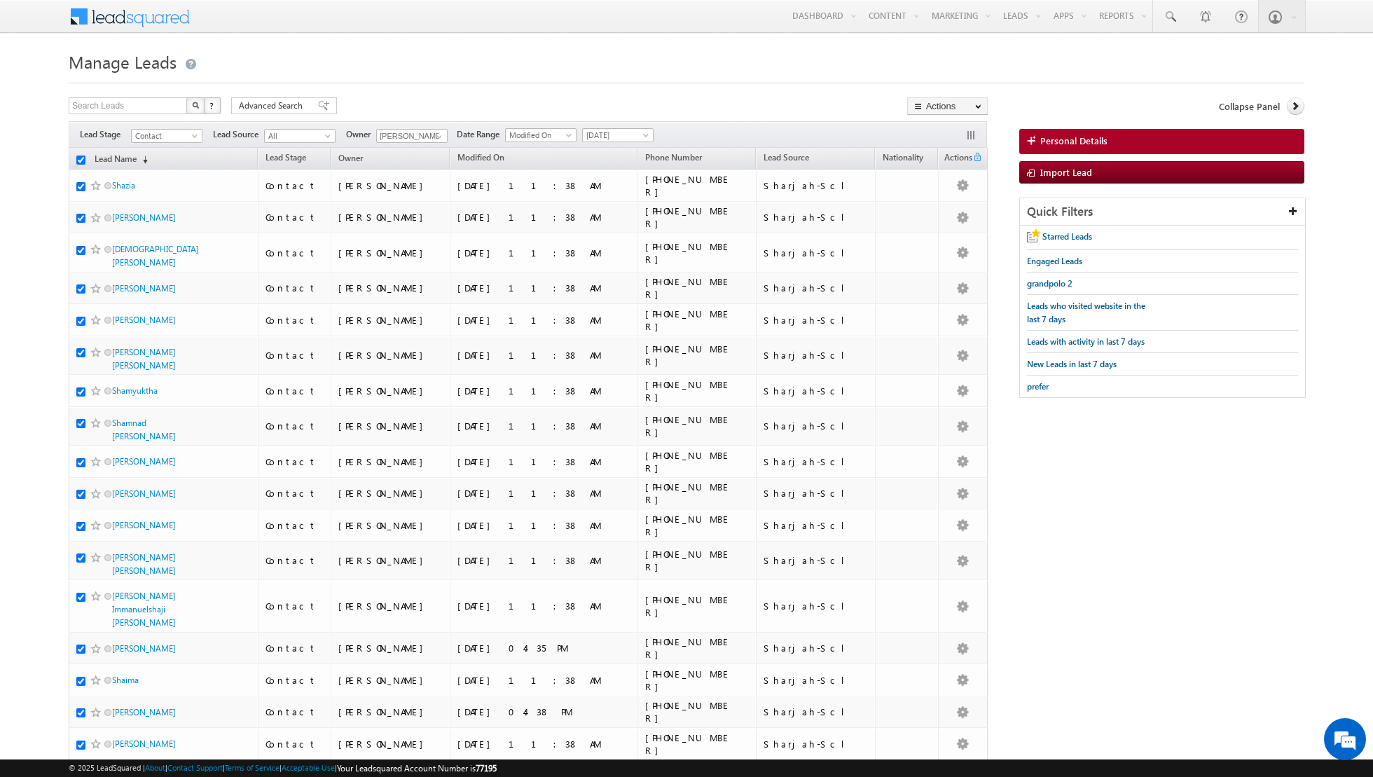
checkbox input "true"
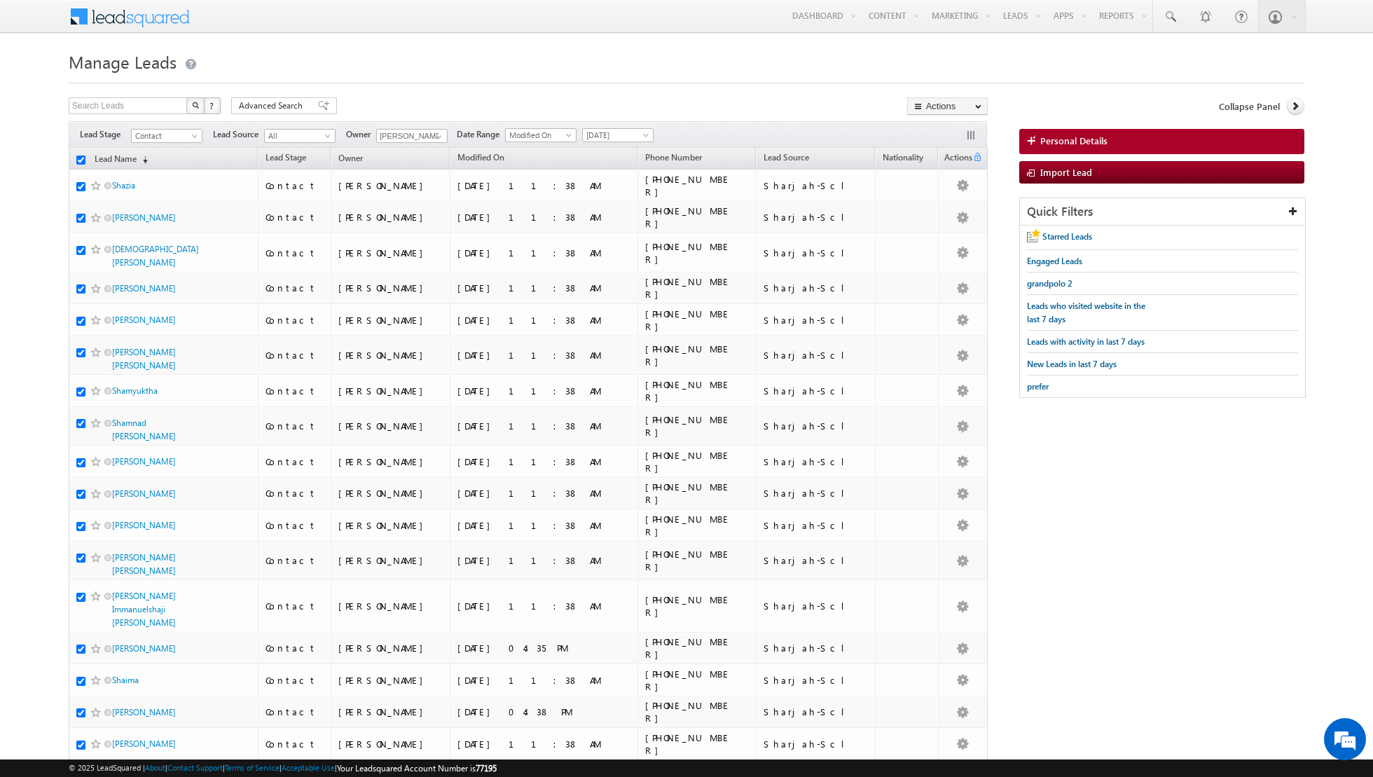
checkbox input "true"
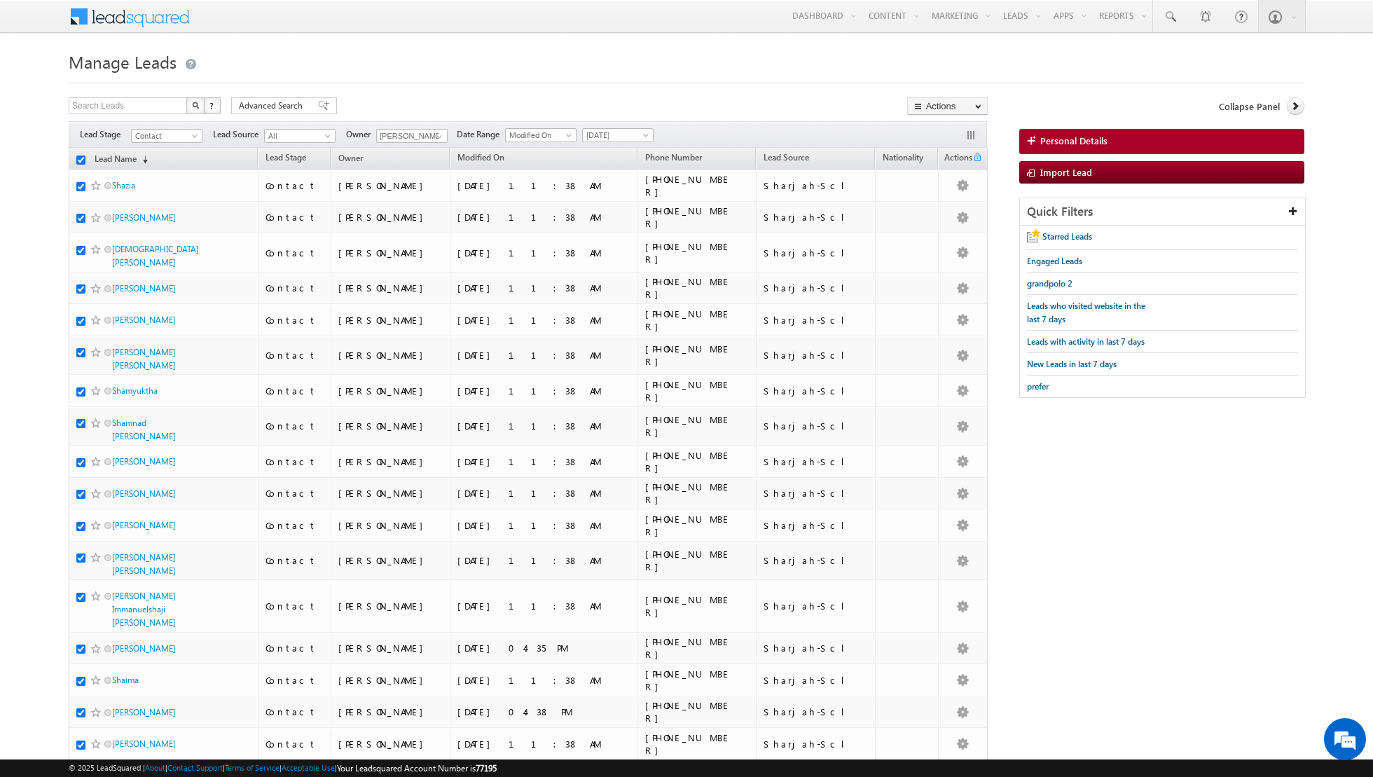
checkbox input "true"
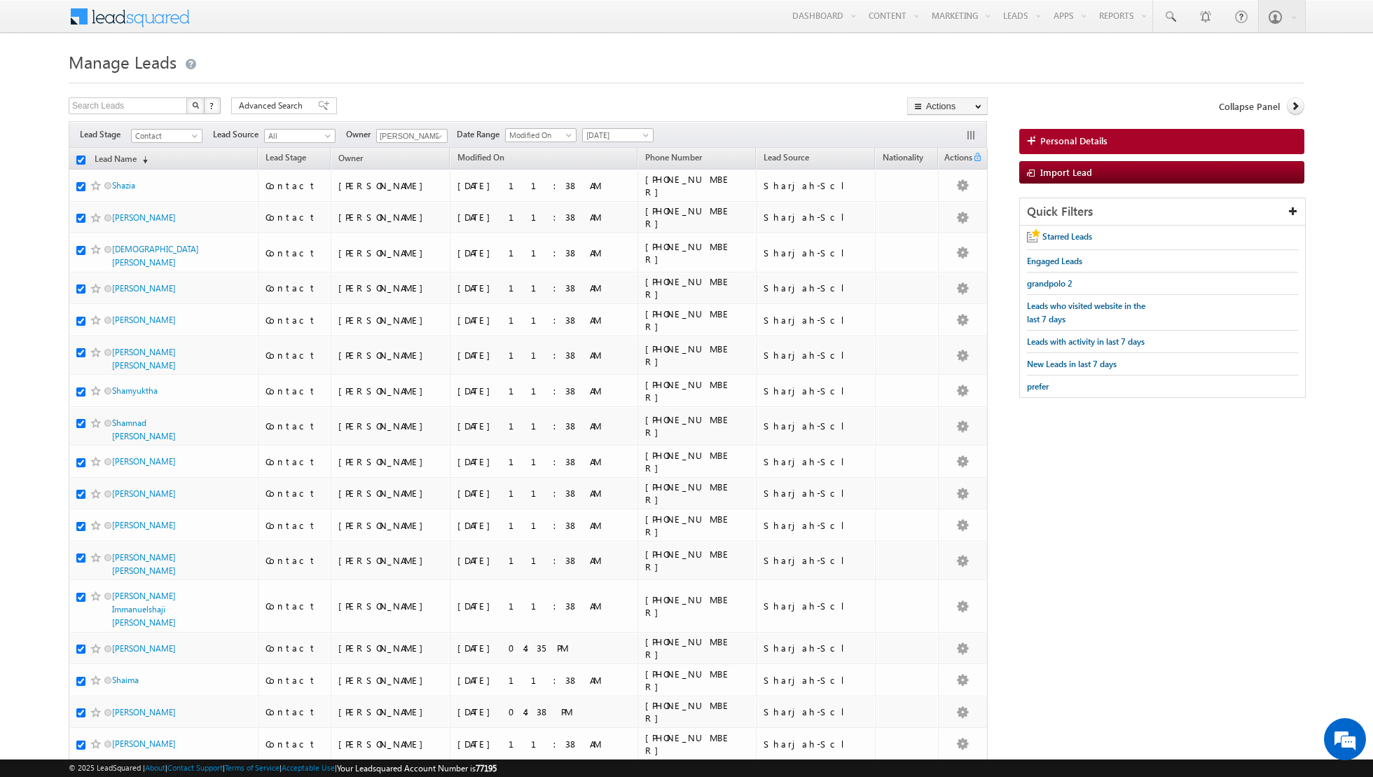
checkbox input "true"
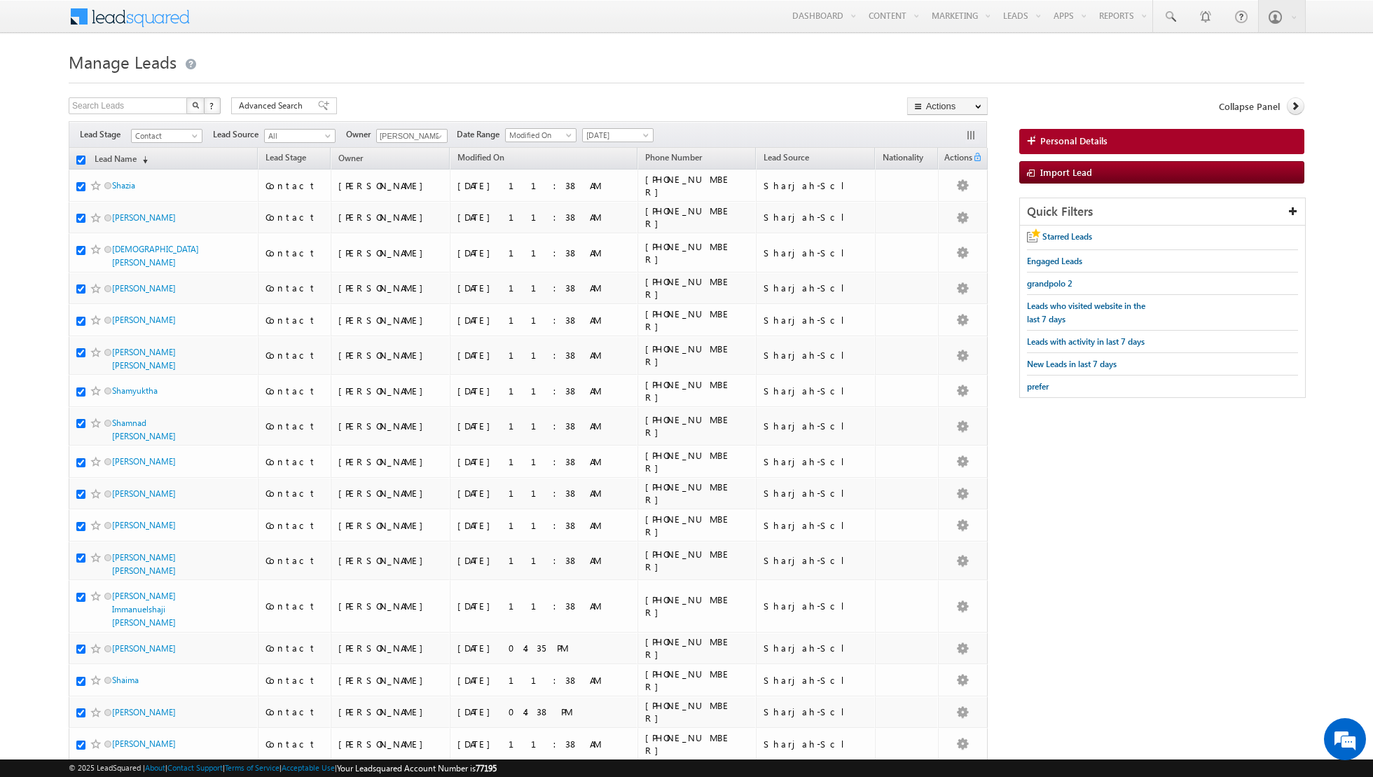
checkbox input "true"
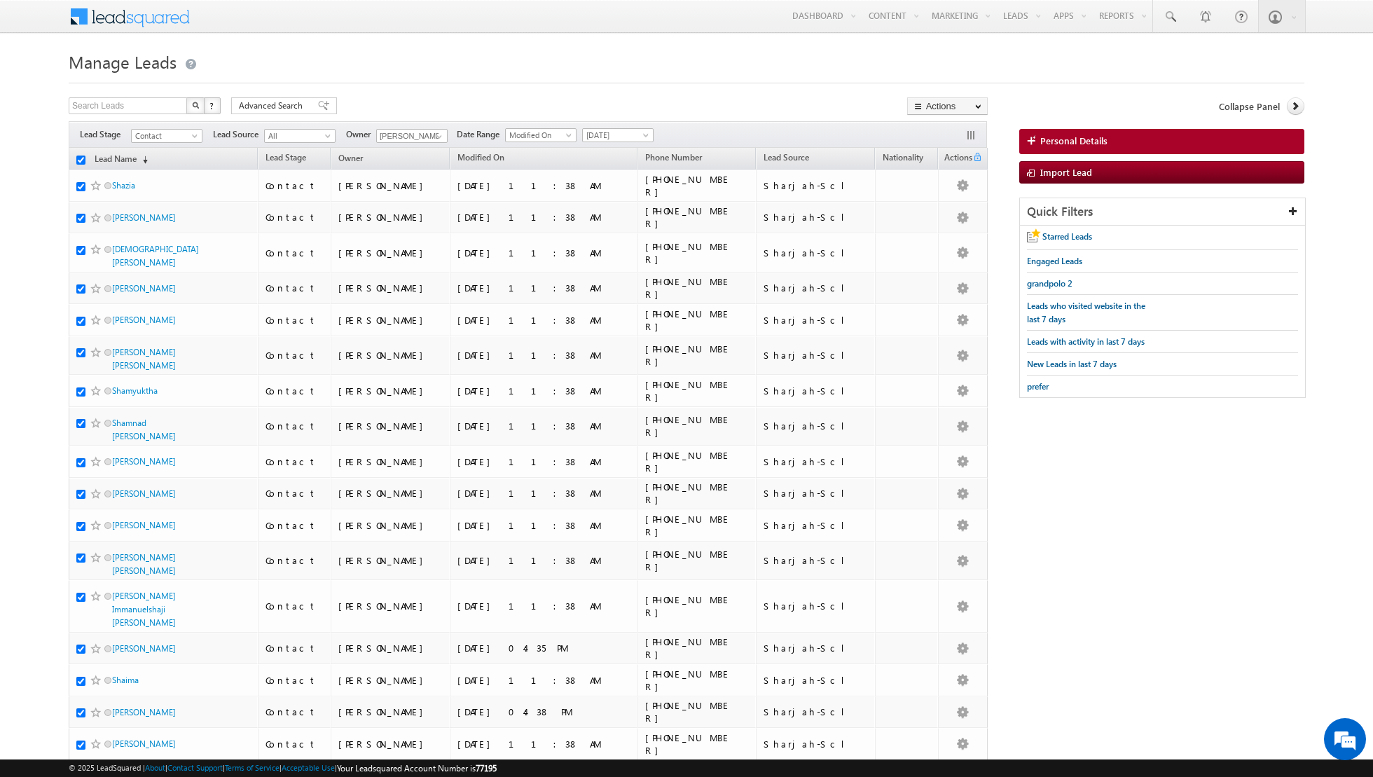
checkbox input "true"
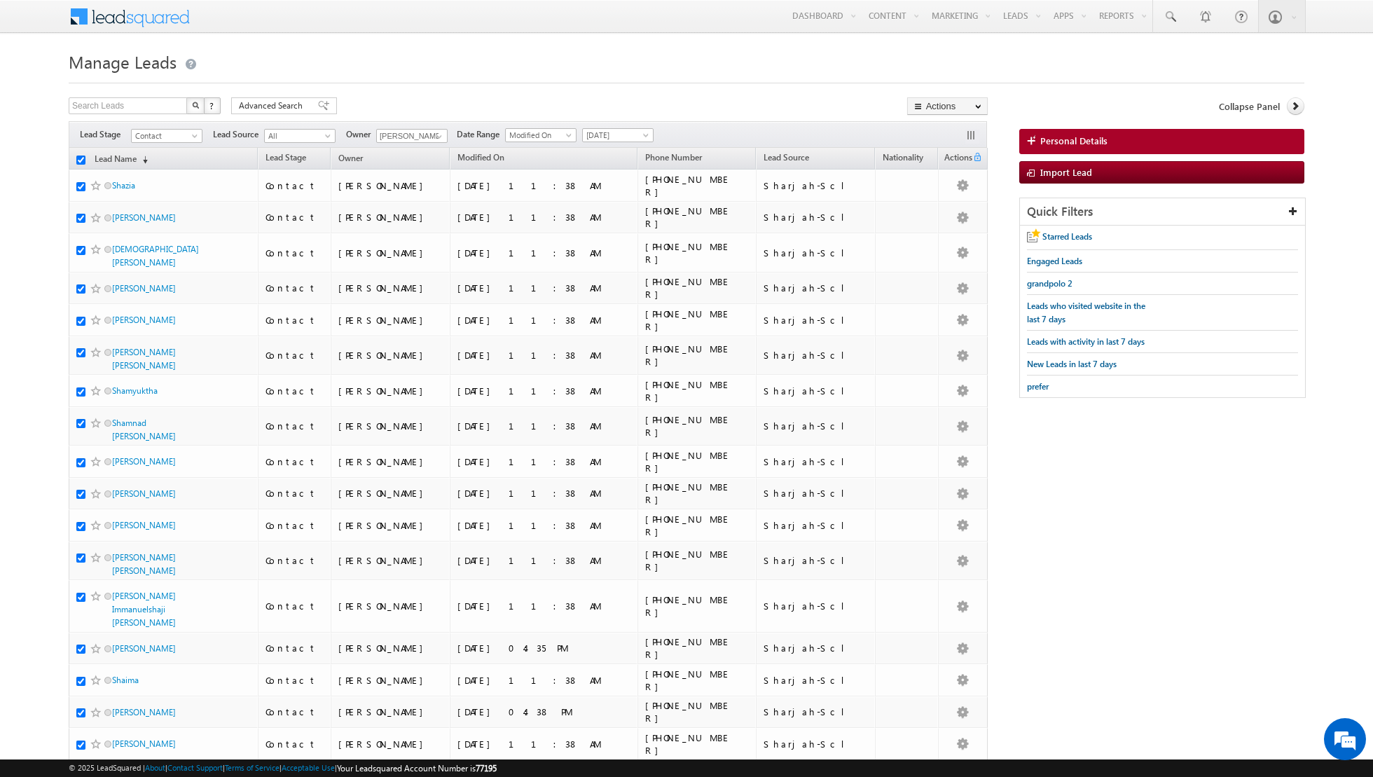
checkbox input "true"
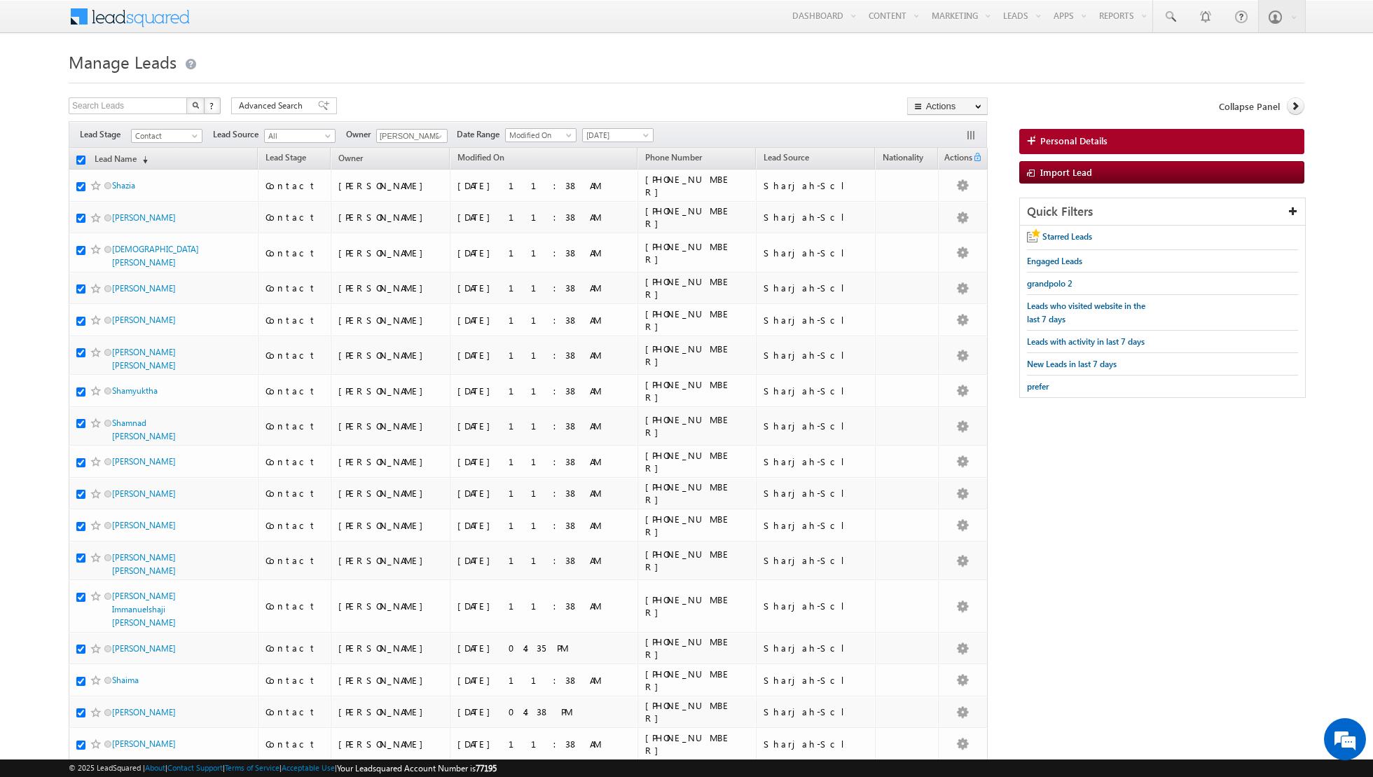
checkbox input "true"
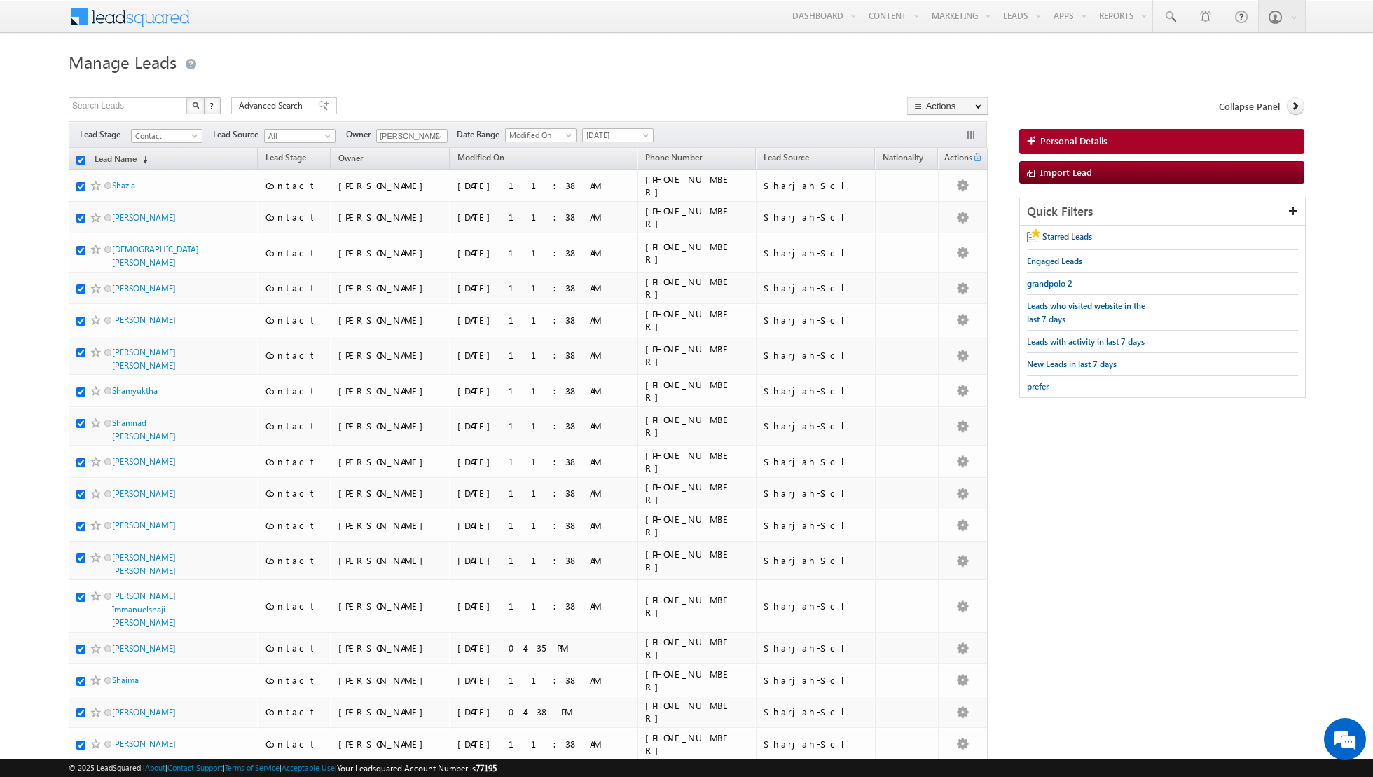
checkbox input "true"
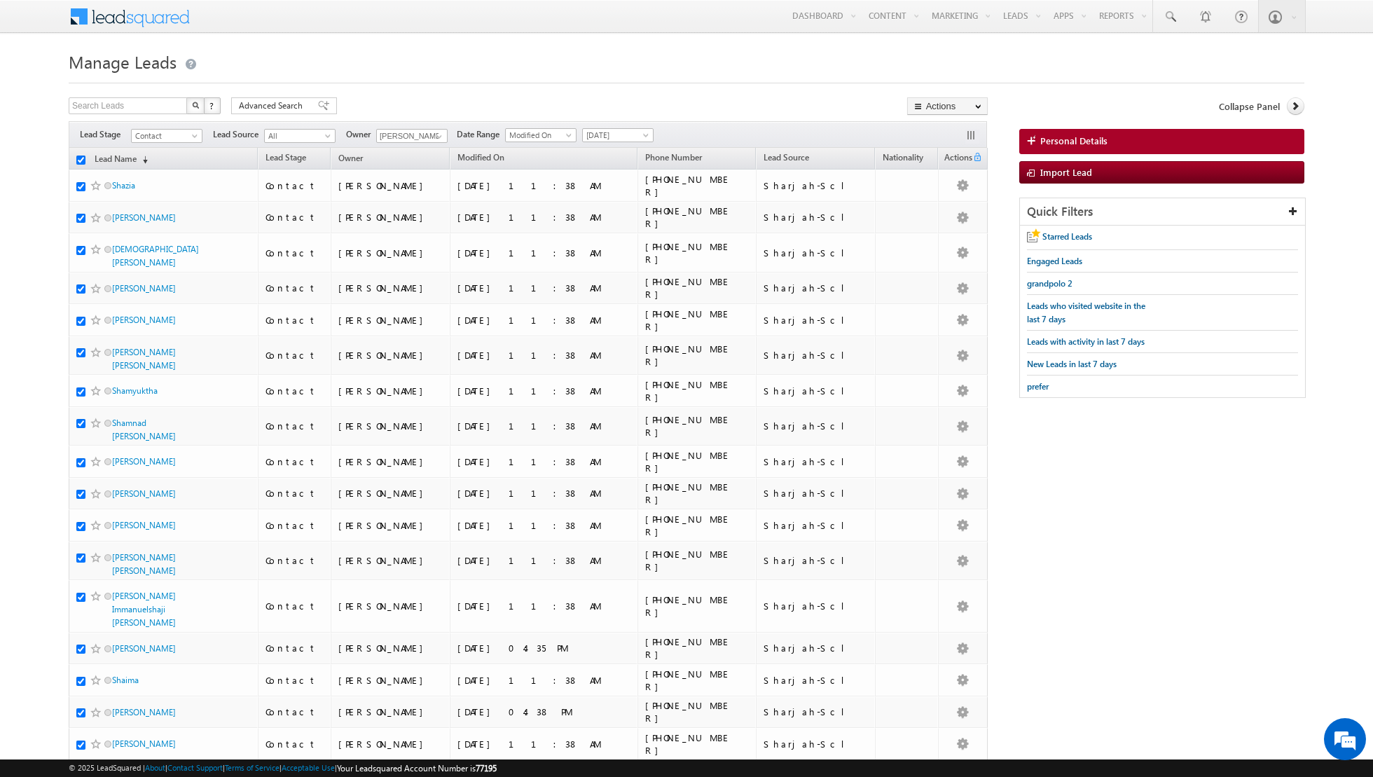
checkbox input "true"
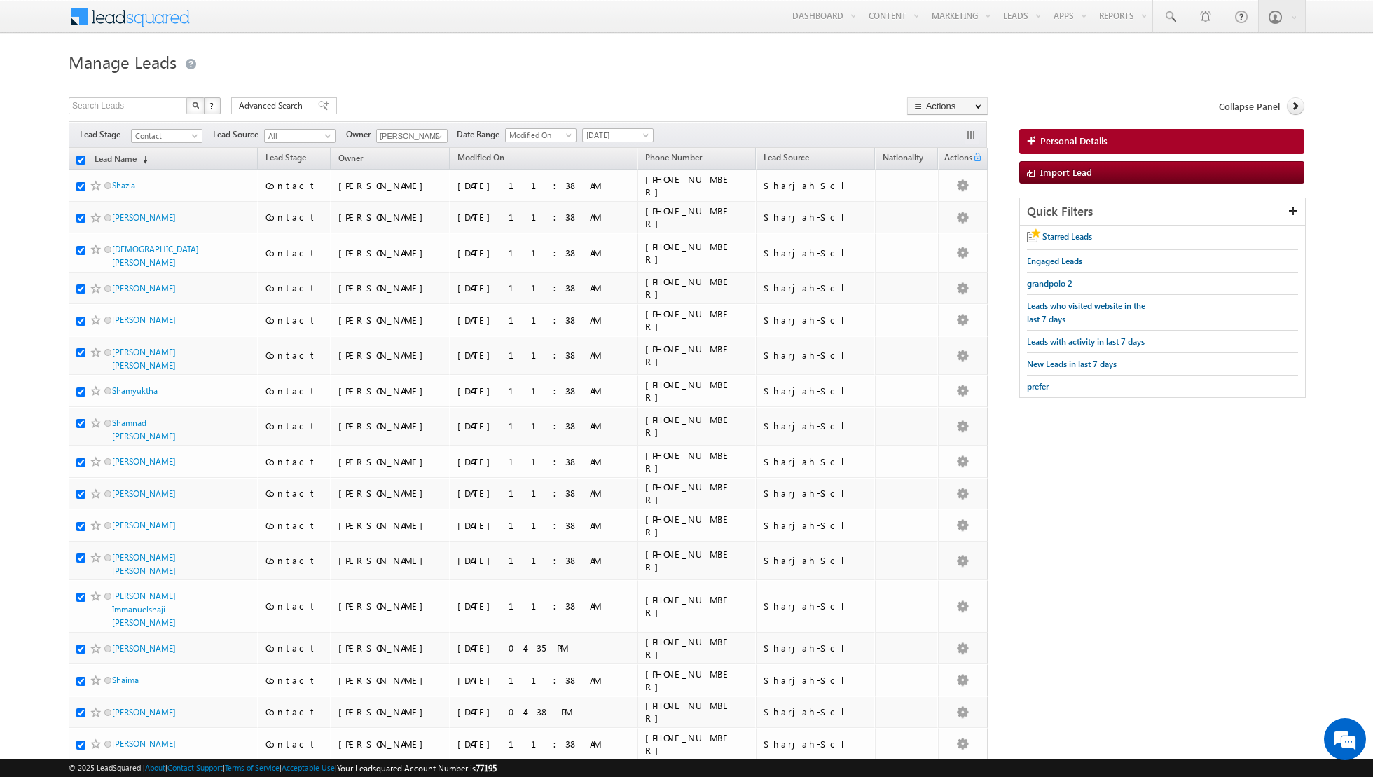
checkbox input "true"
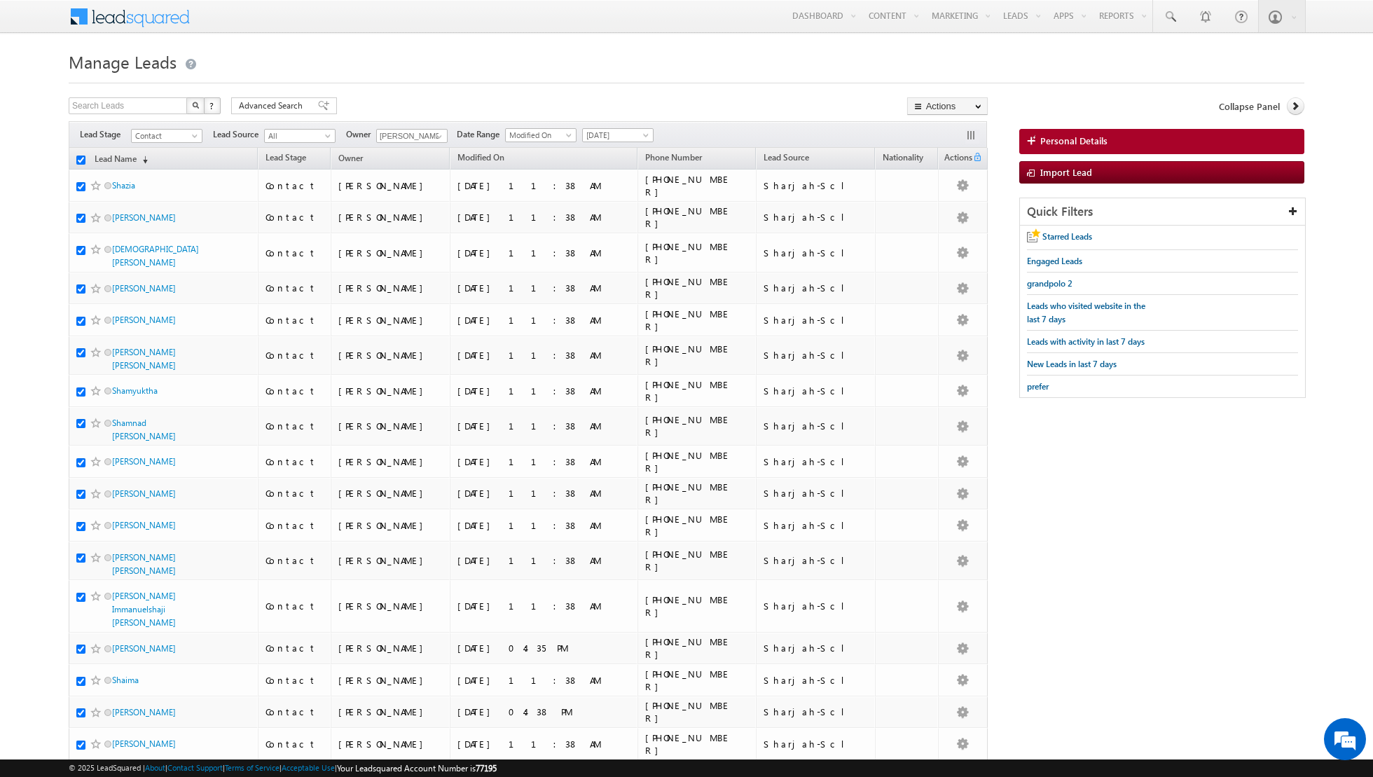
checkbox input "true"
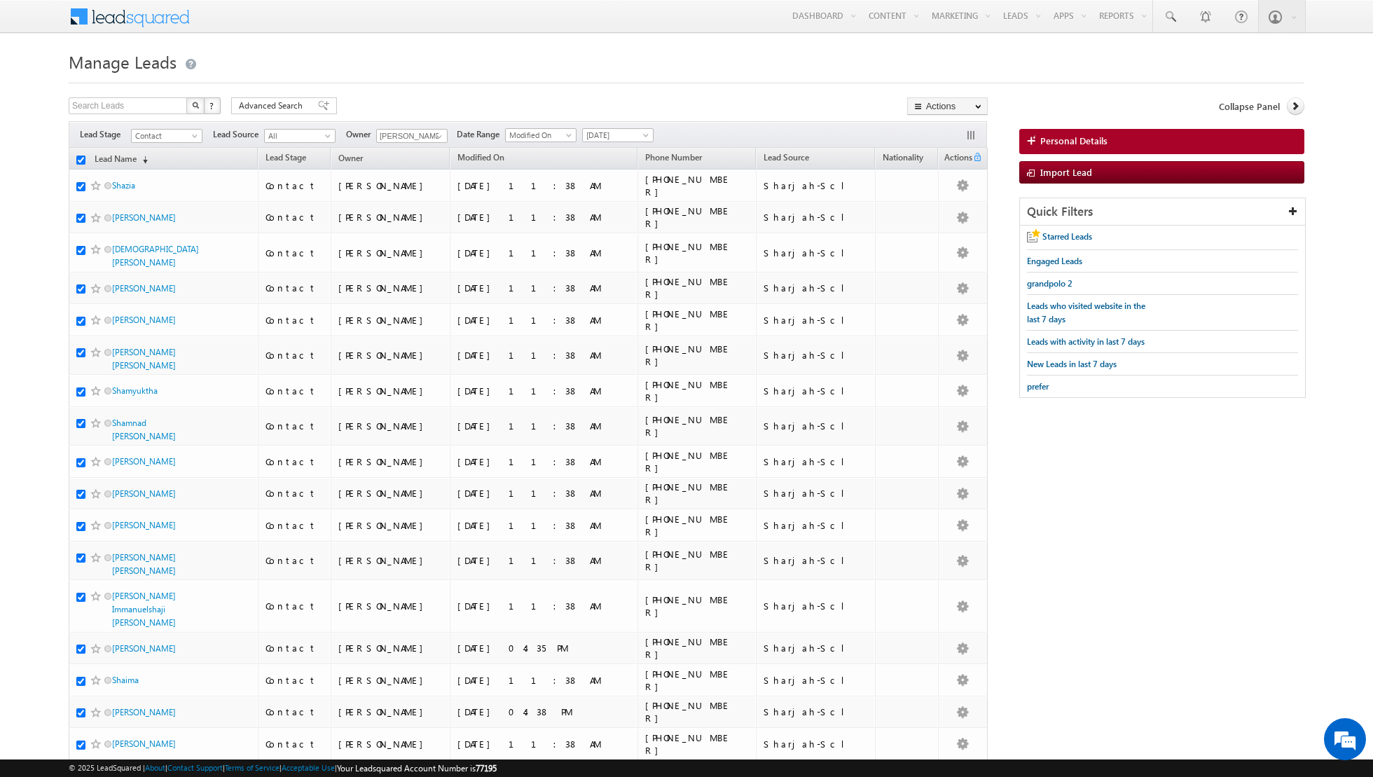
checkbox input "true"
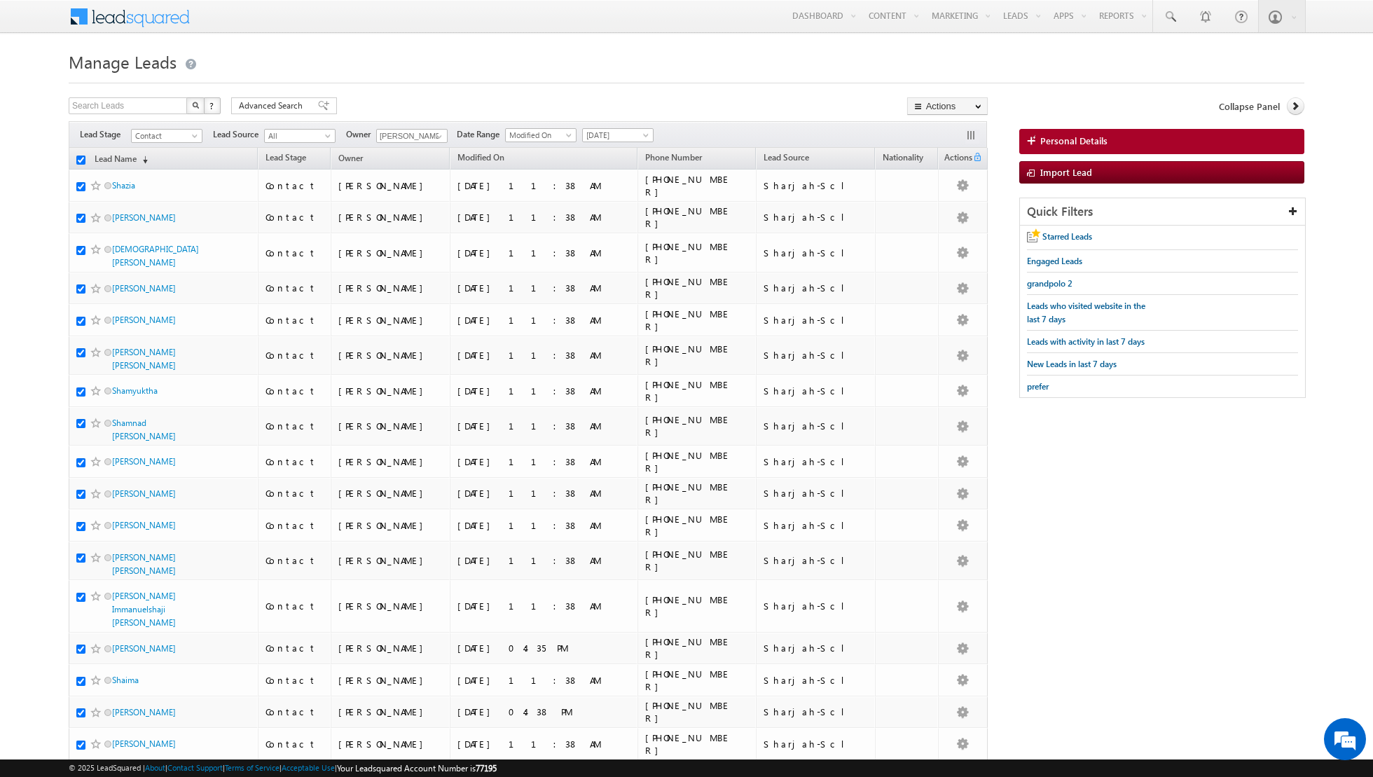
checkbox input "true"
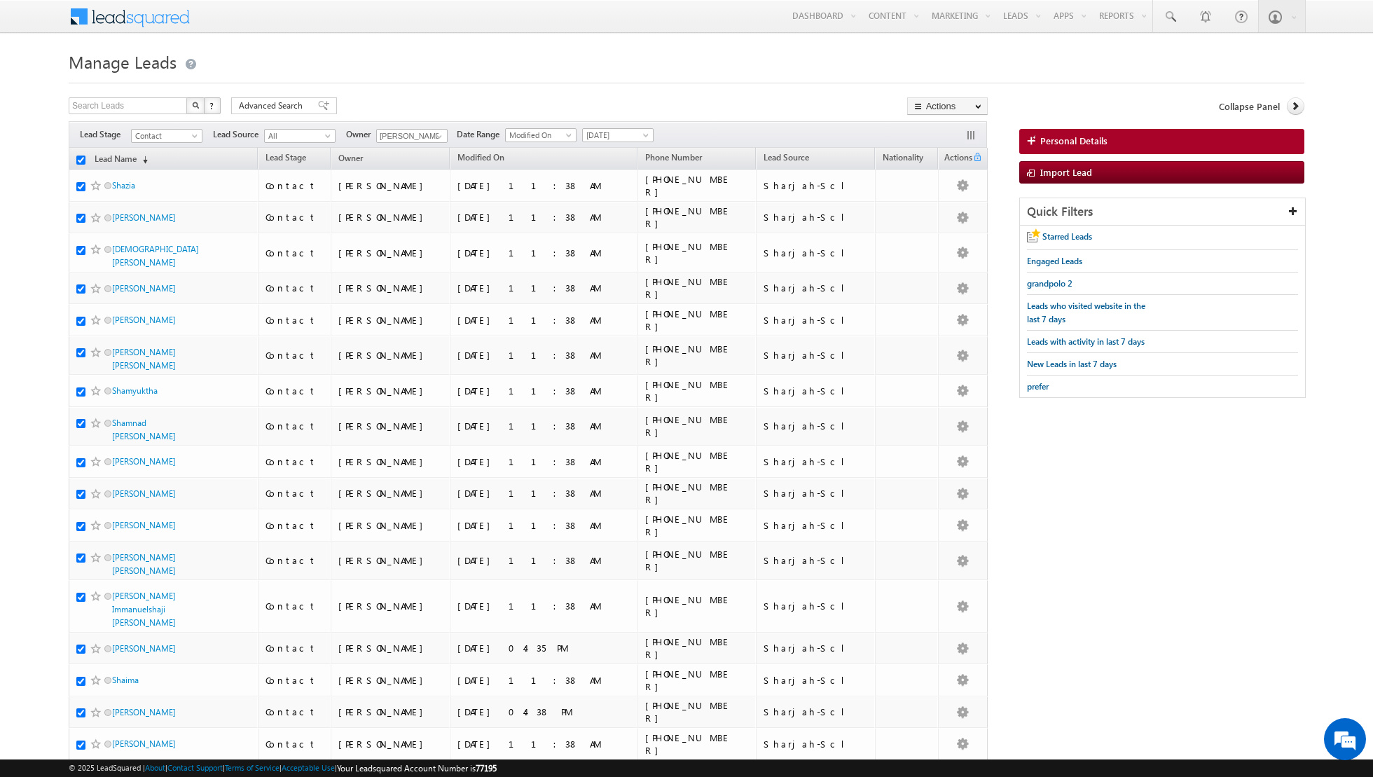
checkbox input "true"
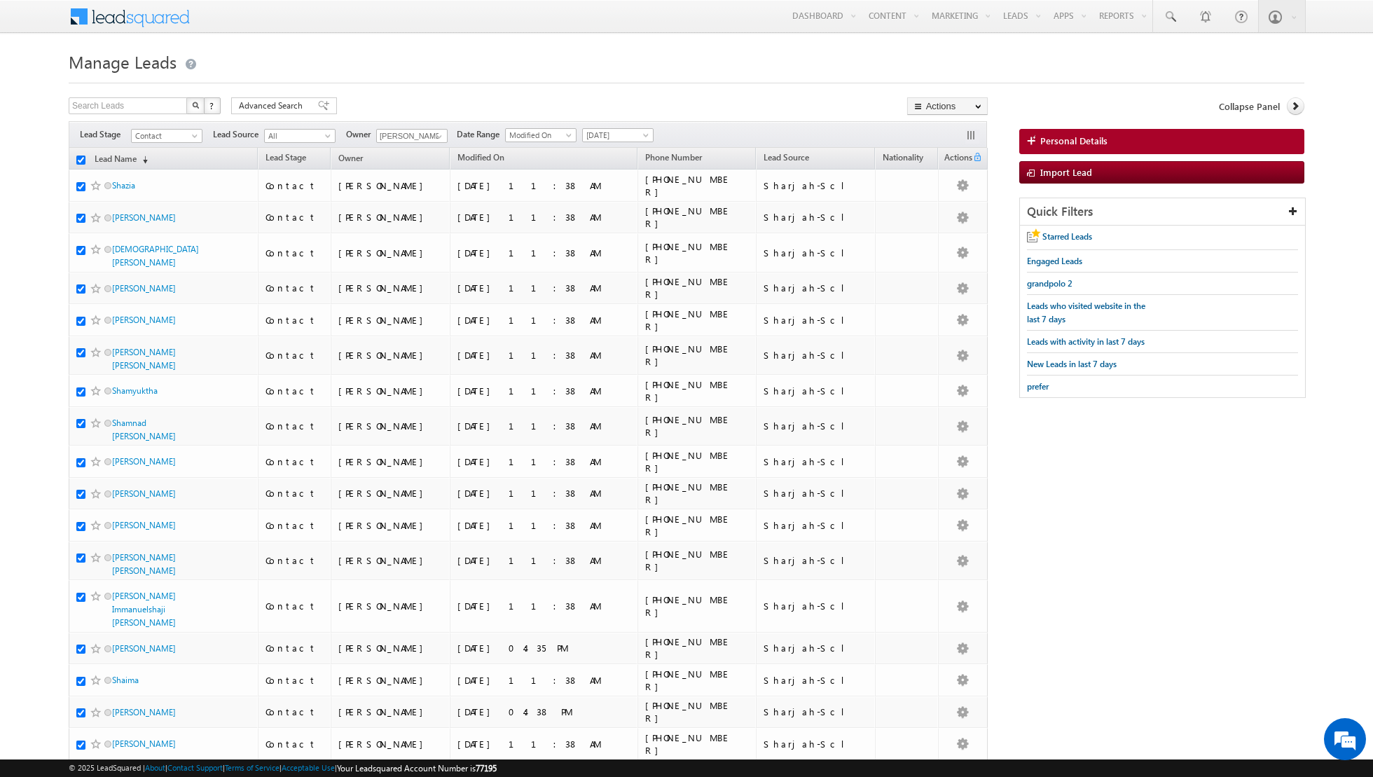
checkbox input "true"
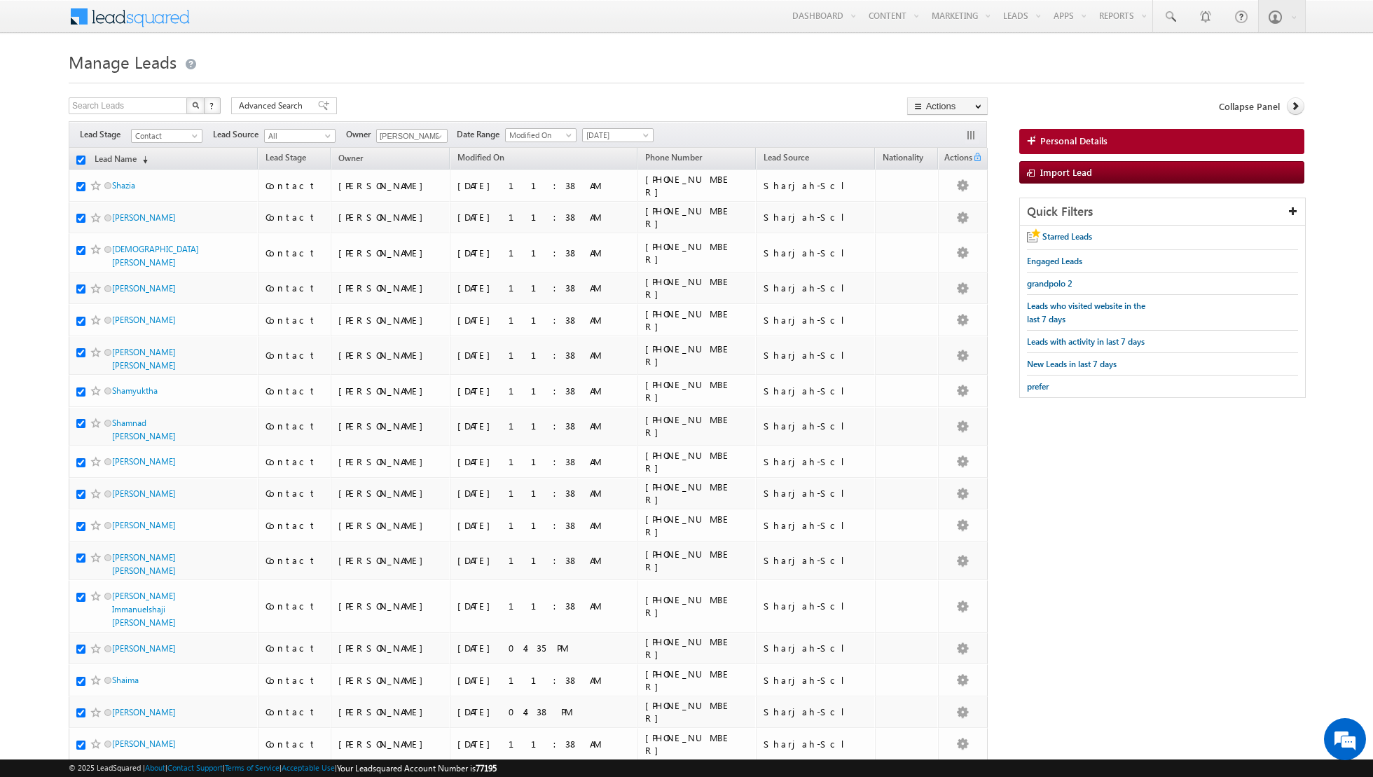
checkbox input "true"
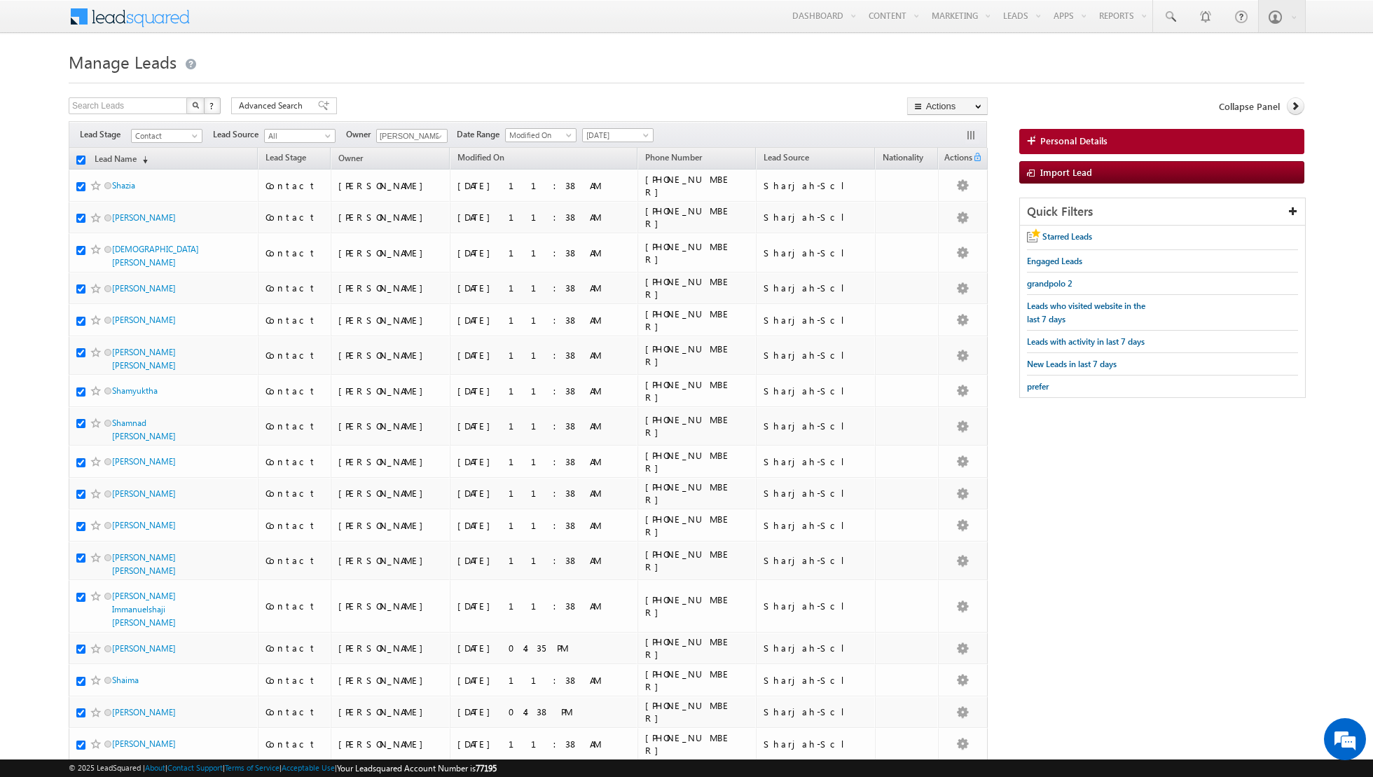
checkbox input "true"
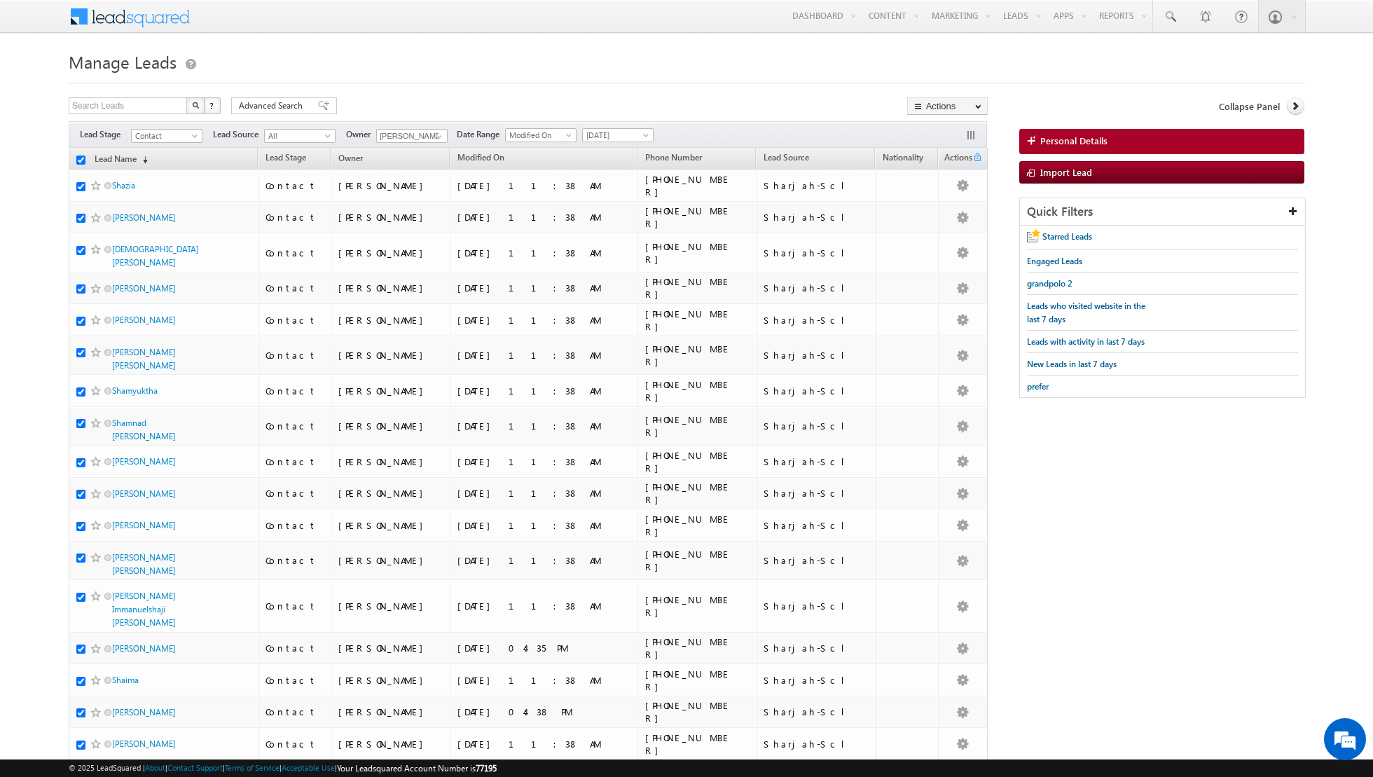
checkbox input "true"
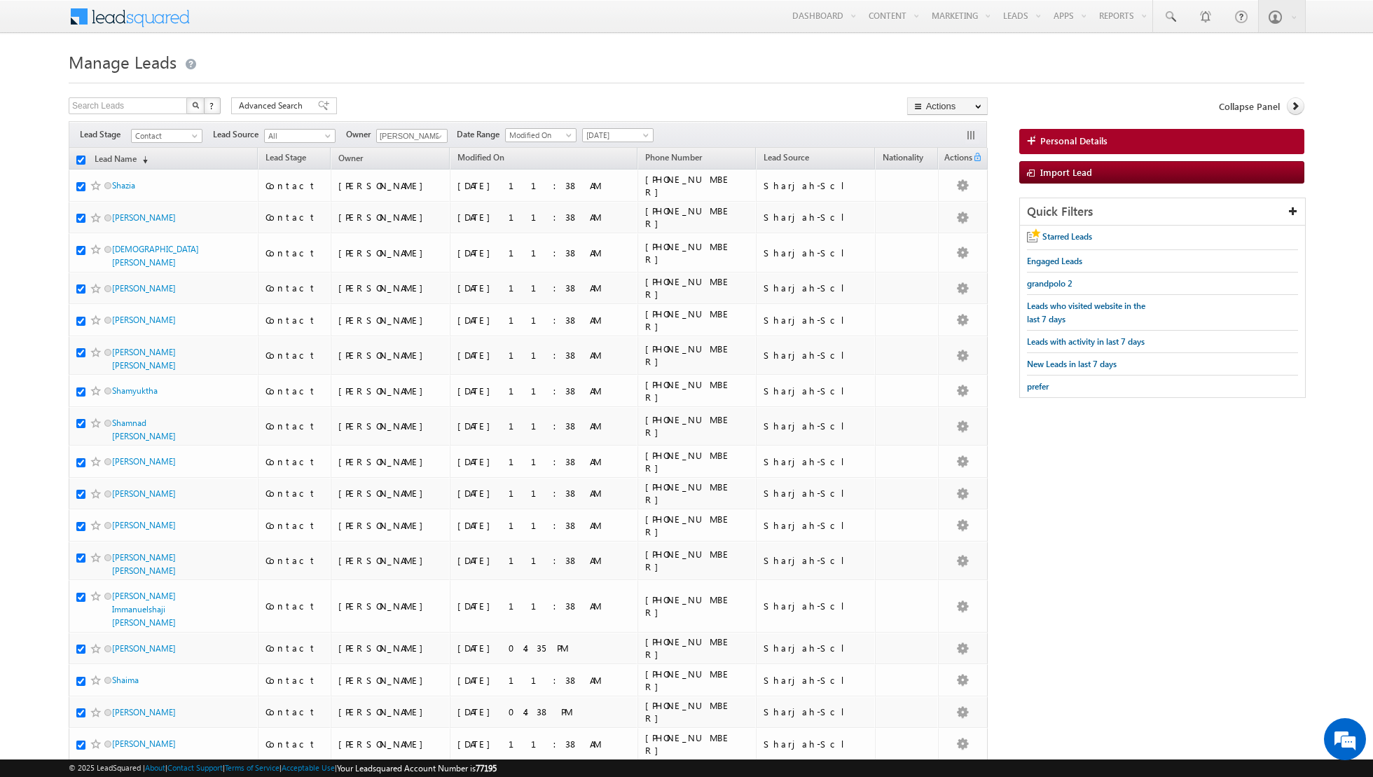
checkbox input "true"
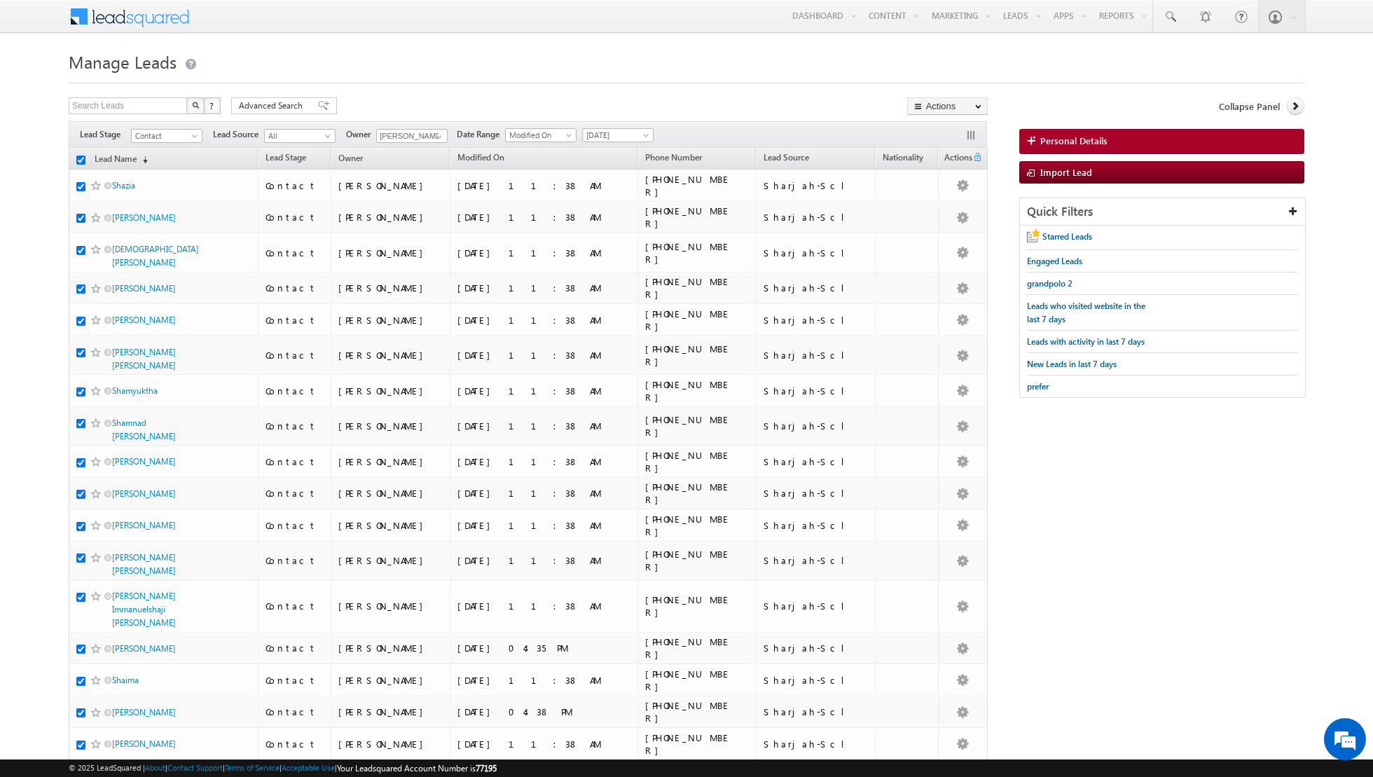
checkbox input "true"
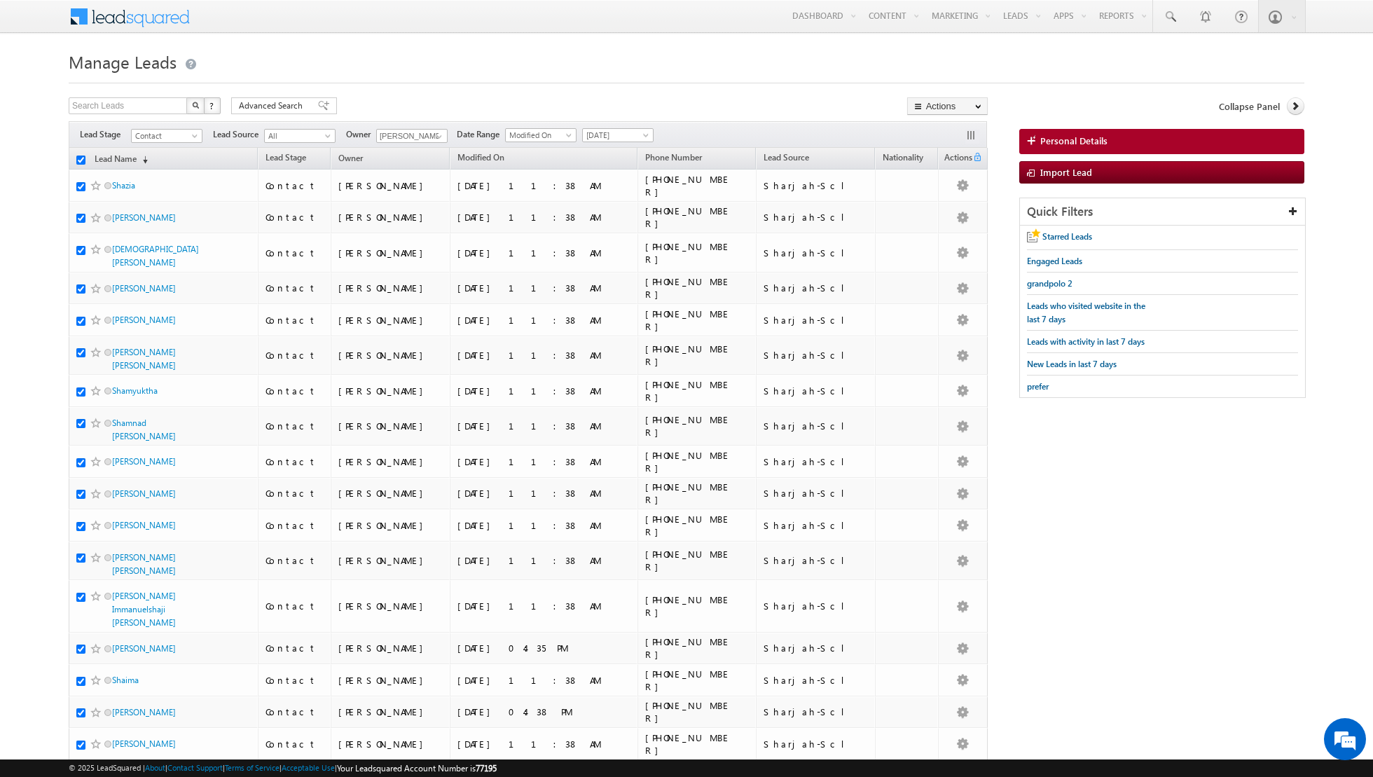
checkbox input "true"
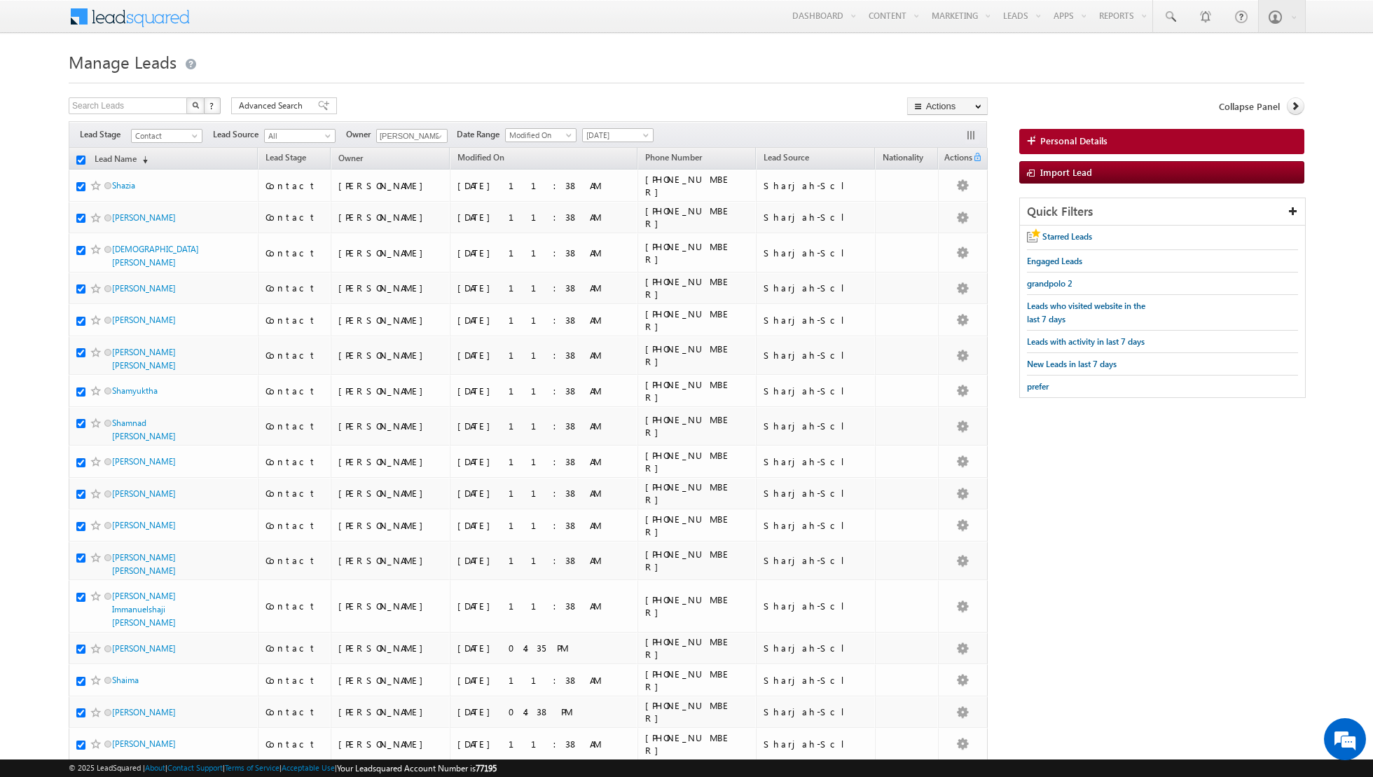
checkbox input "true"
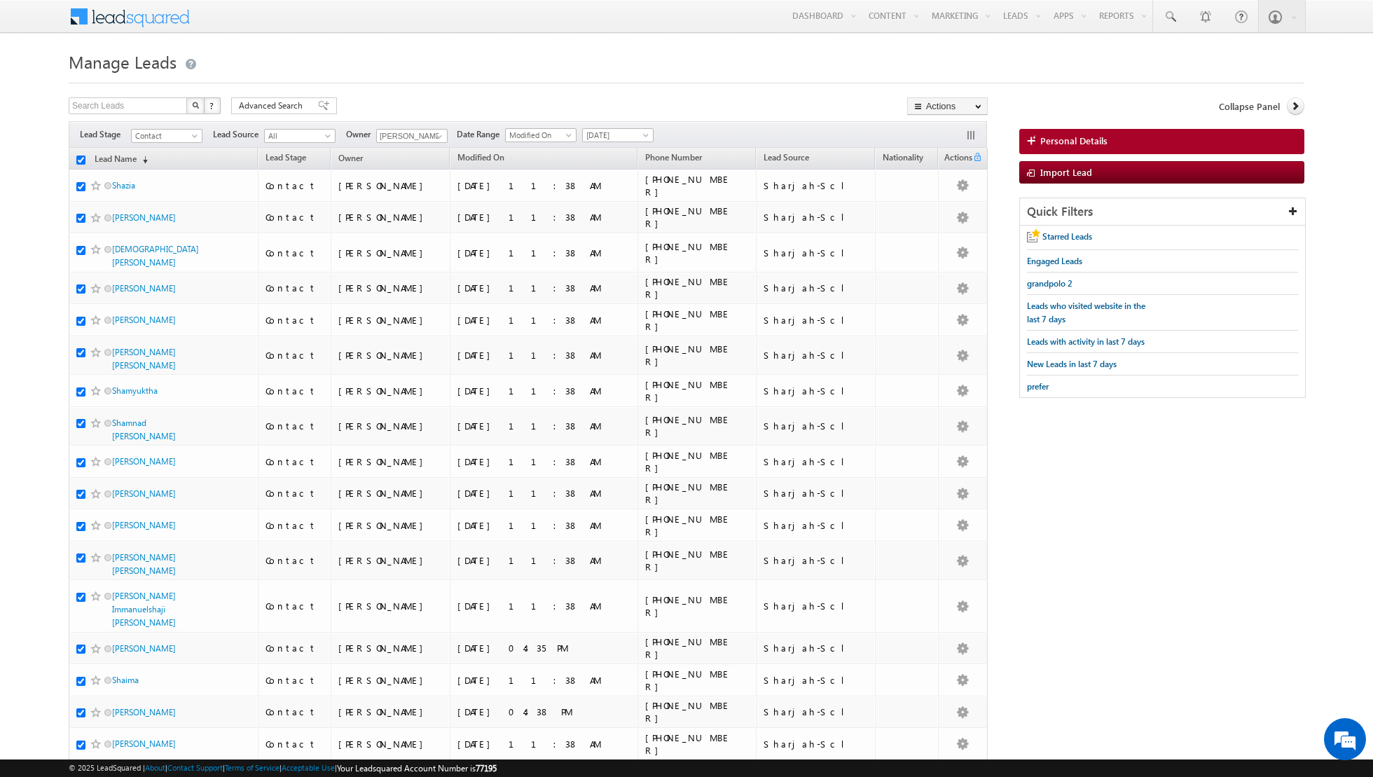
checkbox input "true"
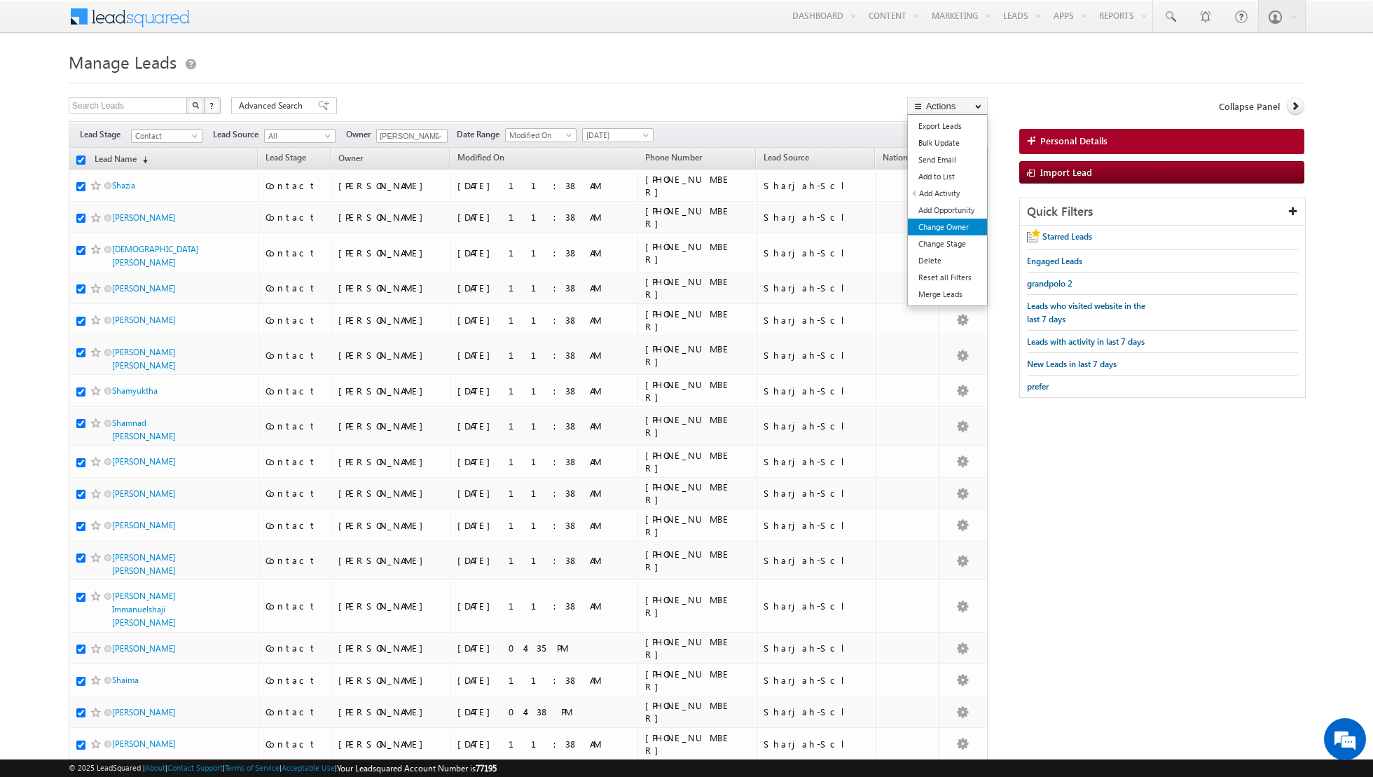
click at [947, 225] on link "Change Owner" at bounding box center [947, 227] width 79 height 17
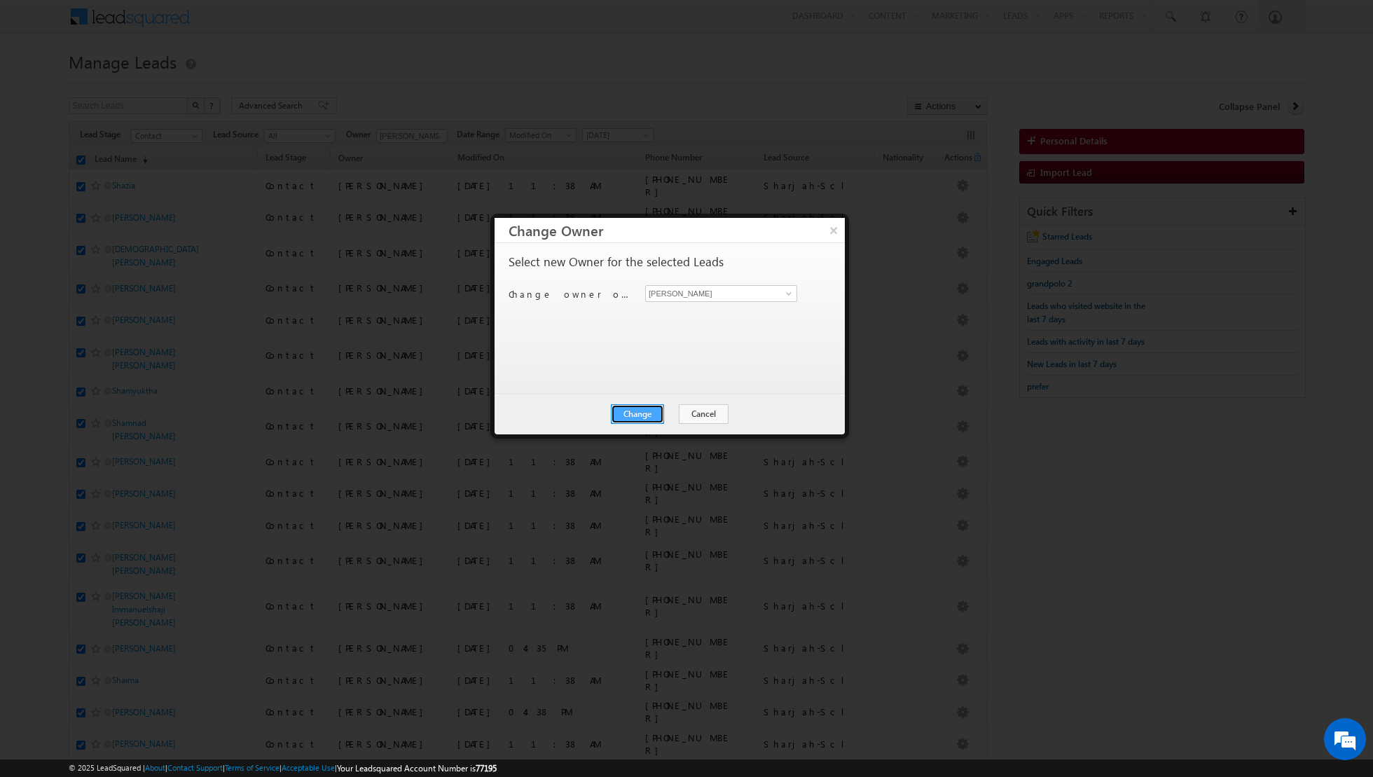
click at [633, 414] on button "Change" at bounding box center [637, 414] width 53 height 20
click at [682, 416] on button "Close" at bounding box center [671, 414] width 45 height 20
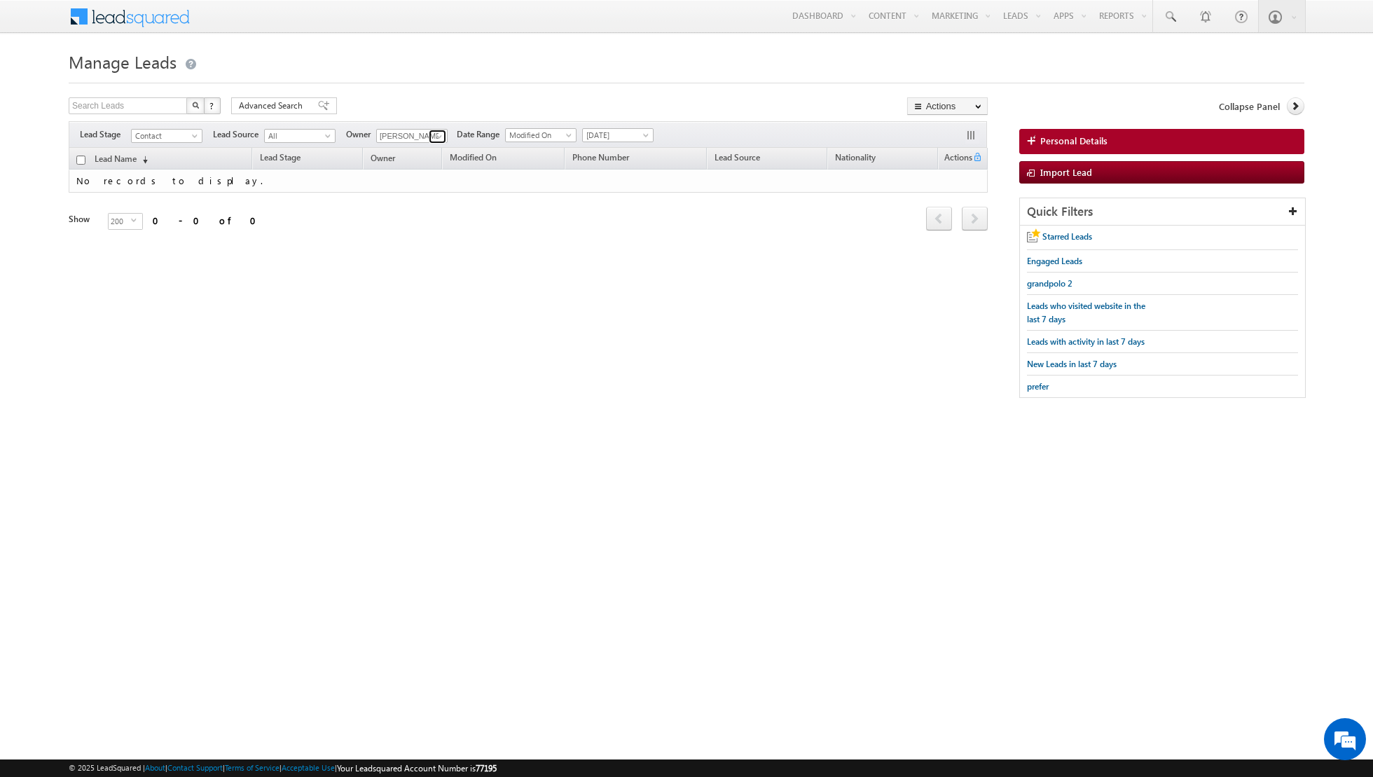
click at [429, 133] on link at bounding box center [438, 137] width 18 height 14
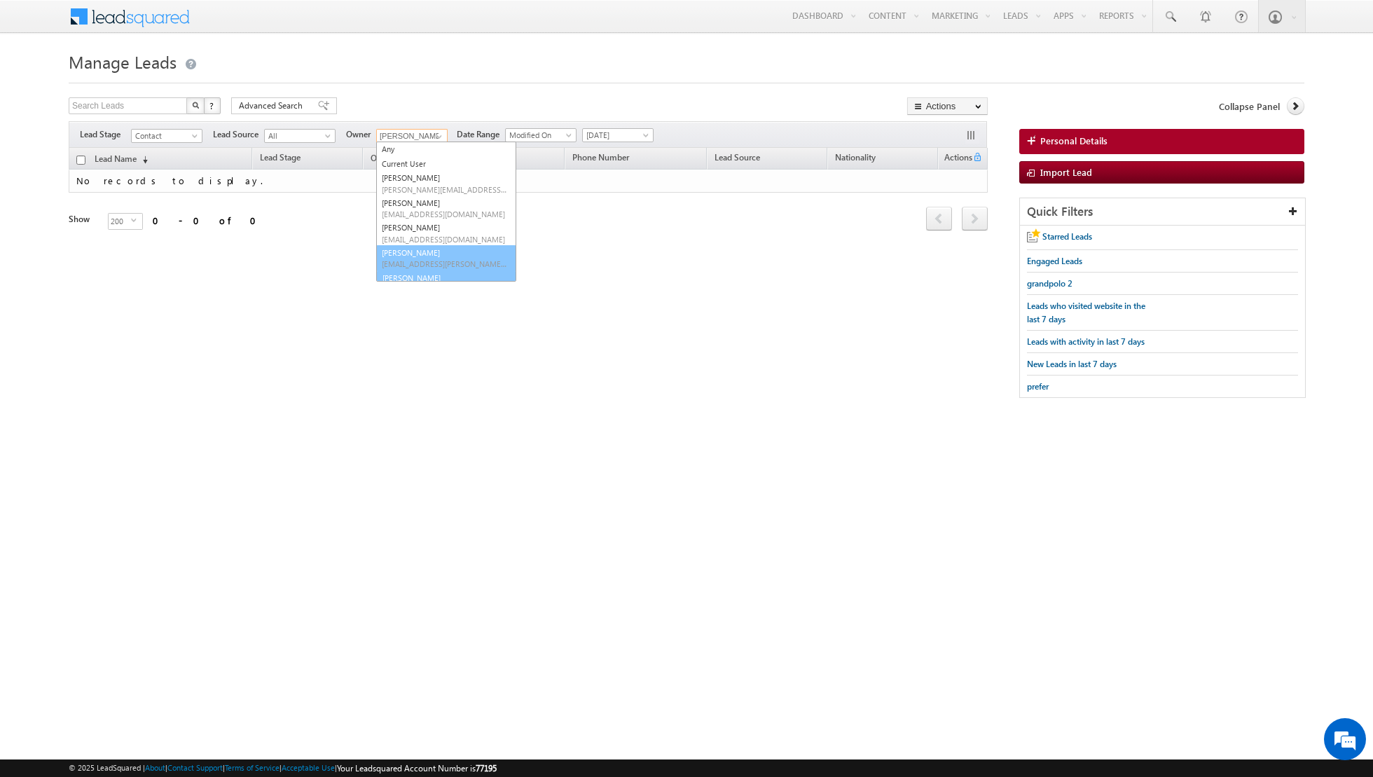
scroll to position [15, 0]
click at [402, 271] on span "[PERSON_NAME][EMAIL_ADDRESS][DOMAIN_NAME]" at bounding box center [445, 273] width 126 height 11
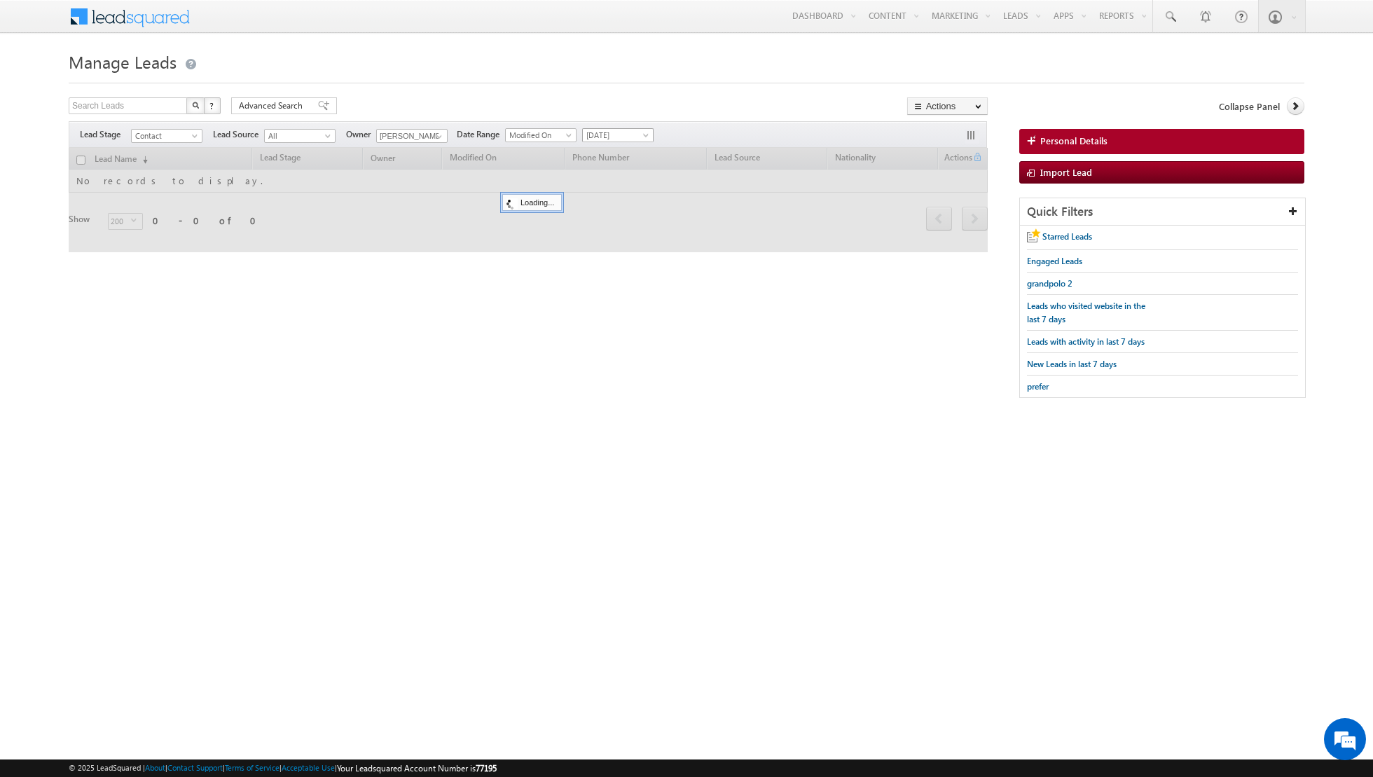
click at [642, 133] on span at bounding box center [647, 137] width 11 height 11
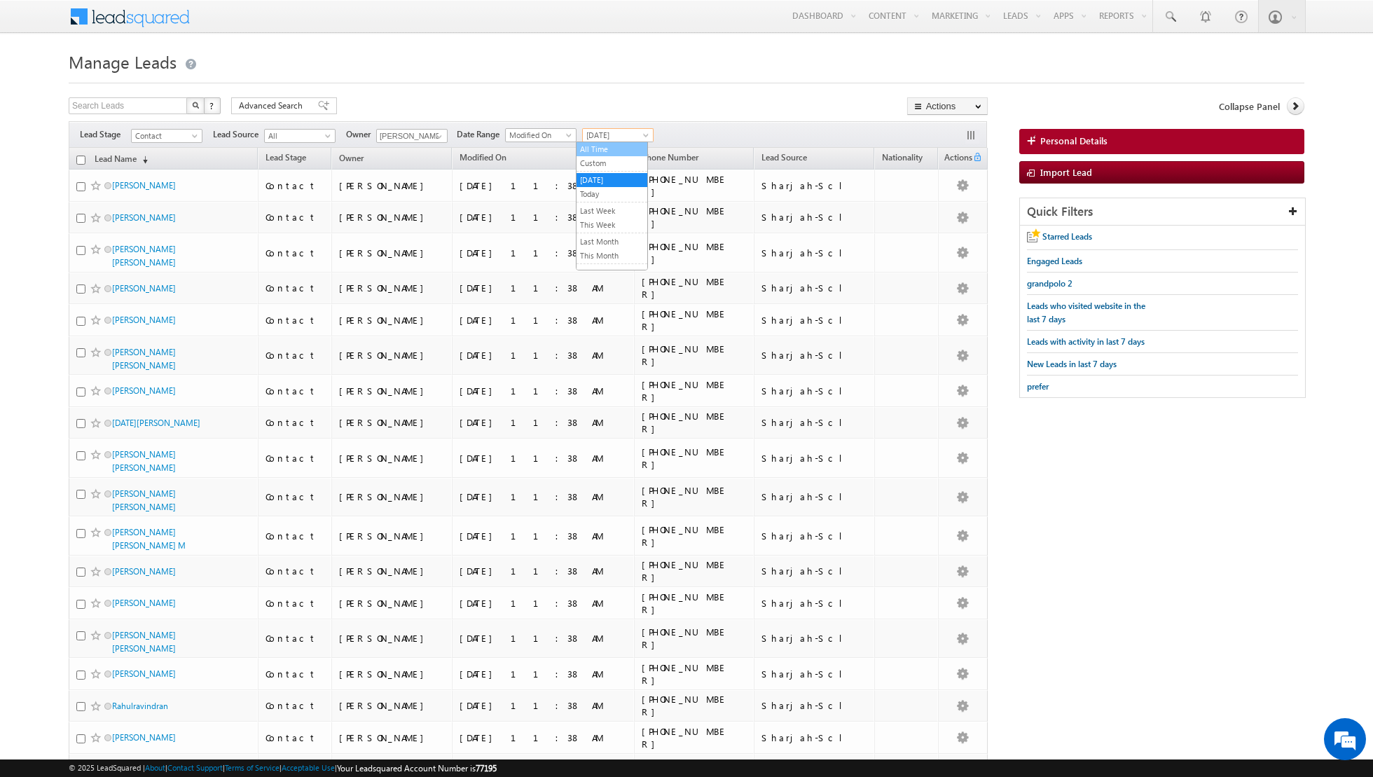
click at [616, 148] on link "All Time" at bounding box center [612, 149] width 71 height 13
click at [318, 106] on span at bounding box center [323, 106] width 11 height 10
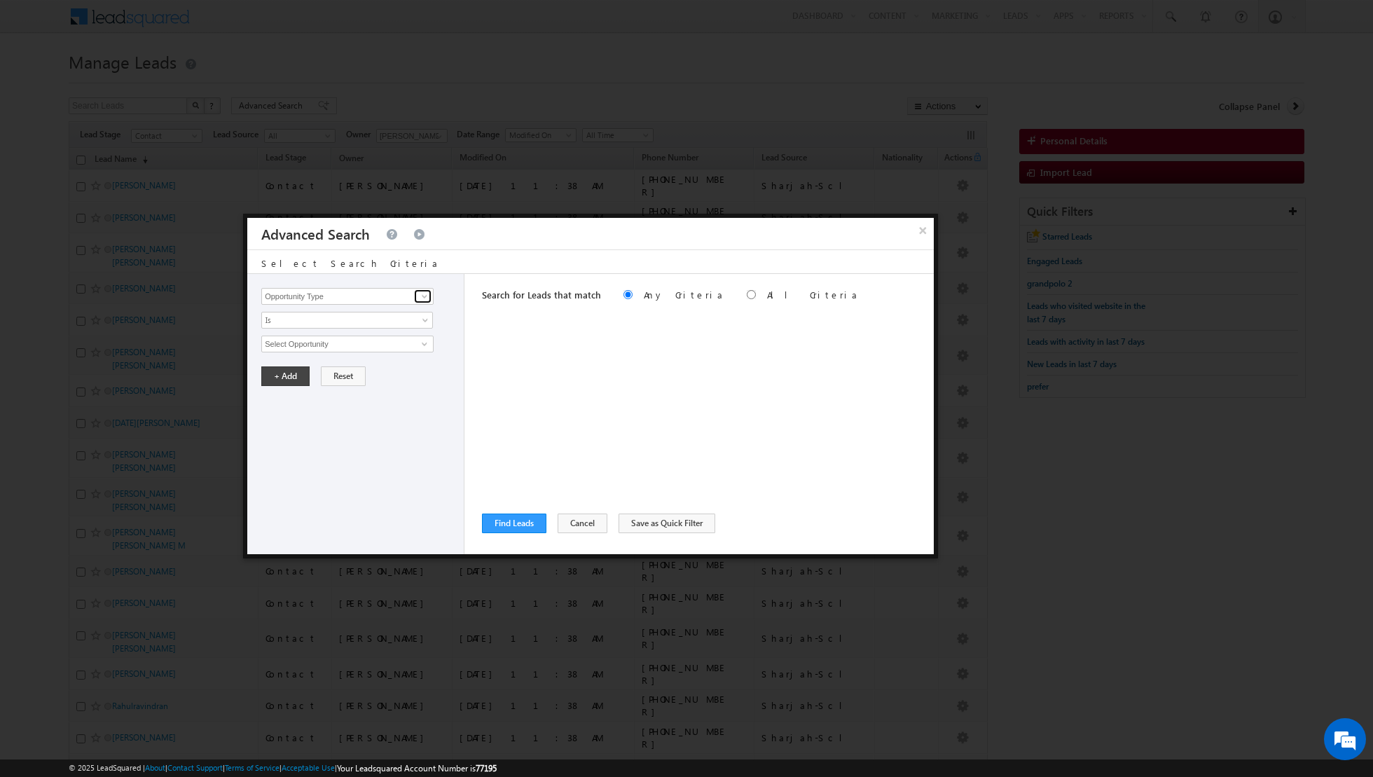
click at [425, 298] on span at bounding box center [424, 296] width 11 height 11
click at [387, 312] on link "Lead Activity" at bounding box center [347, 312] width 172 height 16
click at [384, 322] on span "Is" at bounding box center [338, 320] width 152 height 13
click at [355, 345] on link "Is Not" at bounding box center [347, 349] width 171 height 13
click at [381, 347] on input "Select Activity" at bounding box center [347, 344] width 172 height 17
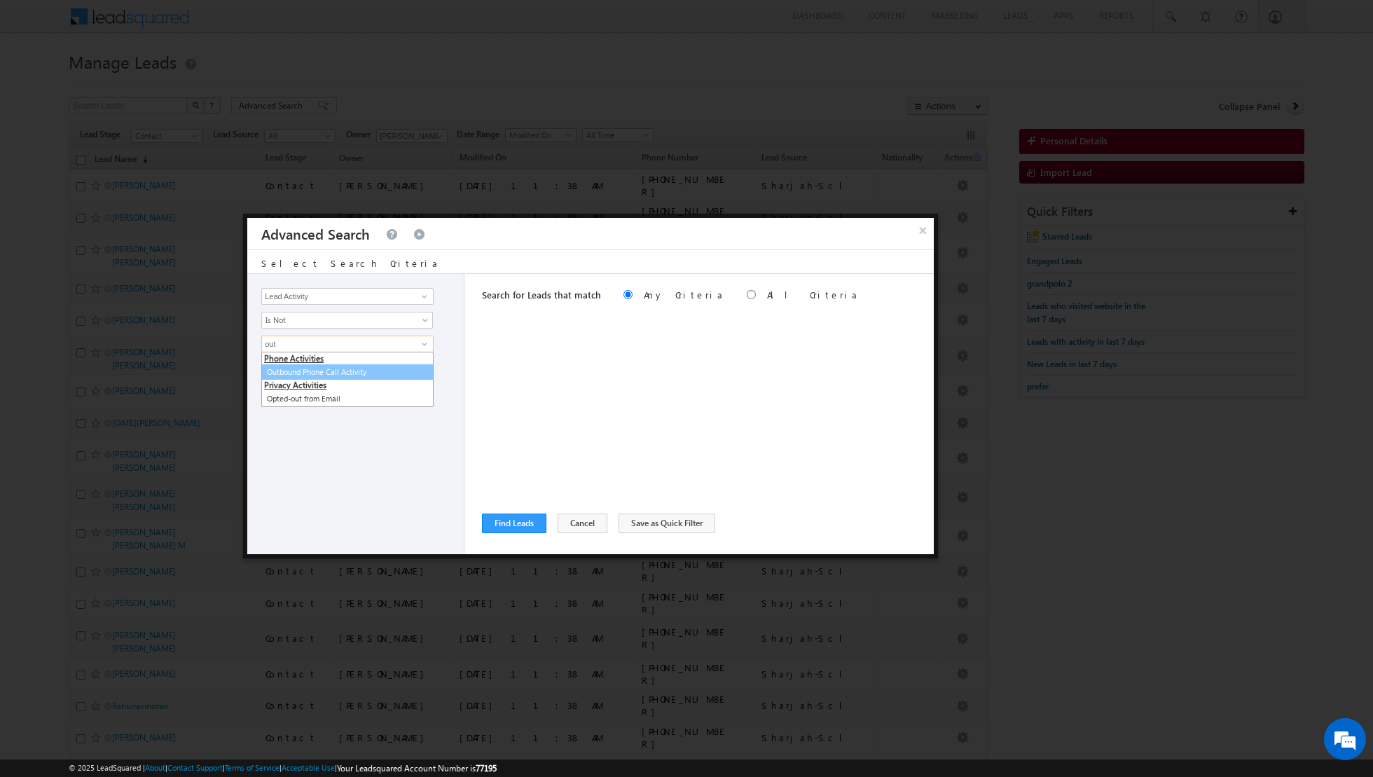
click at [350, 366] on link "Outbound Phone Call Activity" at bounding box center [347, 372] width 172 height 16
click at [286, 399] on button "+ Add" at bounding box center [285, 400] width 48 height 20
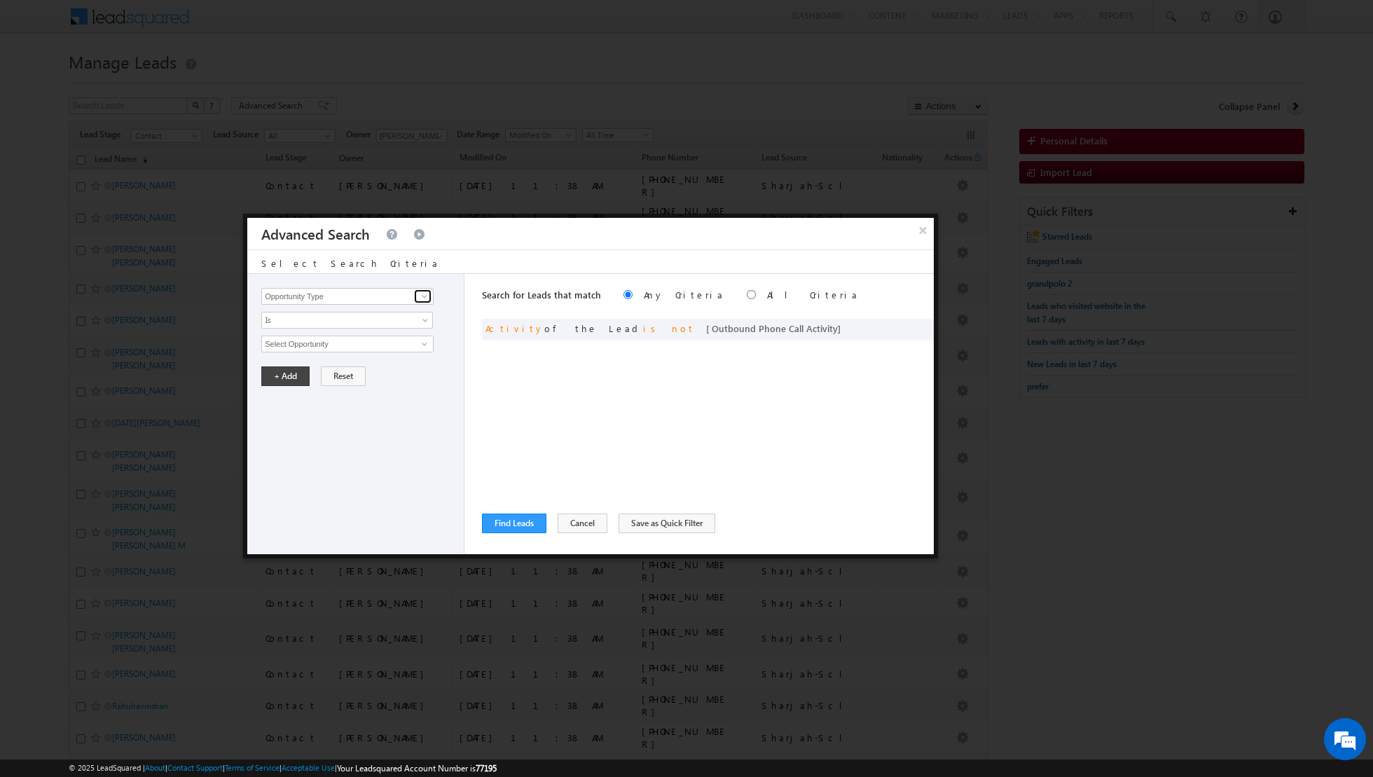
click at [422, 299] on span at bounding box center [424, 296] width 11 height 11
click at [366, 333] on link "Last Activity Date" at bounding box center [347, 339] width 172 height 16
click at [367, 322] on span "Is" at bounding box center [338, 320] width 152 height 13
click at [339, 347] on link "Before" at bounding box center [347, 349] width 171 height 13
click at [363, 343] on span "Today" at bounding box center [338, 344] width 152 height 13
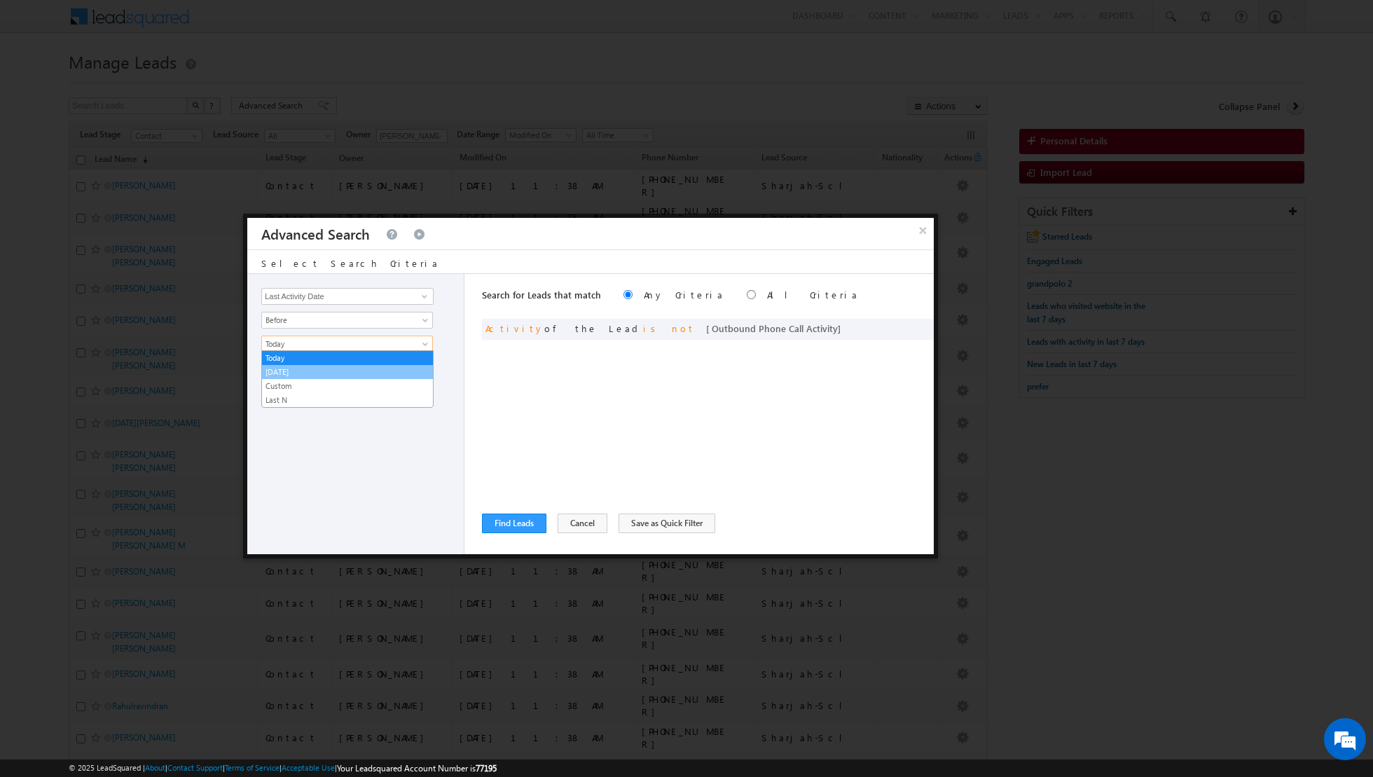
click at [328, 370] on link "[DATE]" at bounding box center [347, 372] width 171 height 13
click at [289, 375] on button "+ Add" at bounding box center [285, 376] width 48 height 20
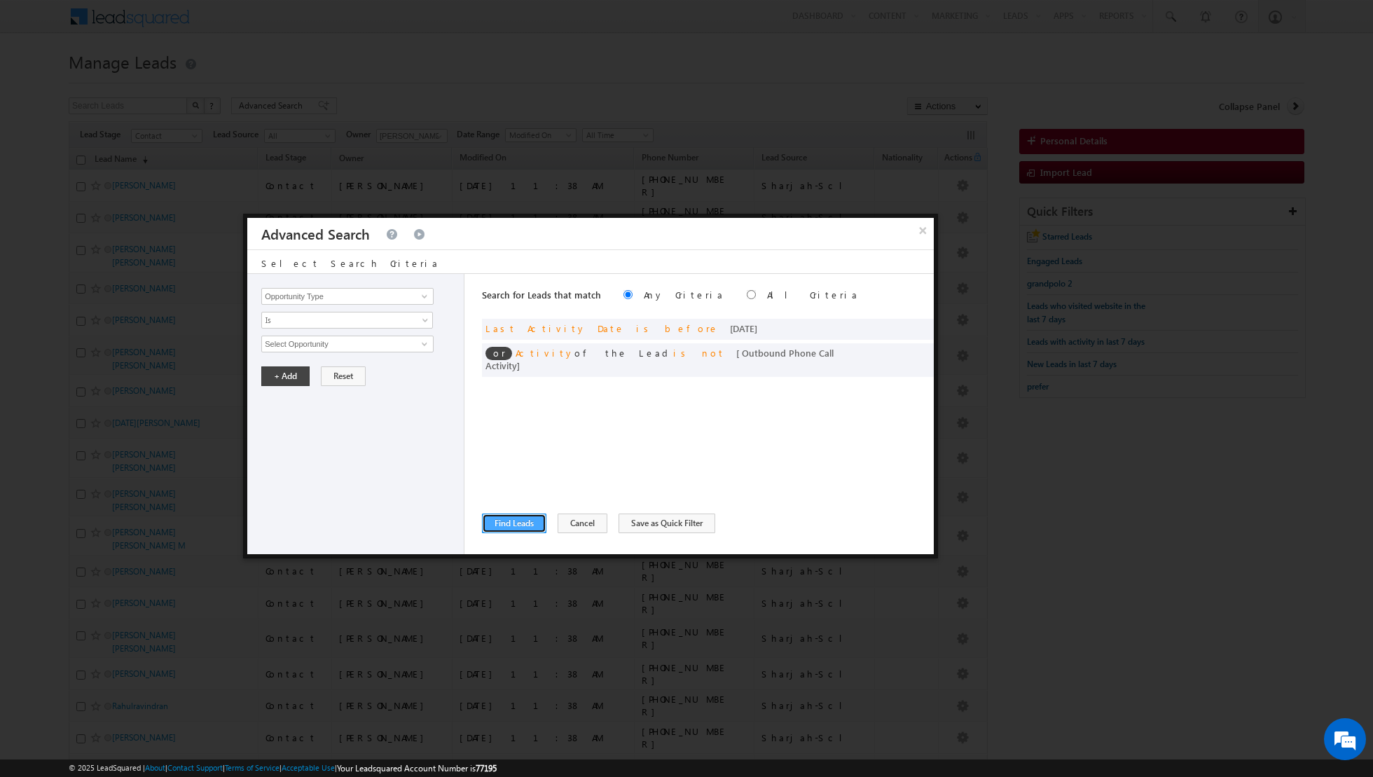
click at [517, 523] on button "Find Leads" at bounding box center [514, 524] width 64 height 20
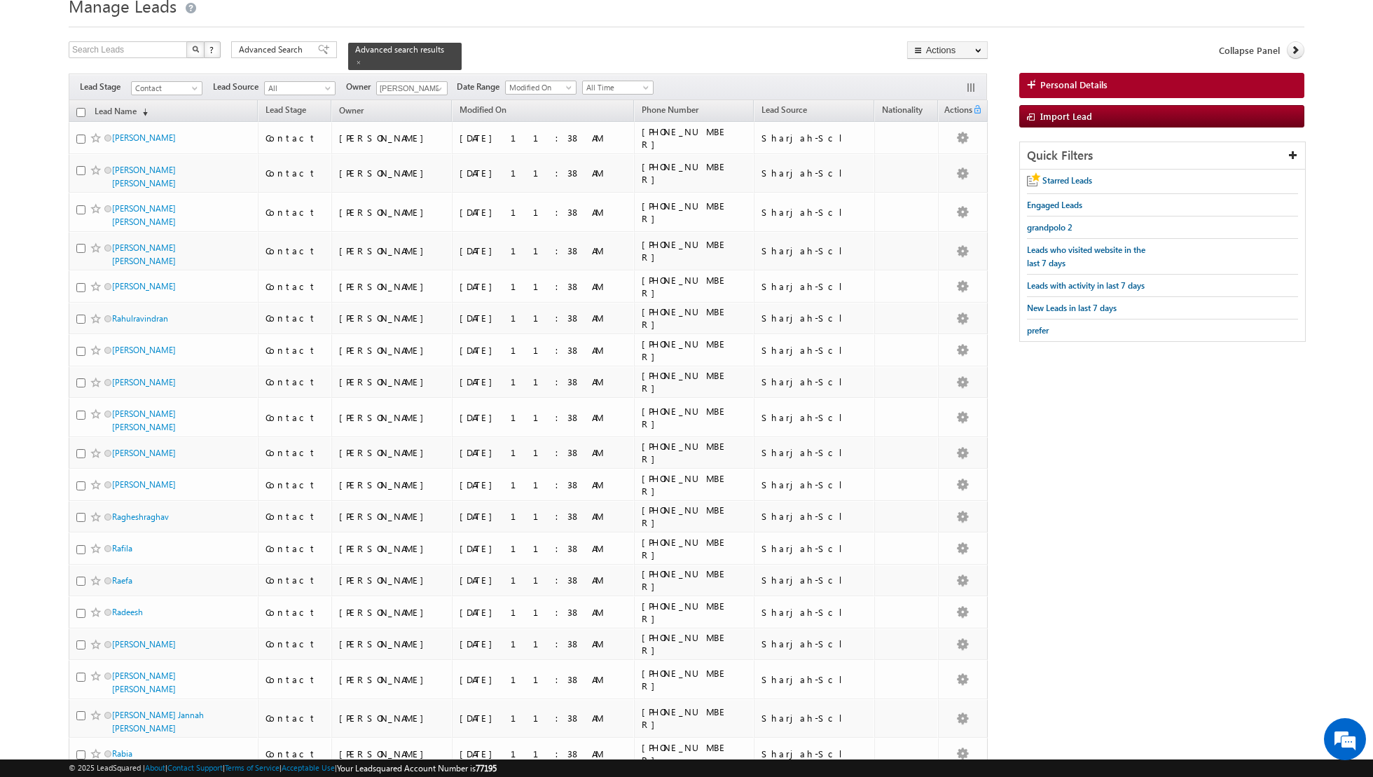
scroll to position [0, 0]
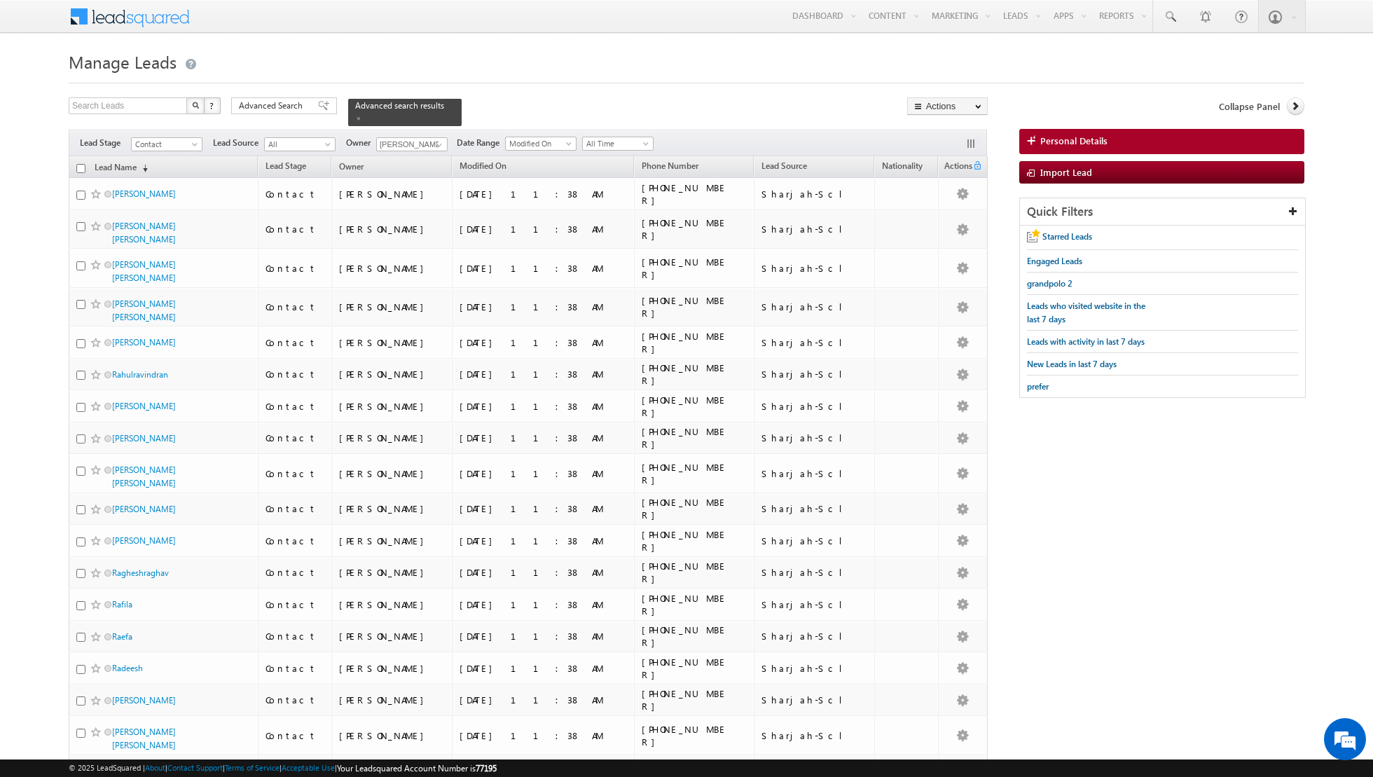
click at [77, 166] on input "checkbox" at bounding box center [80, 168] width 9 height 9
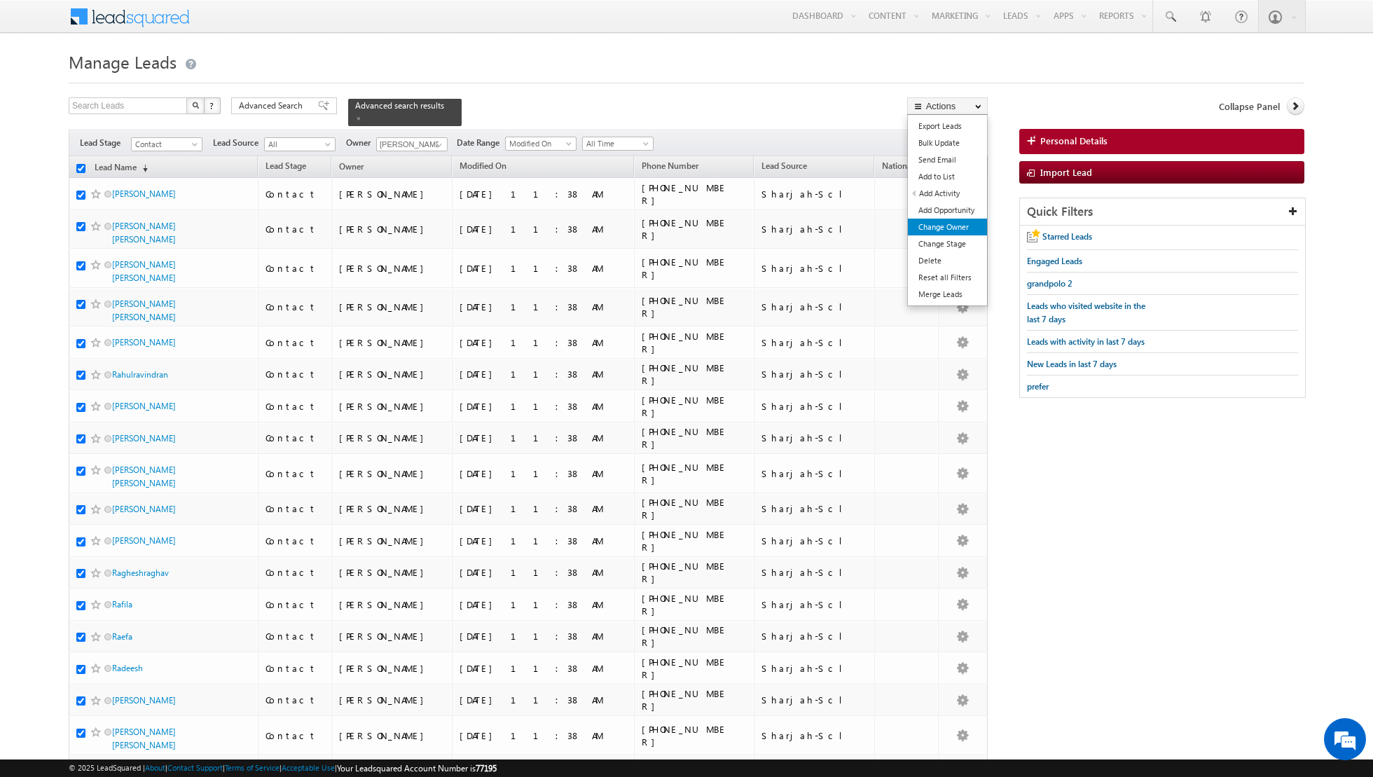
click at [949, 230] on link "Change Owner" at bounding box center [947, 227] width 79 height 17
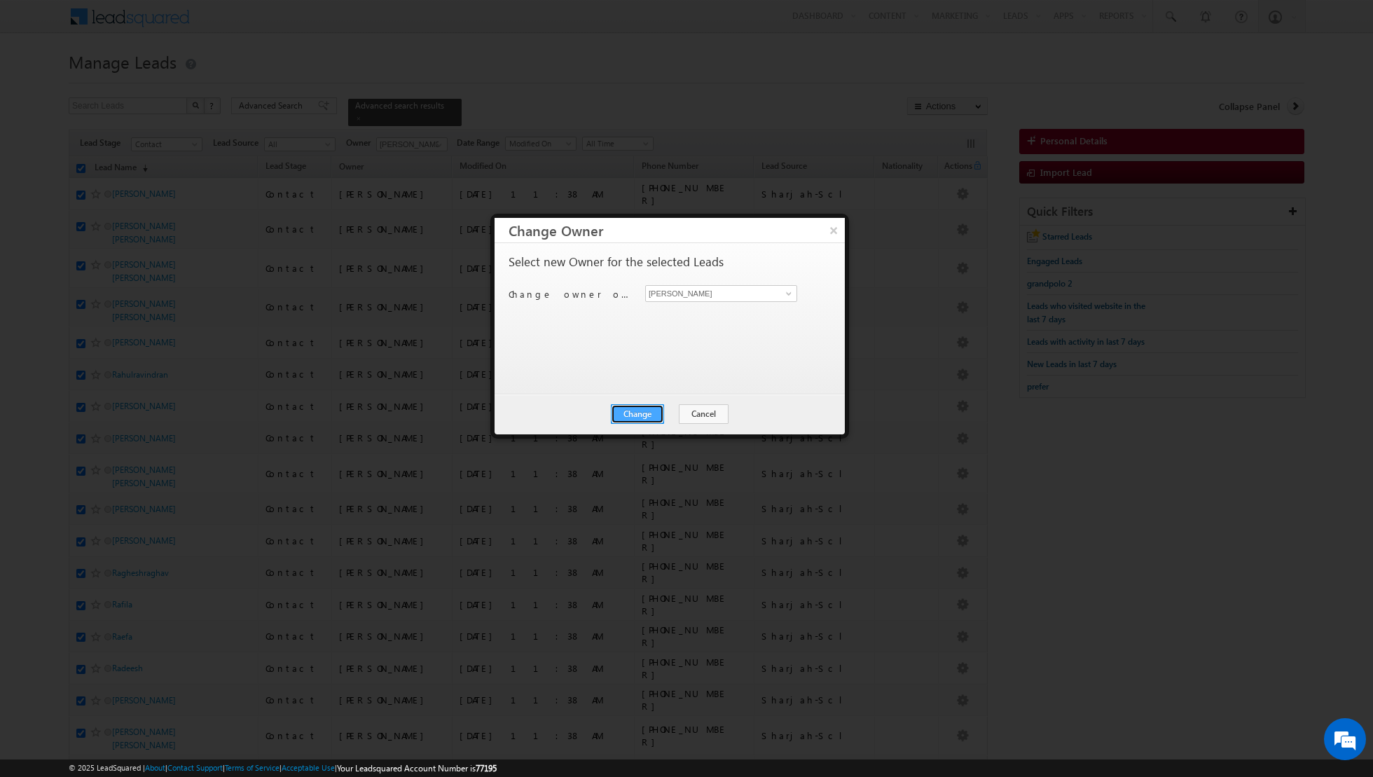
click at [644, 413] on button "Change" at bounding box center [637, 414] width 53 height 20
click at [670, 414] on button "Close" at bounding box center [671, 414] width 45 height 20
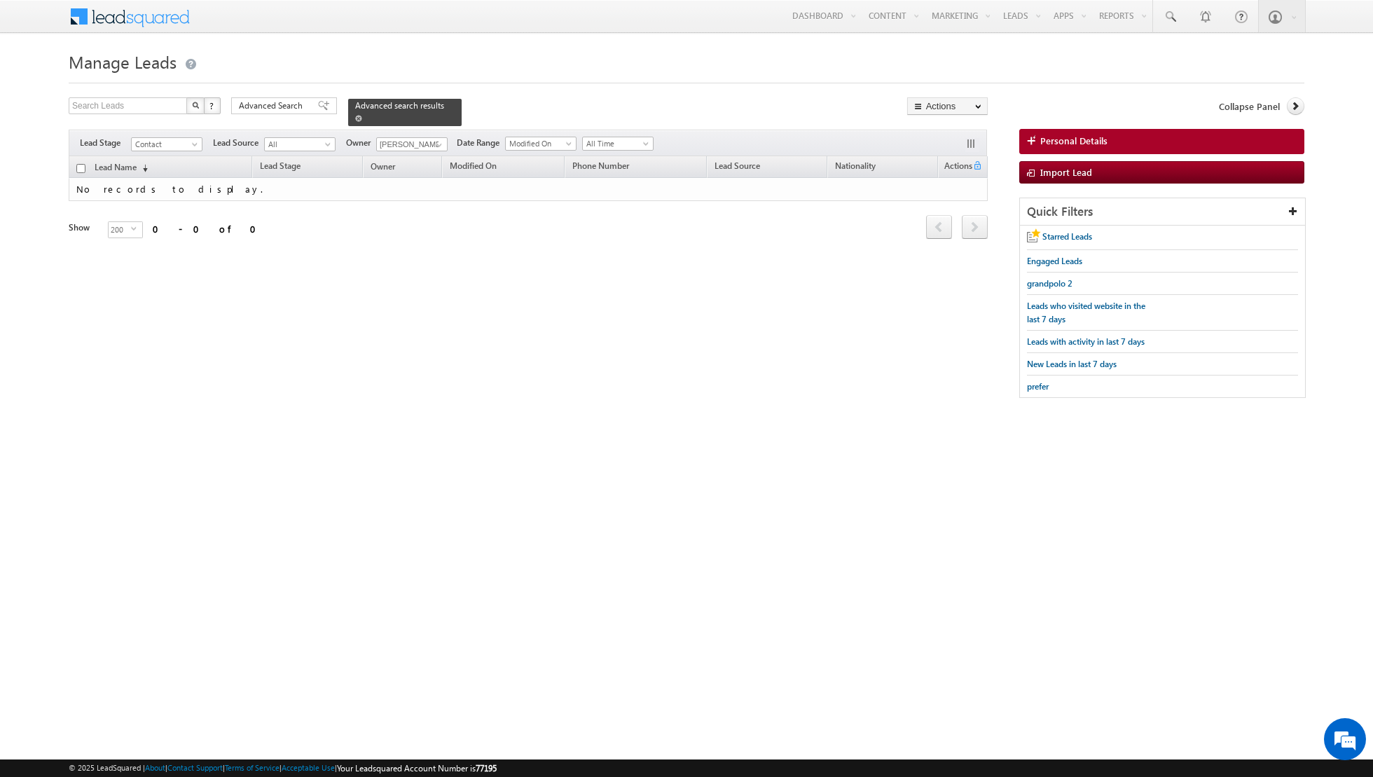
click at [355, 117] on span at bounding box center [358, 118] width 7 height 7
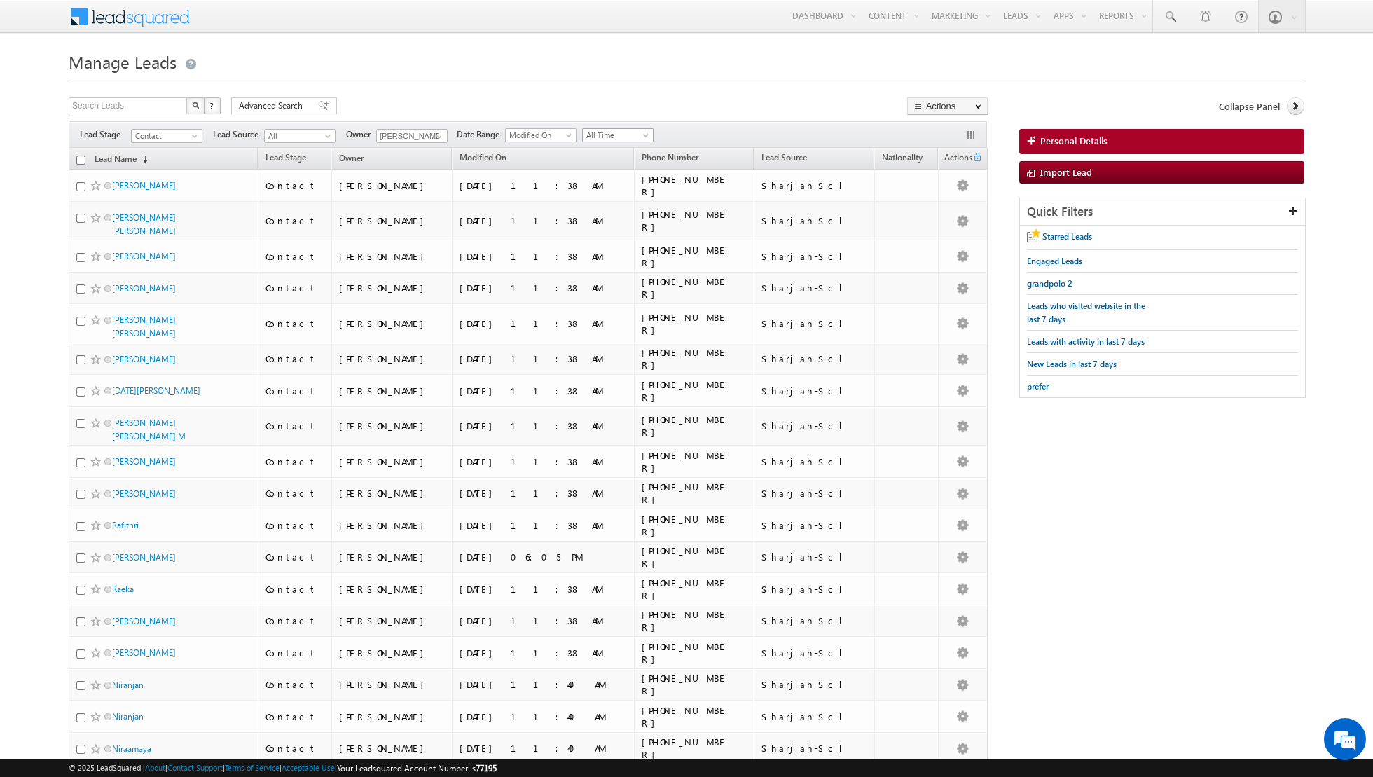
click at [633, 132] on span "All Time" at bounding box center [616, 135] width 67 height 13
click at [605, 184] on link "[DATE]" at bounding box center [612, 180] width 71 height 13
click at [76, 158] on input "checkbox" at bounding box center [80, 160] width 9 height 9
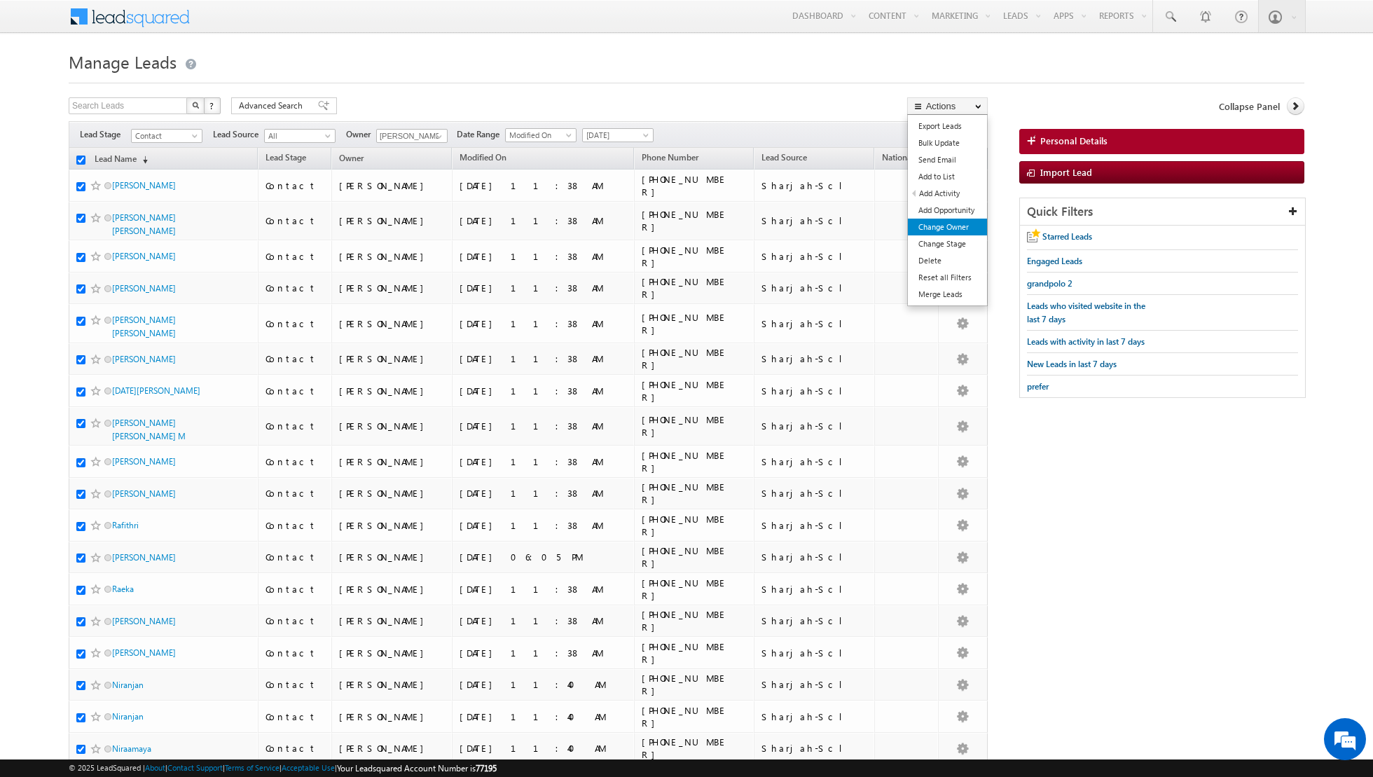
click at [941, 229] on link "Change Owner" at bounding box center [947, 227] width 79 height 17
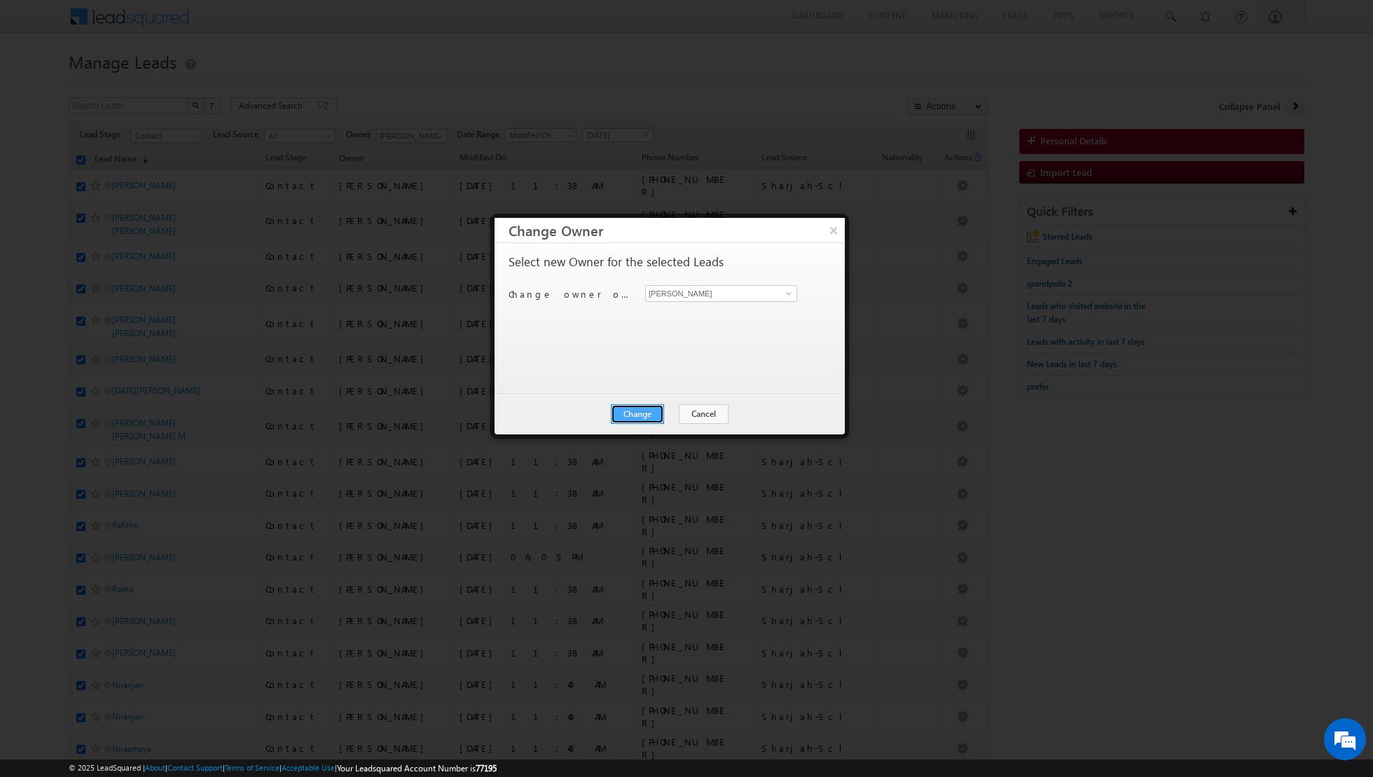
click at [642, 415] on button "Change" at bounding box center [637, 414] width 53 height 20
click at [670, 411] on button "Close" at bounding box center [671, 414] width 45 height 20
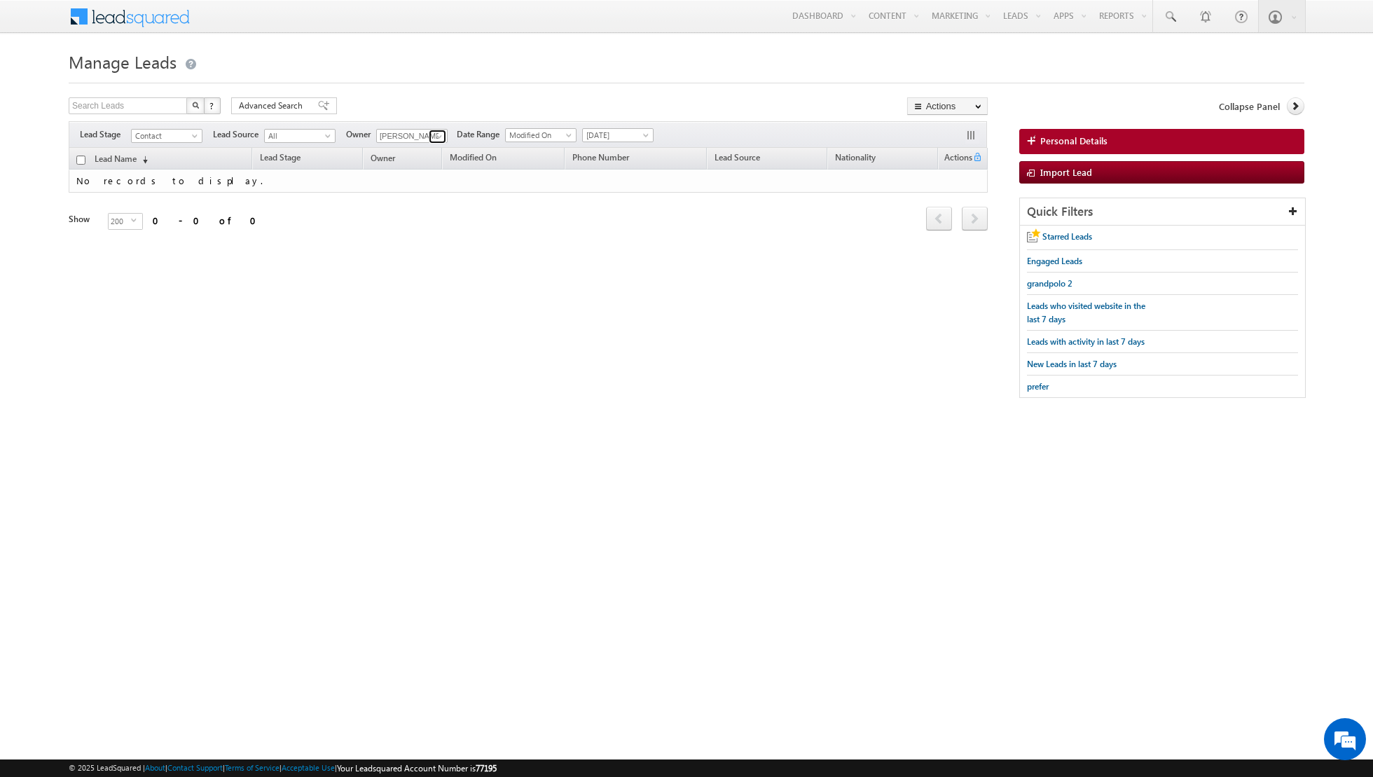
click at [429, 138] on link at bounding box center [438, 137] width 18 height 14
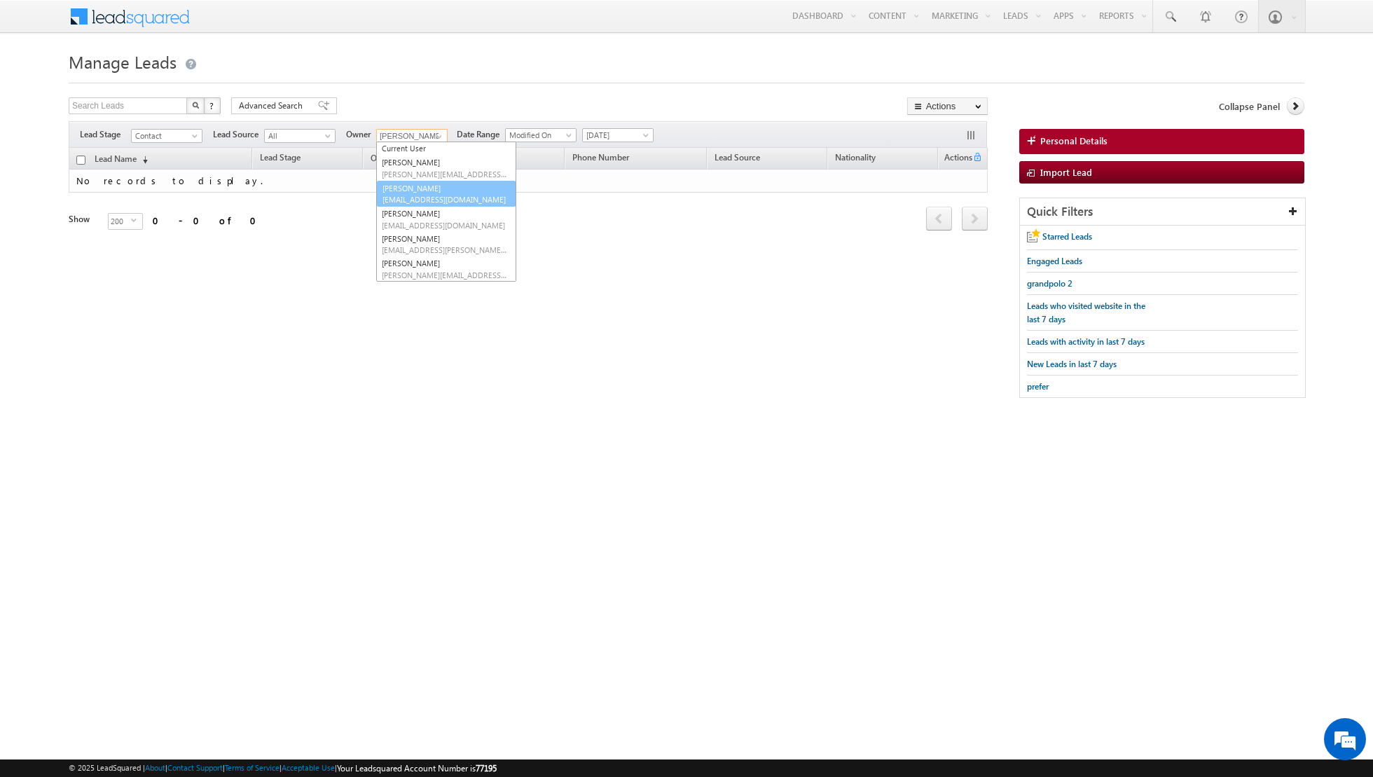
scroll to position [14, 0]
click at [624, 137] on span "[DATE]" at bounding box center [616, 135] width 67 height 13
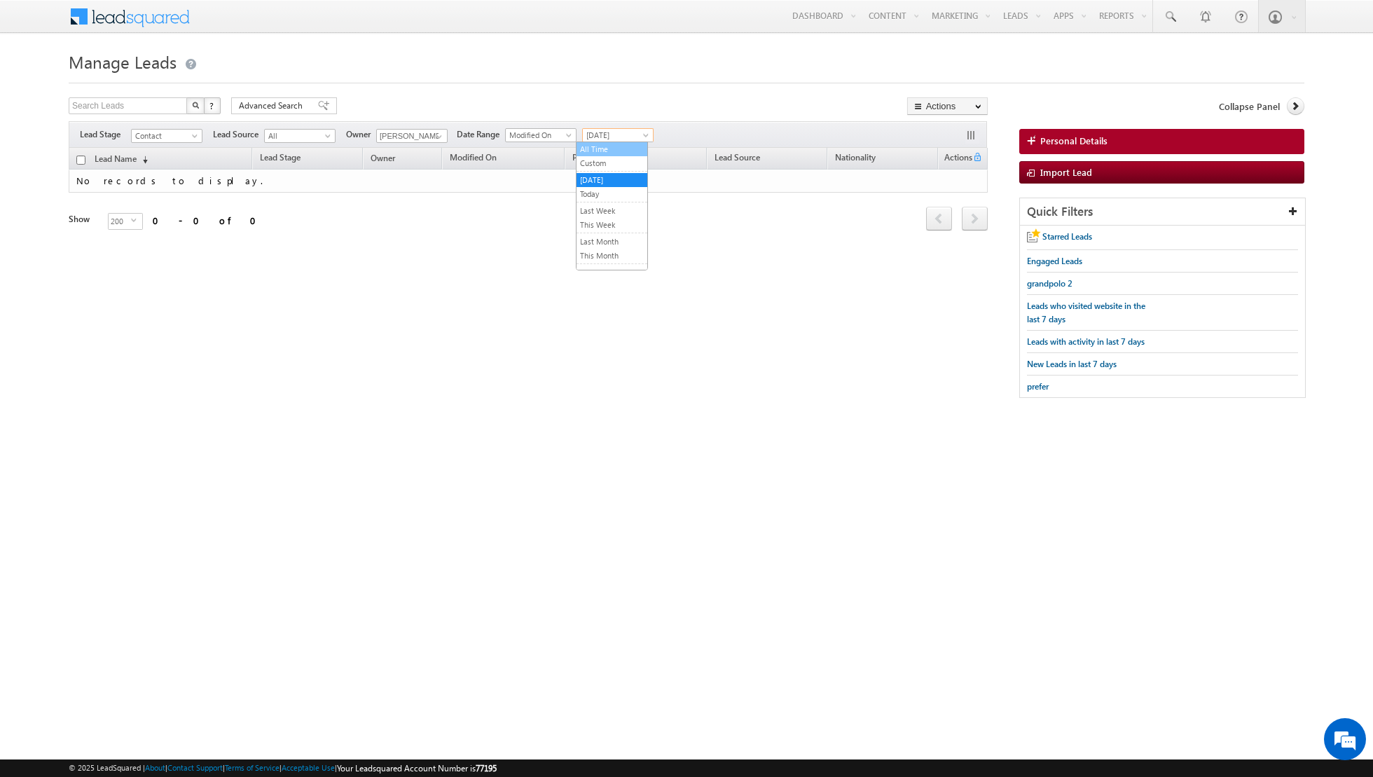
click at [618, 151] on link "All Time" at bounding box center [612, 149] width 71 height 13
click at [434, 135] on span at bounding box center [439, 136] width 11 height 11
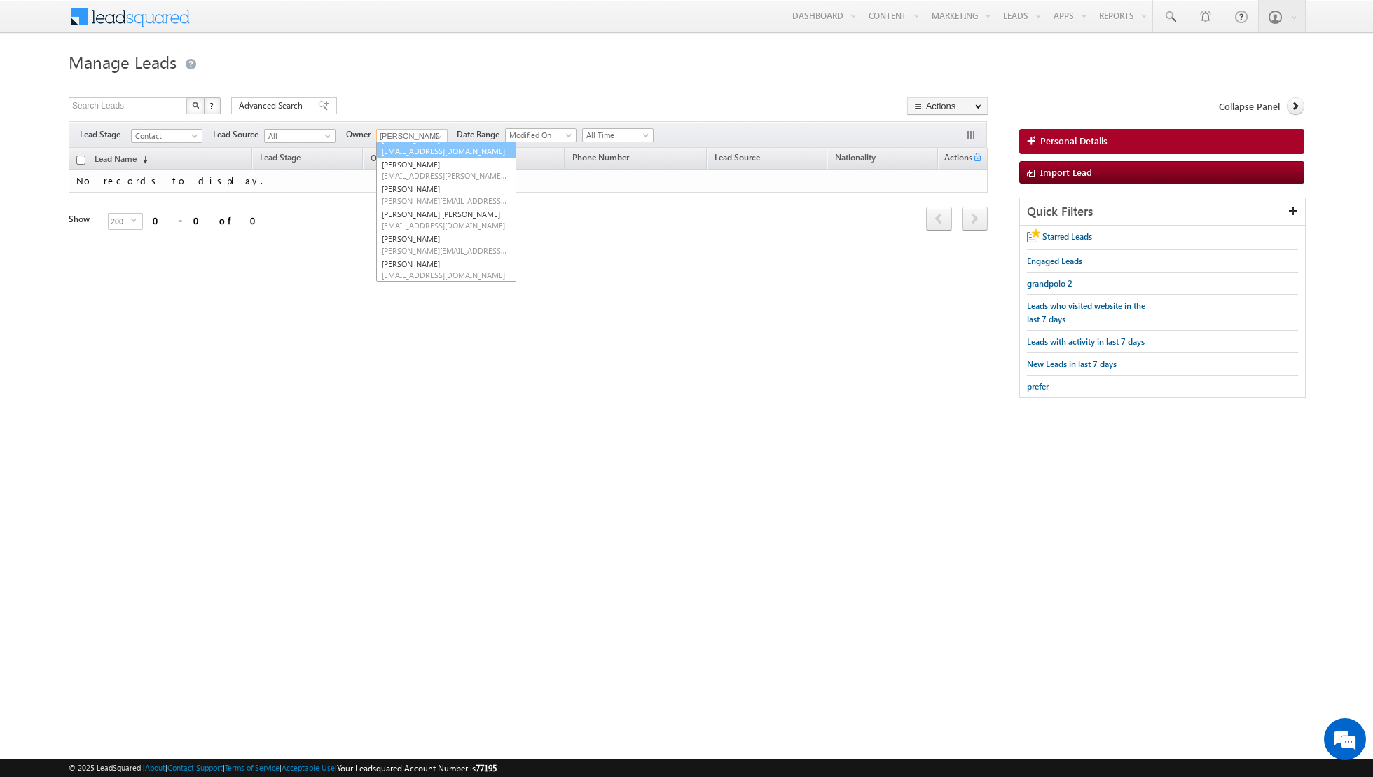
scroll to position [91, 0]
click at [428, 213] on link "[PERSON_NAME] [PERSON_NAME] [PERSON_NAME][EMAIL_ADDRESS][PERSON_NAME][DOMAIN_NA…" at bounding box center [446, 217] width 140 height 27
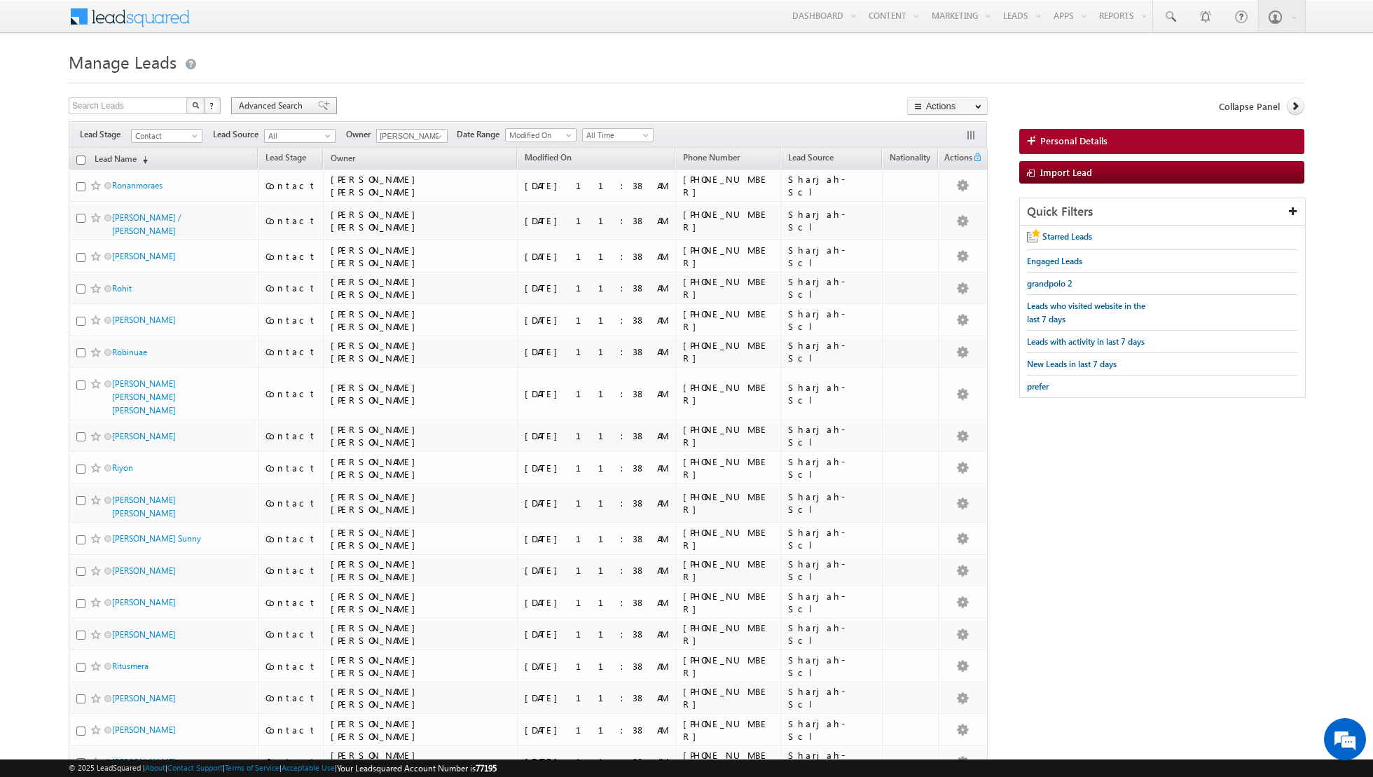
click at [318, 101] on span at bounding box center [323, 106] width 11 height 10
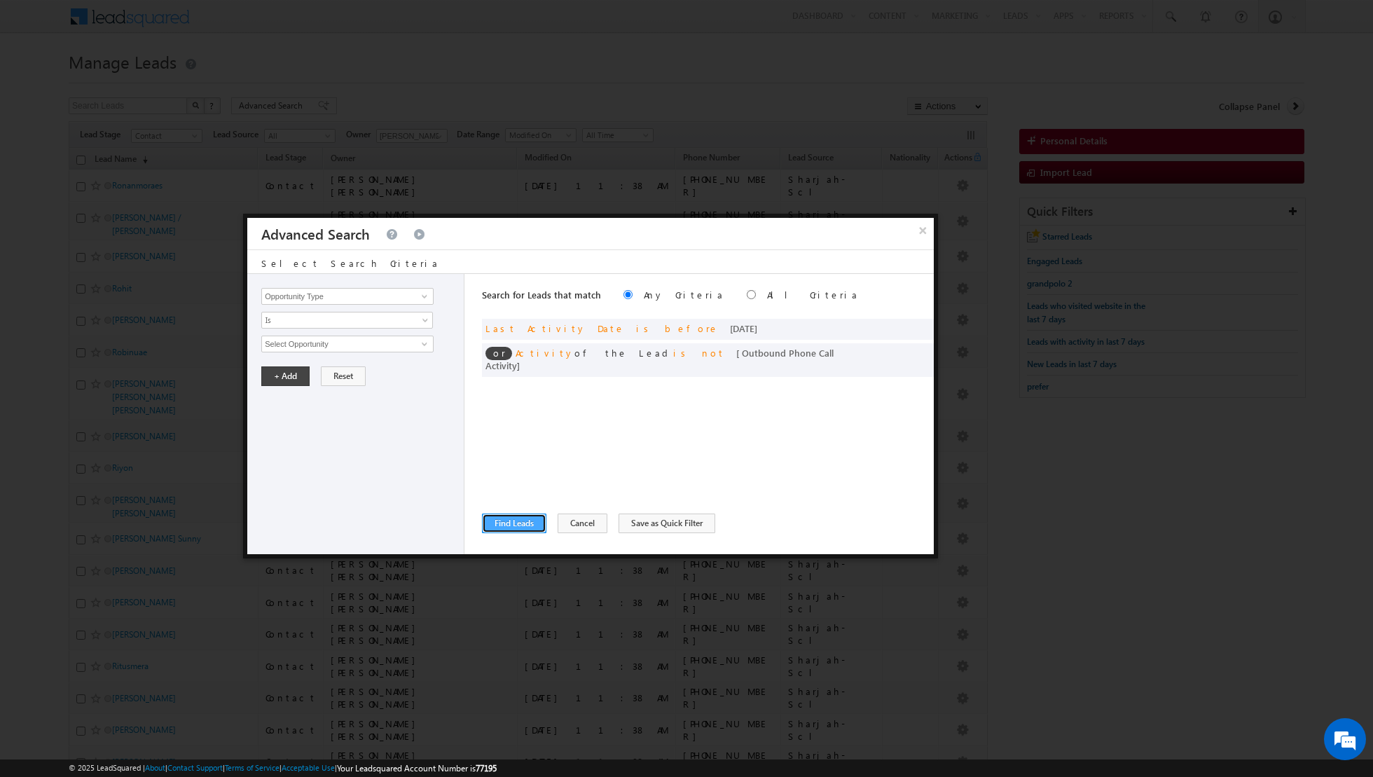
click at [509, 520] on button "Find Leads" at bounding box center [514, 524] width 64 height 20
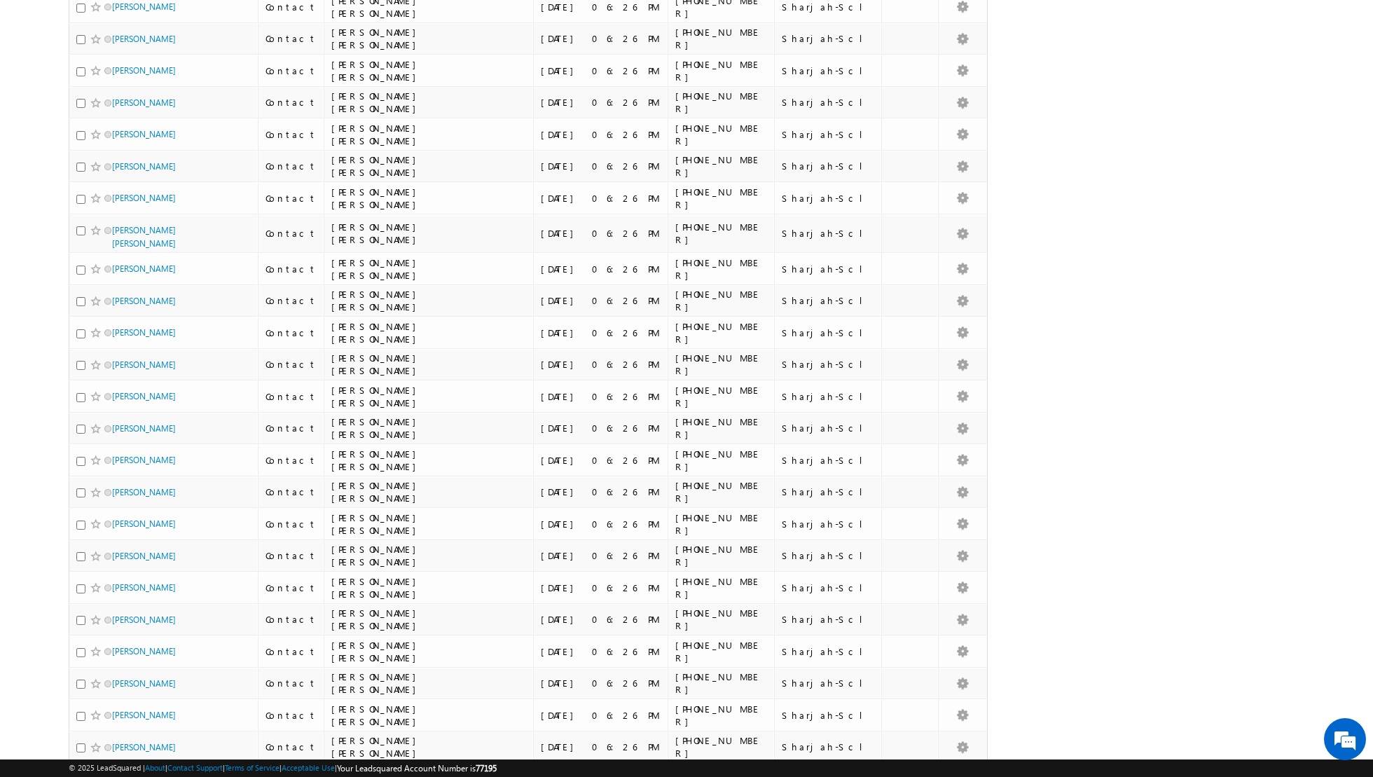
scroll to position [0, 0]
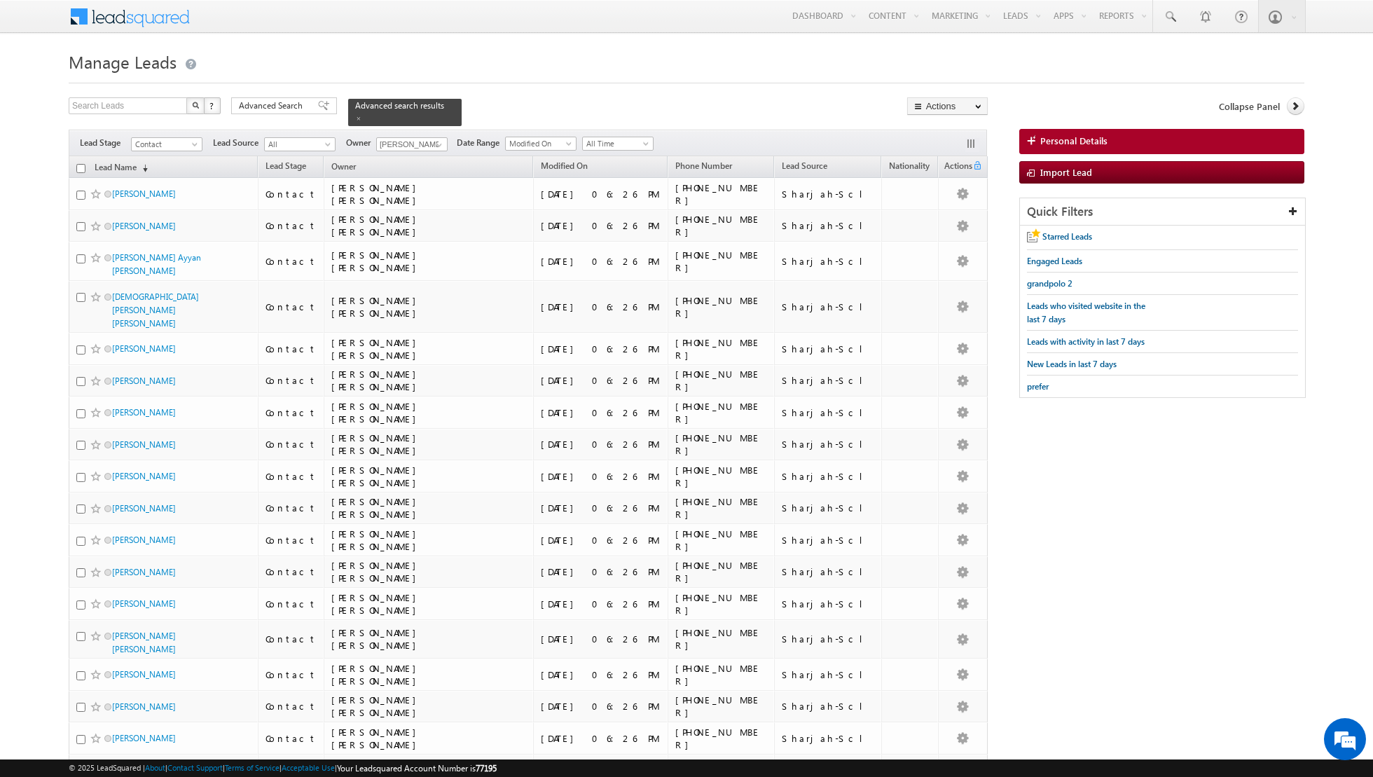
click at [77, 166] on input "checkbox" at bounding box center [80, 168] width 9 height 9
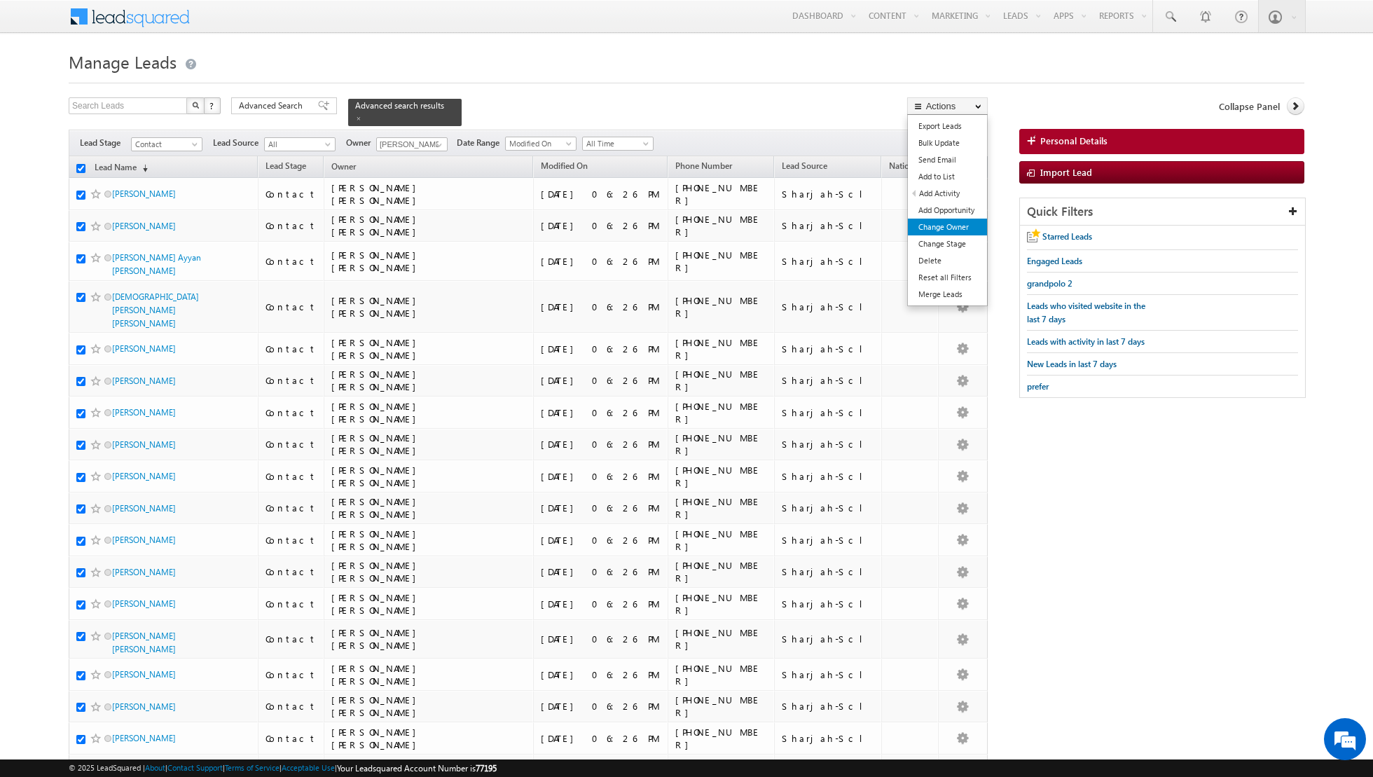
click at [950, 227] on link "Change Owner" at bounding box center [947, 227] width 79 height 17
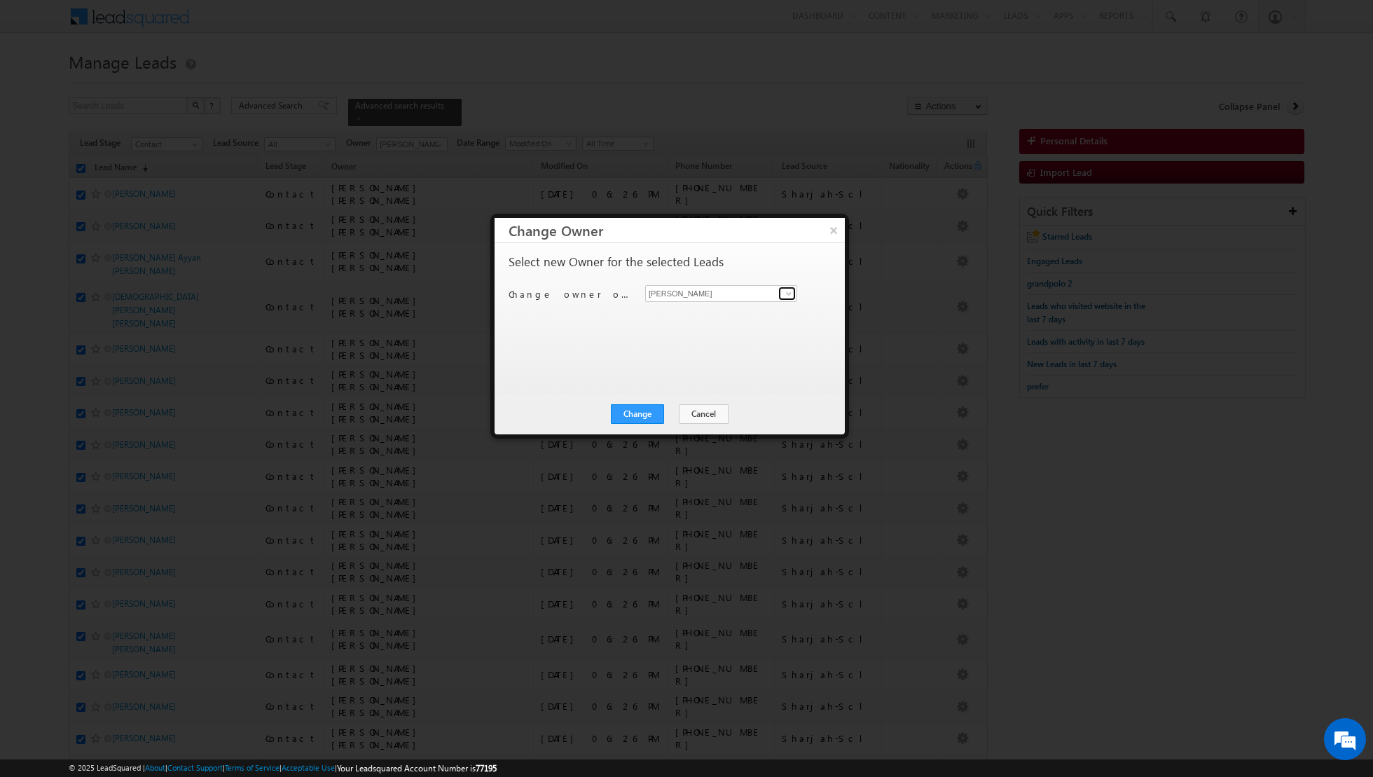
click at [785, 294] on span at bounding box center [788, 293] width 11 height 11
click at [740, 320] on span "[EMAIL_ADDRESS][DOMAIN_NAME]" at bounding box center [714, 320] width 126 height 11
click at [635, 413] on button "Change" at bounding box center [637, 414] width 53 height 20
click at [673, 412] on button "Close" at bounding box center [671, 414] width 45 height 20
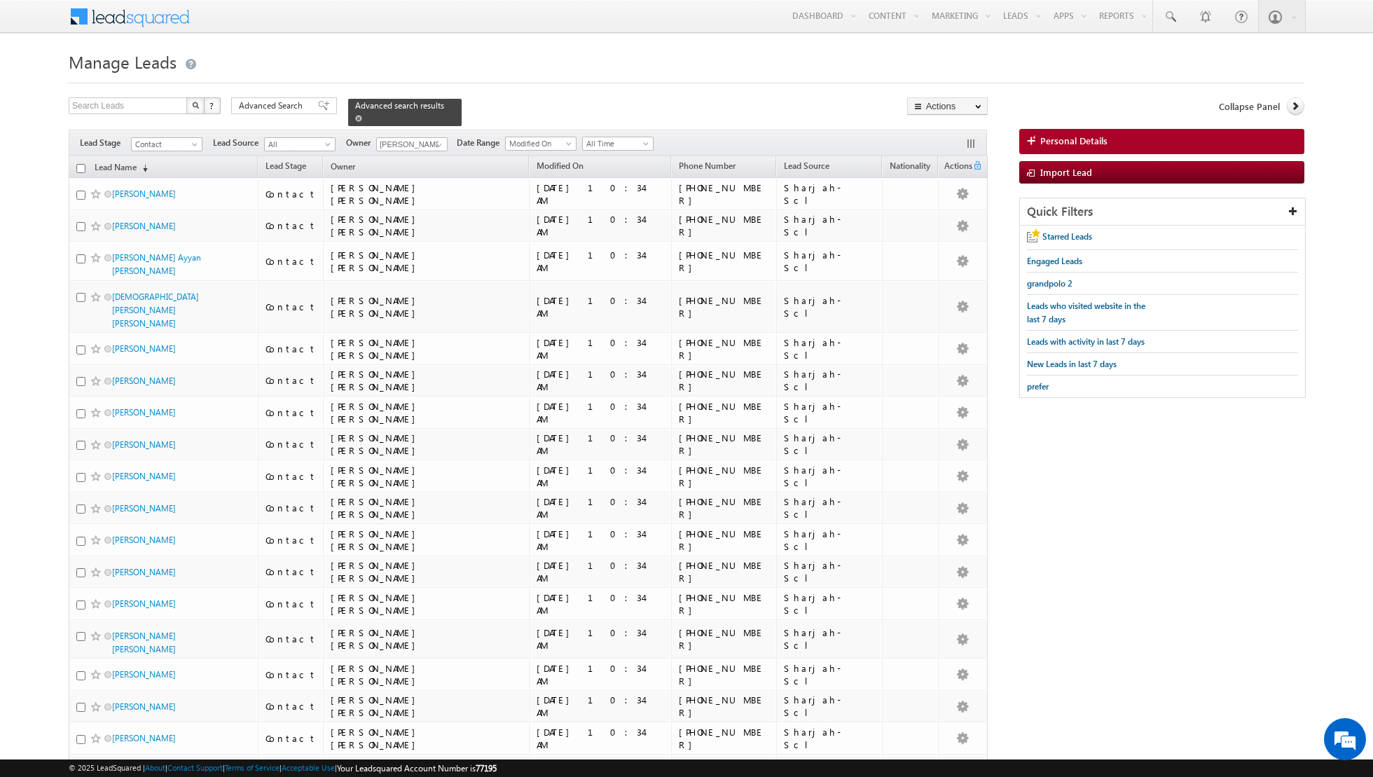
click at [355, 119] on span at bounding box center [358, 118] width 7 height 7
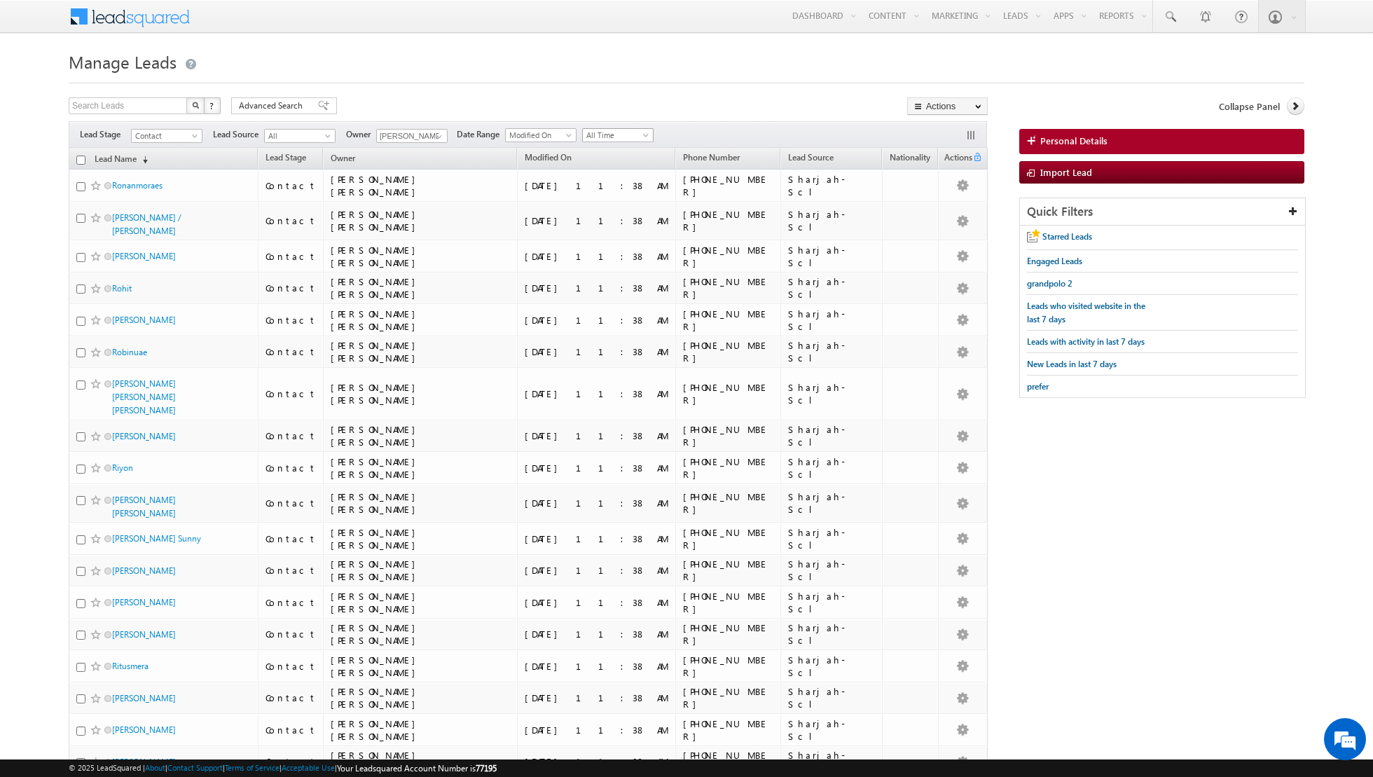
click at [642, 135] on span at bounding box center [647, 137] width 11 height 11
click at [605, 179] on link "[DATE]" at bounding box center [612, 180] width 71 height 13
click at [79, 158] on input "checkbox" at bounding box center [80, 160] width 9 height 9
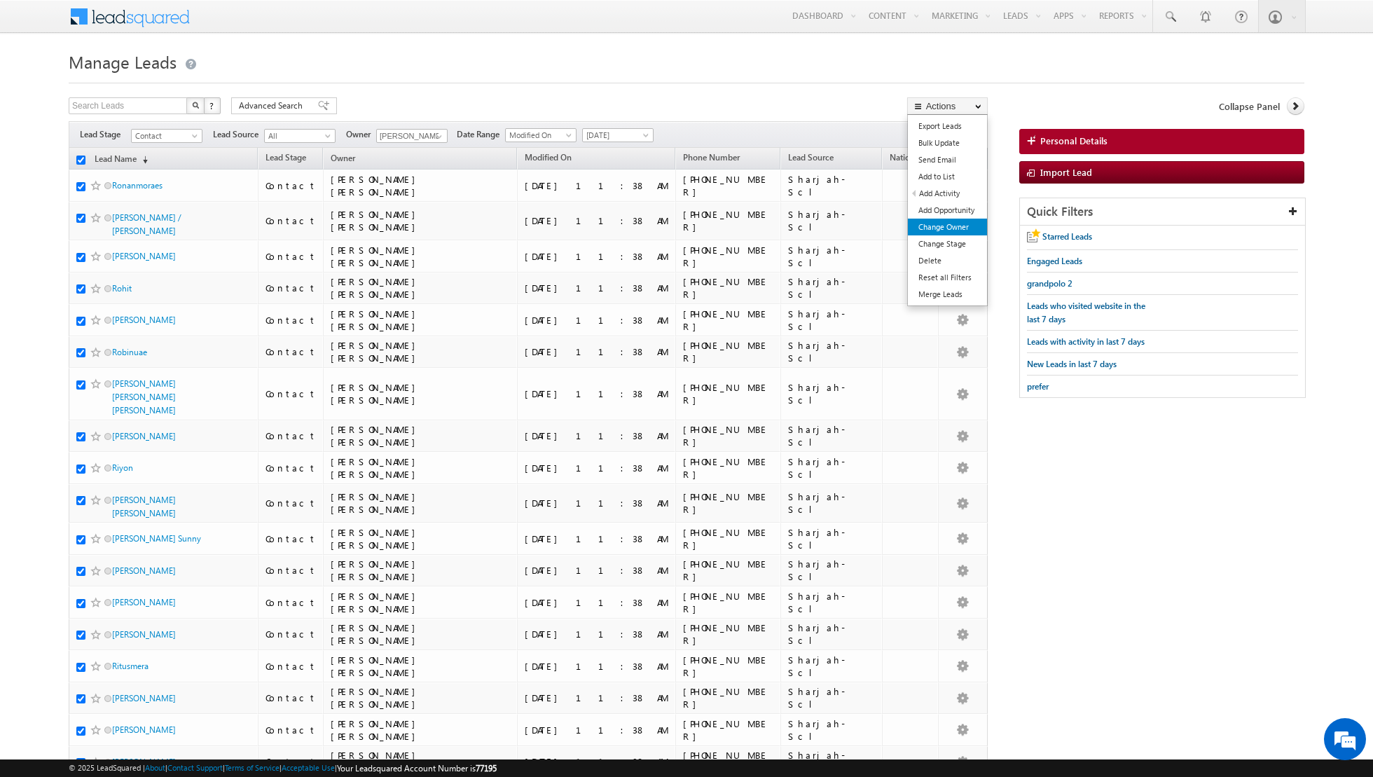
click at [931, 226] on link "Change Owner" at bounding box center [947, 227] width 79 height 17
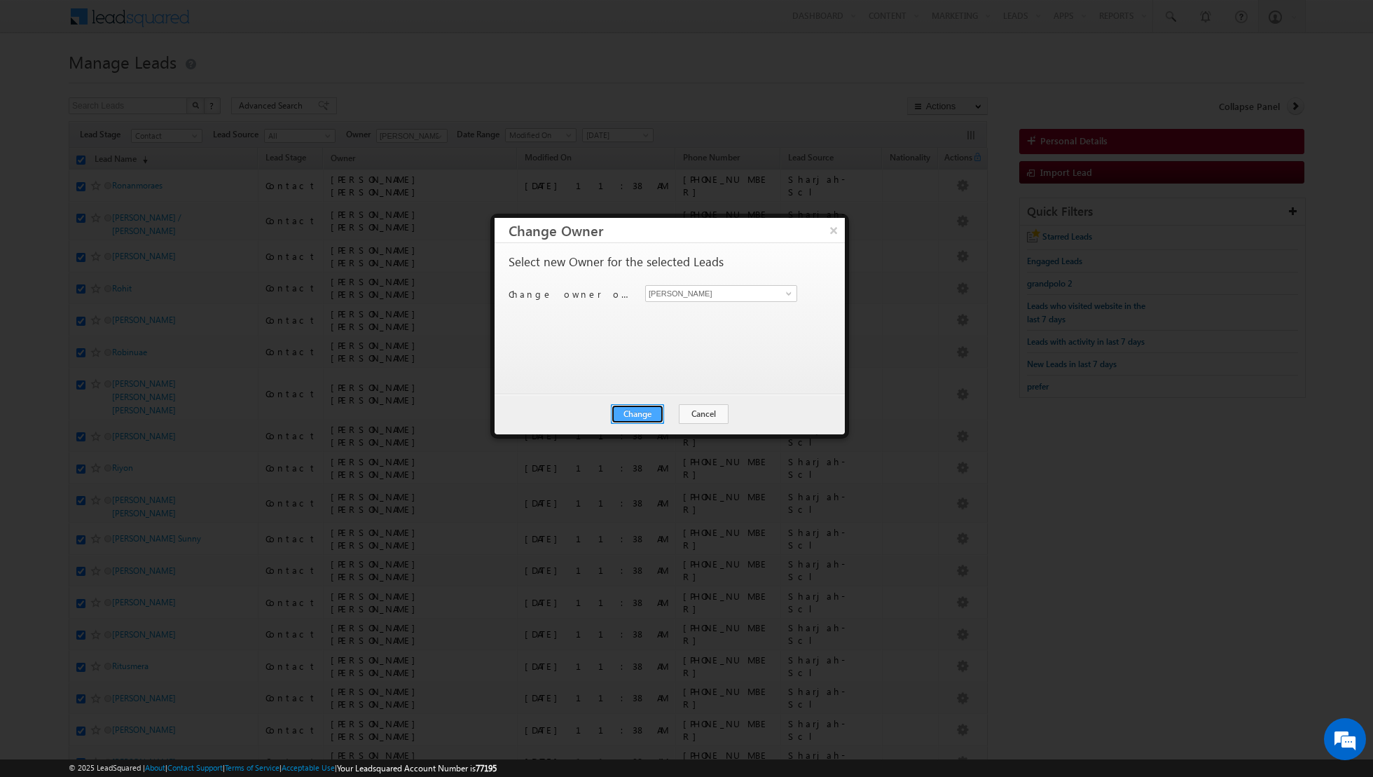
click at [644, 413] on button "Change" at bounding box center [637, 414] width 53 height 20
click at [671, 411] on button "Close" at bounding box center [671, 414] width 45 height 20
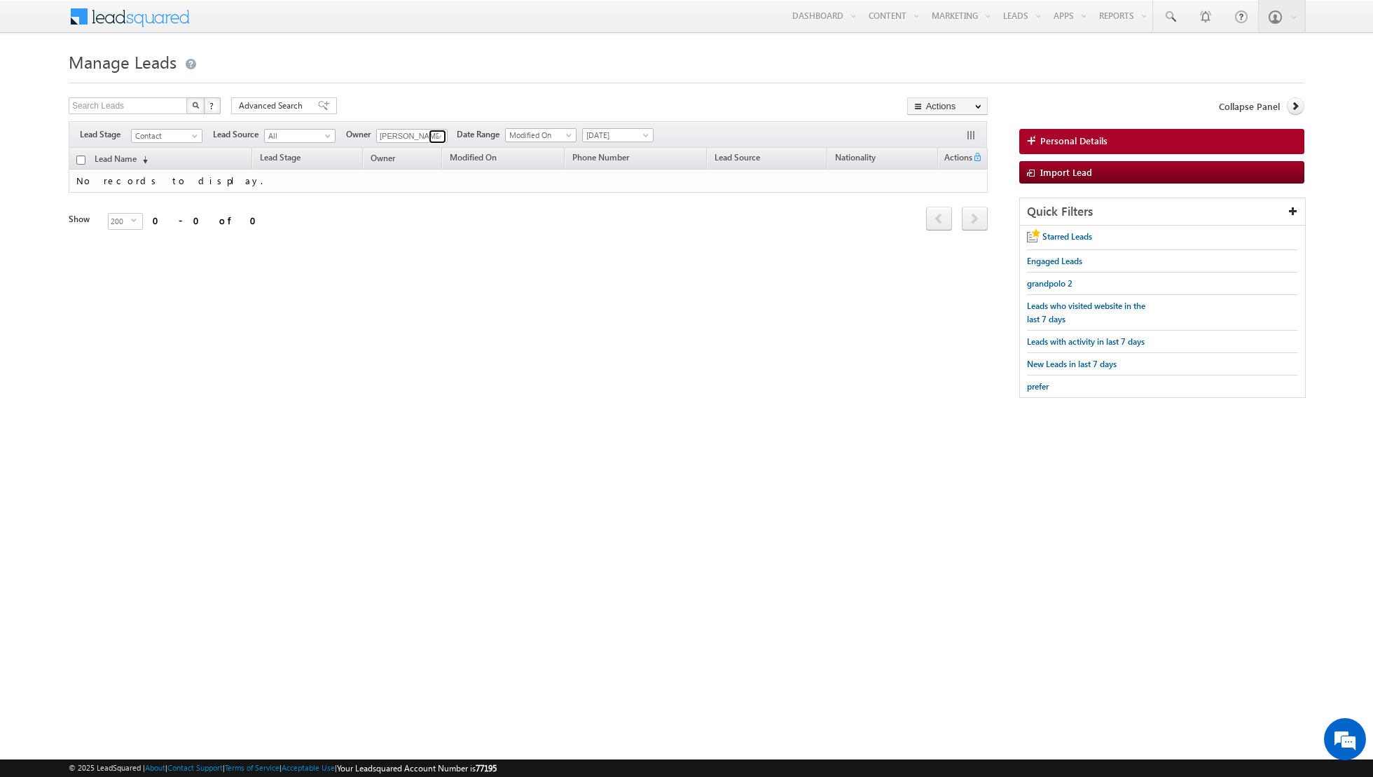
click at [434, 135] on span at bounding box center [439, 136] width 11 height 11
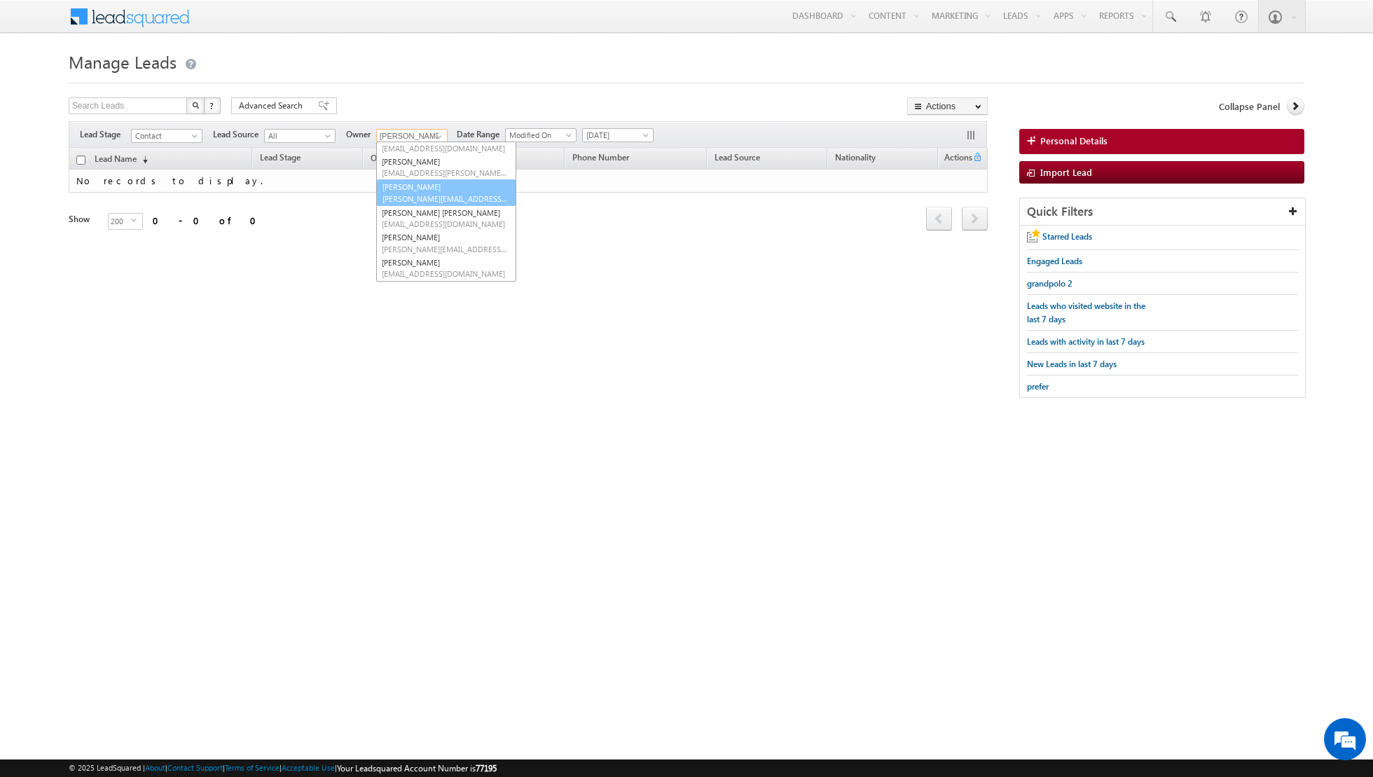
scroll to position [78, 0]
click at [420, 243] on link "[PERSON_NAME] [PERSON_NAME][EMAIL_ADDRESS][PERSON_NAME][DOMAIN_NAME]" at bounding box center [446, 254] width 140 height 27
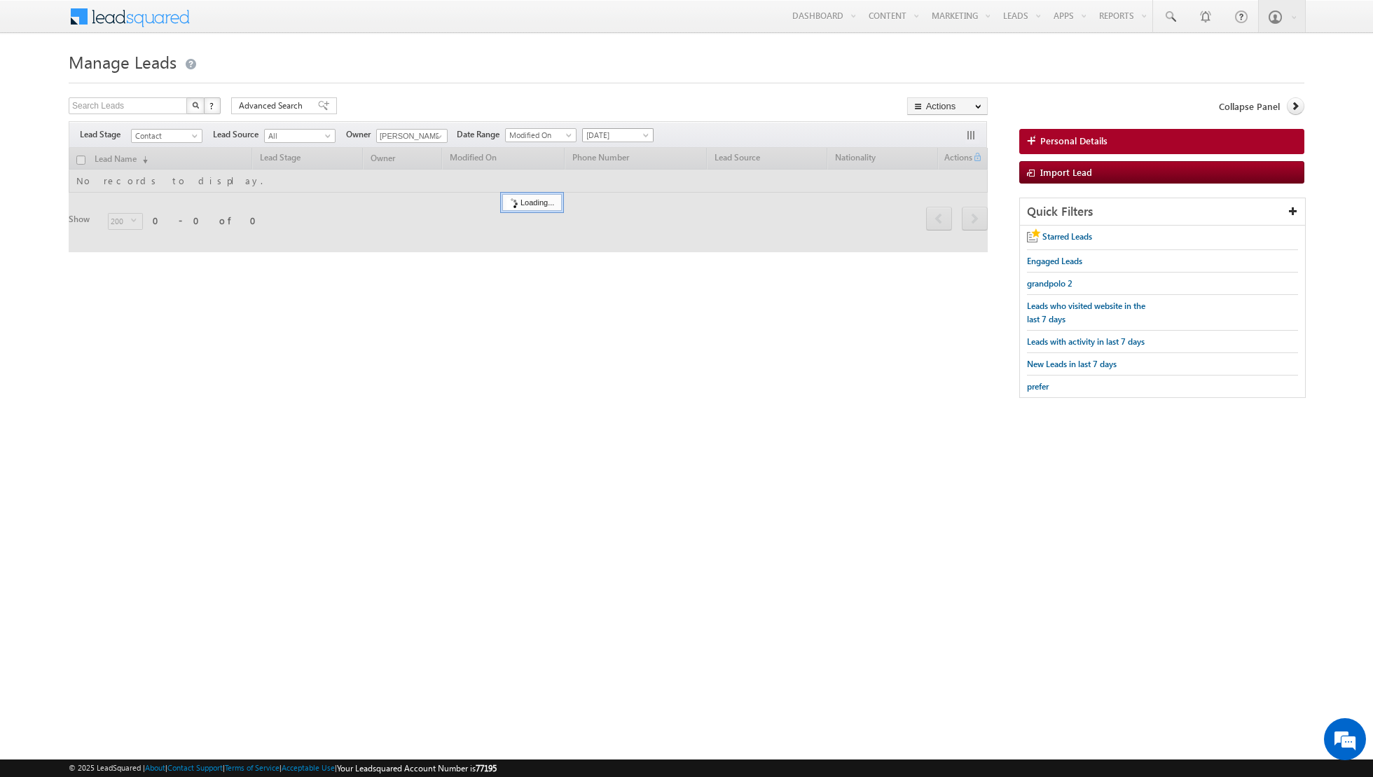
click at [621, 132] on span "[DATE]" at bounding box center [616, 135] width 67 height 13
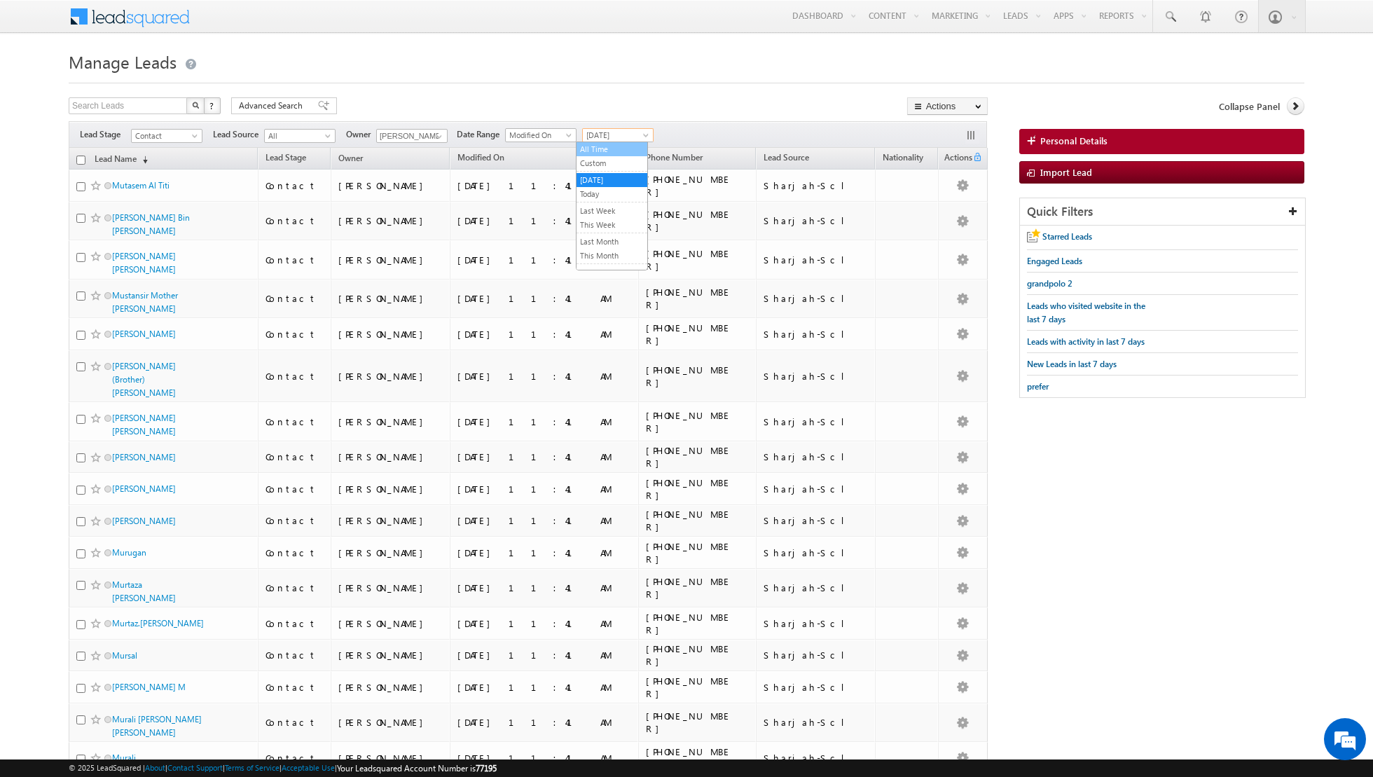
click at [613, 148] on link "All Time" at bounding box center [612, 149] width 71 height 13
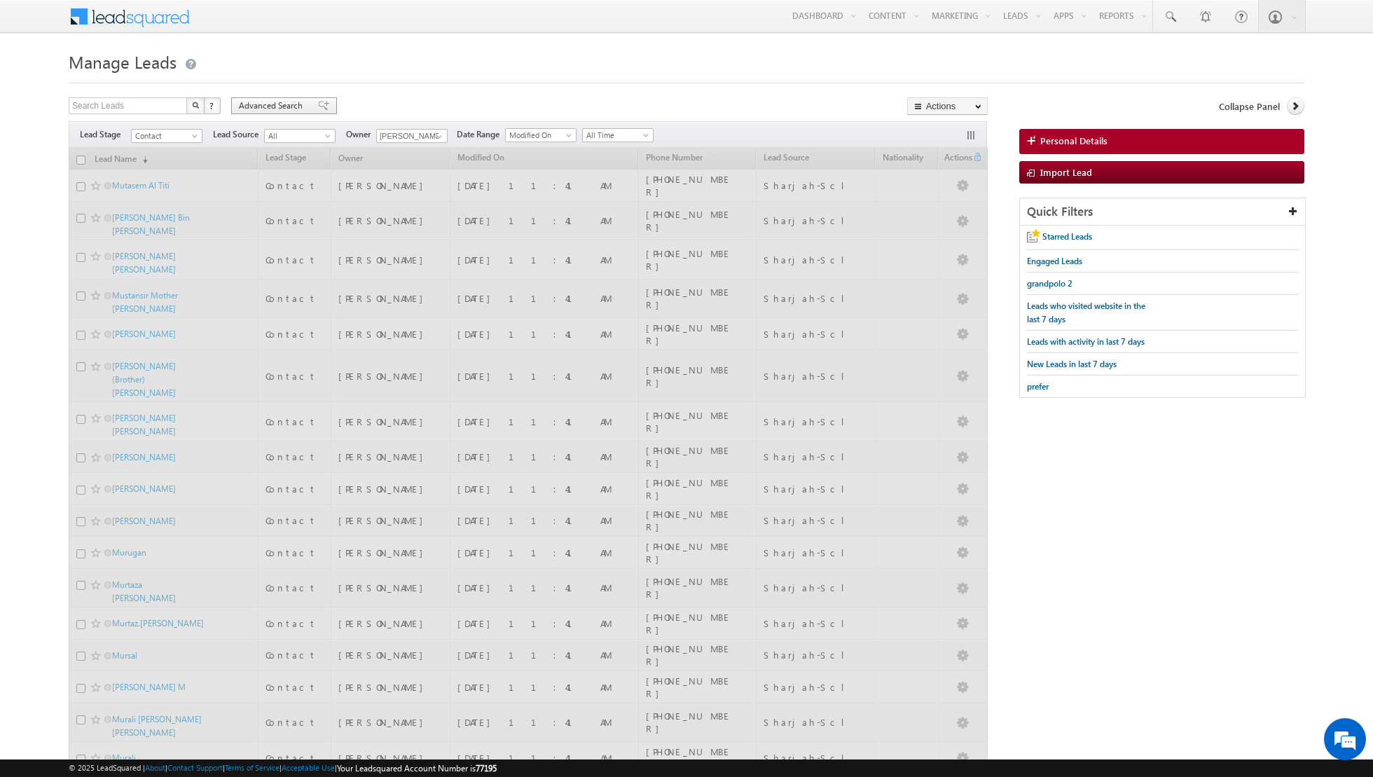
click at [318, 104] on span at bounding box center [323, 106] width 11 height 10
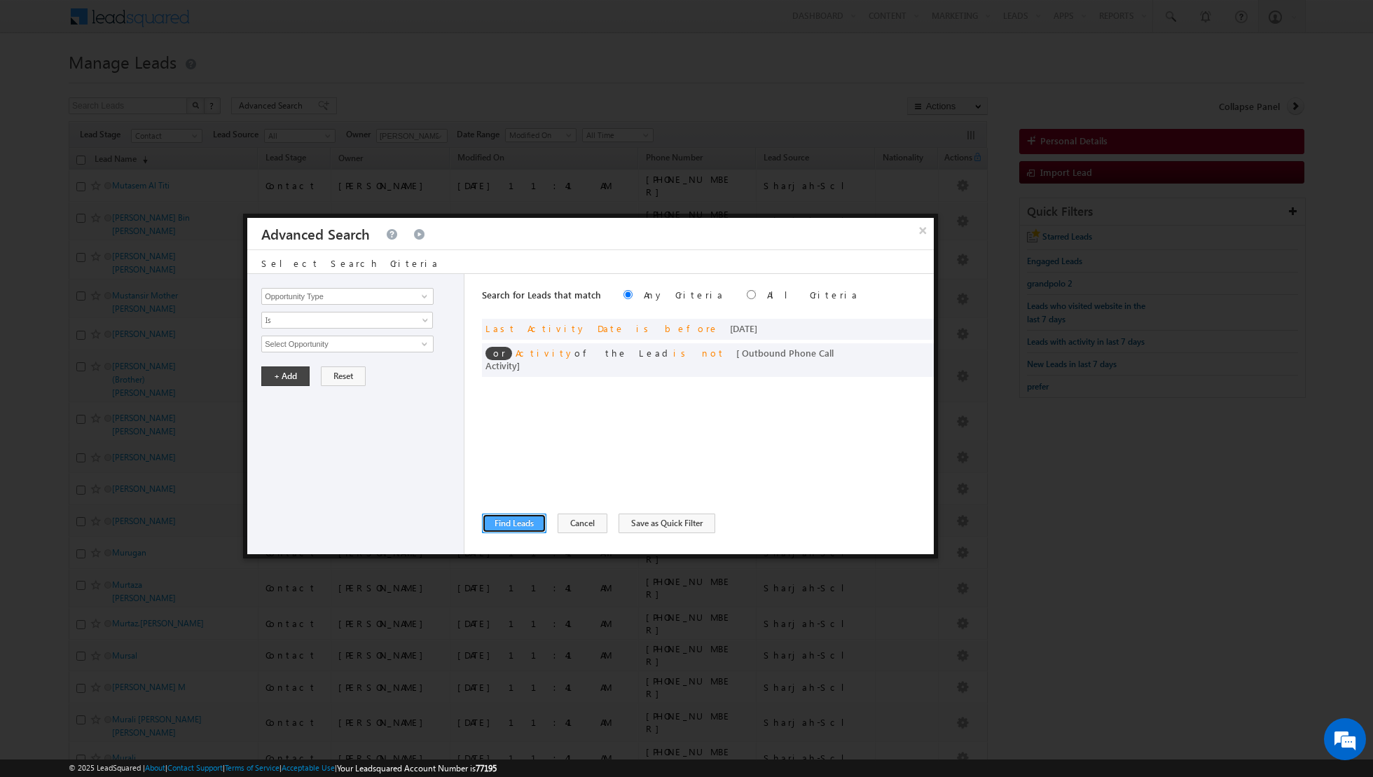
click at [509, 514] on button "Find Leads" at bounding box center [514, 524] width 64 height 20
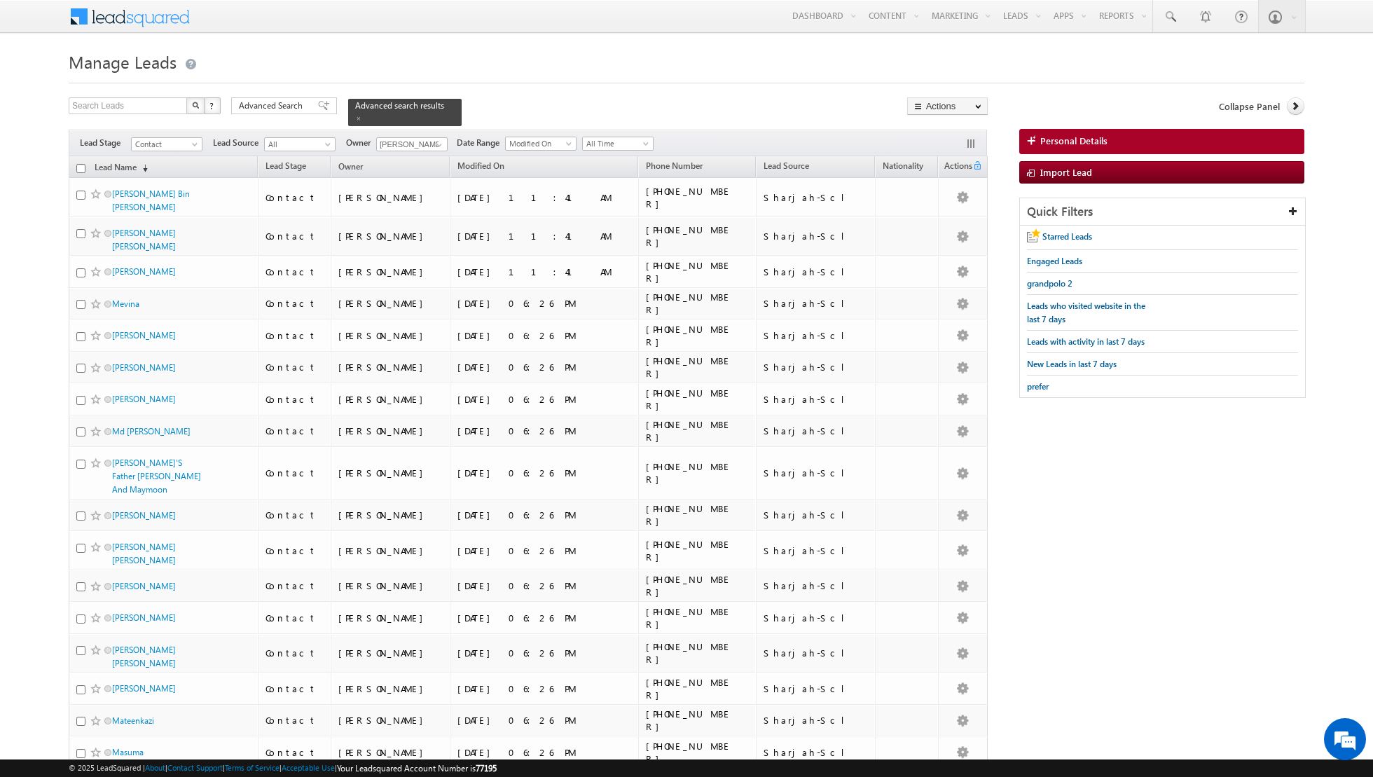
click at [84, 167] on input "checkbox" at bounding box center [80, 168] width 9 height 9
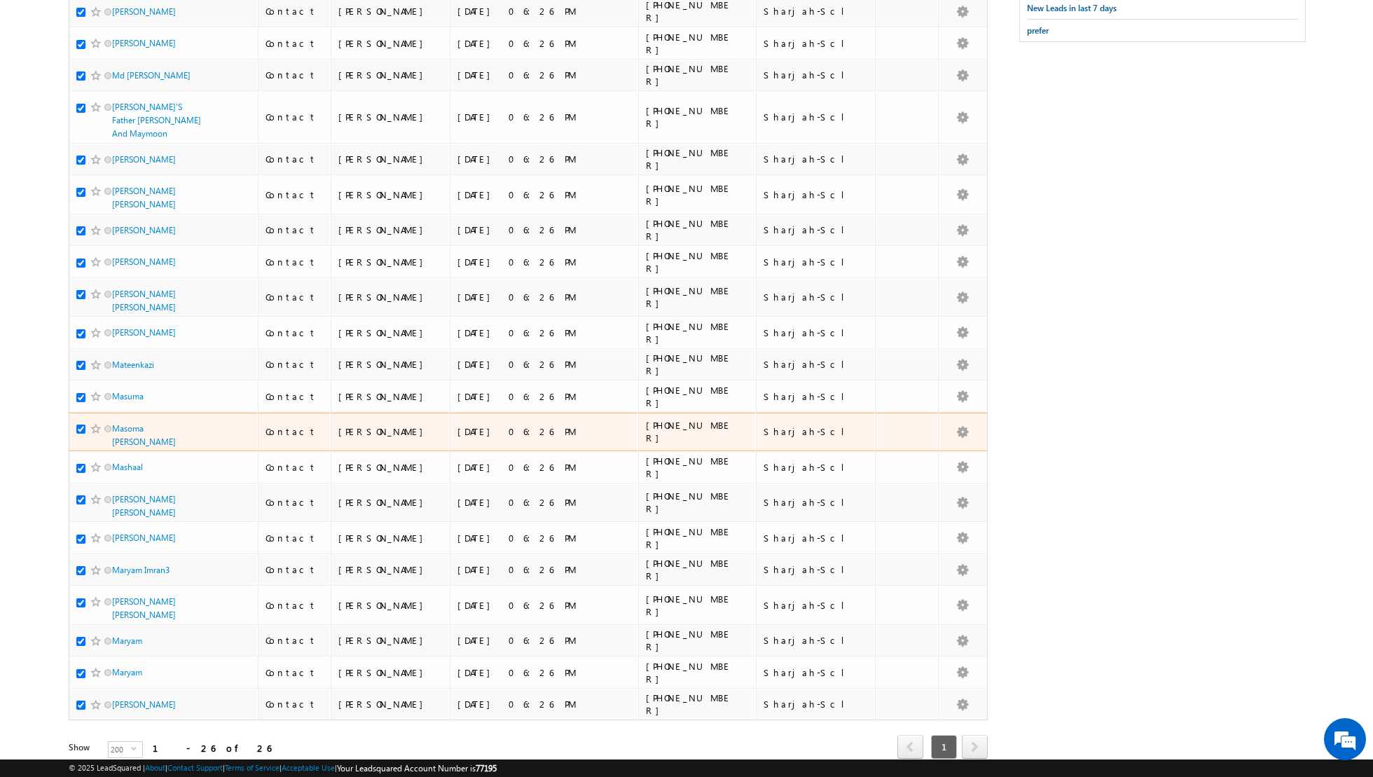
scroll to position [0, 0]
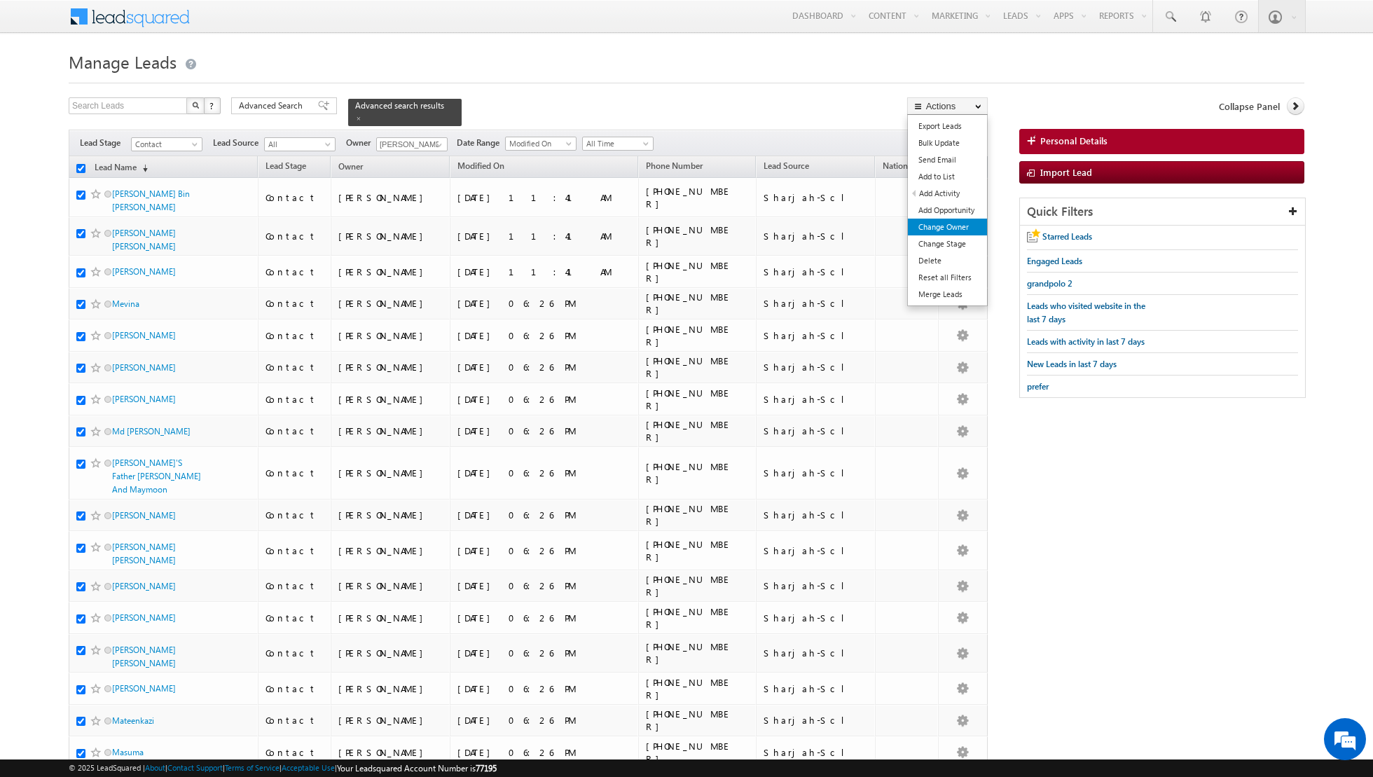
click at [946, 223] on link "Change Owner" at bounding box center [947, 227] width 79 height 17
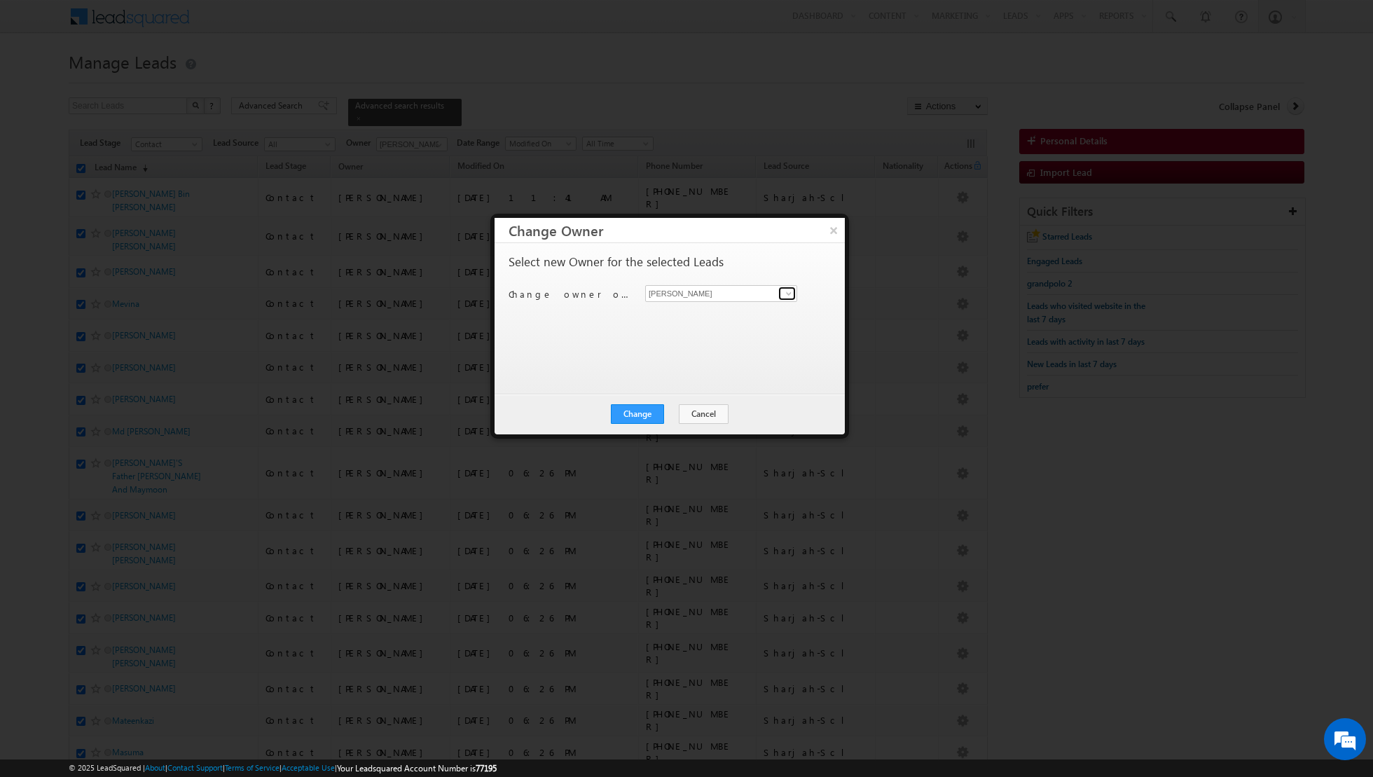
click at [793, 291] on span at bounding box center [788, 293] width 11 height 11
click at [687, 322] on span "[PERSON_NAME][EMAIL_ADDRESS][PERSON_NAME][DOMAIN_NAME]" at bounding box center [714, 320] width 126 height 11
click at [638, 413] on button "Change" at bounding box center [637, 414] width 53 height 20
click at [675, 405] on button "Close" at bounding box center [671, 414] width 45 height 20
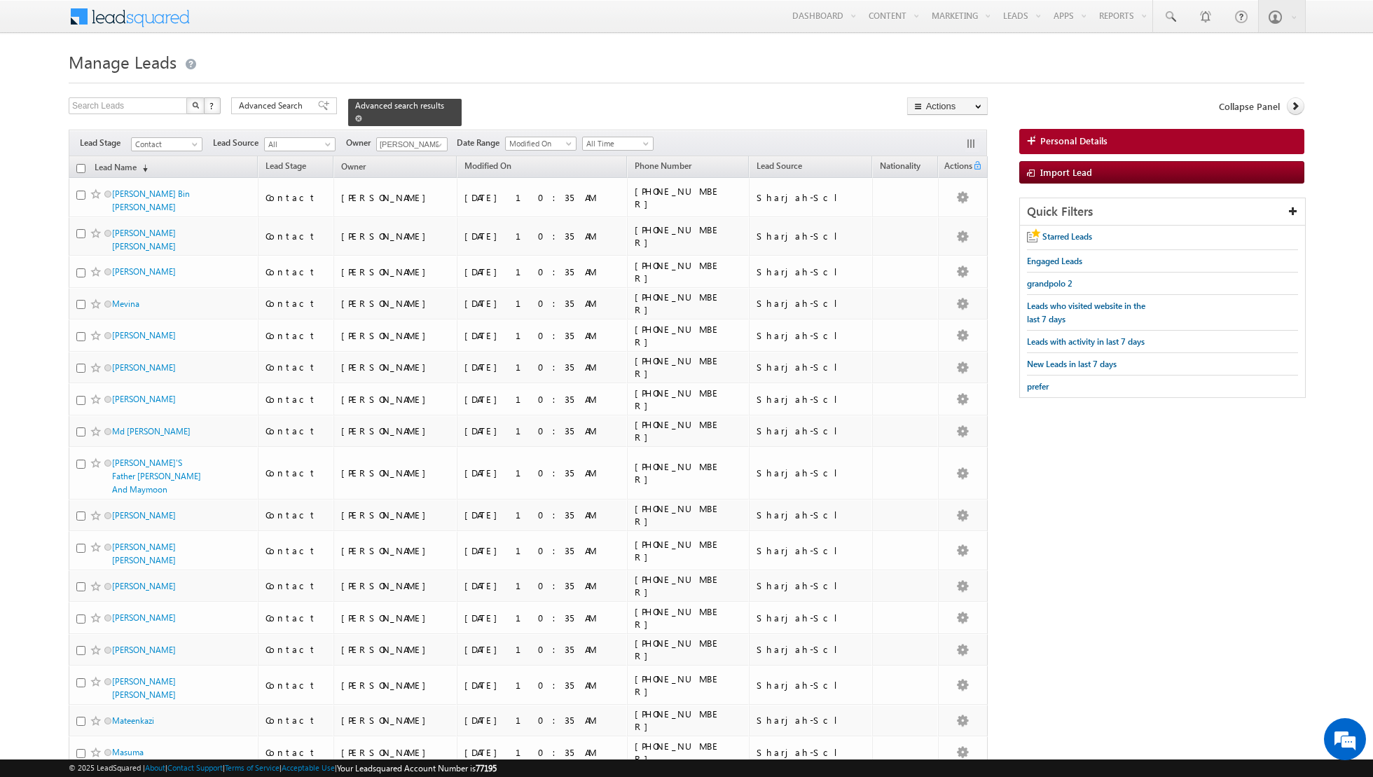
click at [355, 118] on span at bounding box center [358, 118] width 7 height 7
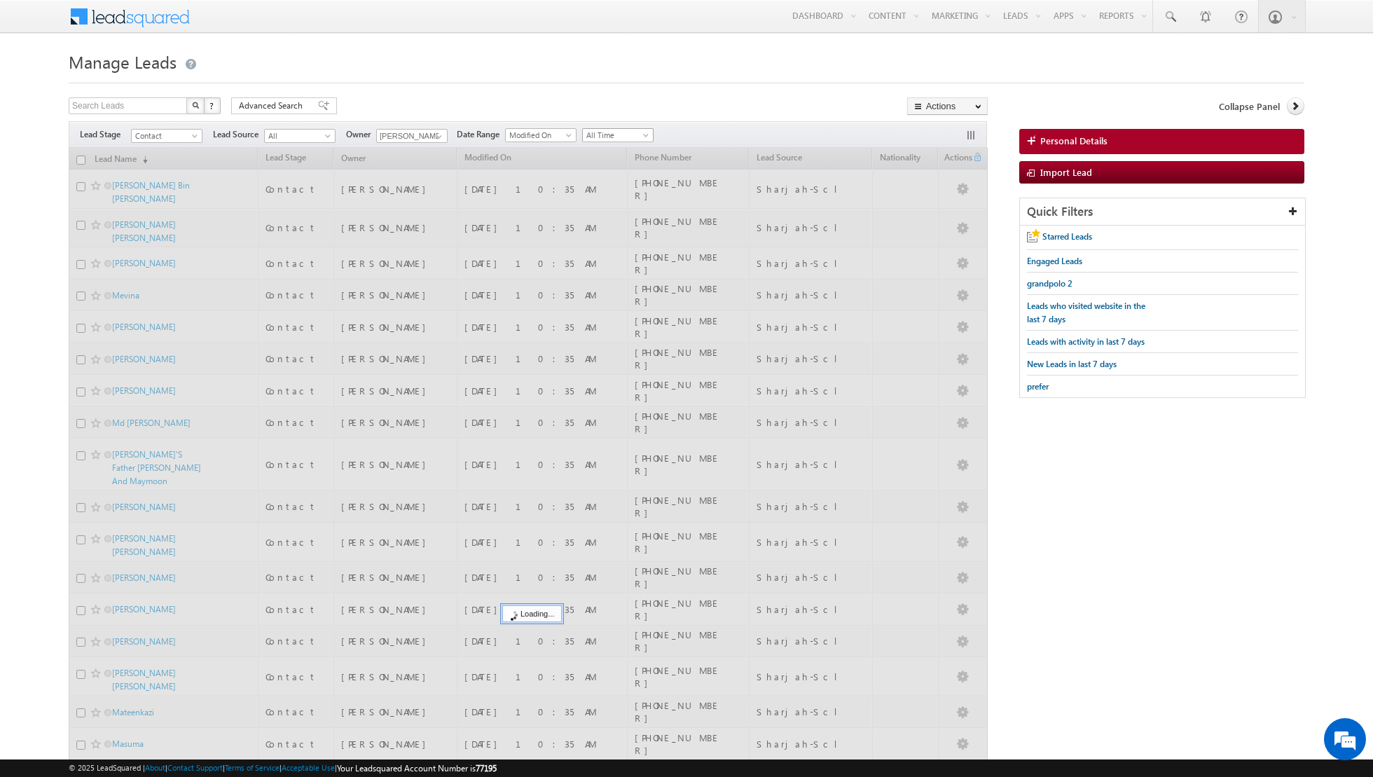
click at [642, 135] on span at bounding box center [647, 137] width 11 height 11
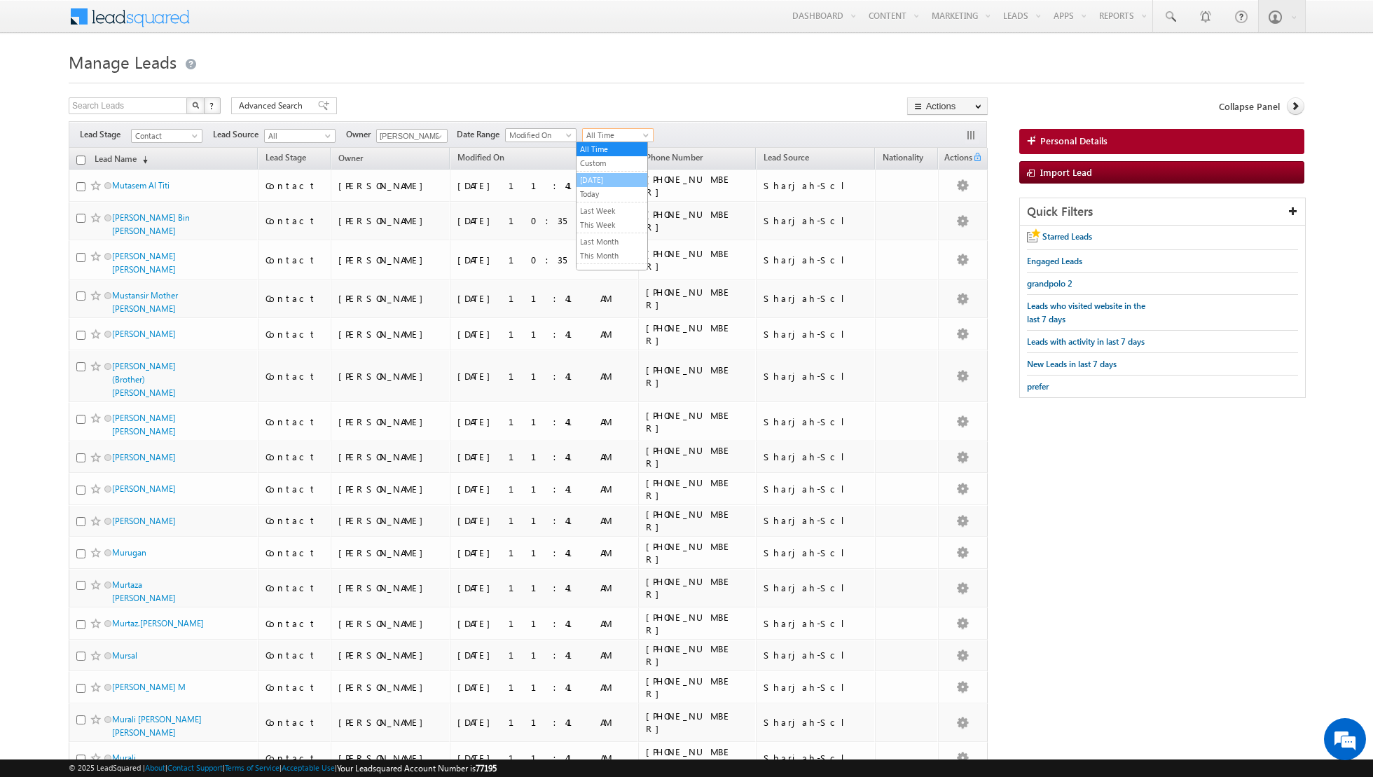
click at [613, 175] on link "[DATE]" at bounding box center [612, 180] width 71 height 13
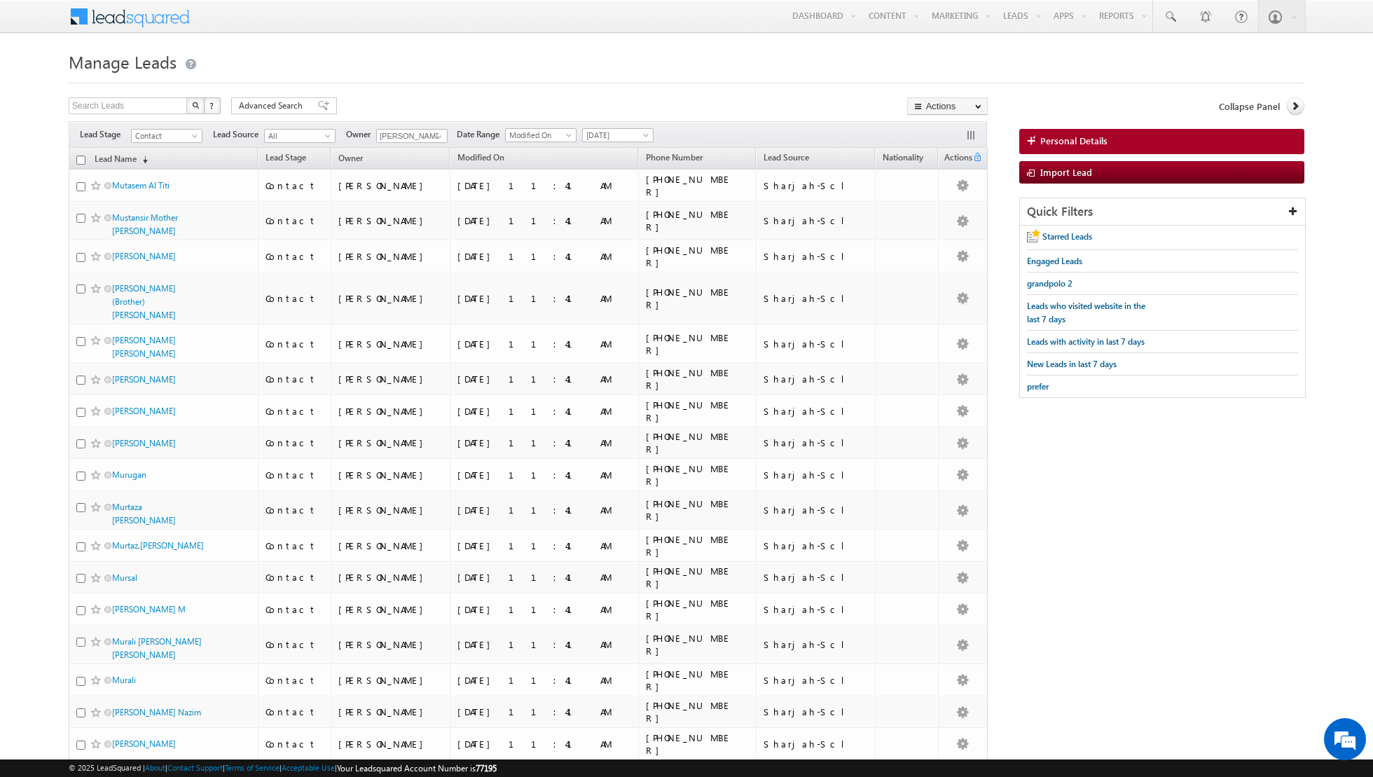
click at [77, 158] on input "checkbox" at bounding box center [80, 160] width 9 height 9
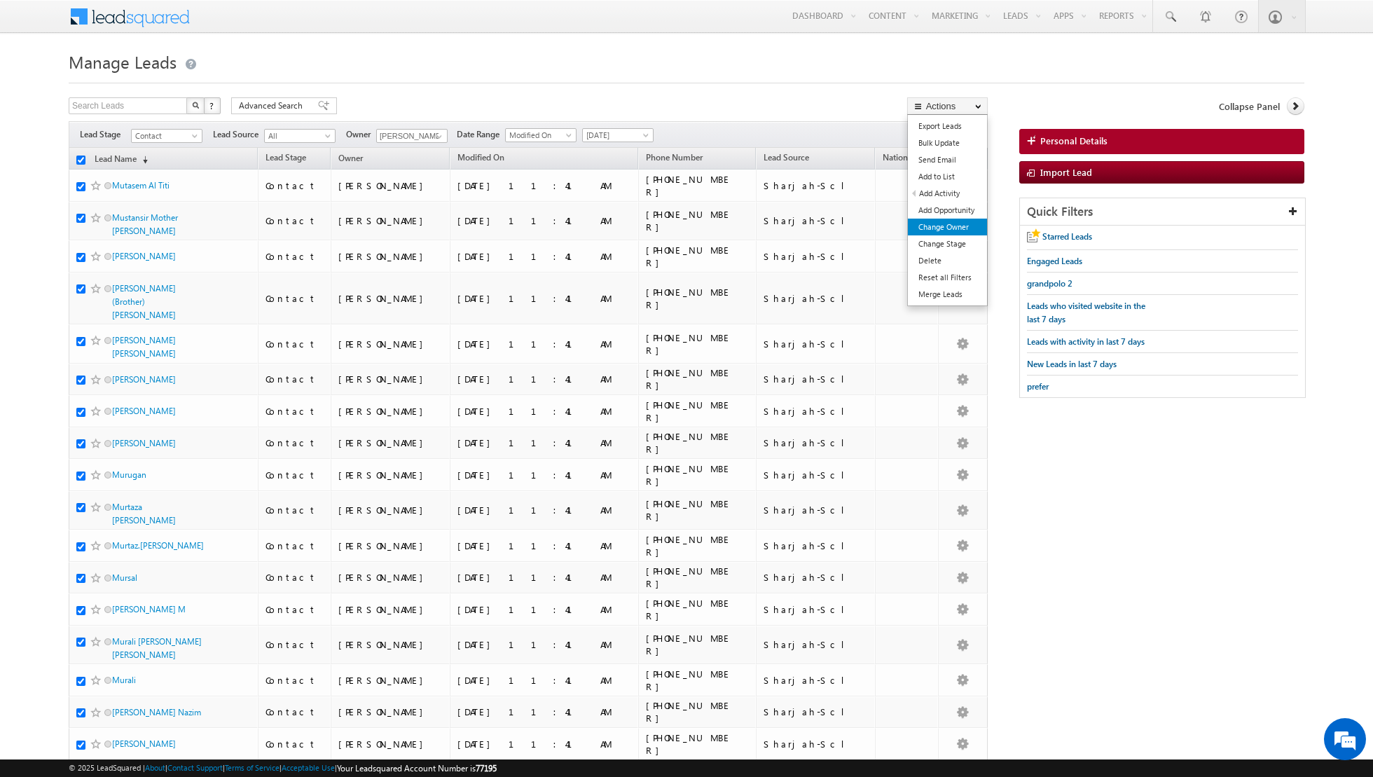
click at [949, 221] on link "Change Owner" at bounding box center [947, 227] width 79 height 17
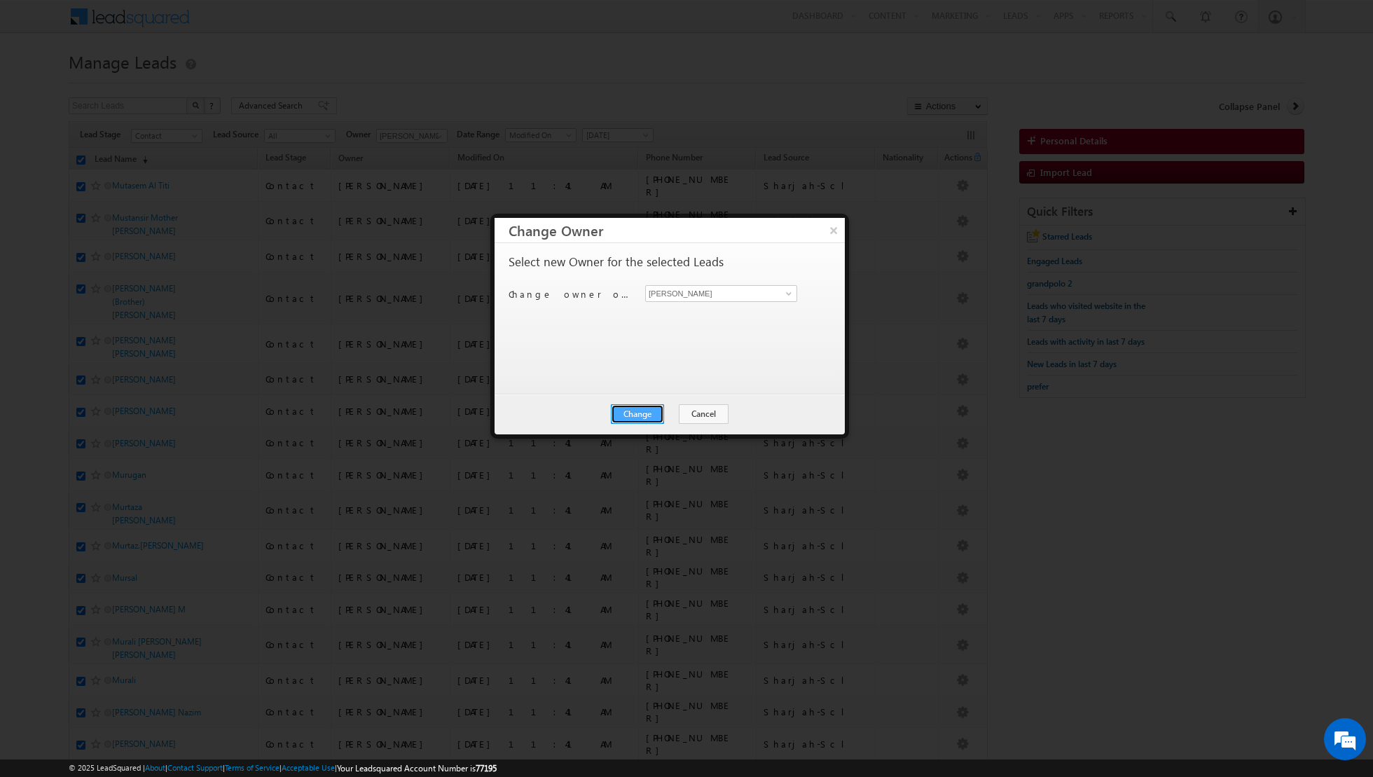
click at [636, 415] on button "Change" at bounding box center [637, 414] width 53 height 20
click at [674, 412] on button "Close" at bounding box center [671, 414] width 45 height 20
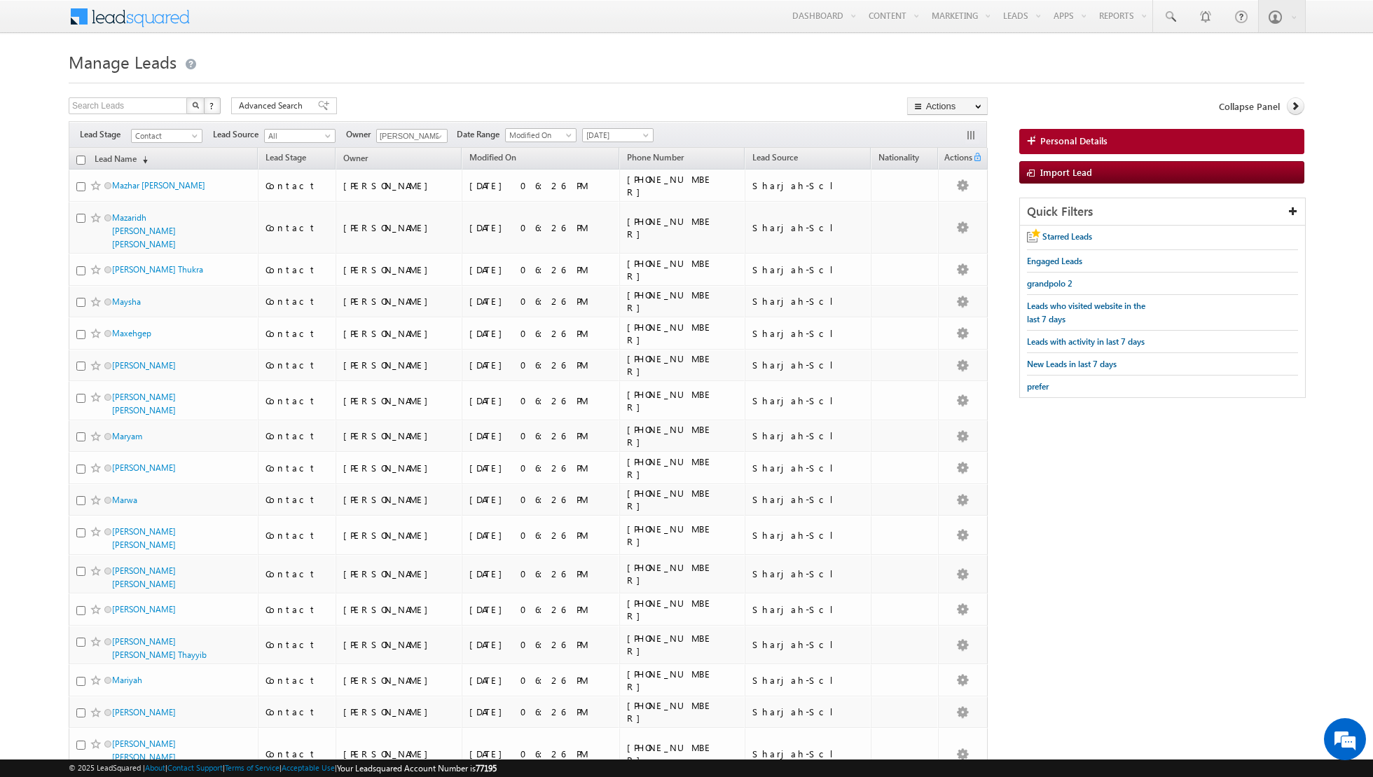
click at [81, 161] on input "checkbox" at bounding box center [80, 160] width 9 height 9
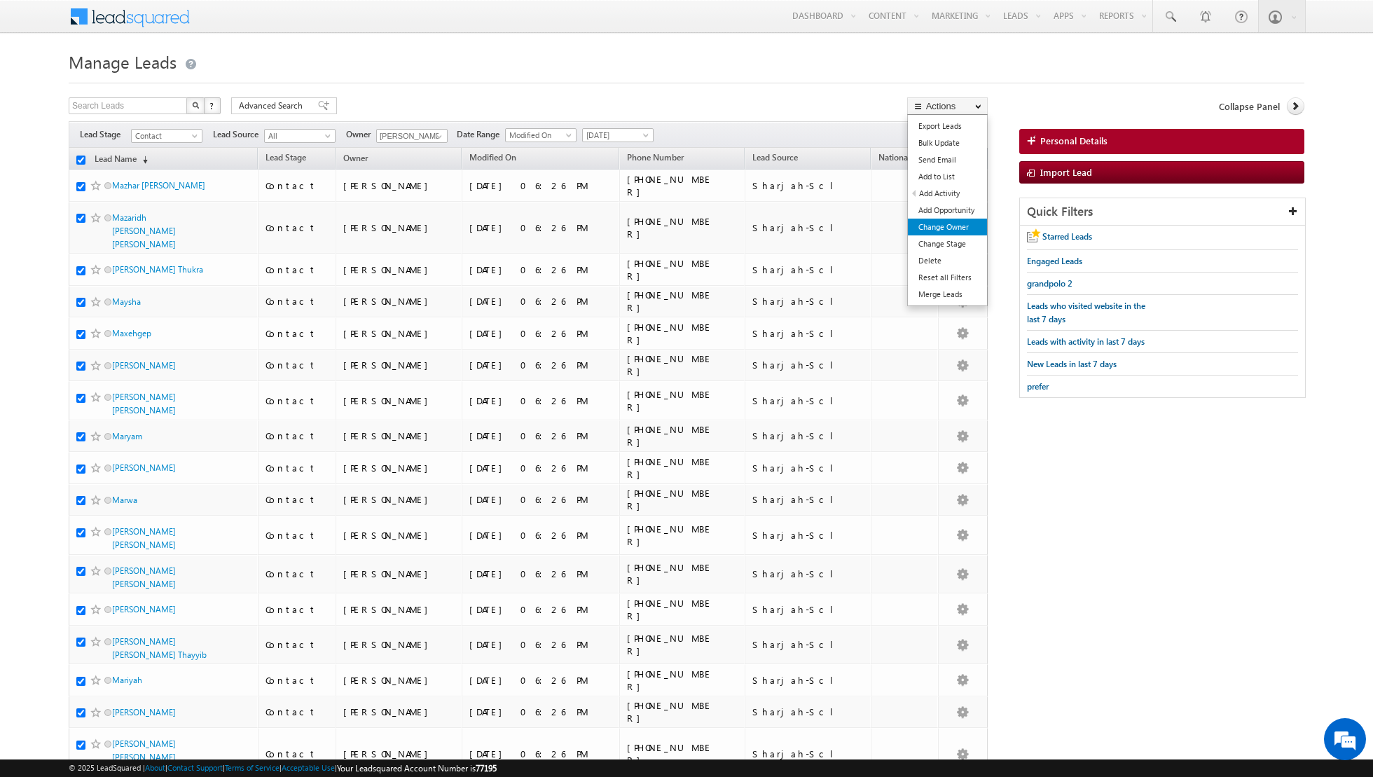
click at [956, 224] on link "Change Owner" at bounding box center [947, 227] width 79 height 17
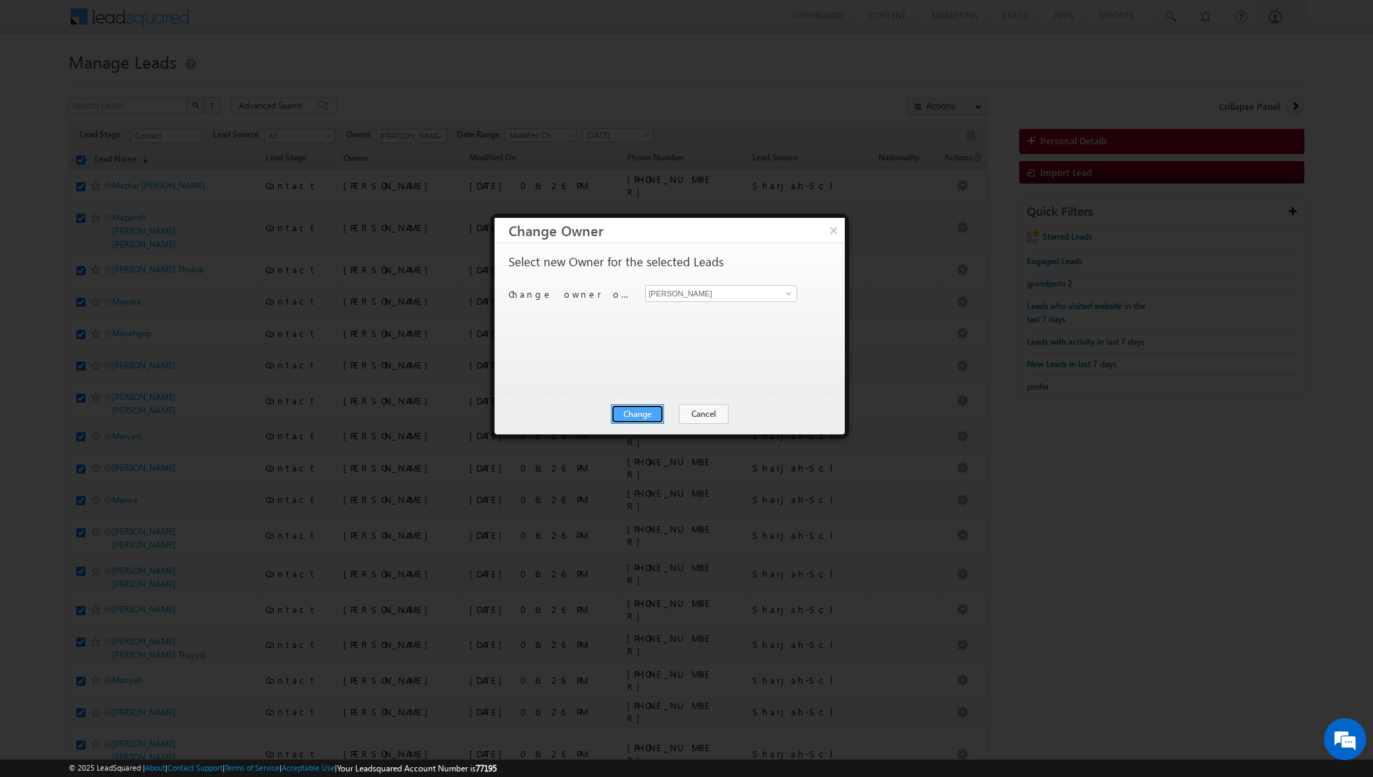
click at [640, 416] on button "Change" at bounding box center [637, 414] width 53 height 20
click at [670, 416] on button "Close" at bounding box center [671, 414] width 45 height 20
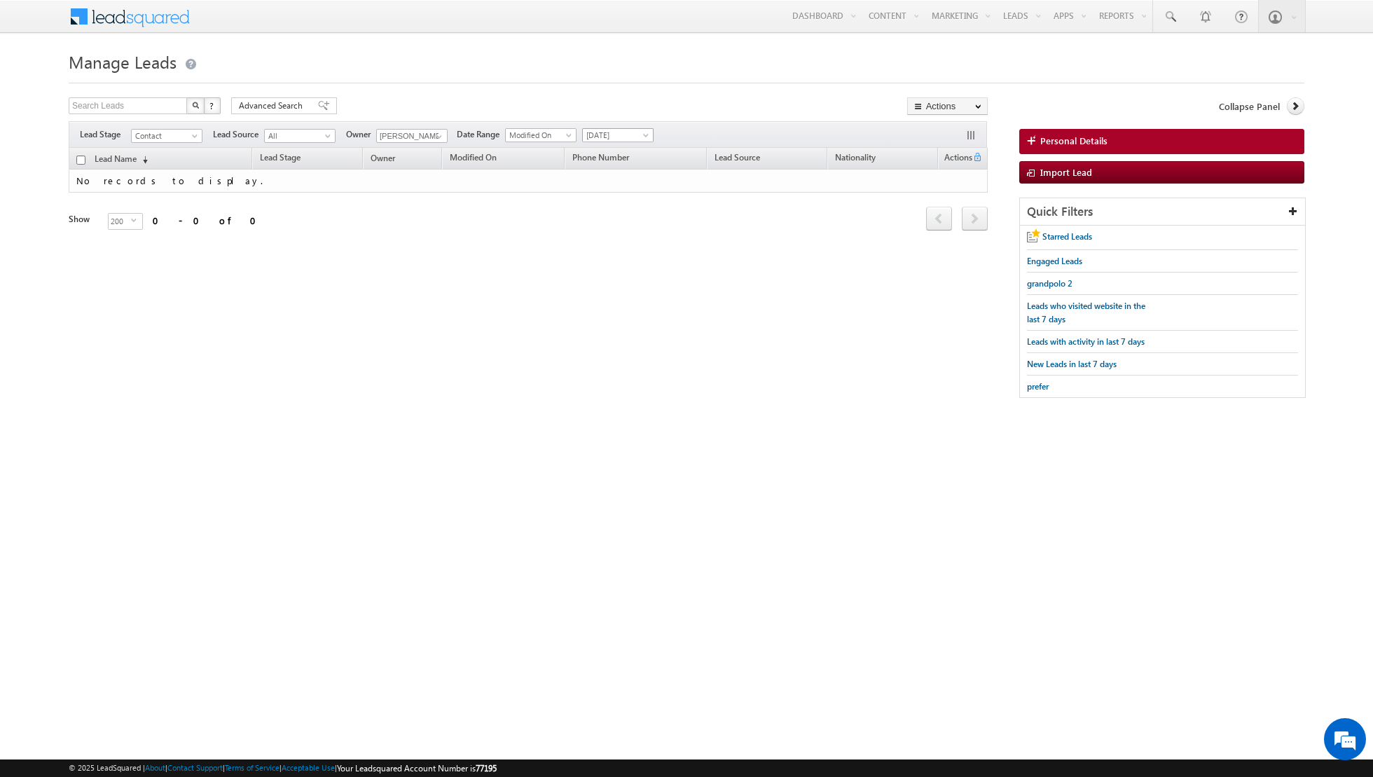
click at [614, 135] on span "[DATE]" at bounding box center [616, 135] width 67 height 13
click at [609, 147] on link "All Time" at bounding box center [612, 149] width 71 height 13
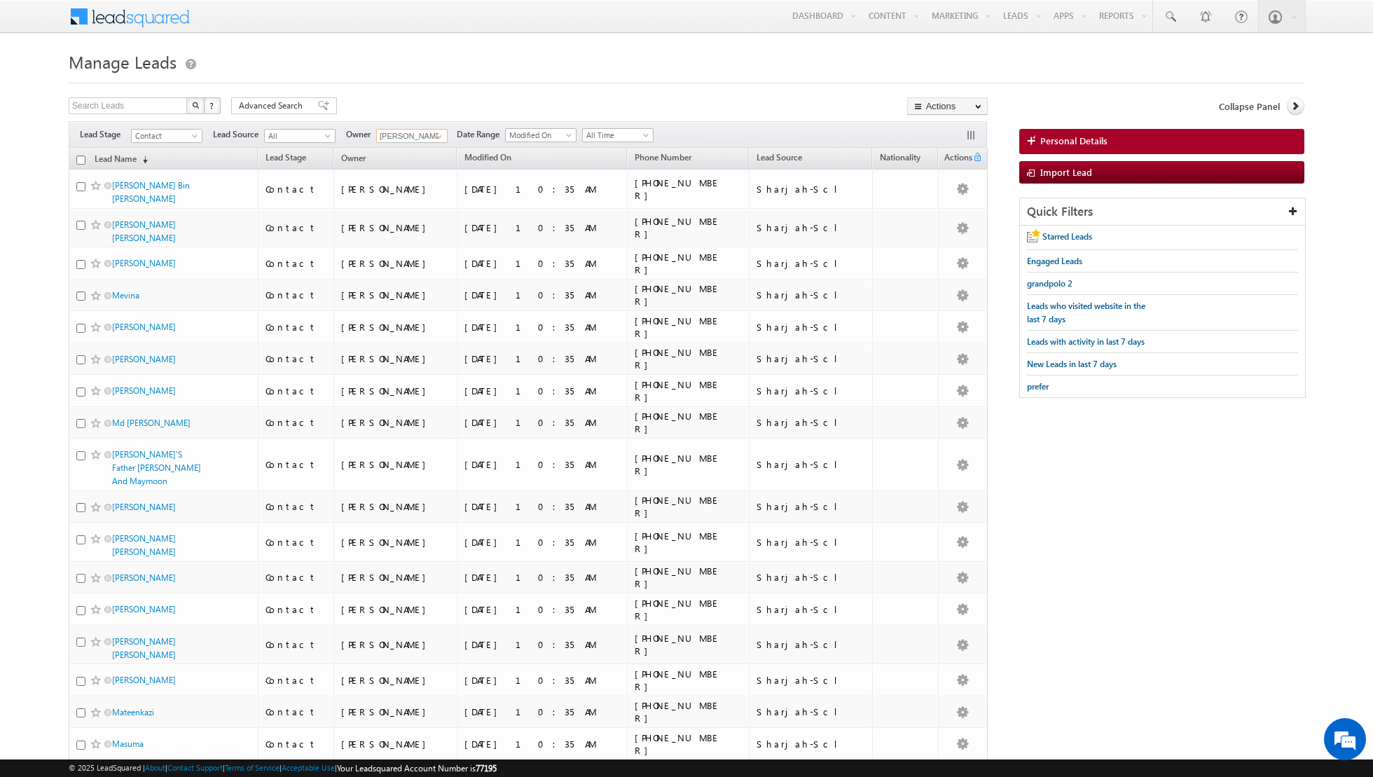
click at [417, 140] on input "[PERSON_NAME]" at bounding box center [411, 136] width 71 height 14
click at [394, 158] on span "[EMAIL_ADDRESS][PERSON_NAME][DOMAIN_NAME]" at bounding box center [445, 161] width 126 height 11
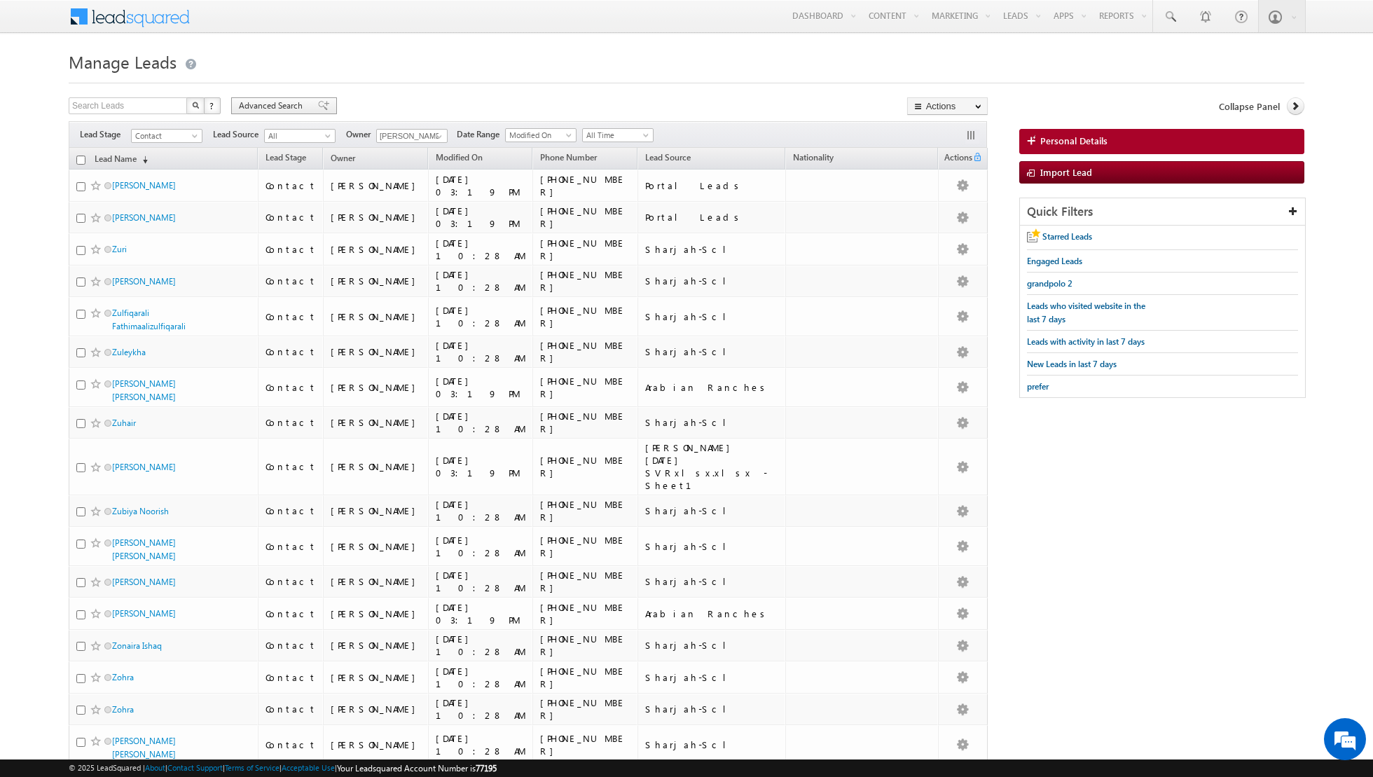
click at [318, 108] on span at bounding box center [323, 106] width 11 height 10
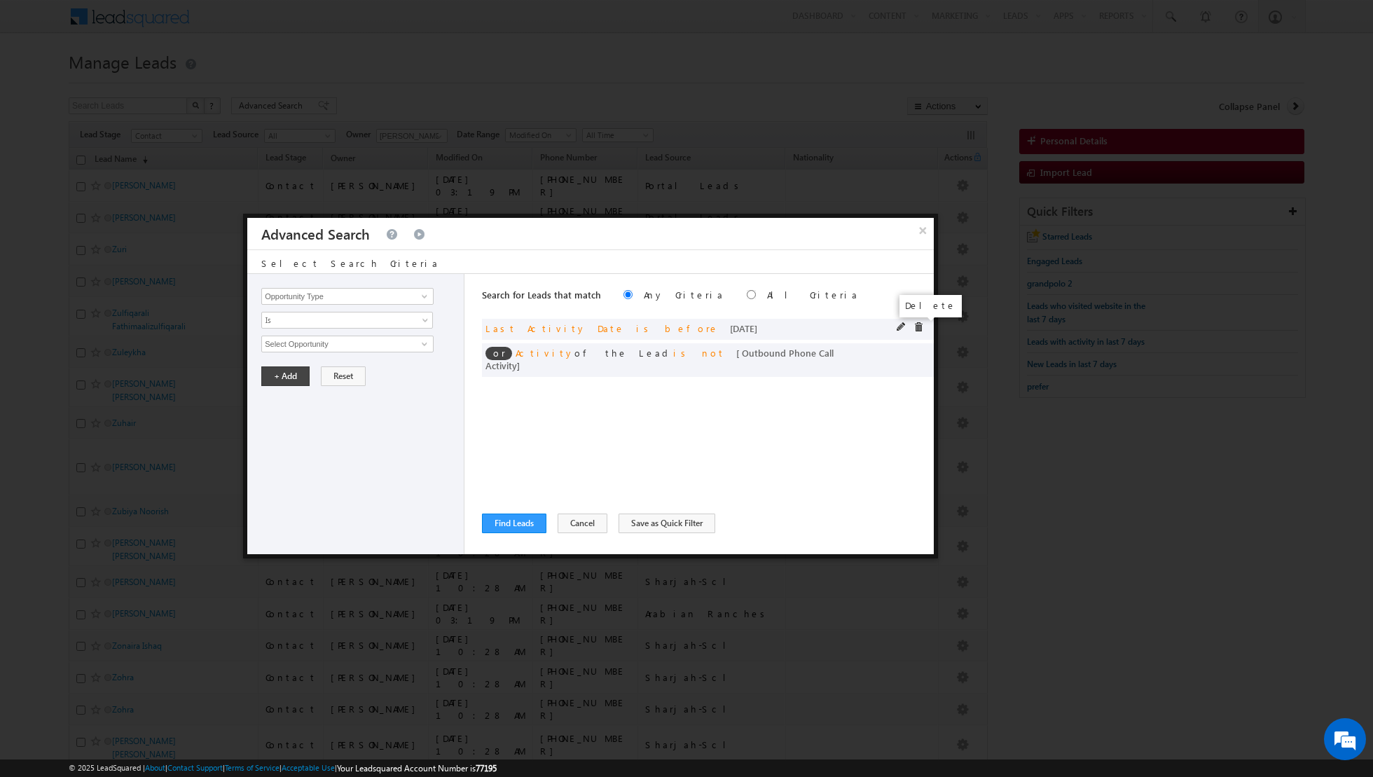
click at [918, 327] on span at bounding box center [919, 327] width 10 height 10
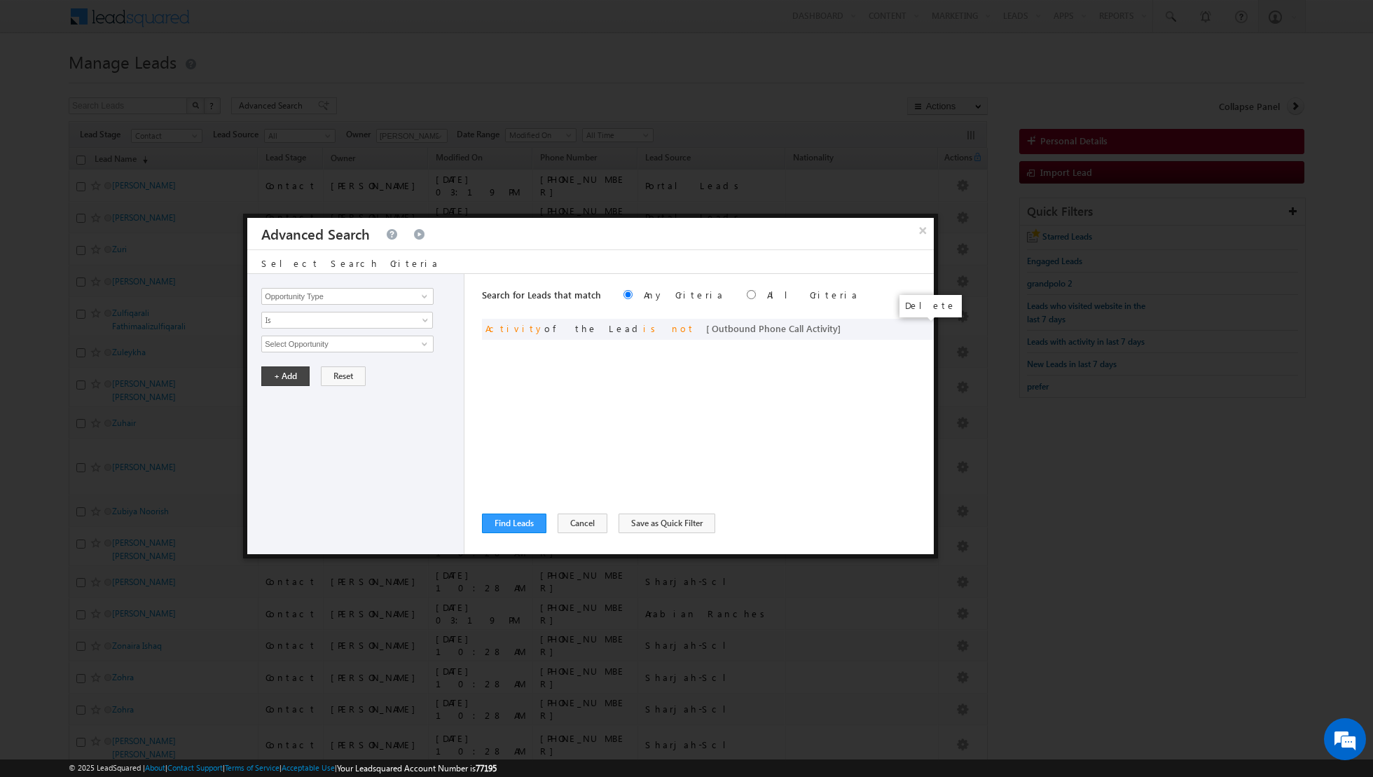
click at [0, 0] on span at bounding box center [0, 0] width 0 height 0
click at [425, 298] on span at bounding box center [424, 296] width 11 height 11
click at [368, 326] on link "Lead Source" at bounding box center [347, 325] width 172 height 16
click at [408, 342] on span "None Selected" at bounding box center [341, 343] width 159 height 15
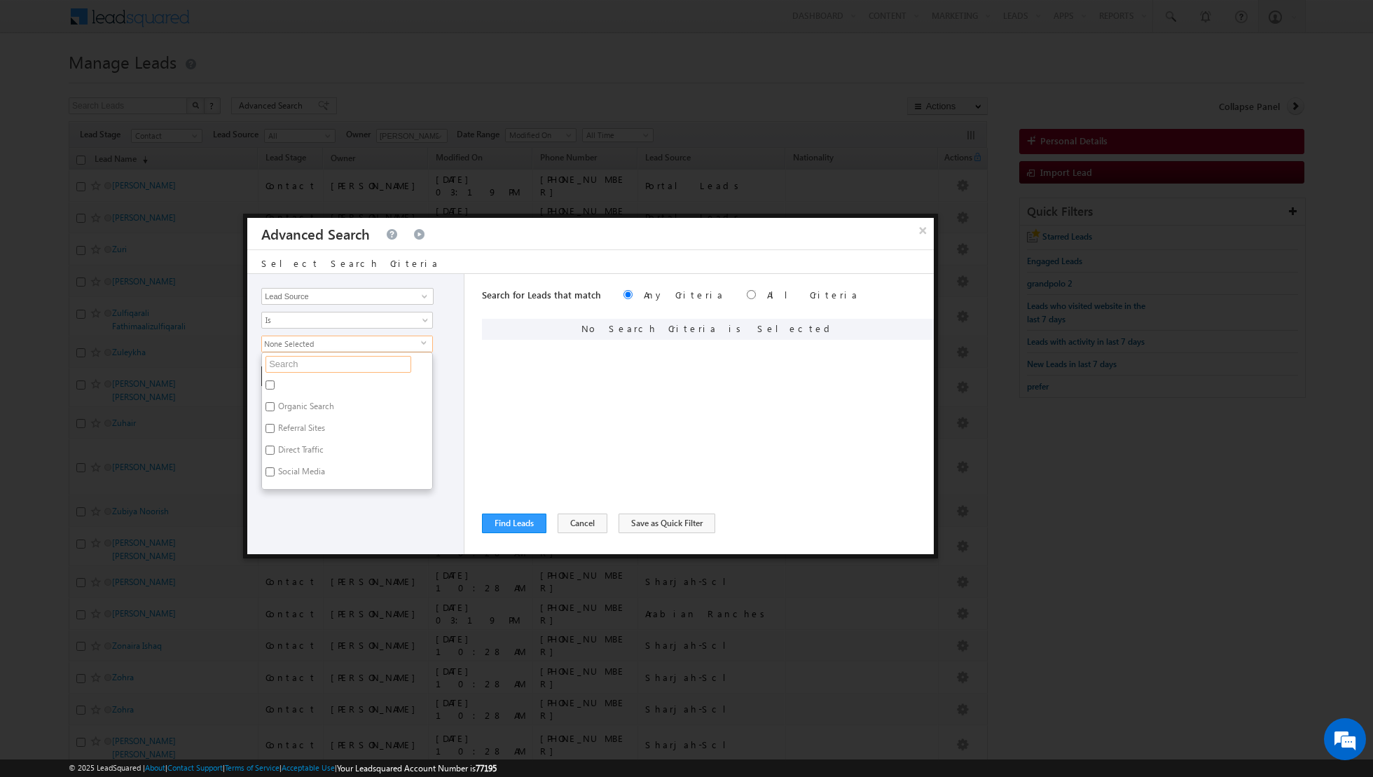
click at [375, 360] on input "text" at bounding box center [339, 364] width 146 height 17
click at [321, 379] on label "Sharjah-Scl" at bounding box center [297, 387] width 71 height 22
click at [275, 380] on input "Sharjah-Scl" at bounding box center [270, 384] width 9 height 9
click at [287, 434] on div "Opportunity Type Lead Activity Task Sales Group Prospect Id Address 1 Address 2…" at bounding box center [355, 414] width 217 height 280
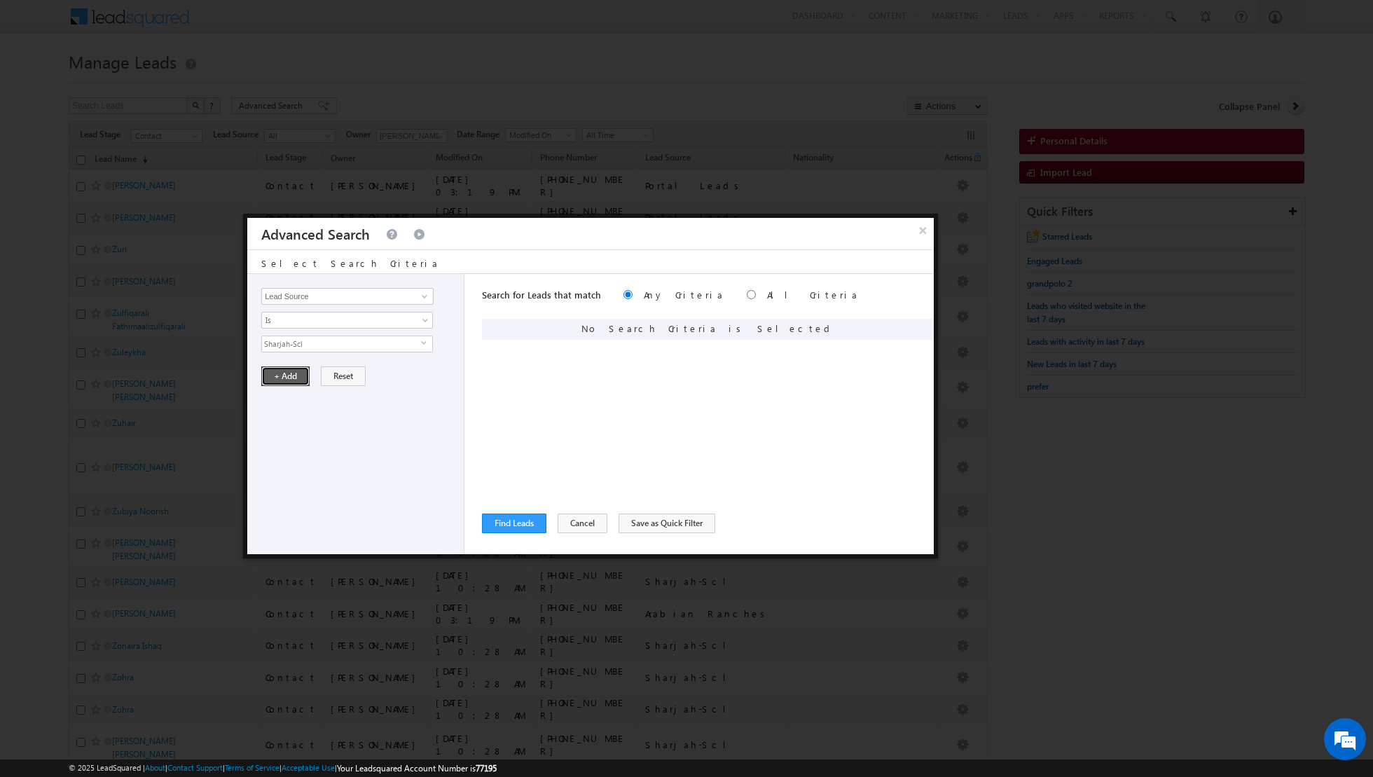
click at [279, 375] on button "+ Add" at bounding box center [285, 376] width 48 height 20
click at [420, 300] on span at bounding box center [424, 296] width 11 height 11
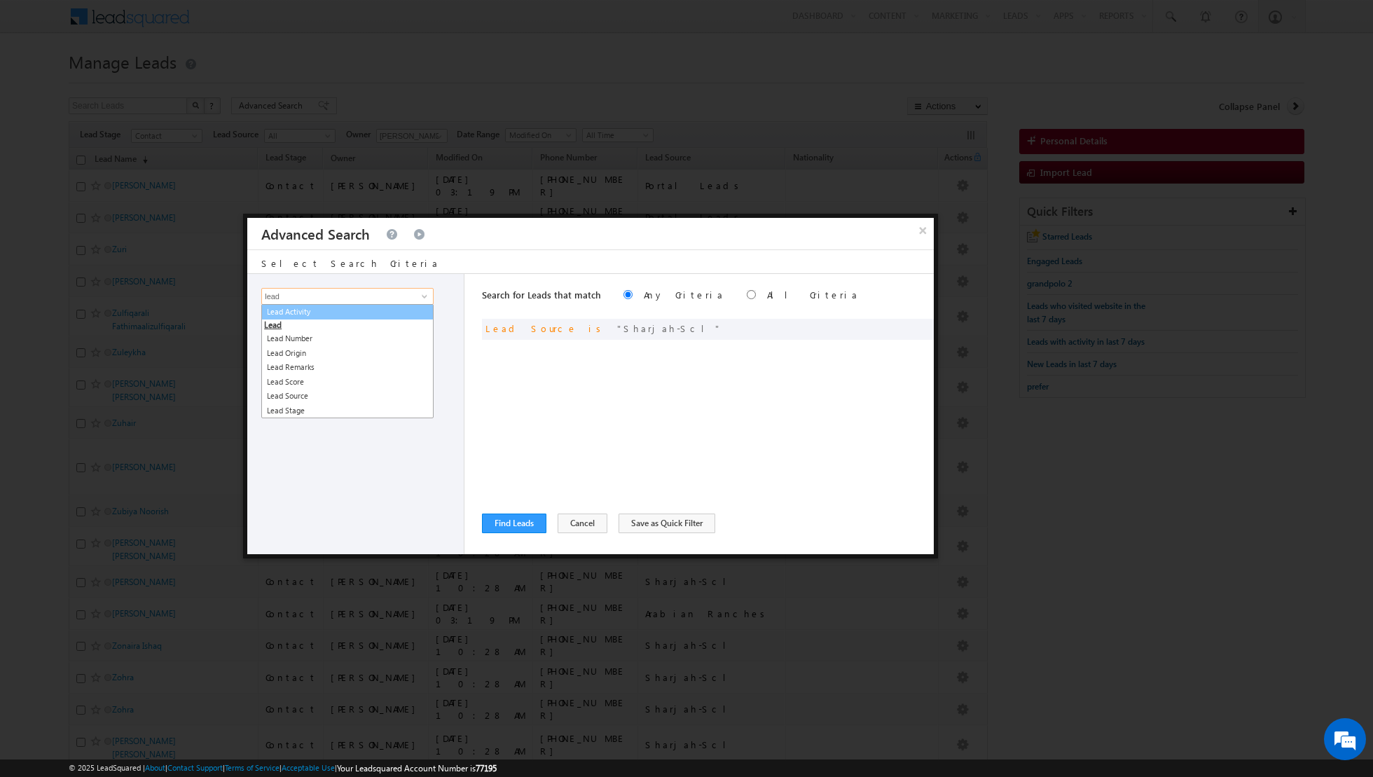
click at [365, 314] on link "Lead Activity" at bounding box center [347, 312] width 172 height 16
click at [390, 326] on link "Is" at bounding box center [347, 320] width 172 height 17
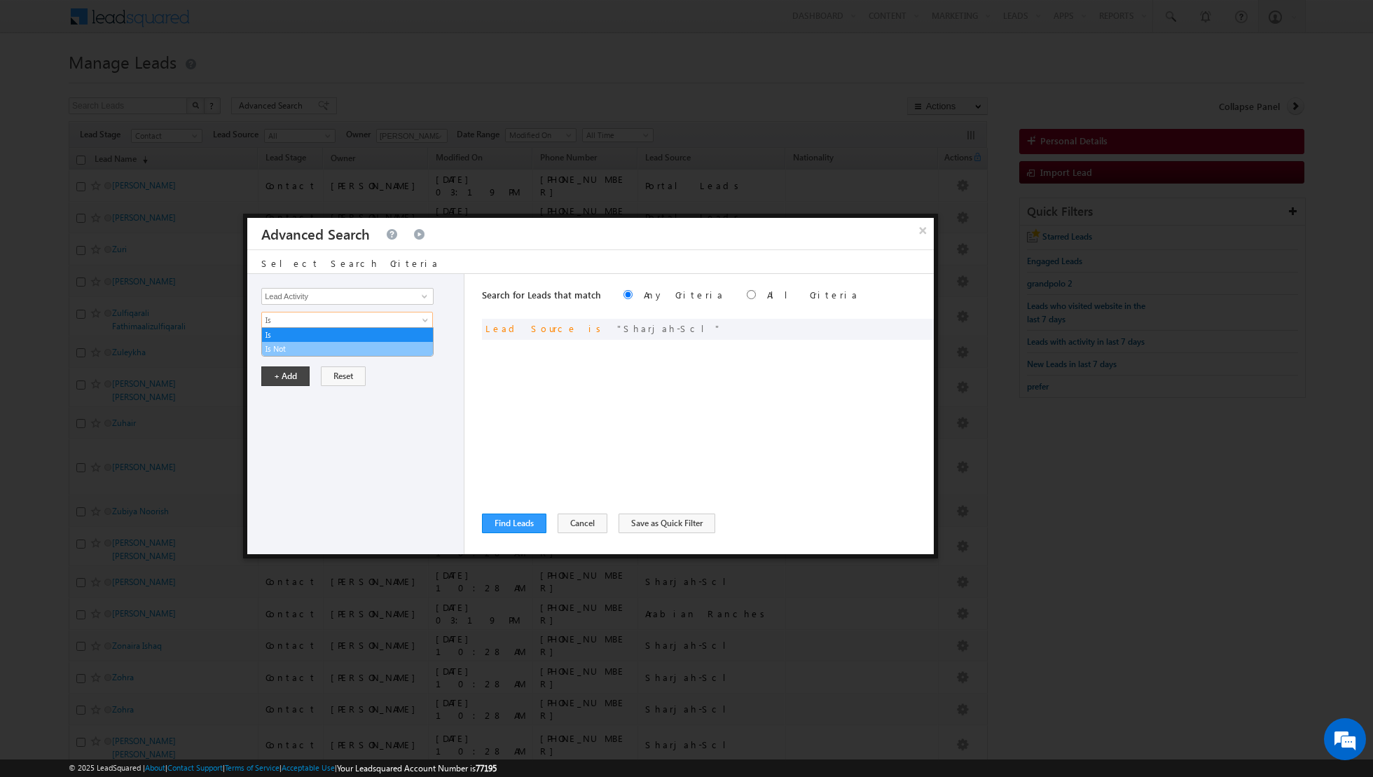
click at [360, 346] on link "Is Not" at bounding box center [347, 349] width 171 height 13
click at [384, 350] on input "Select Activity" at bounding box center [347, 344] width 172 height 17
click at [354, 371] on link "Outbound Phone Call Activity" at bounding box center [347, 372] width 172 height 16
click at [378, 366] on span at bounding box center [338, 367] width 152 height 13
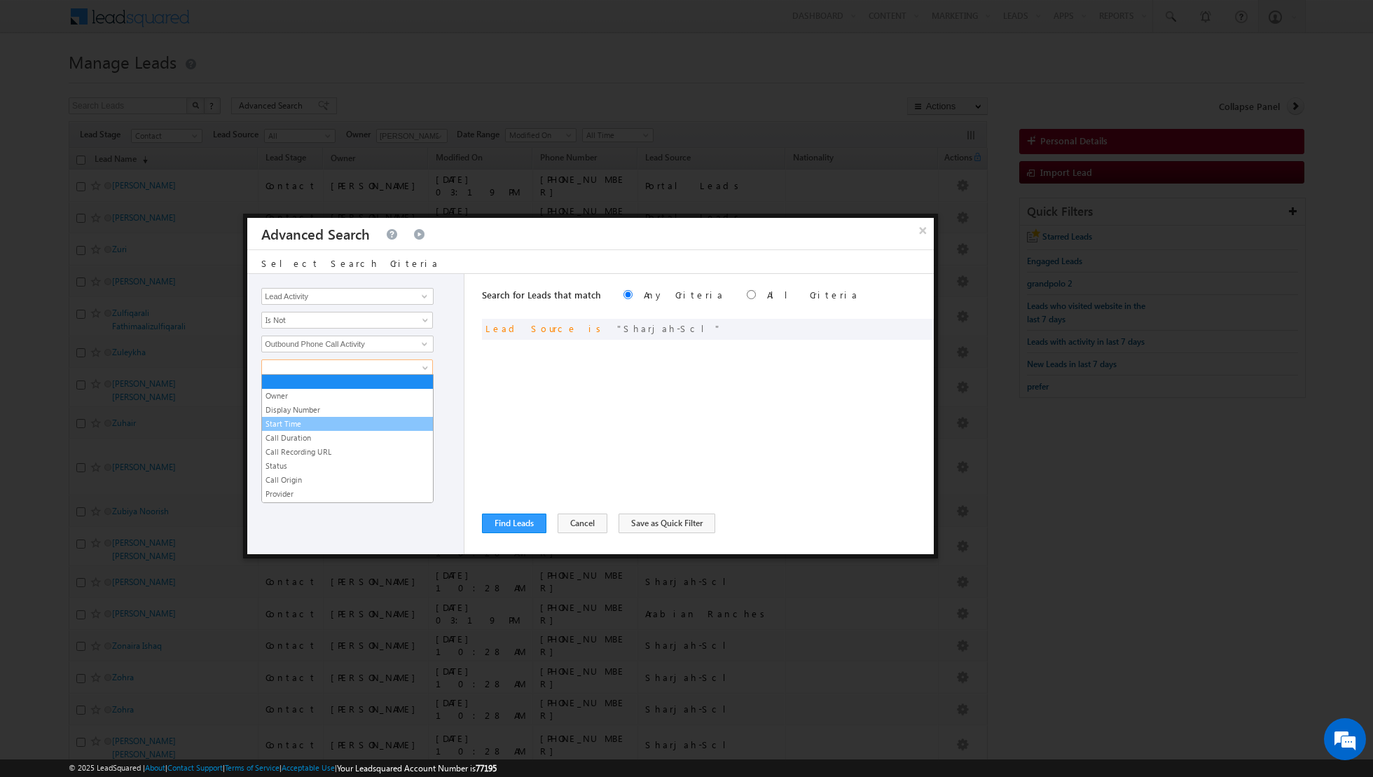
click at [311, 425] on link "Start Time" at bounding box center [347, 424] width 171 height 13
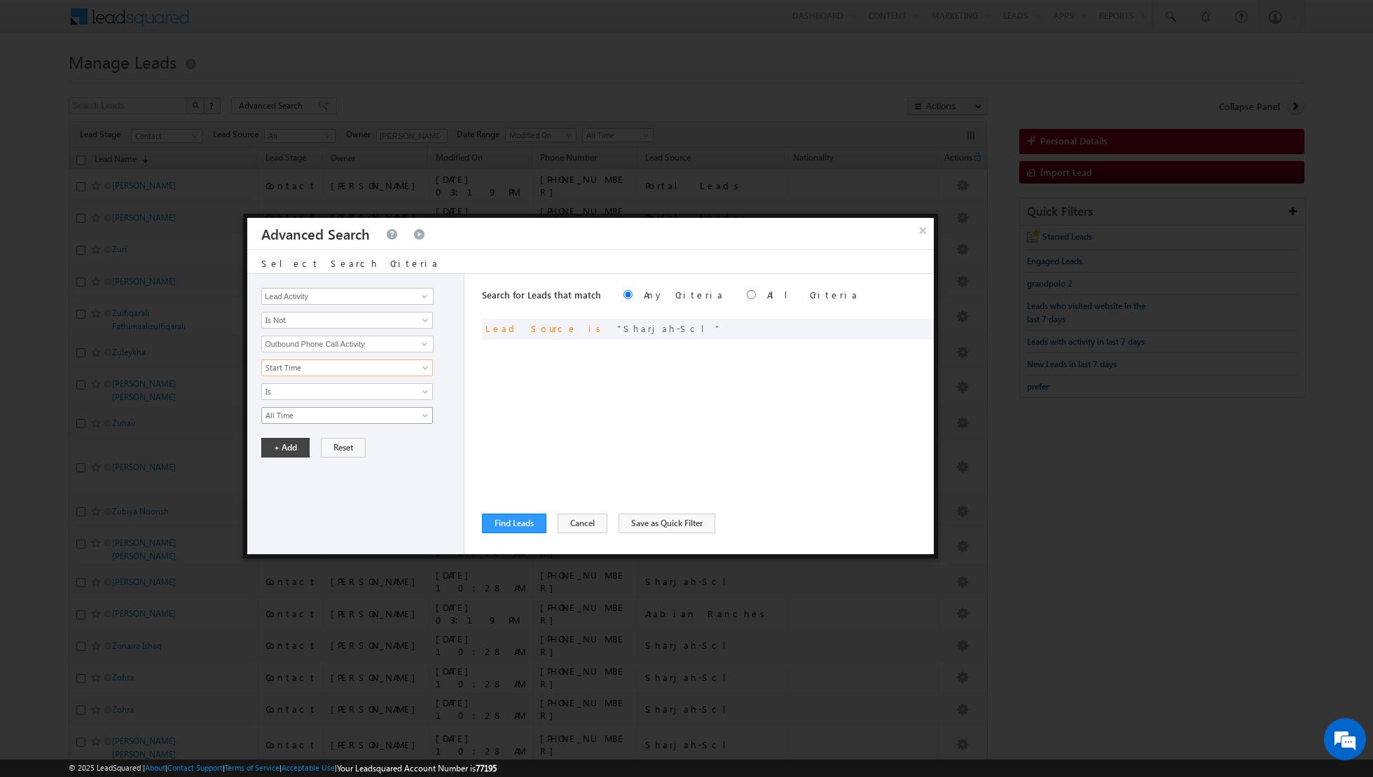
click at [382, 409] on span "All Time" at bounding box center [338, 415] width 152 height 13
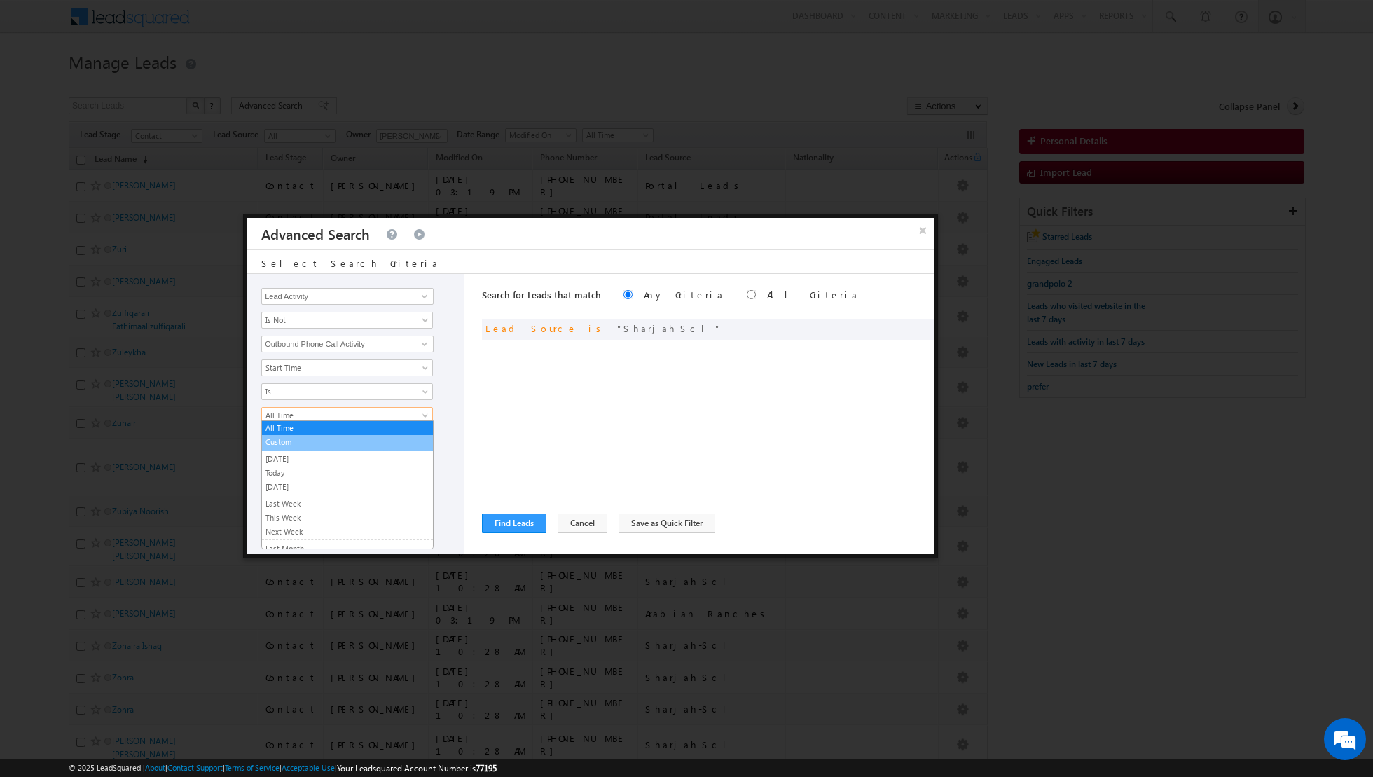
click at [349, 442] on link "Custom" at bounding box center [347, 442] width 171 height 13
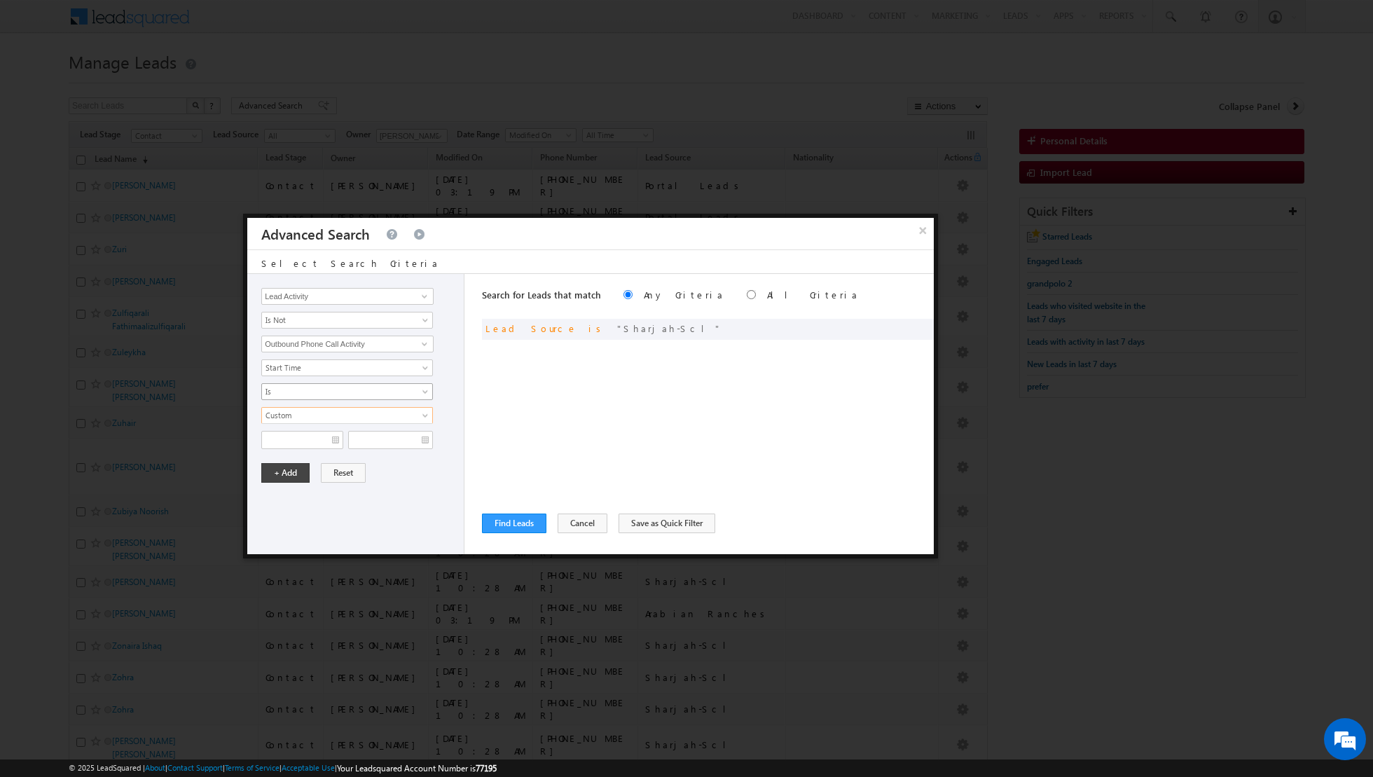
click at [399, 388] on span "Is" at bounding box center [338, 391] width 152 height 13
click at [372, 418] on link "Before" at bounding box center [347, 419] width 171 height 13
click at [387, 411] on span "Today" at bounding box center [338, 415] width 152 height 13
click at [340, 467] on link "Last N" at bounding box center [347, 470] width 171 height 13
click at [367, 437] on input "text" at bounding box center [389, 439] width 88 height 17
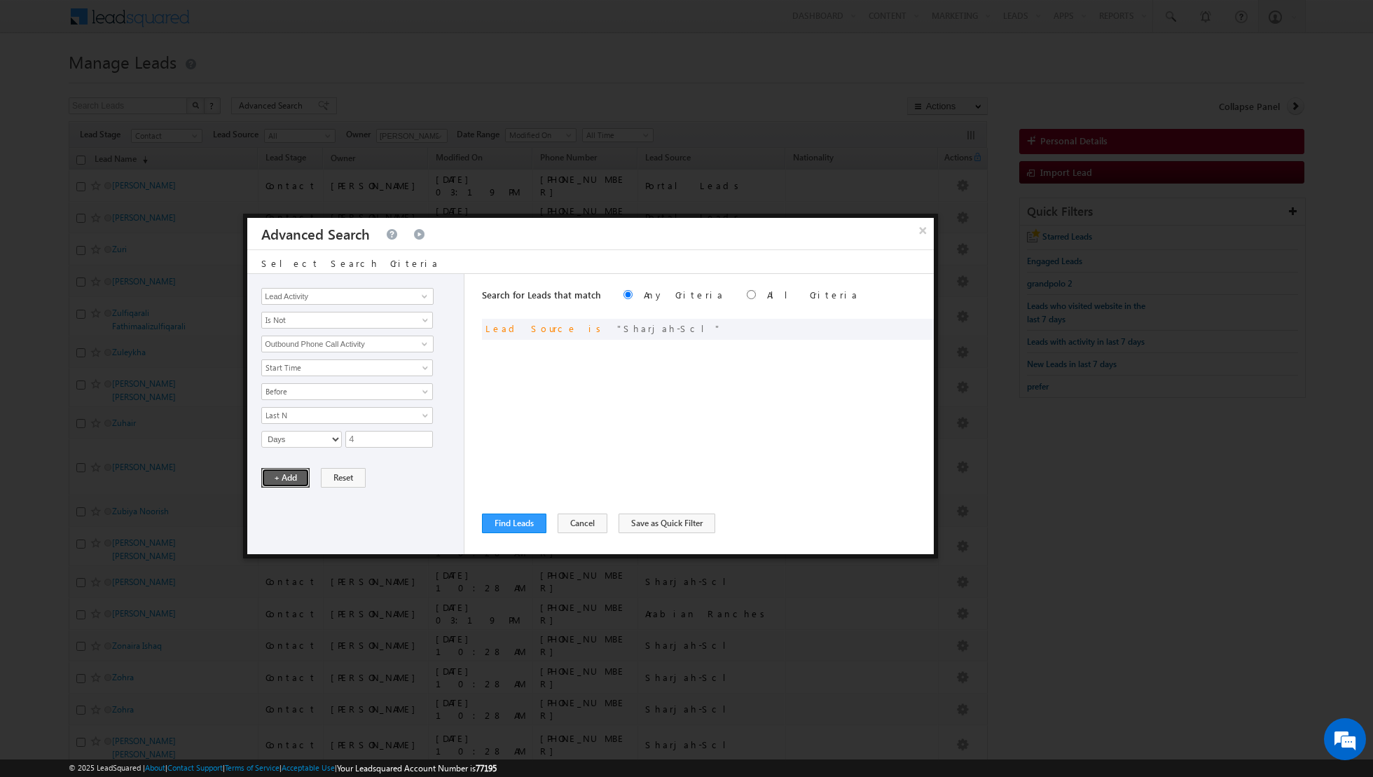
click at [280, 477] on button "+ Add" at bounding box center [285, 478] width 48 height 20
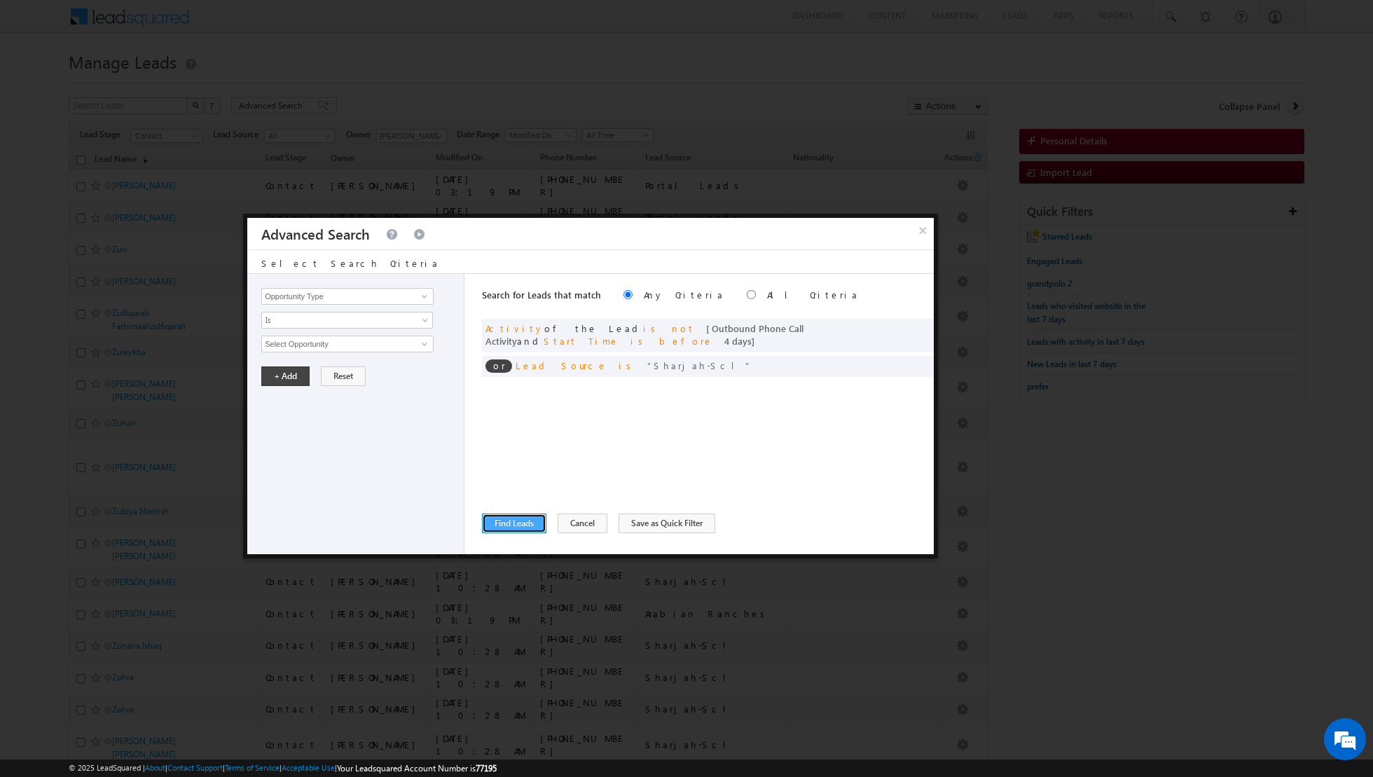
click at [516, 528] on button "Find Leads" at bounding box center [514, 524] width 64 height 20
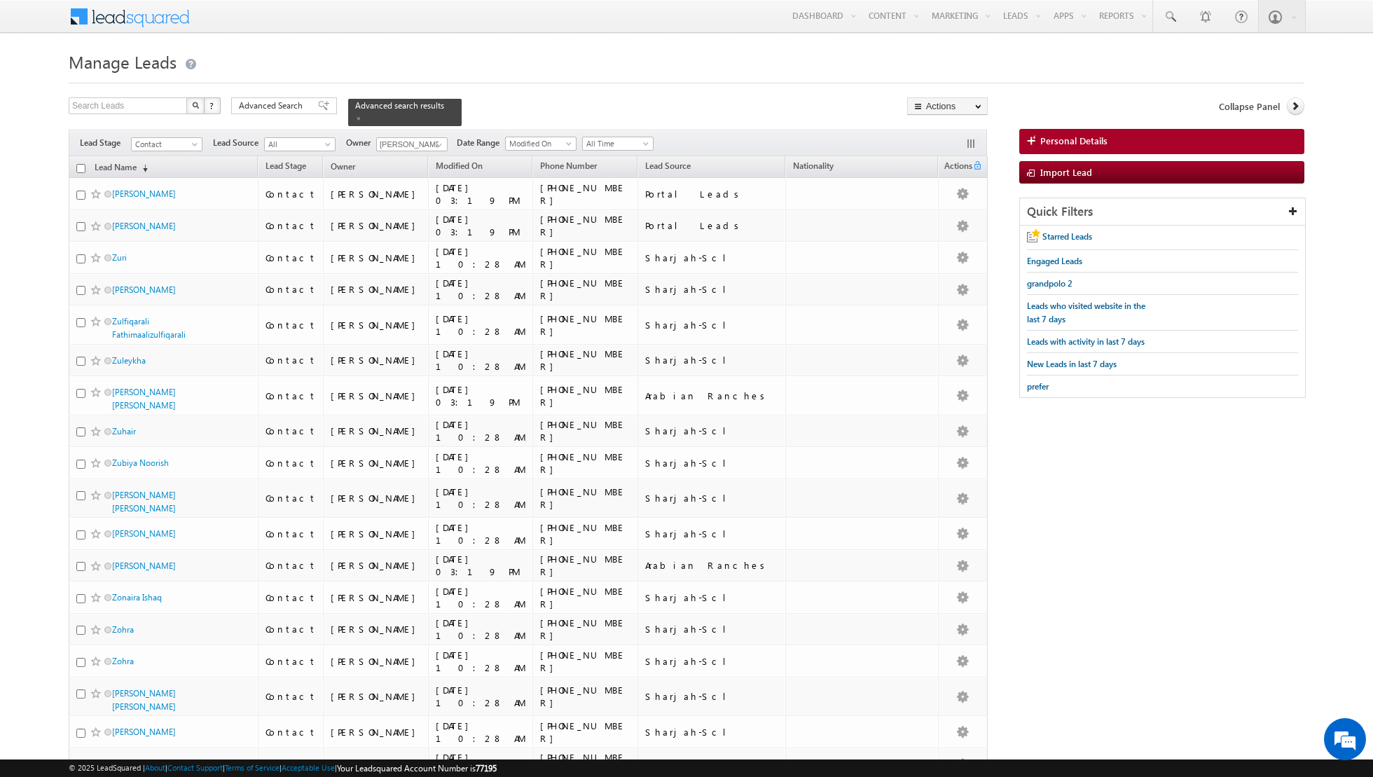
click at [81, 167] on input "checkbox" at bounding box center [80, 168] width 9 height 9
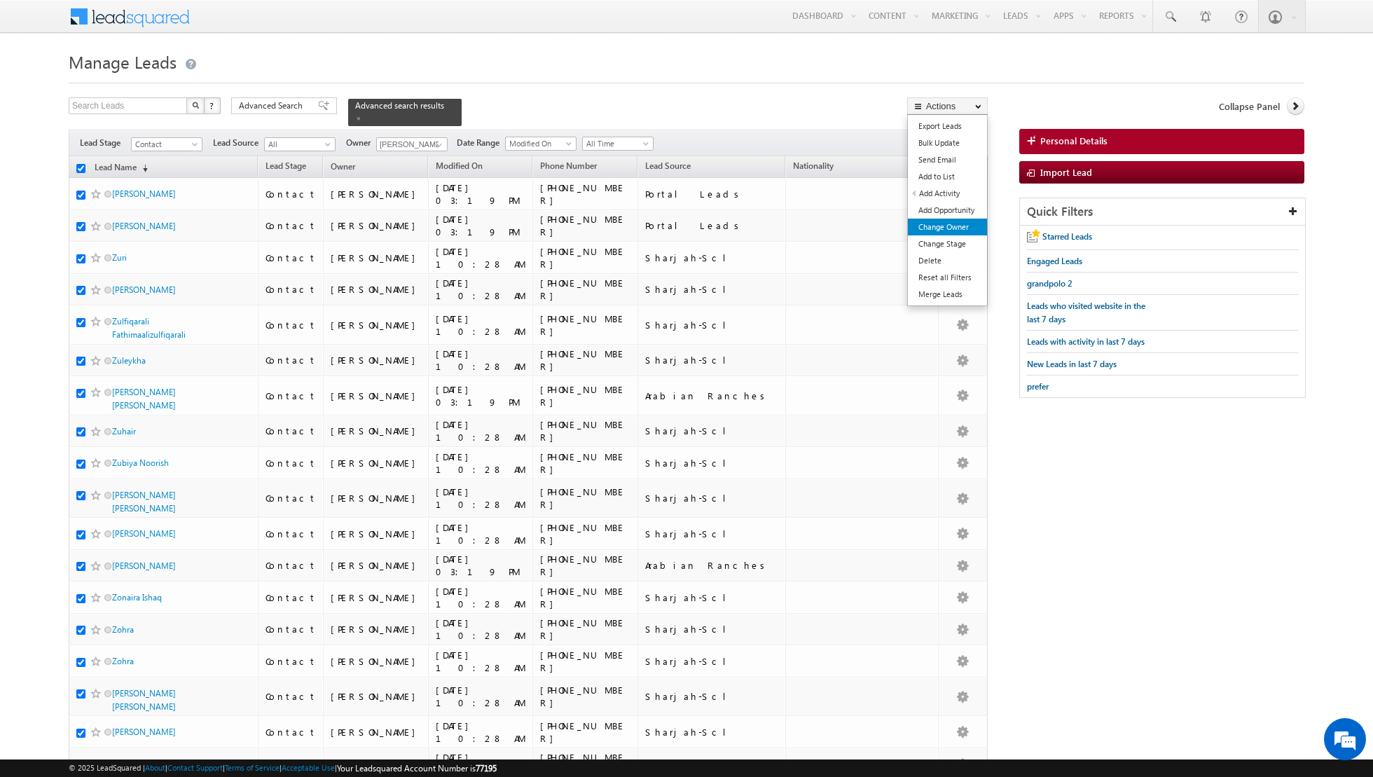
click at [938, 226] on link "Change Owner" at bounding box center [947, 227] width 79 height 17
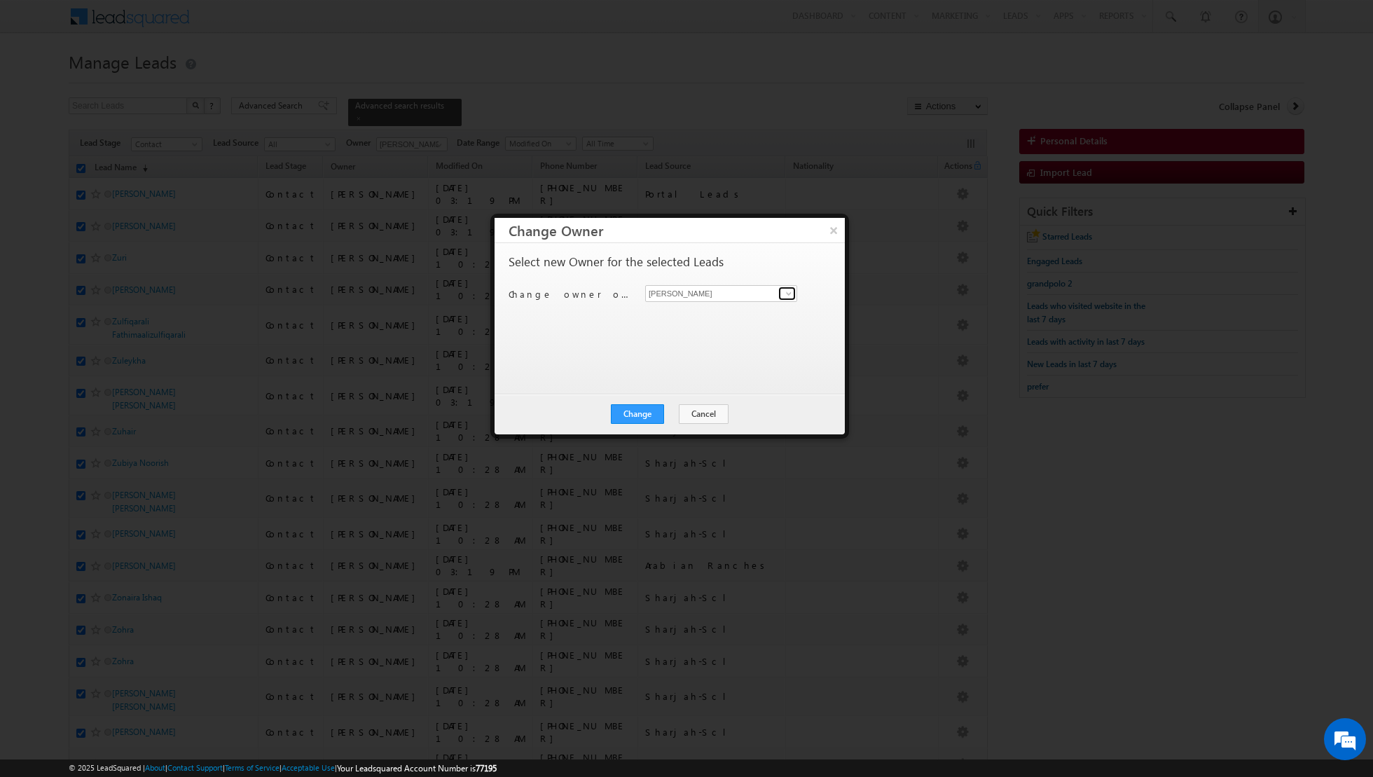
click at [787, 290] on span at bounding box center [788, 293] width 11 height 11
click at [756, 306] on link "[PERSON_NAME] [PERSON_NAME][EMAIL_ADDRESS][DOMAIN_NAME]" at bounding box center [721, 314] width 152 height 27
click at [638, 414] on button "Change" at bounding box center [637, 414] width 53 height 20
click at [689, 414] on button "Close" at bounding box center [671, 414] width 45 height 20
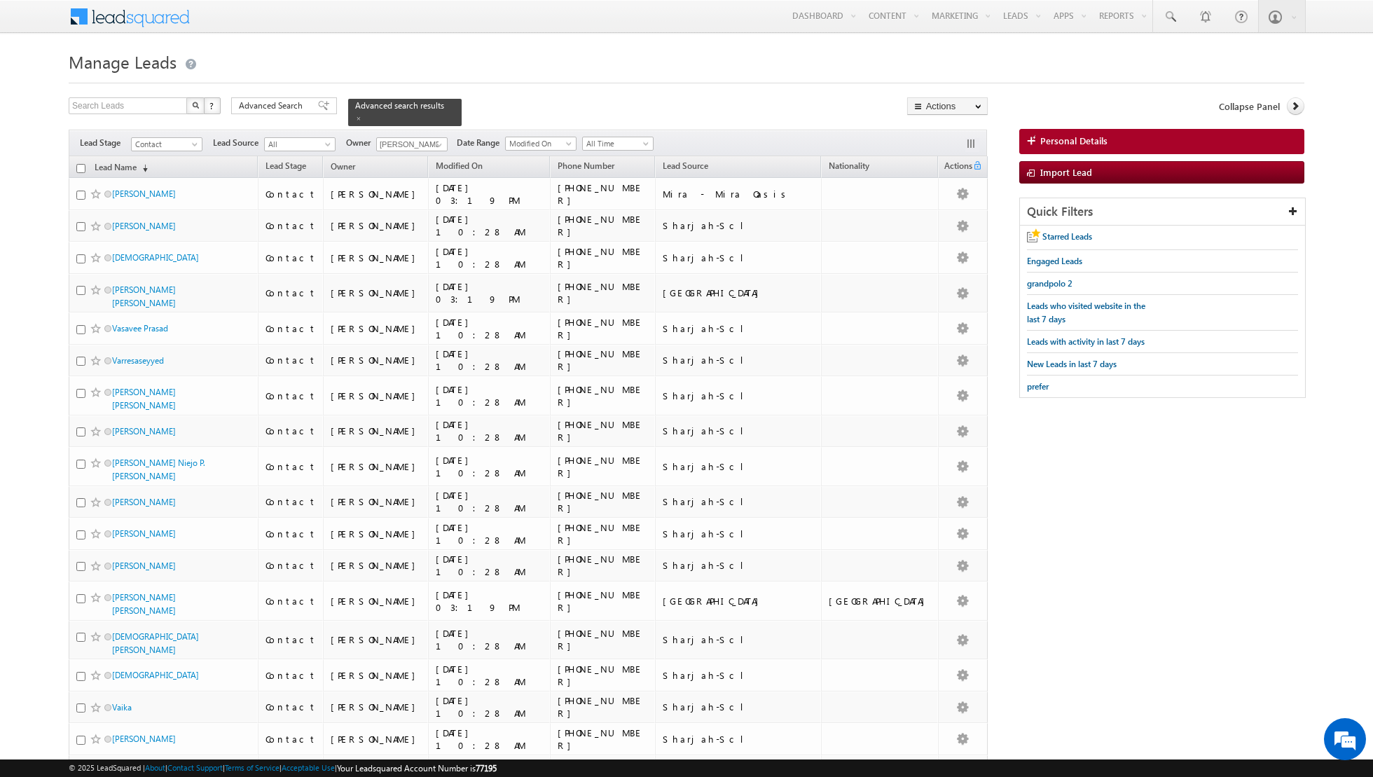
click at [80, 164] on input "checkbox" at bounding box center [80, 168] width 9 height 9
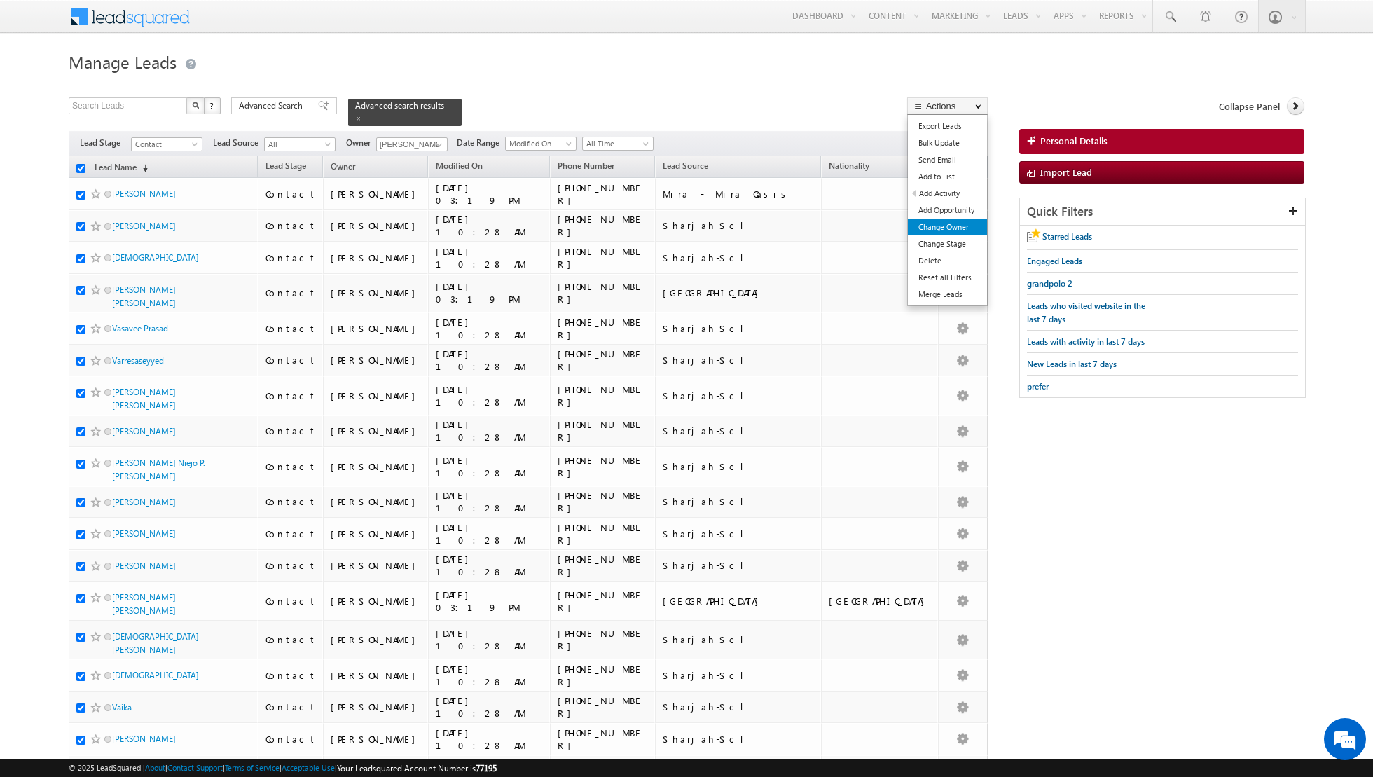
click at [949, 223] on link "Change Owner" at bounding box center [947, 227] width 79 height 17
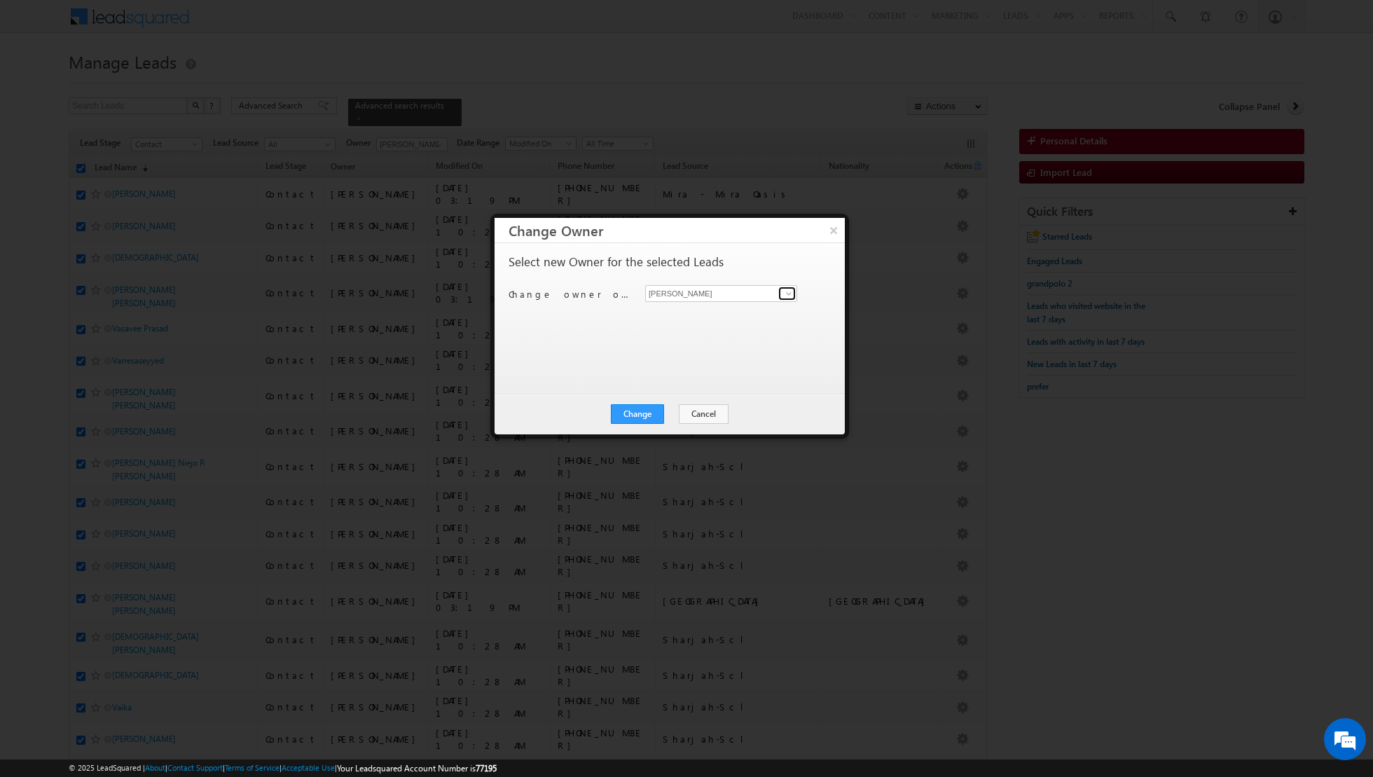
click at [791, 296] on span at bounding box center [788, 293] width 11 height 11
click at [707, 370] on span "[PERSON_NAME][EMAIL_ADDRESS][PERSON_NAME][DOMAIN_NAME]" at bounding box center [714, 369] width 126 height 11
click at [639, 413] on button "Change" at bounding box center [637, 414] width 53 height 20
click at [676, 416] on button "Close" at bounding box center [671, 414] width 45 height 20
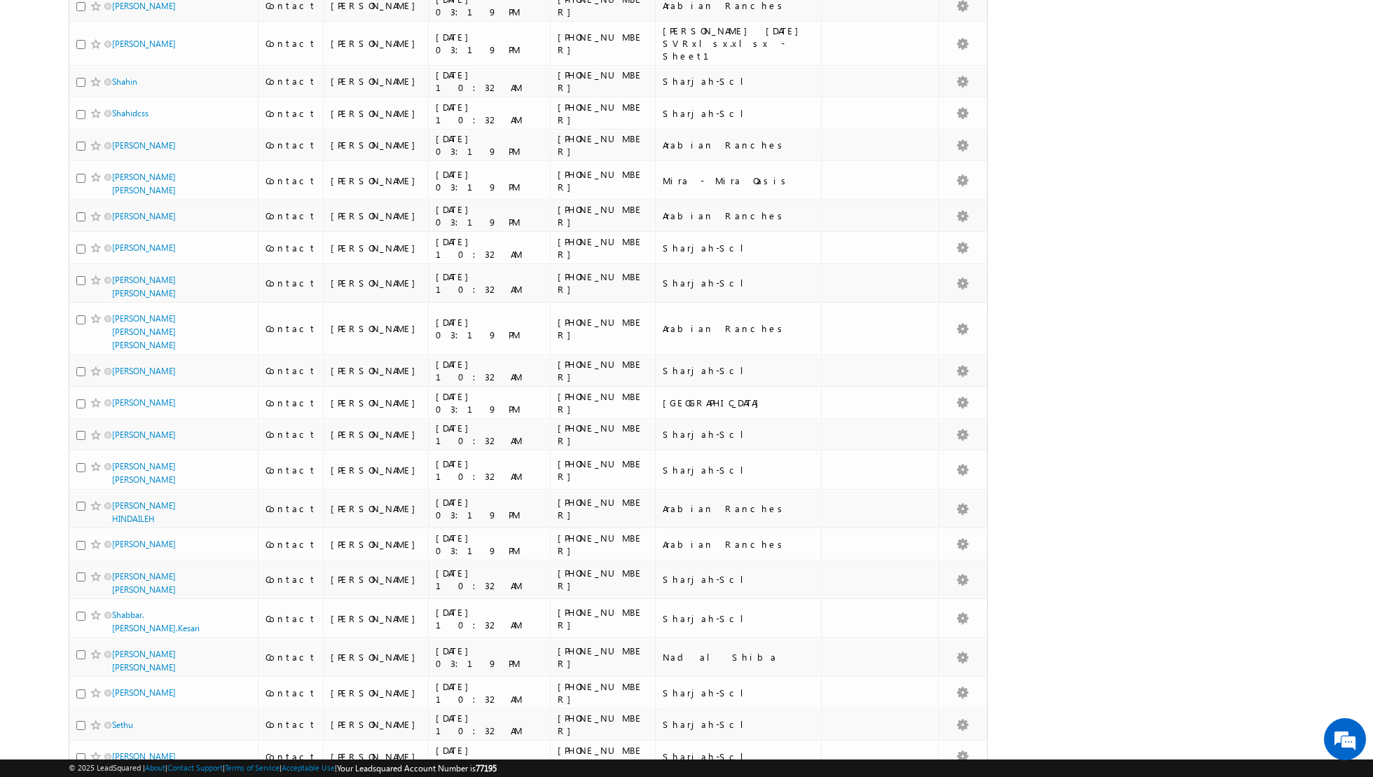
scroll to position [6221, 0]
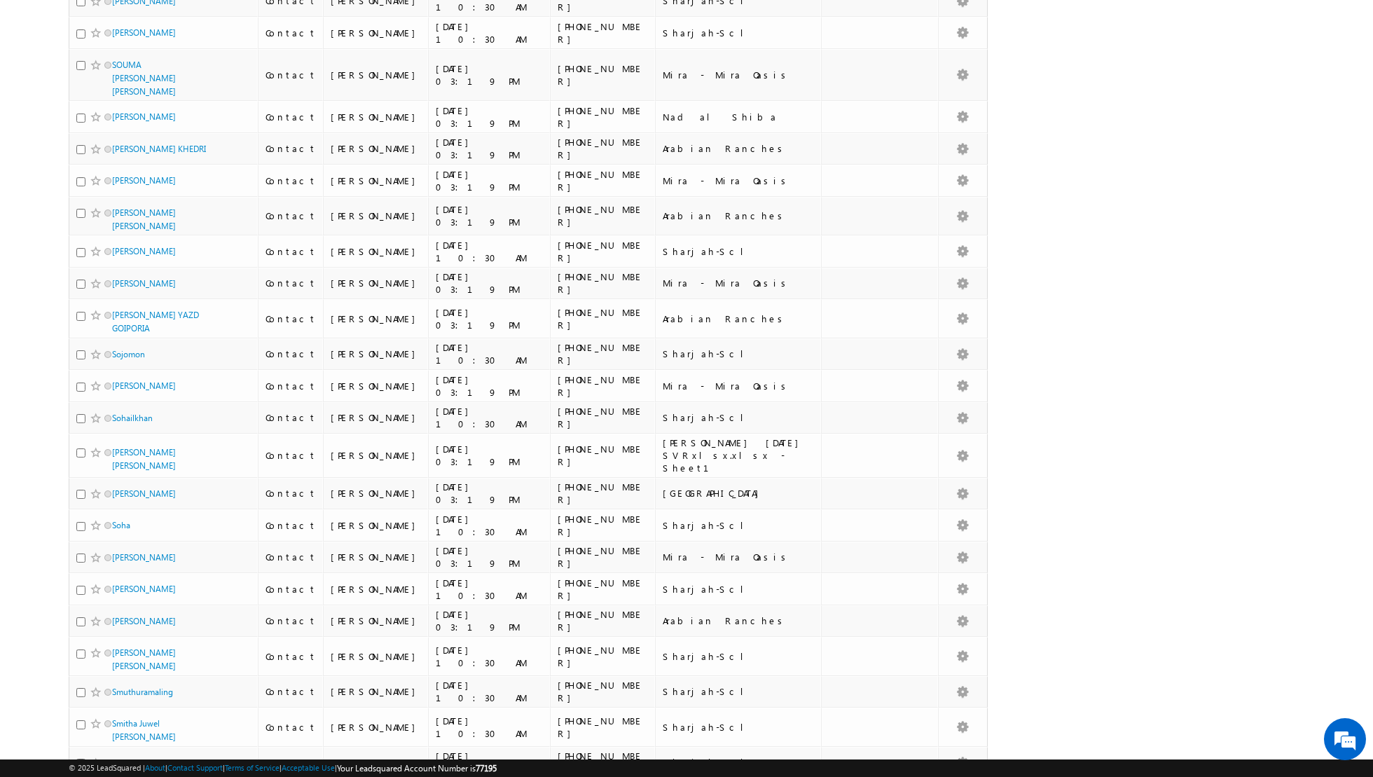
scroll to position [0, 0]
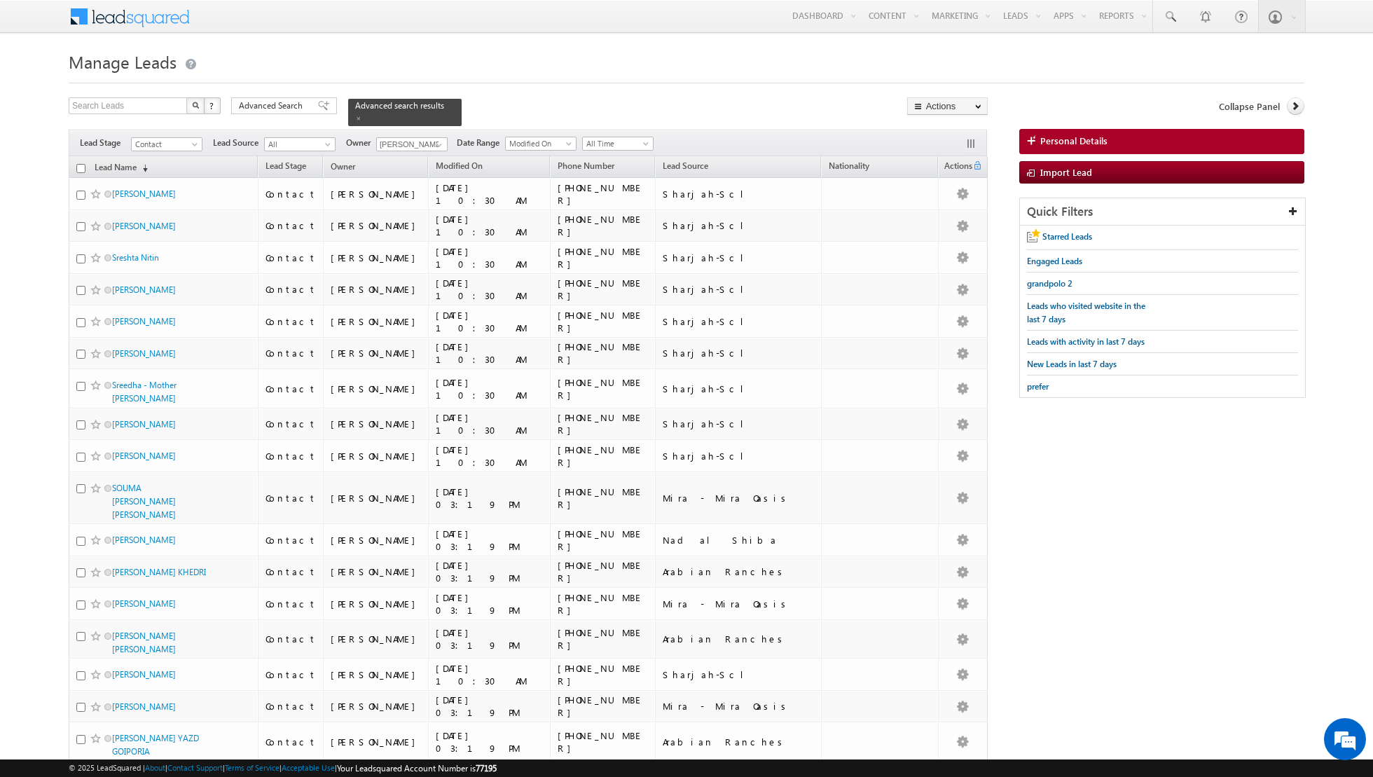
click at [82, 167] on input "checkbox" at bounding box center [80, 168] width 9 height 9
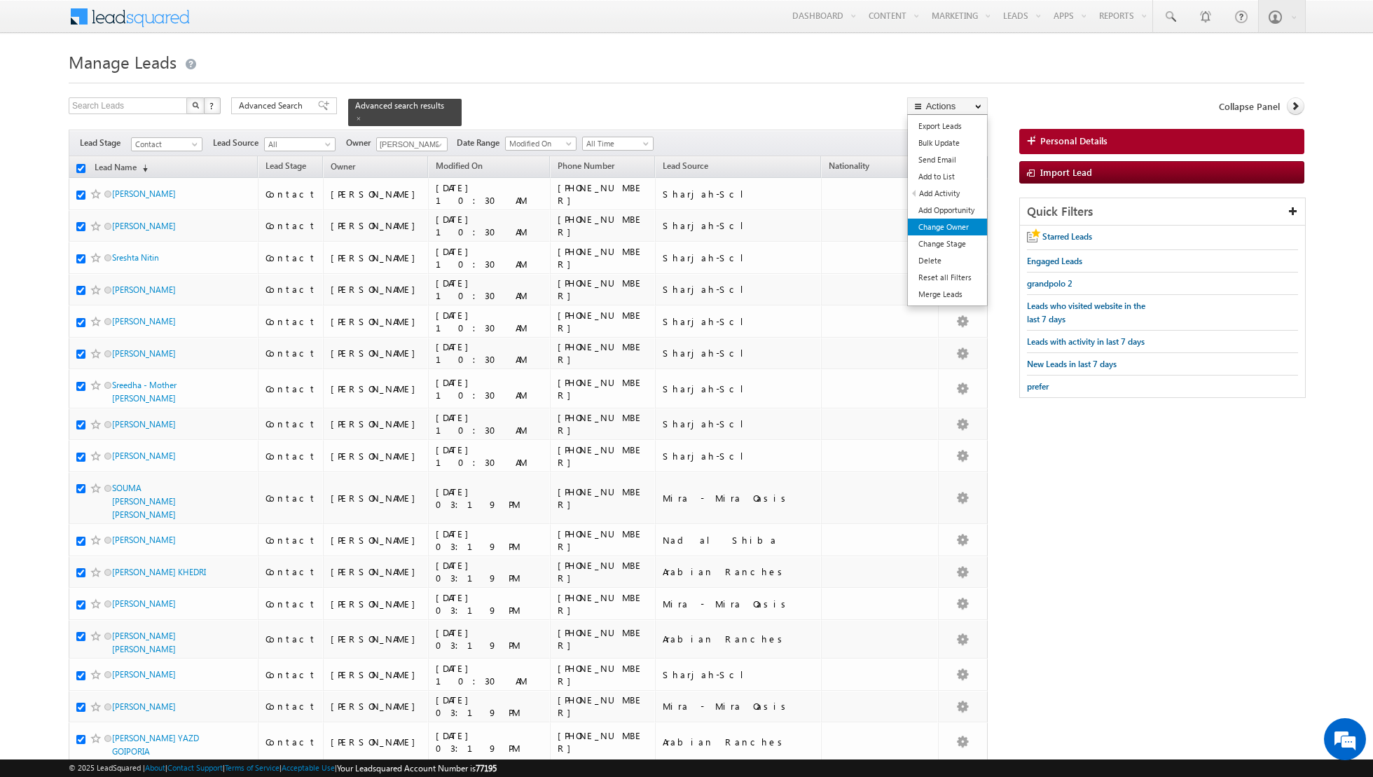
click at [949, 226] on link "Change Owner" at bounding box center [947, 227] width 79 height 17
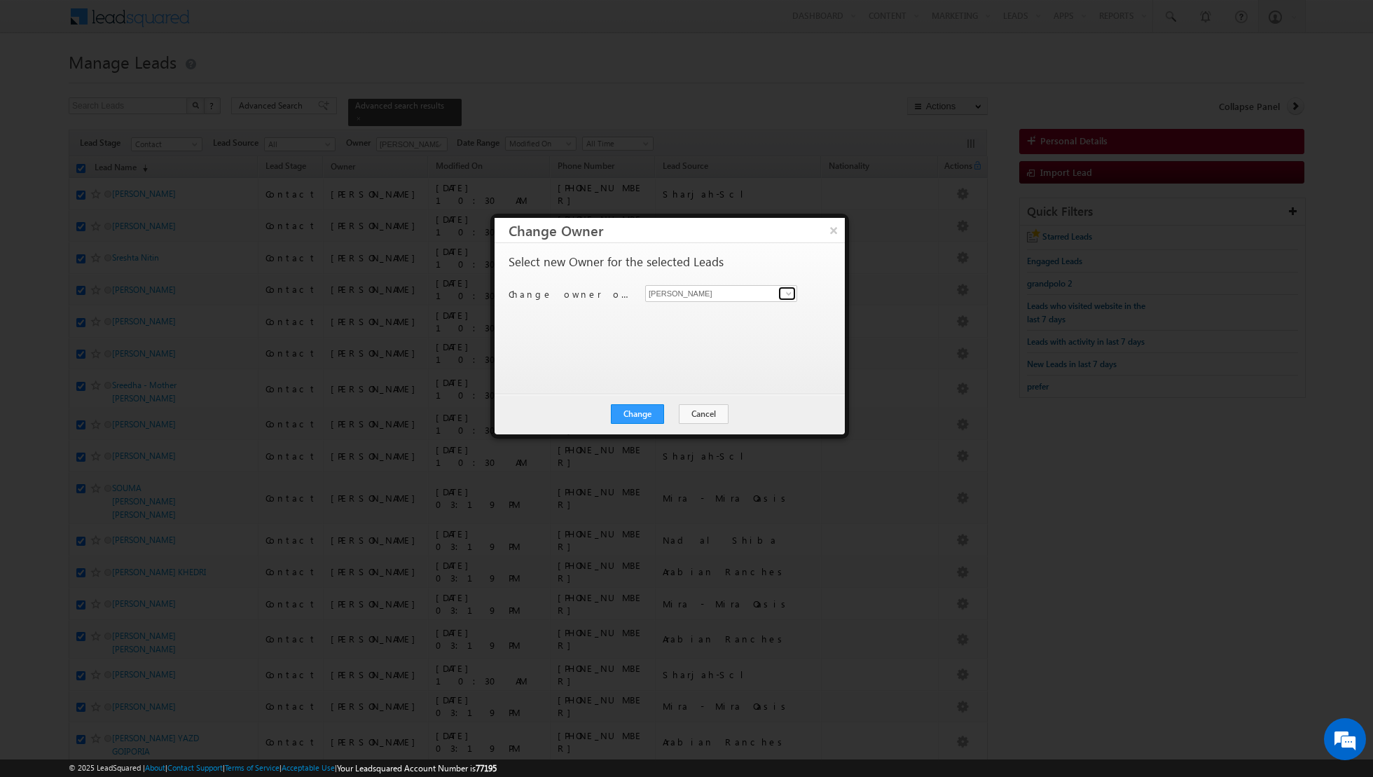
click at [787, 294] on span at bounding box center [788, 293] width 11 height 11
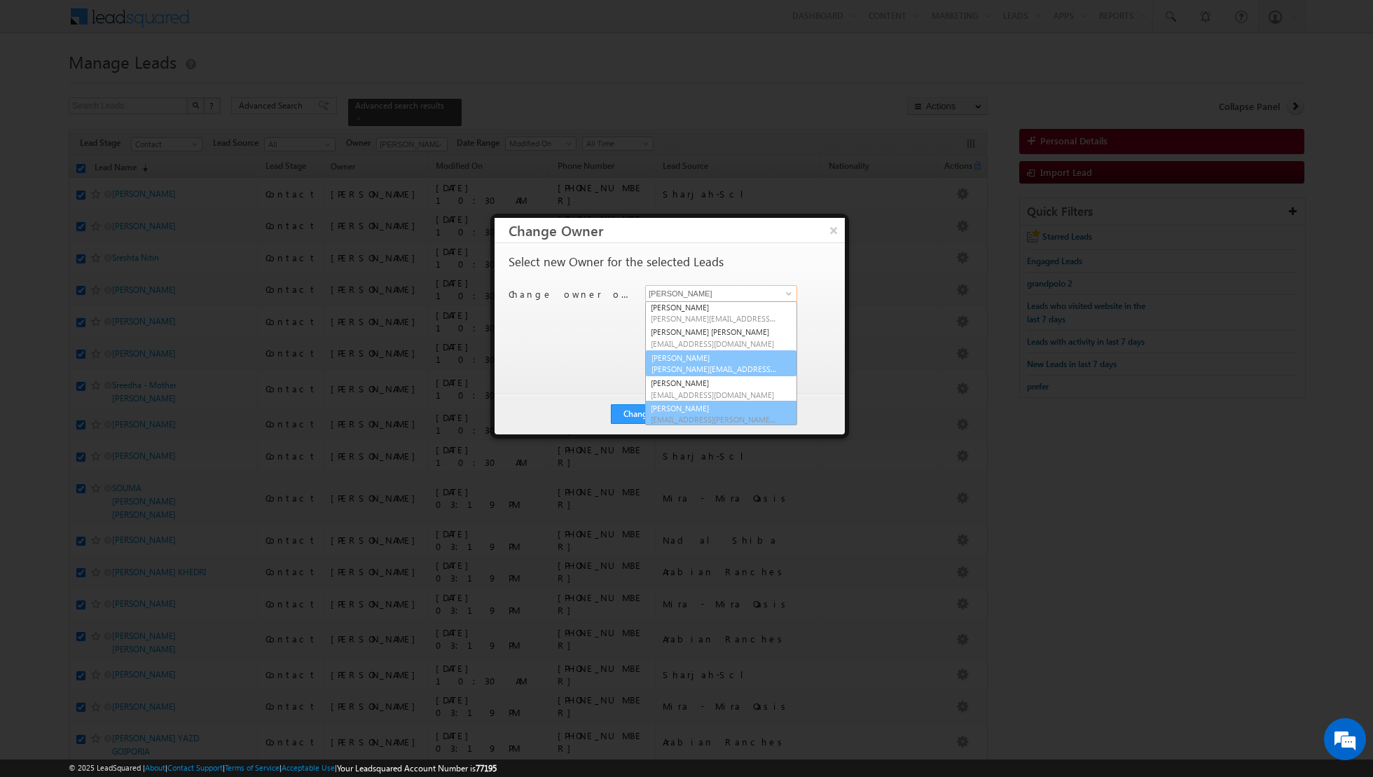
scroll to position [100, 0]
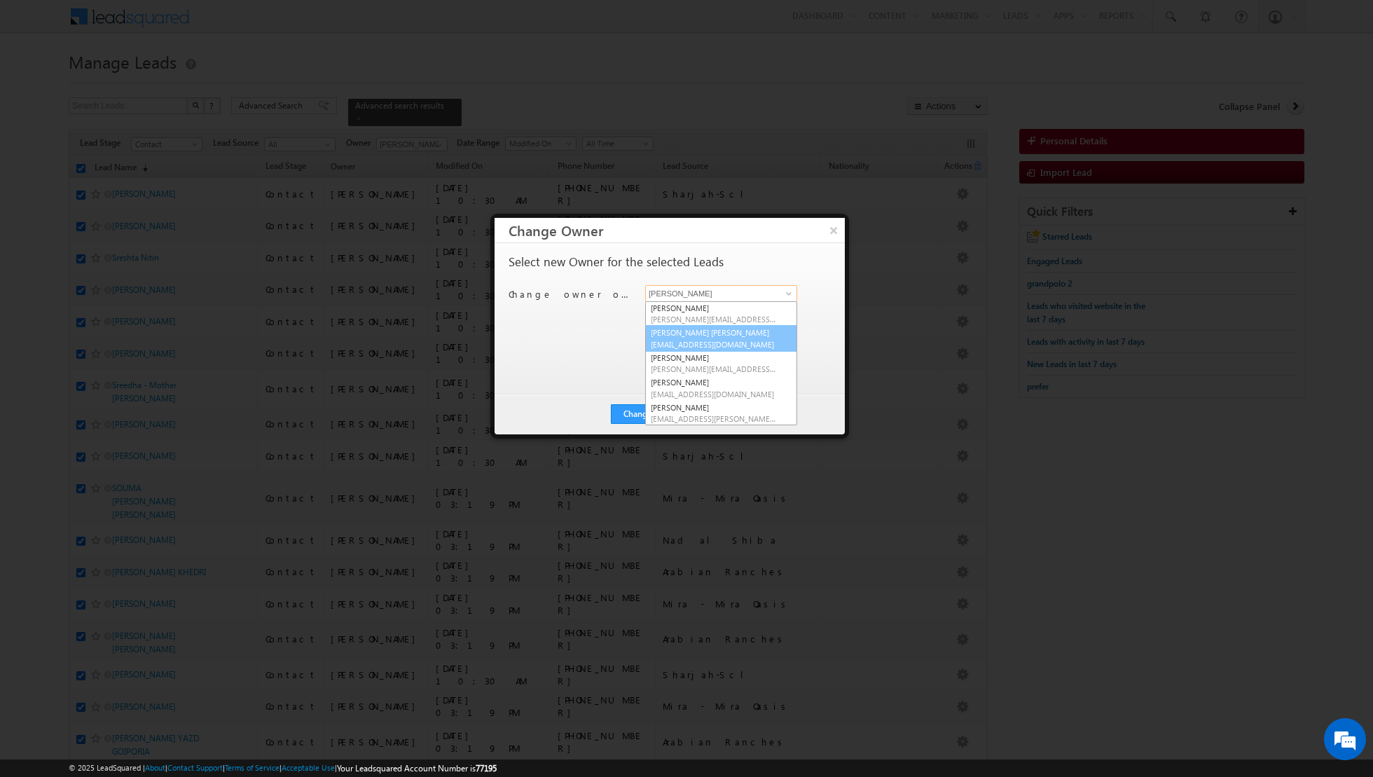
click at [714, 343] on span "[EMAIL_ADDRESS][DOMAIN_NAME]" at bounding box center [714, 344] width 126 height 11
click at [634, 416] on button "Change" at bounding box center [637, 414] width 53 height 20
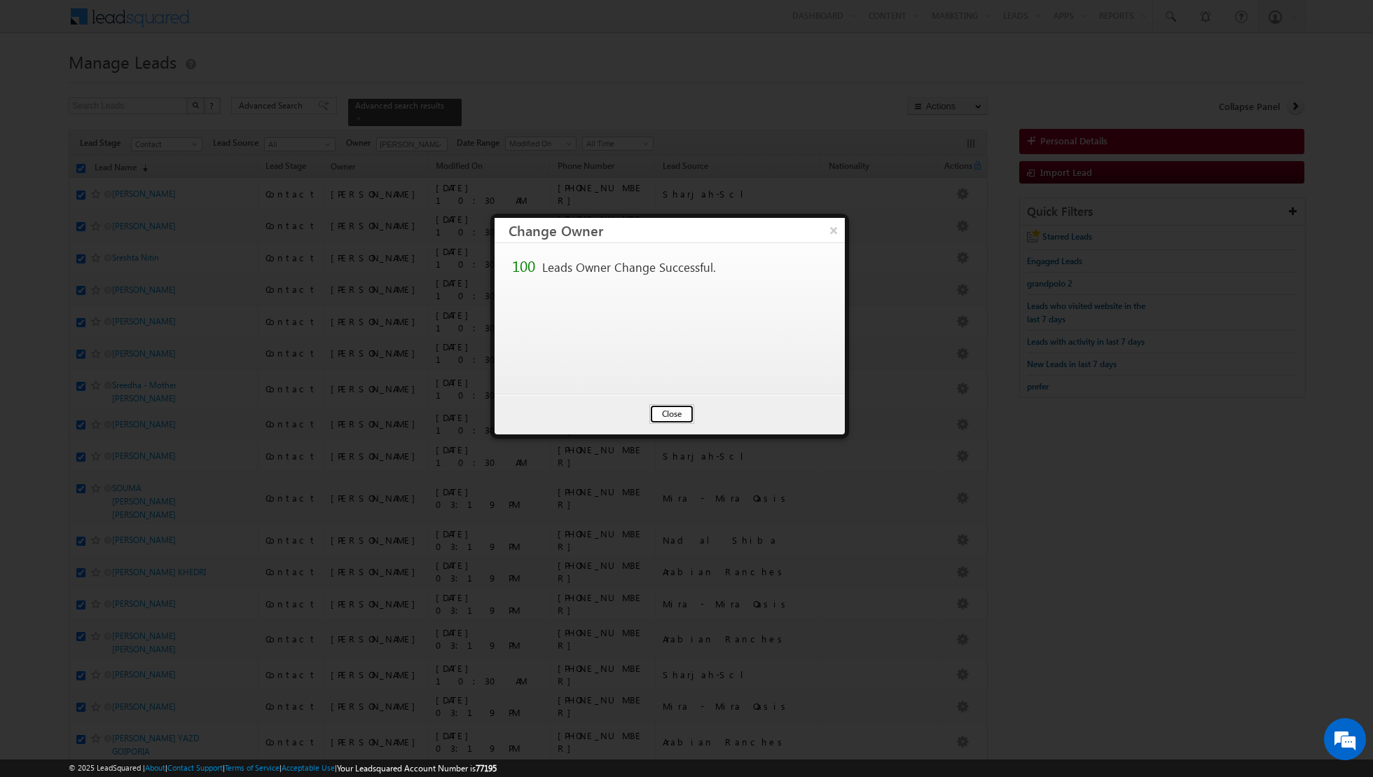
click at [658, 413] on button "Close" at bounding box center [671, 414] width 45 height 20
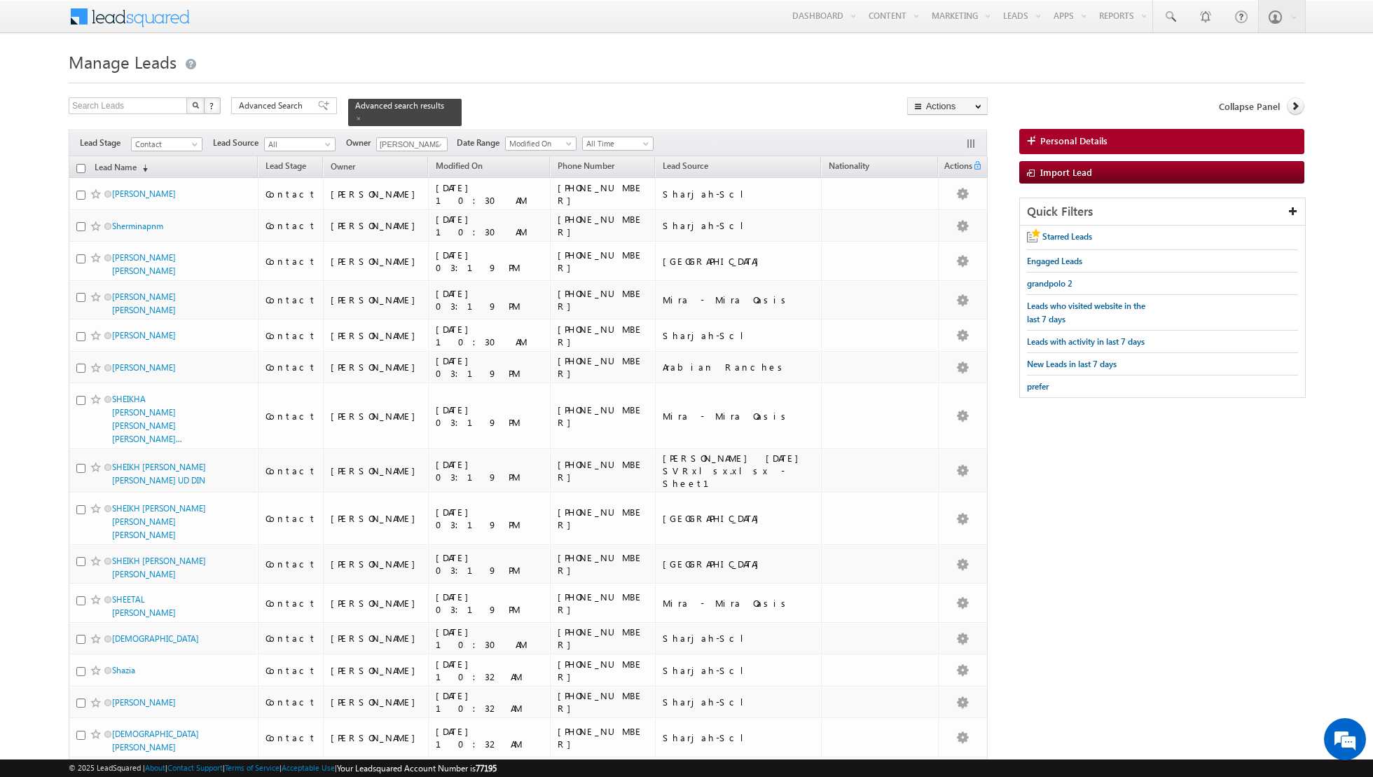
click at [78, 171] on input "checkbox" at bounding box center [80, 168] width 9 height 9
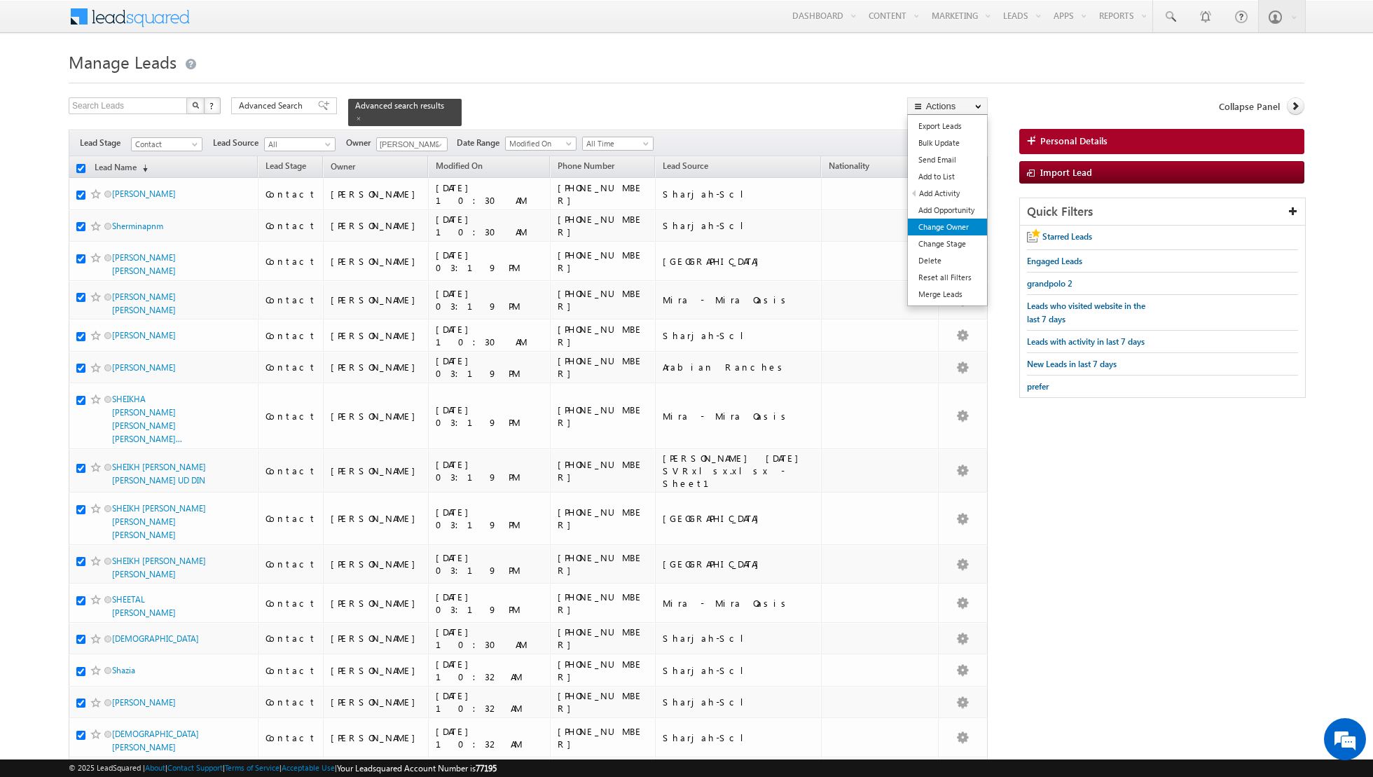
click at [964, 231] on link "Change Owner" at bounding box center [947, 227] width 79 height 17
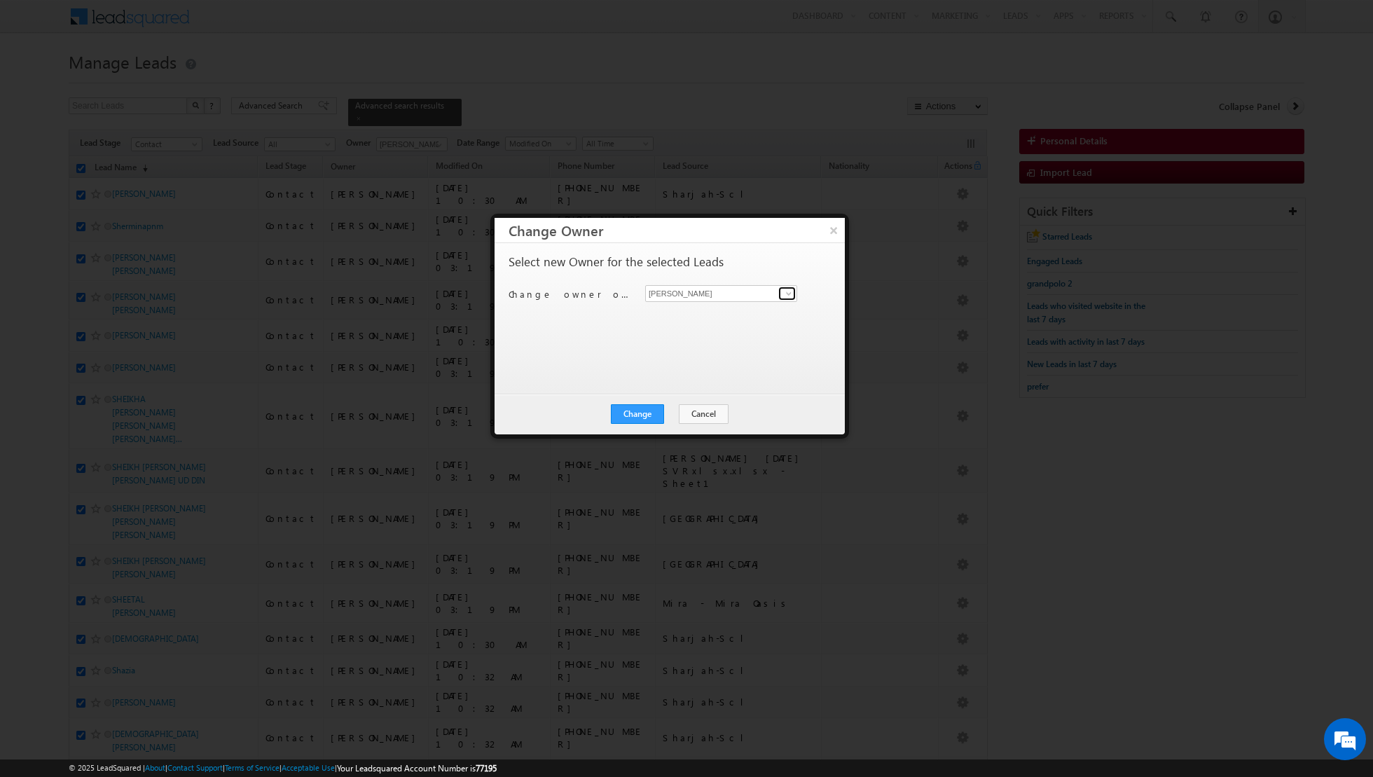
click at [788, 298] on link at bounding box center [787, 294] width 18 height 14
click at [722, 380] on link "[PERSON_NAME] [EMAIL_ADDRESS][PERSON_NAME][DOMAIN_NAME]" at bounding box center [721, 388] width 152 height 27
click at [647, 411] on button "Change" at bounding box center [637, 414] width 53 height 20
click at [670, 415] on button "Close" at bounding box center [671, 414] width 45 height 20
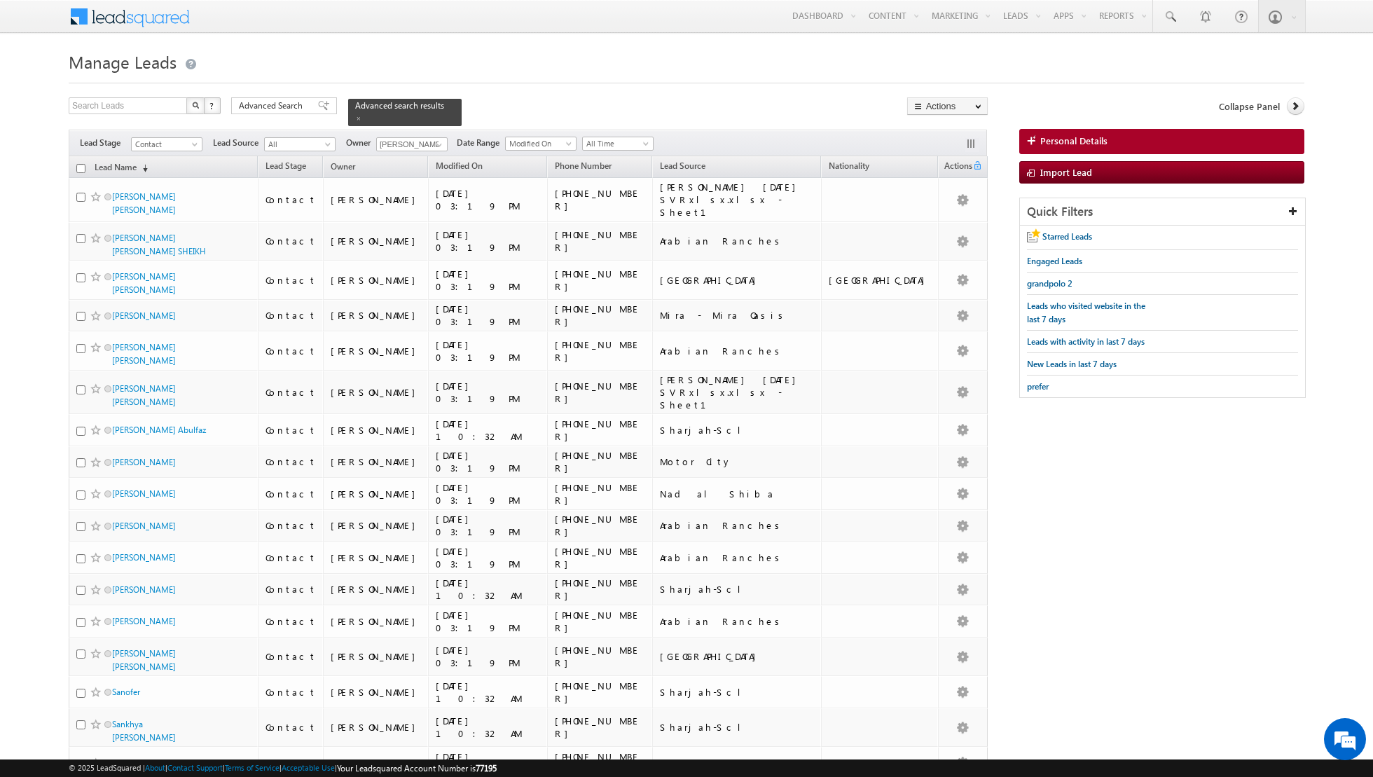
click at [83, 165] on input "checkbox" at bounding box center [80, 168] width 9 height 9
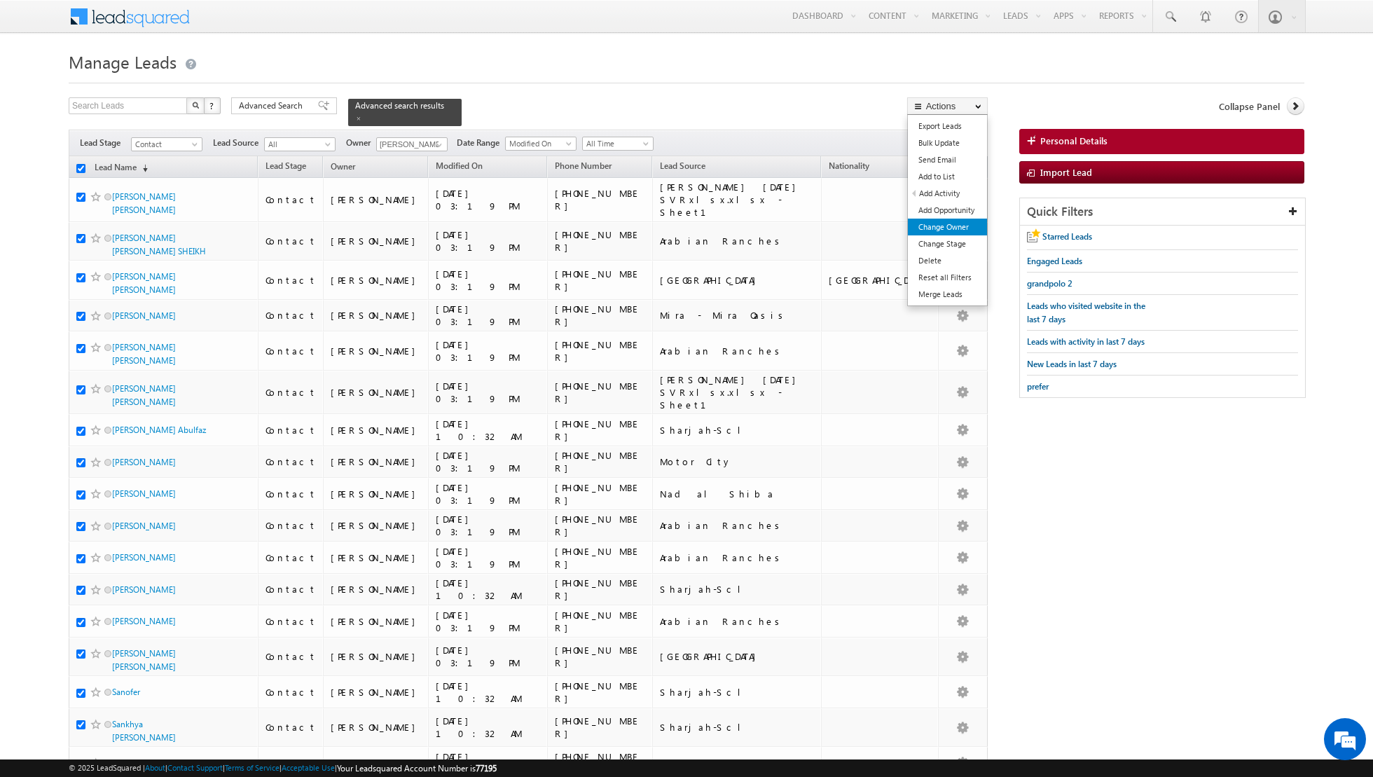
click at [946, 226] on link "Change Owner" at bounding box center [947, 227] width 79 height 17
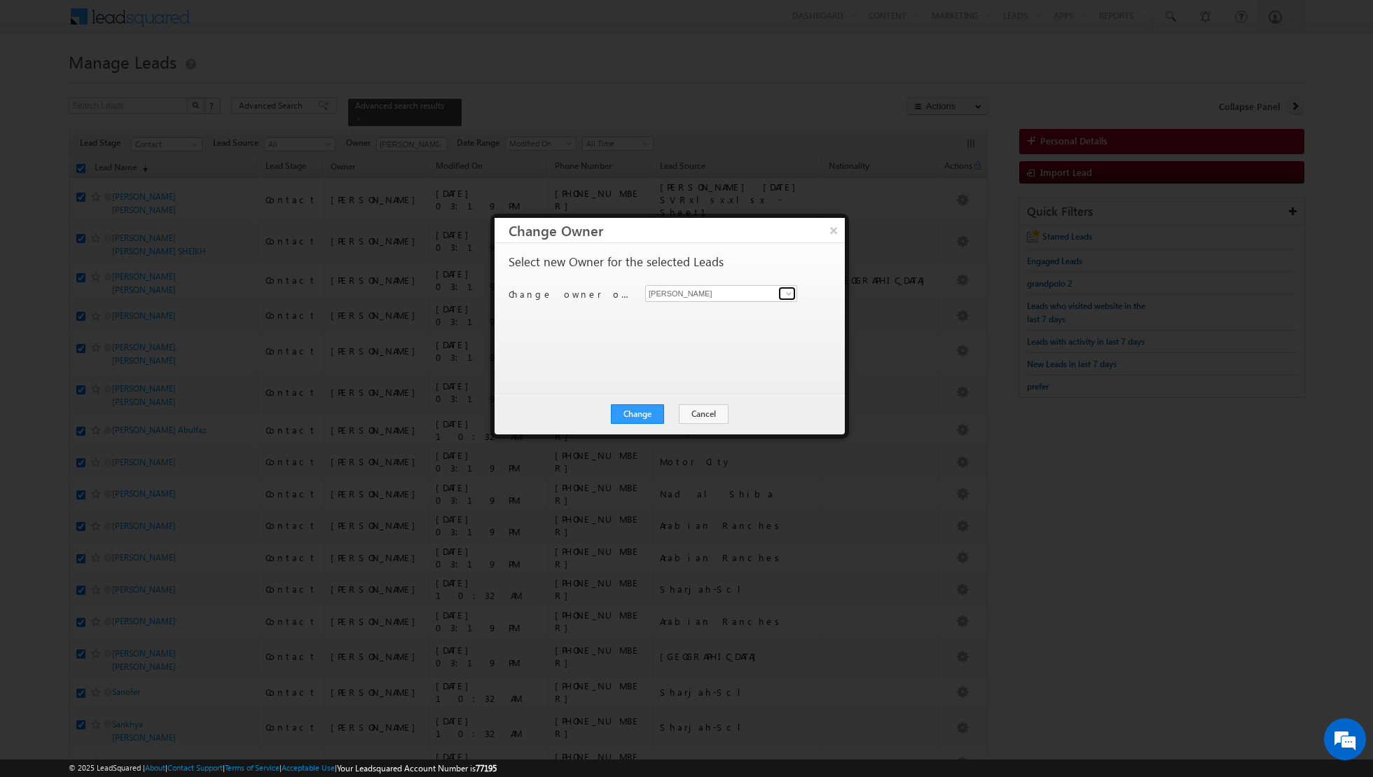
click at [787, 296] on span at bounding box center [788, 293] width 11 height 11
click at [726, 370] on span "[EMAIL_ADDRESS][DOMAIN_NAME]" at bounding box center [714, 369] width 126 height 11
click at [635, 417] on button "Change" at bounding box center [637, 414] width 53 height 20
click at [675, 417] on button "Close" at bounding box center [671, 414] width 45 height 20
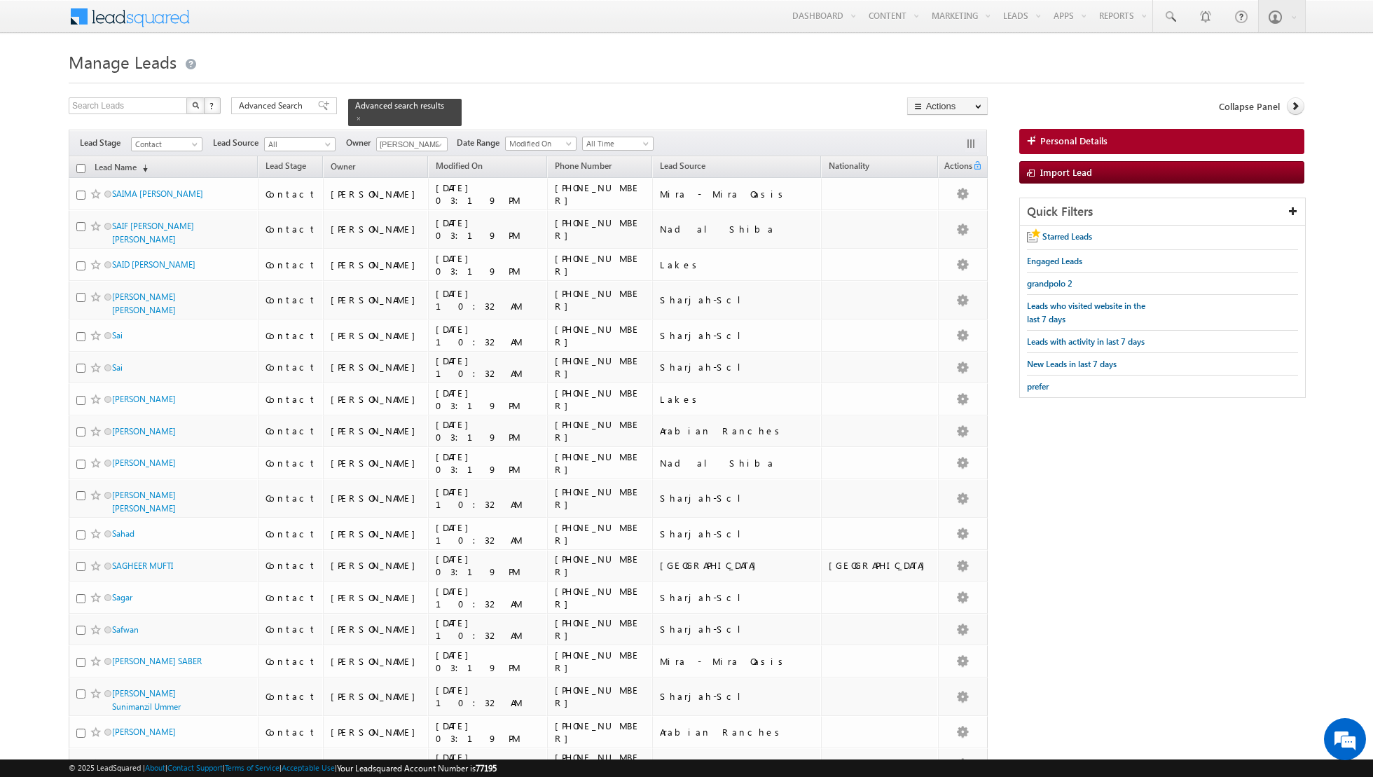
click at [81, 166] on input "checkbox" at bounding box center [80, 168] width 9 height 9
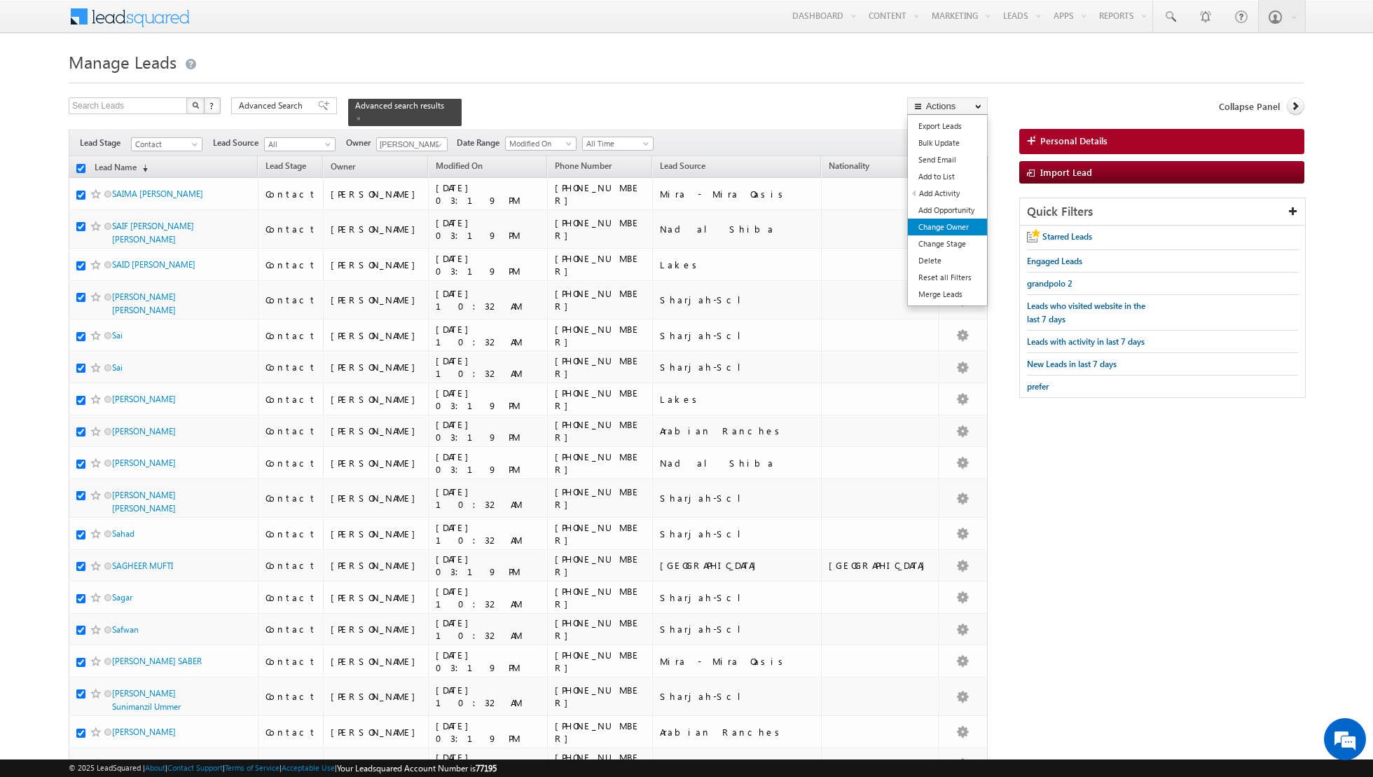
click at [937, 224] on link "Change Owner" at bounding box center [947, 227] width 79 height 17
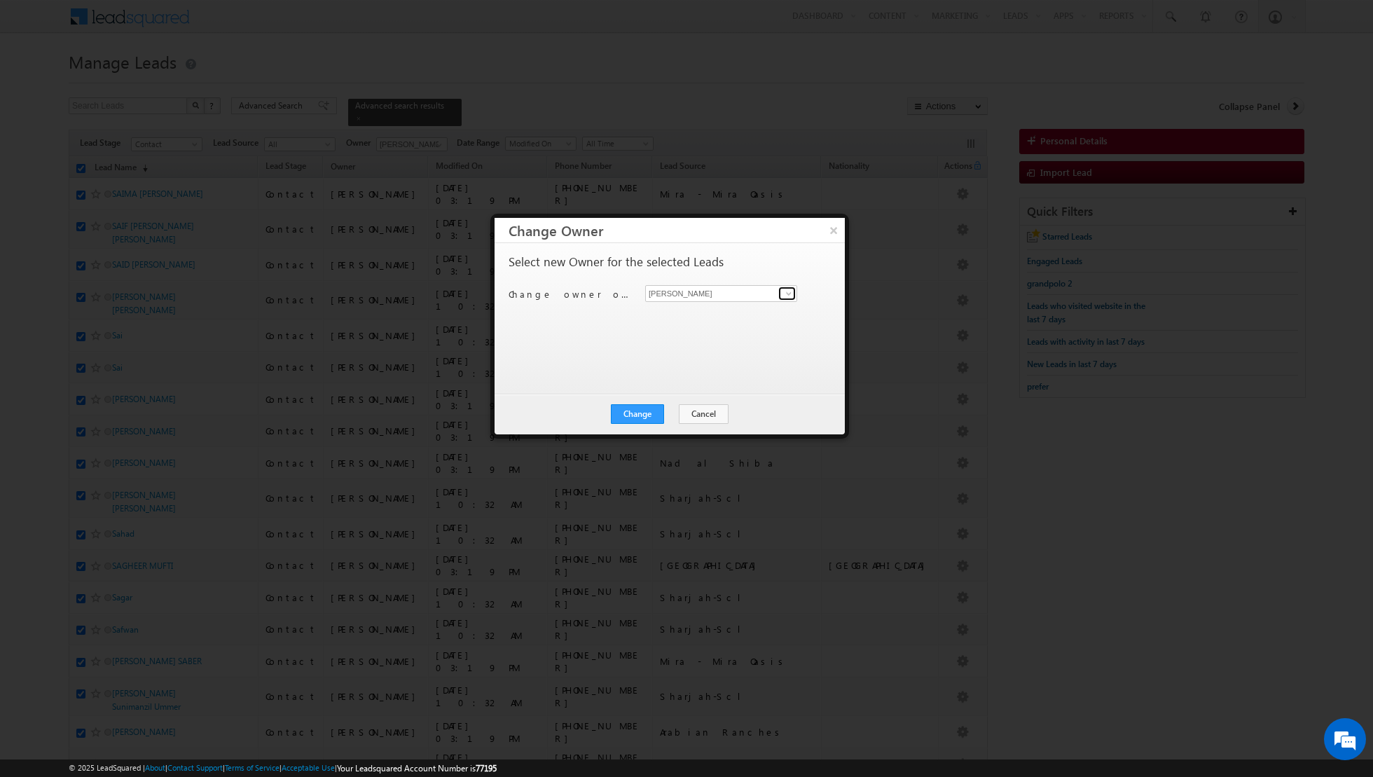
click at [786, 296] on span at bounding box center [788, 293] width 11 height 11
click at [742, 335] on link "[PERSON_NAME] [EMAIL_ADDRESS][DOMAIN_NAME]" at bounding box center [721, 339] width 152 height 27
click at [636, 410] on button "Change" at bounding box center [637, 414] width 53 height 20
click at [671, 407] on button "Close" at bounding box center [671, 414] width 45 height 20
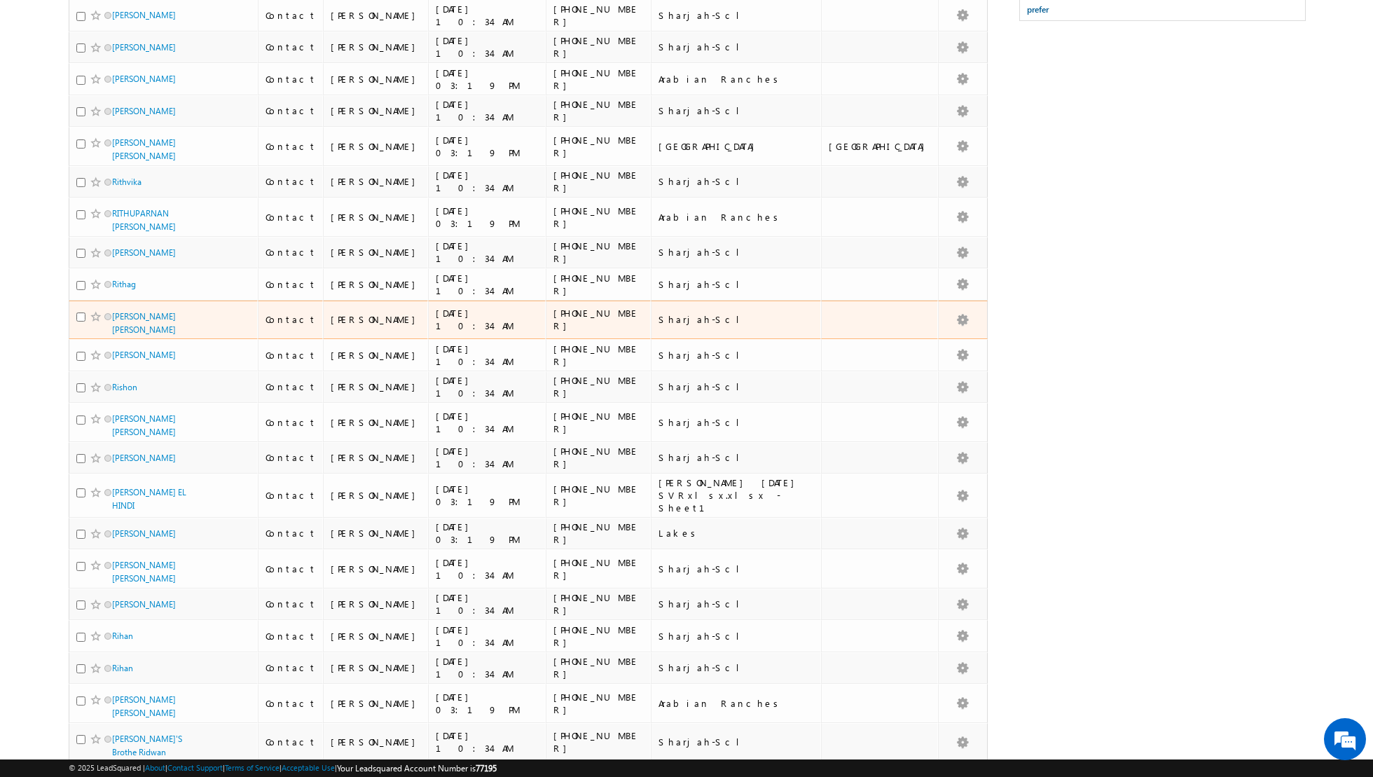
scroll to position [0, 0]
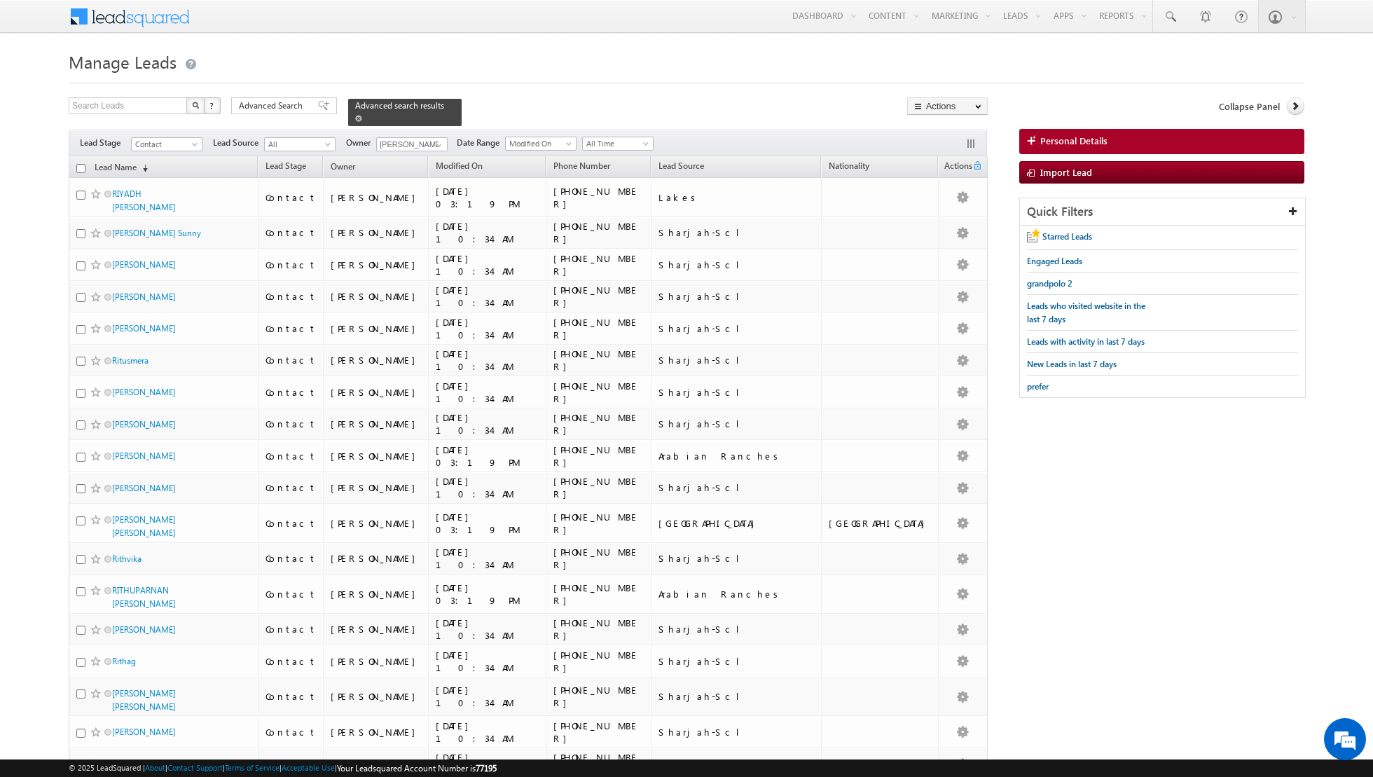
click at [355, 119] on span at bounding box center [358, 118] width 7 height 7
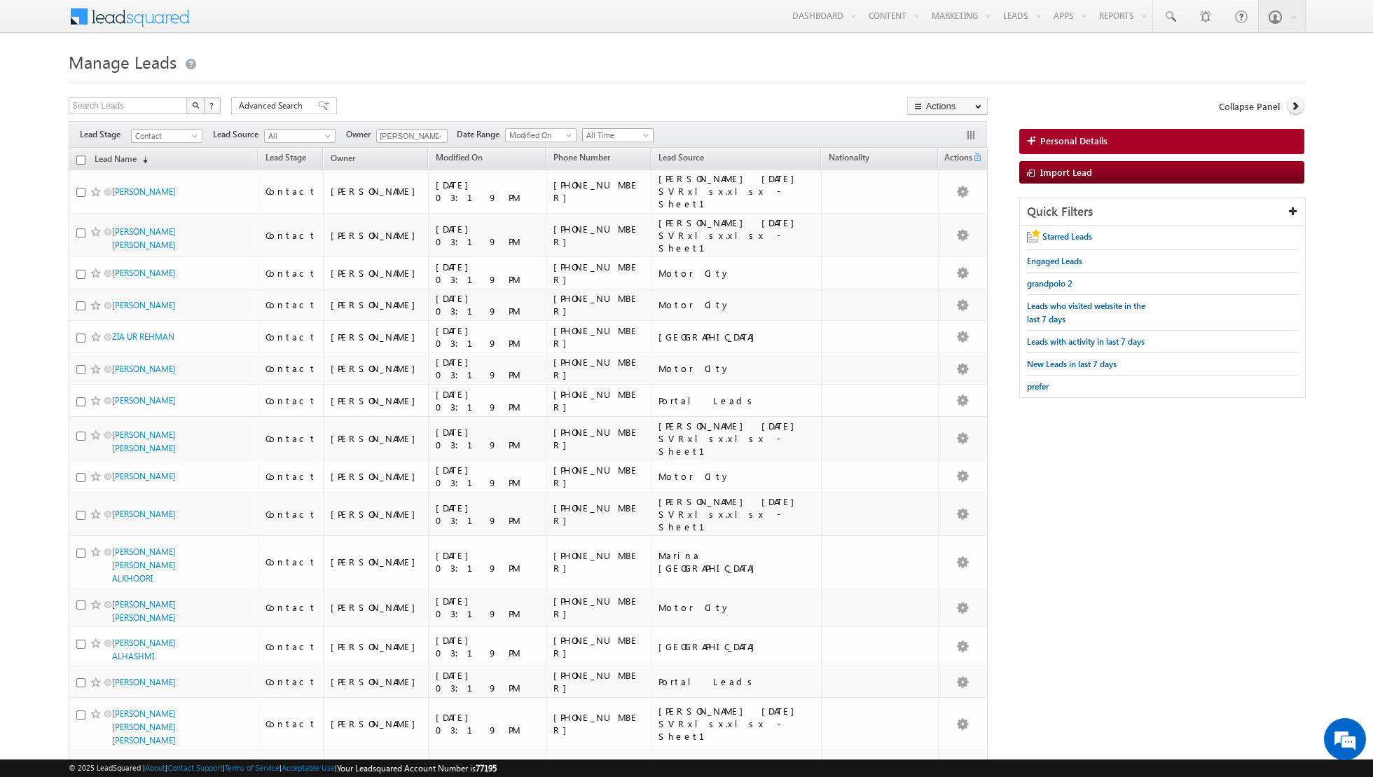
click at [627, 135] on span "All Time" at bounding box center [616, 135] width 67 height 13
click at [602, 194] on link "Today" at bounding box center [612, 194] width 71 height 13
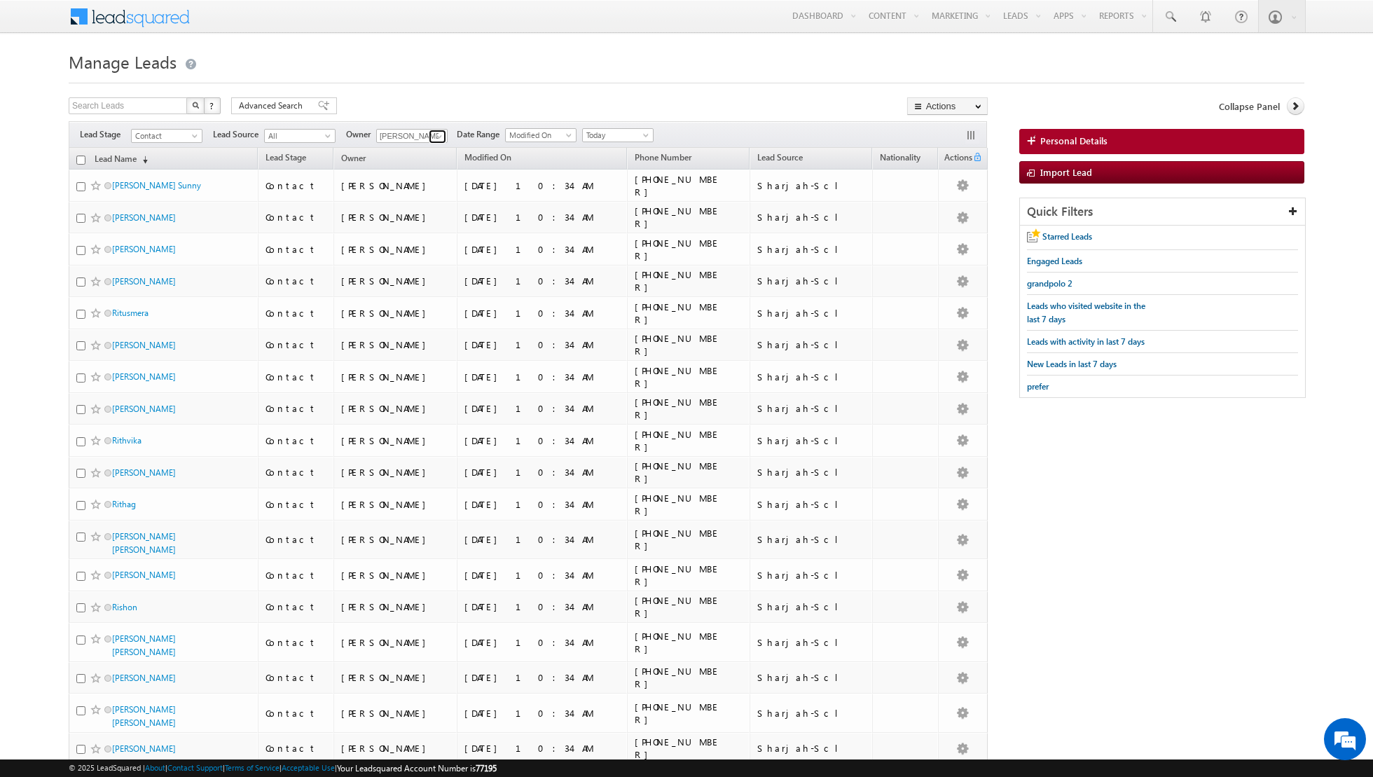
click at [434, 138] on span at bounding box center [439, 136] width 11 height 11
click at [420, 183] on link "[PERSON_NAME] [PERSON_NAME][EMAIL_ADDRESS][DOMAIN_NAME]" at bounding box center [446, 183] width 140 height 27
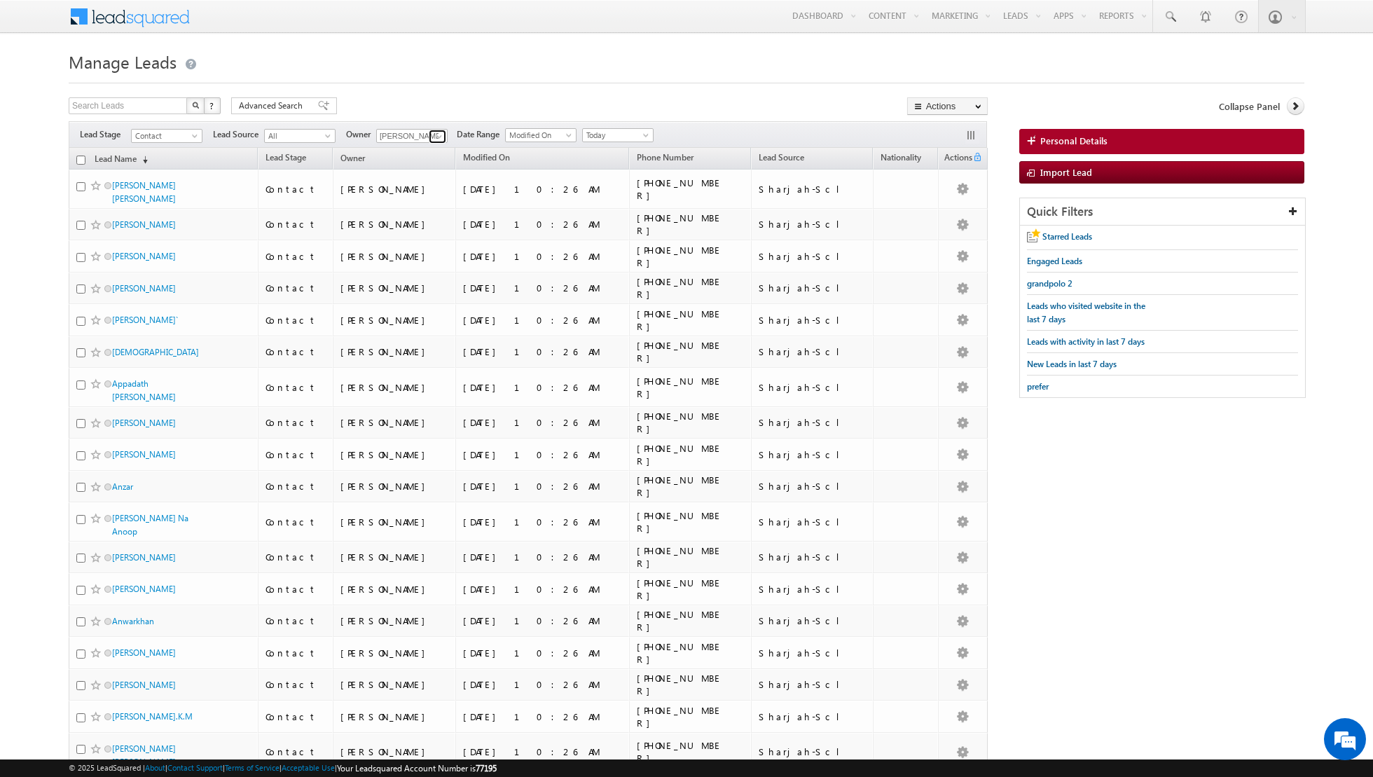
click at [440, 134] on span at bounding box center [439, 136] width 11 height 11
click at [414, 200] on link "[PERSON_NAME] [EMAIL_ADDRESS][DOMAIN_NAME]" at bounding box center [446, 208] width 140 height 27
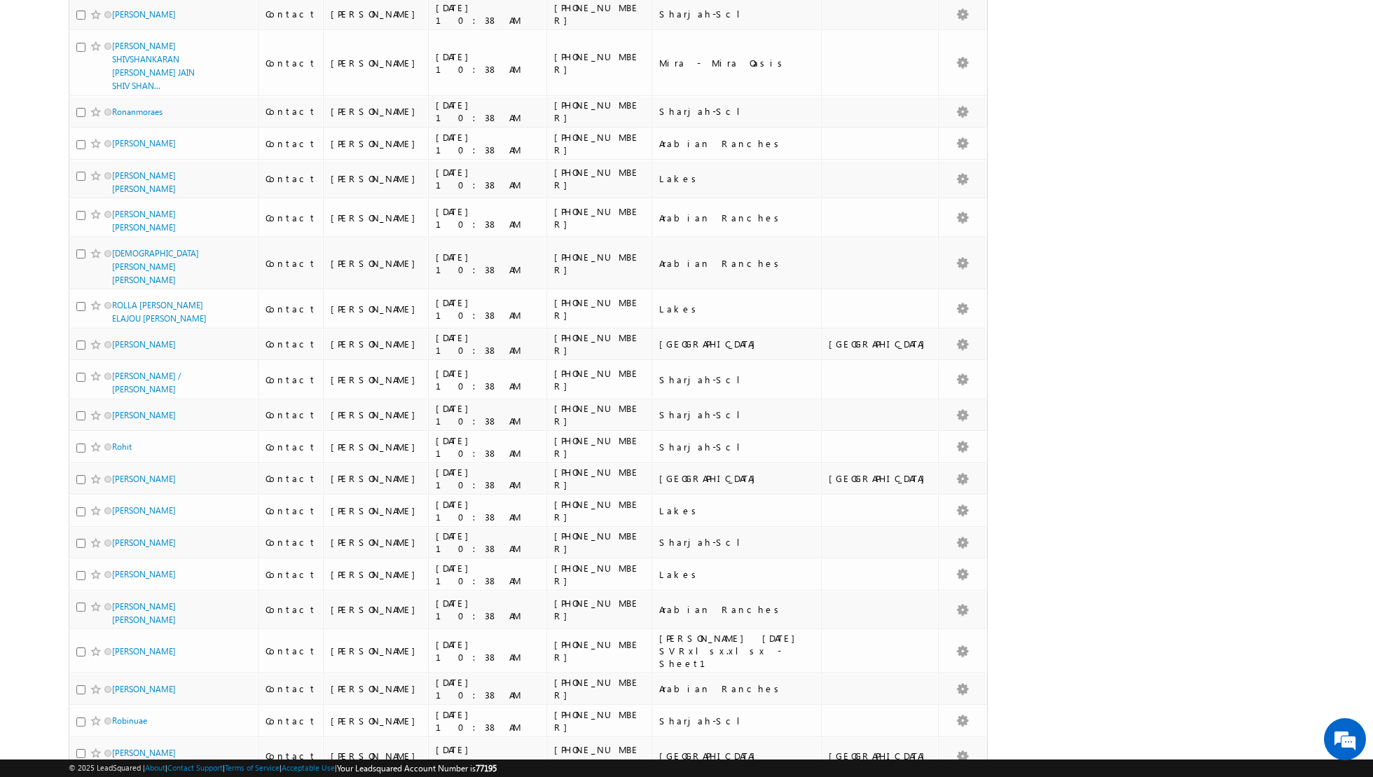
scroll to position [2848, 0]
